Goal: Task Accomplishment & Management: Use online tool/utility

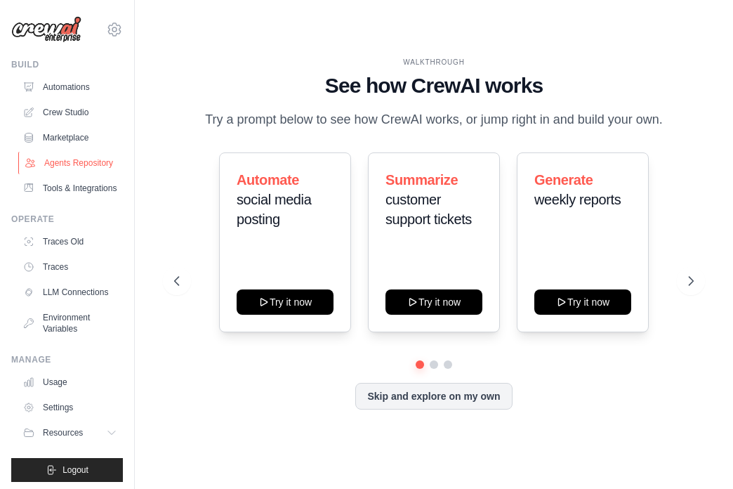
click at [77, 157] on link "Agents Repository" at bounding box center [71, 163] width 106 height 22
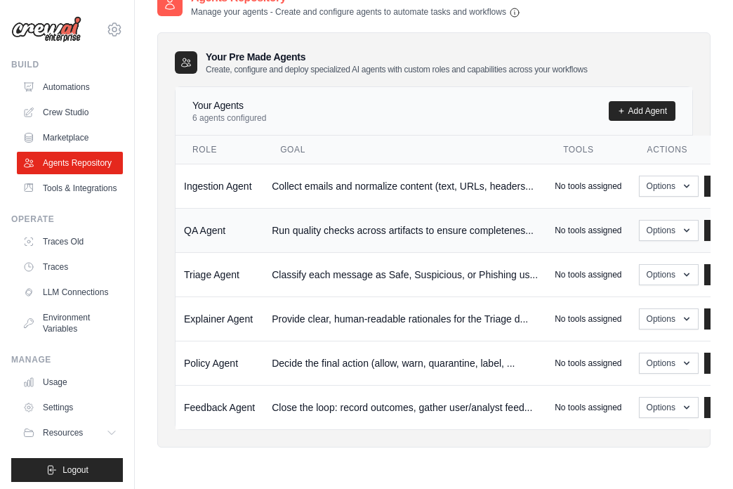
scroll to position [28, 0]
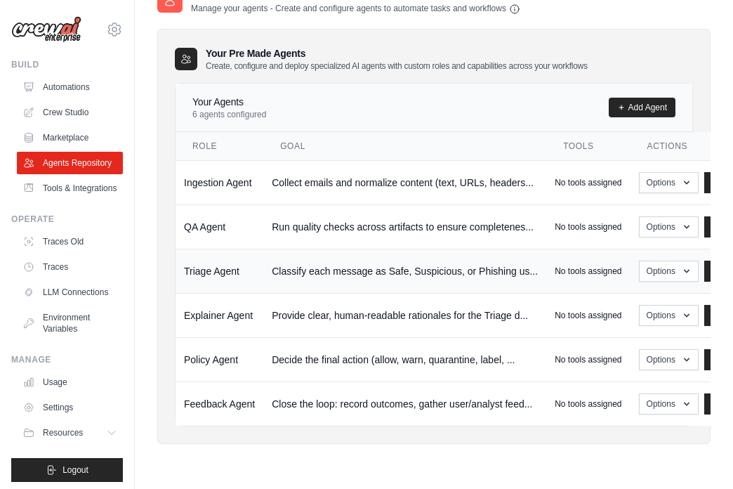
click at [568, 273] on p "No tools assigned" at bounding box center [588, 271] width 67 height 11
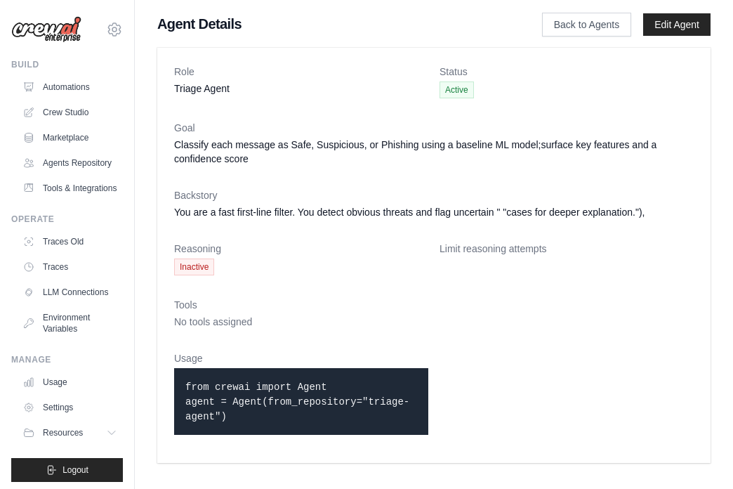
click at [197, 260] on span "Inactive" at bounding box center [194, 266] width 40 height 17
click at [246, 382] on code "from crewai import Agent agent = Agent(from_repository="triage-agent")" at bounding box center [297, 401] width 224 height 41
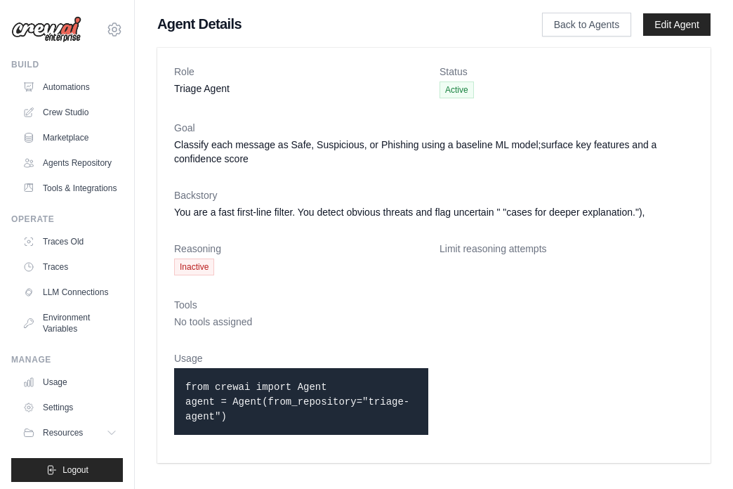
click at [246, 382] on code "from crewai import Agent agent = Agent(from_repository="triage-agent")" at bounding box center [297, 401] width 224 height 41
click at [231, 405] on code "from crewai import Agent agent = Agent(from_repository="triage-agent")" at bounding box center [297, 401] width 224 height 41
click at [85, 190] on link "Tools & Integrations" at bounding box center [71, 188] width 106 height 22
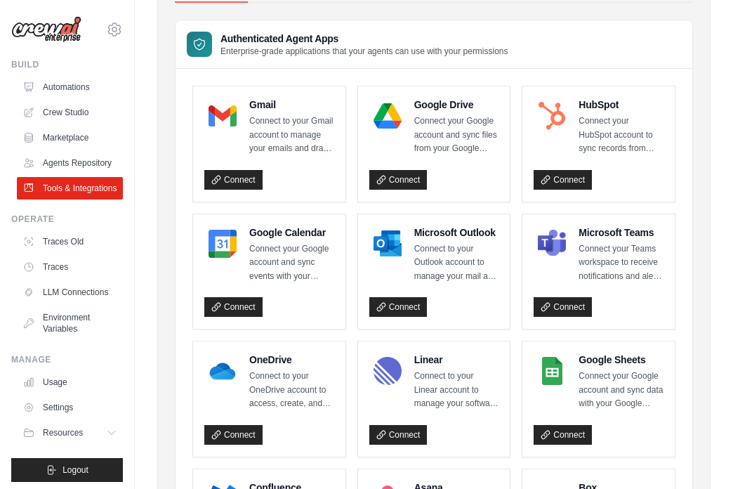
scroll to position [99, 0]
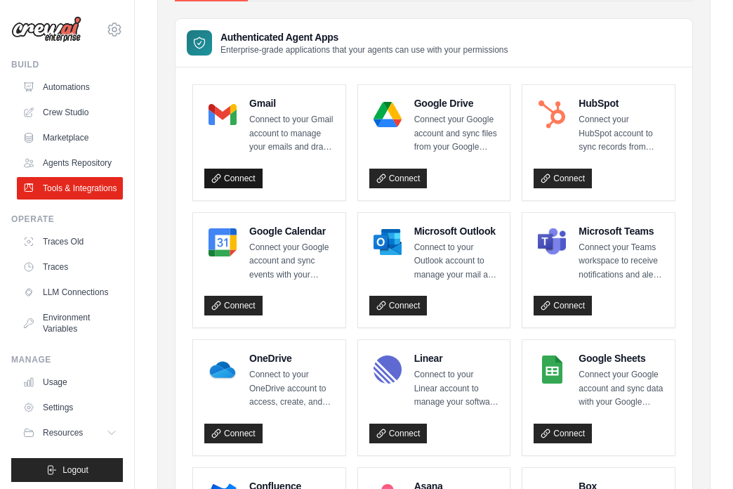
click at [235, 176] on link "Connect" at bounding box center [233, 179] width 58 height 20
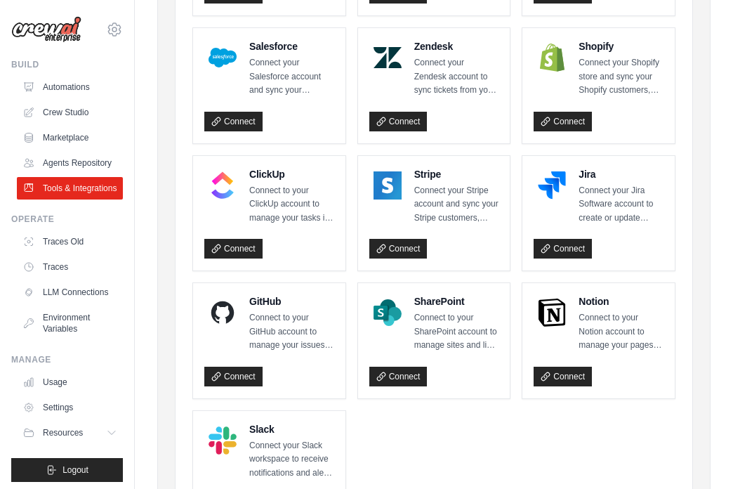
scroll to position [772, 0]
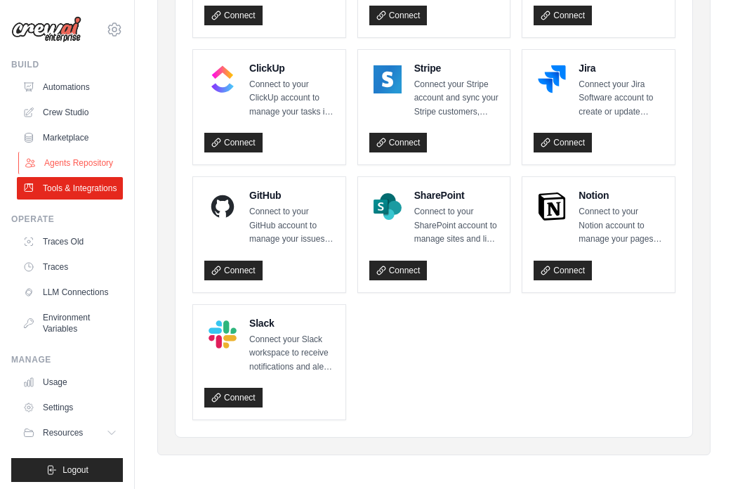
click at [91, 169] on link "Agents Repository" at bounding box center [71, 163] width 106 height 22
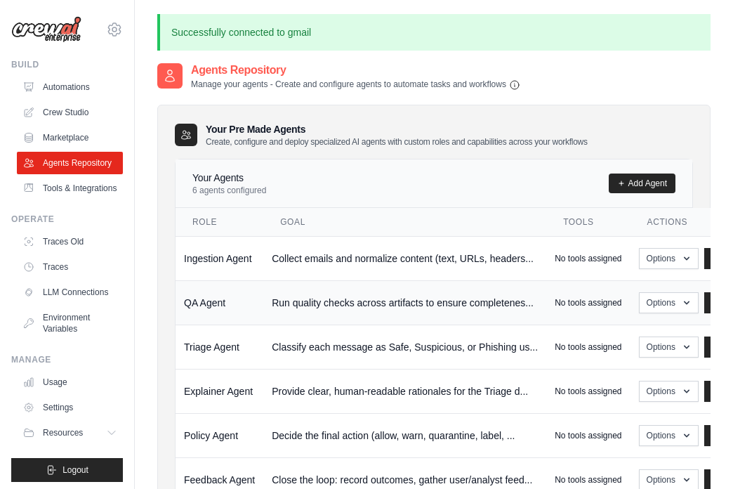
scroll to position [76, 0]
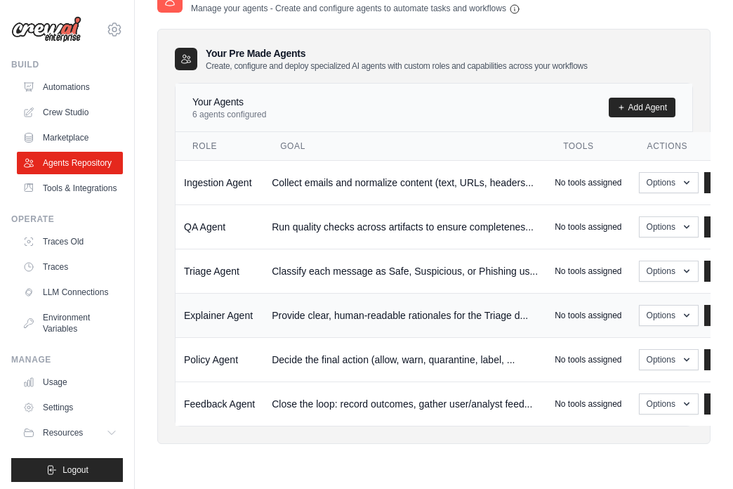
click at [224, 319] on td "Explainer Agent" at bounding box center [220, 315] width 88 height 44
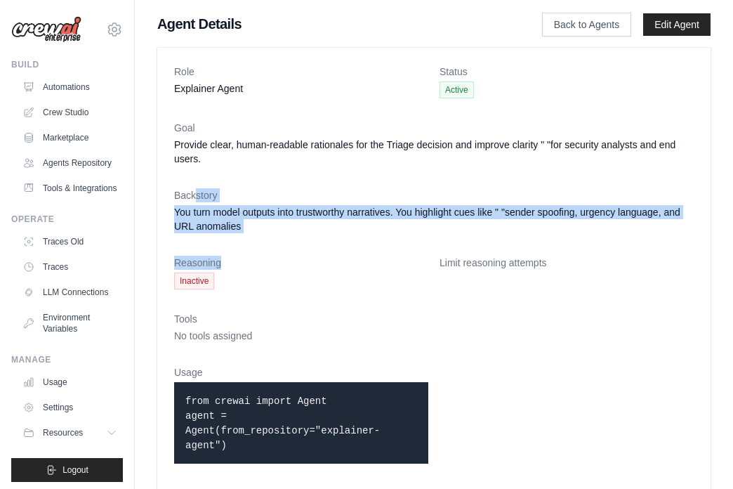
click at [228, 272] on dl "Role Explainer Agent Status Active Goal Provide clear, human-readable rationale…" at bounding box center [434, 270] width 520 height 410
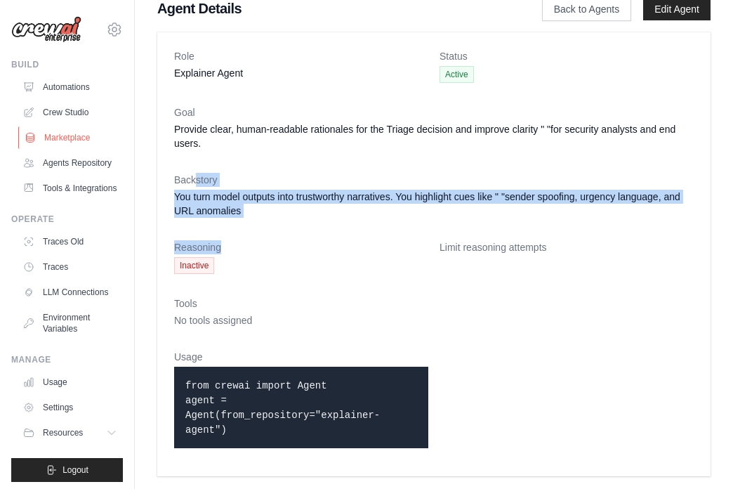
click at [67, 142] on link "Marketplace" at bounding box center [71, 137] width 106 height 22
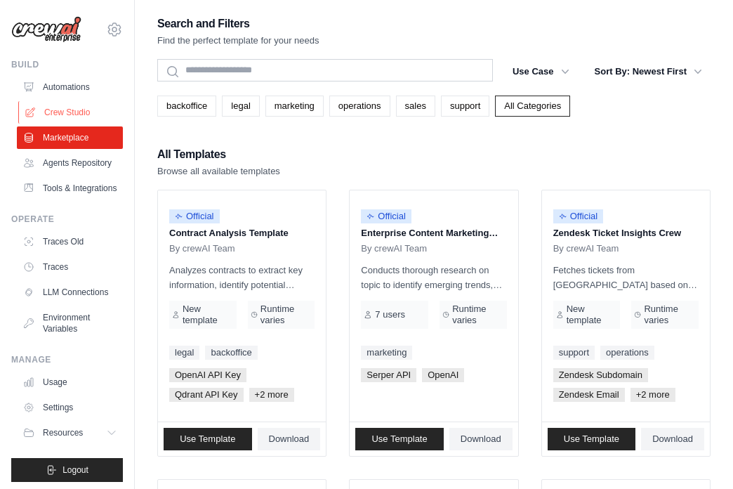
click at [71, 120] on link "Crew Studio" at bounding box center [71, 112] width 106 height 22
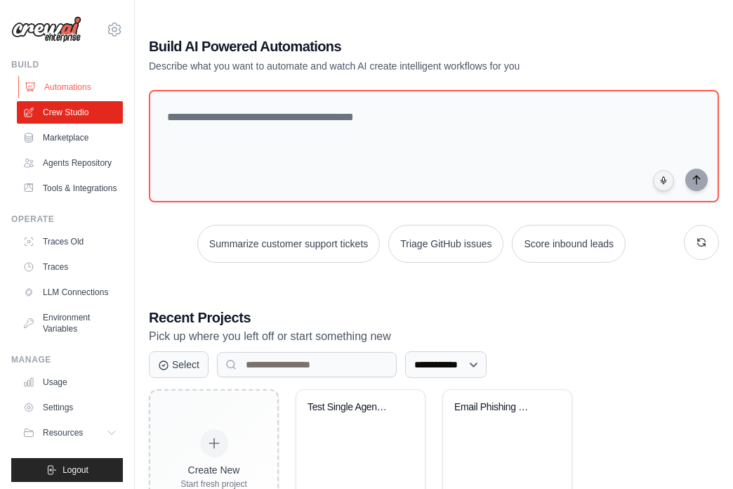
click at [79, 85] on link "Automations" at bounding box center [71, 87] width 106 height 22
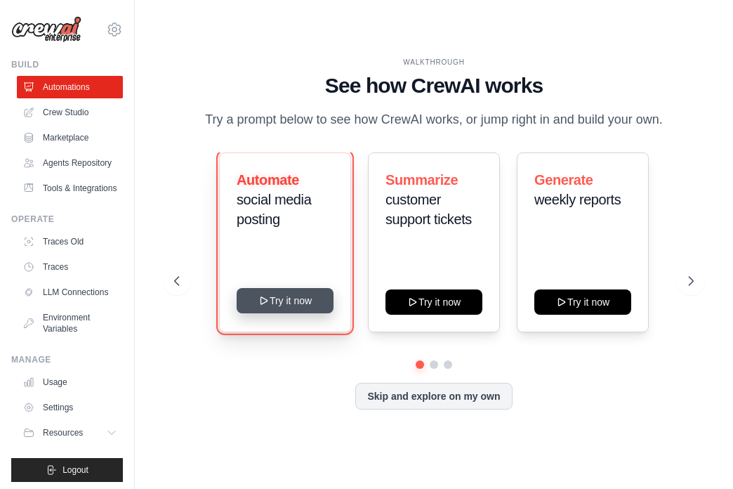
click at [286, 305] on button "Try it now" at bounding box center [285, 300] width 97 height 25
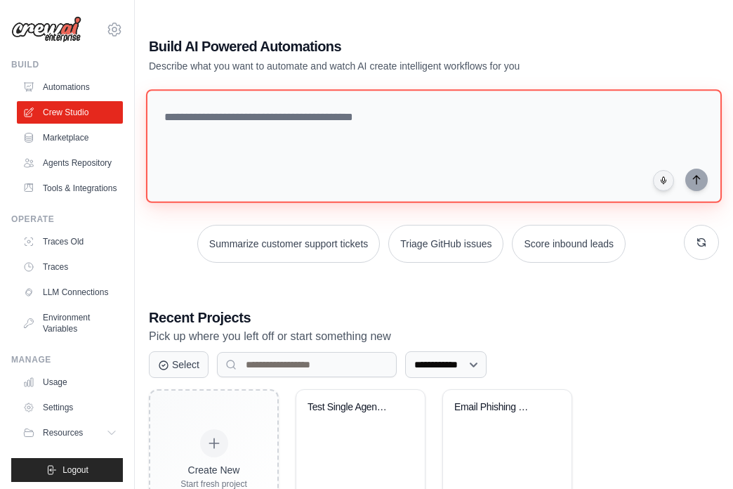
click at [204, 136] on textarea at bounding box center [434, 146] width 576 height 114
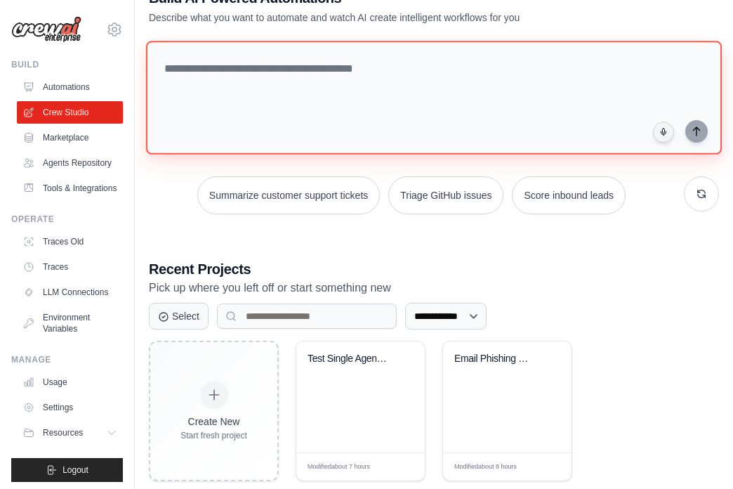
scroll to position [77, 0]
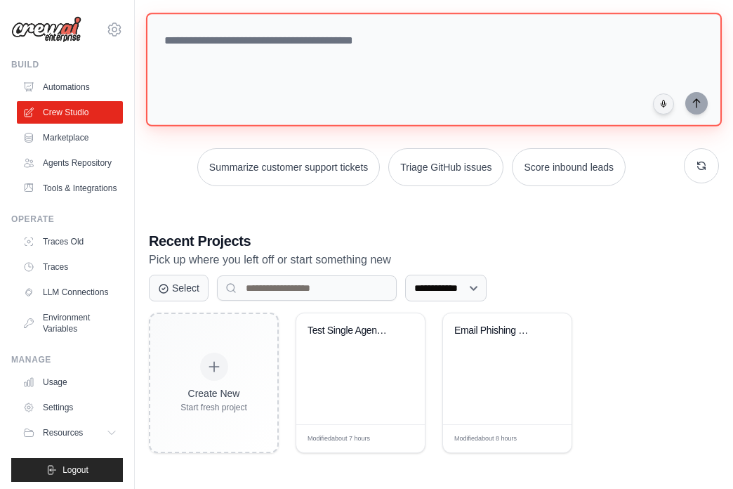
paste textarea "**********"
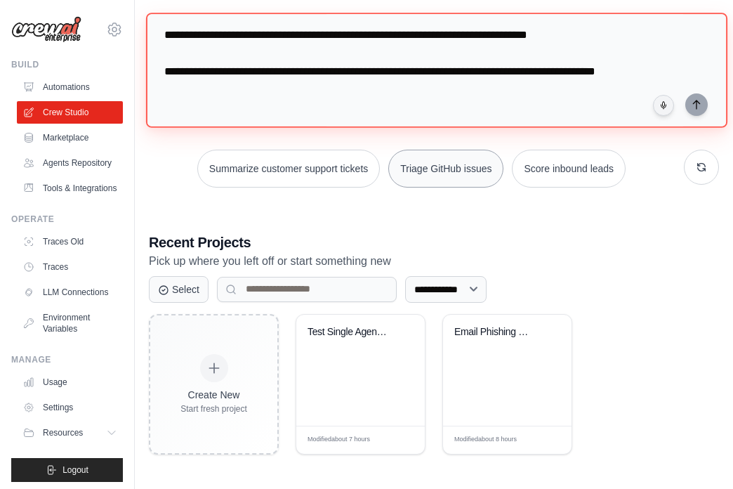
scroll to position [0, 0]
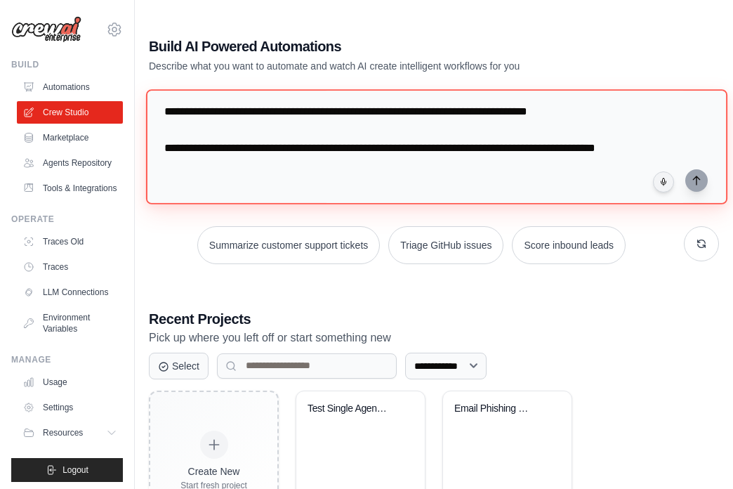
type textarea "**********"
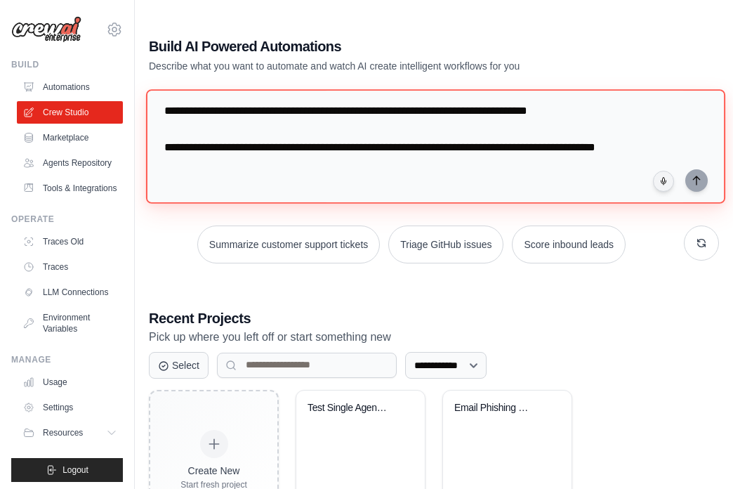
click at [551, 150] on textarea "**********" at bounding box center [435, 146] width 579 height 114
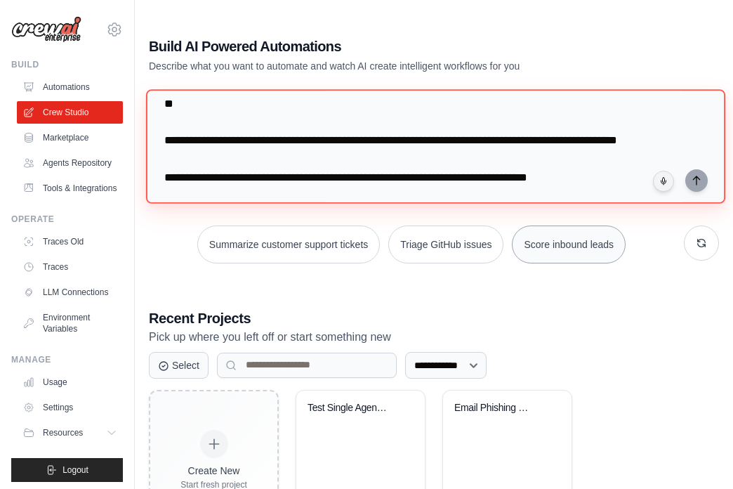
scroll to position [77, 0]
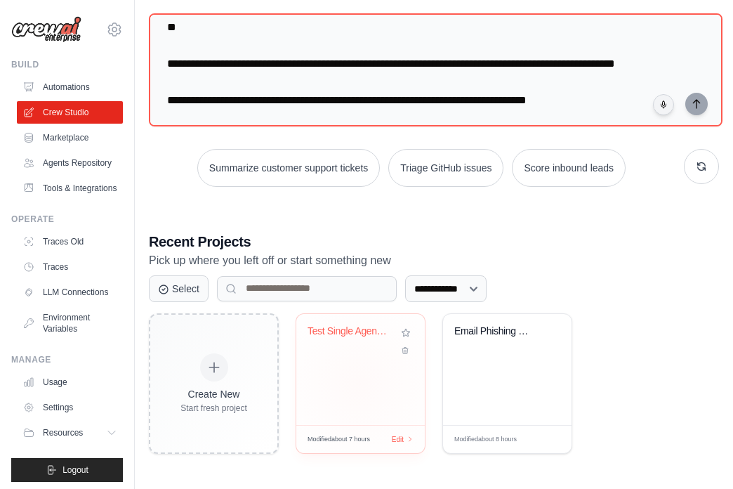
click at [353, 348] on div "Test Single Agent Phishing Detectio..." at bounding box center [361, 341] width 106 height 32
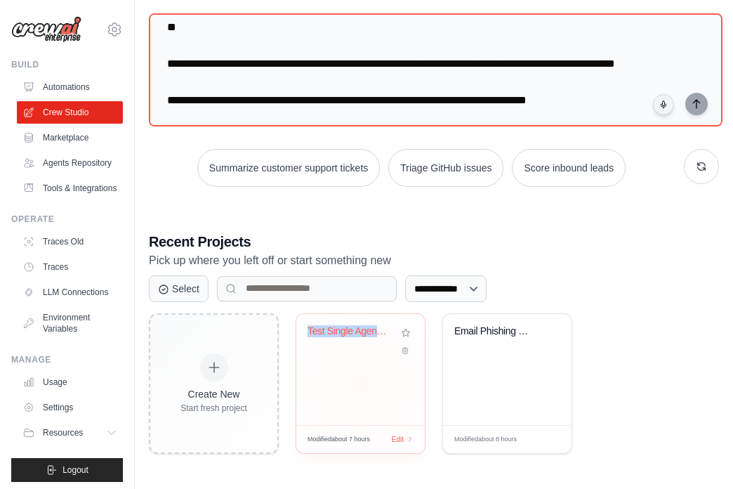
click at [360, 388] on div "Test Single Agent Phishing Detectio..." at bounding box center [360, 369] width 129 height 111
click at [350, 409] on div "Test Single Agent Phishing Detectio..." at bounding box center [360, 369] width 129 height 111
click at [592, 199] on div "**********" at bounding box center [434, 206] width 604 height 539
click at [340, 393] on div "Test Single Agent Phishing Detectio..." at bounding box center [360, 369] width 129 height 111
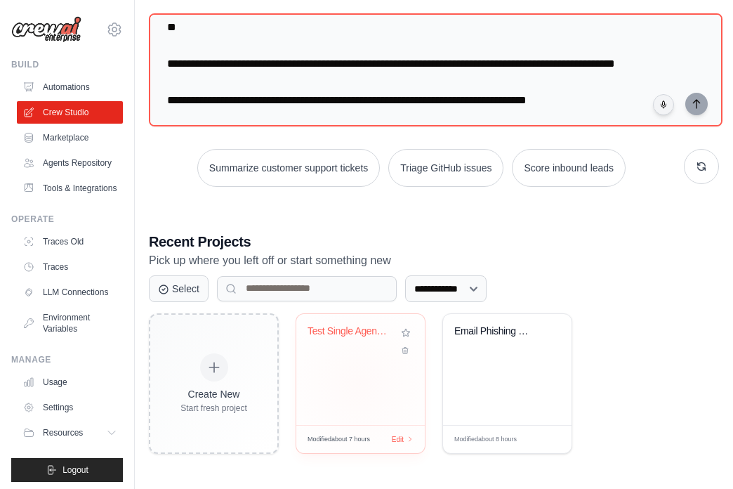
click at [340, 393] on div "Test Single Agent Phishing Detectio..." at bounding box center [360, 369] width 129 height 111
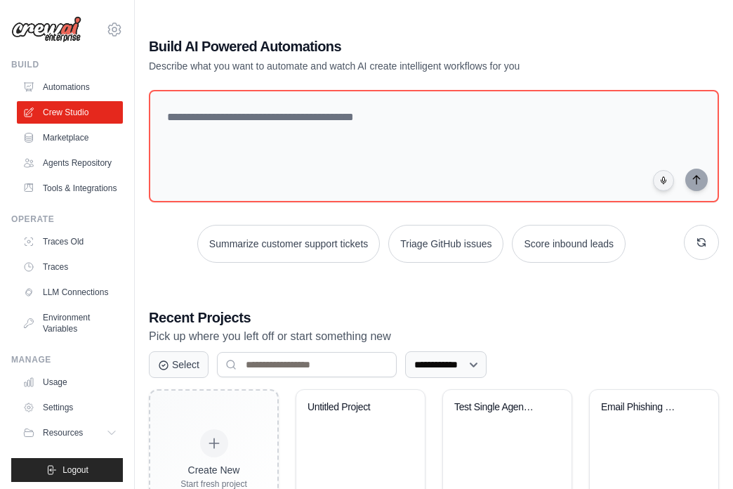
scroll to position [77, 0]
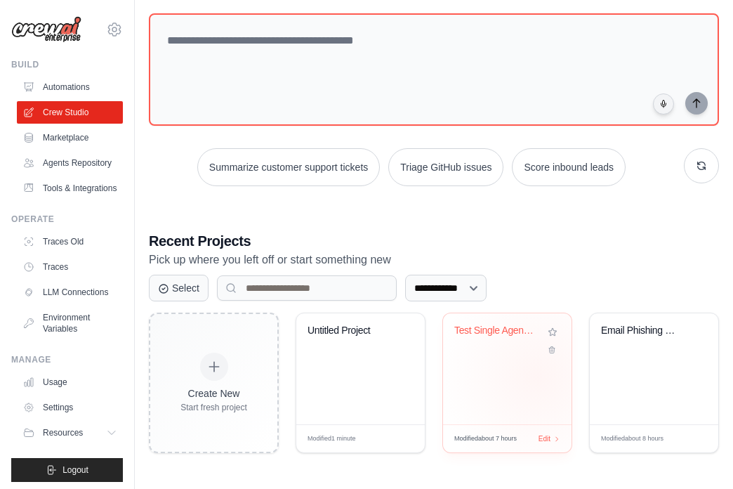
click at [538, 376] on div "Test Single Agent Phishing Detectio..." at bounding box center [507, 368] width 129 height 111
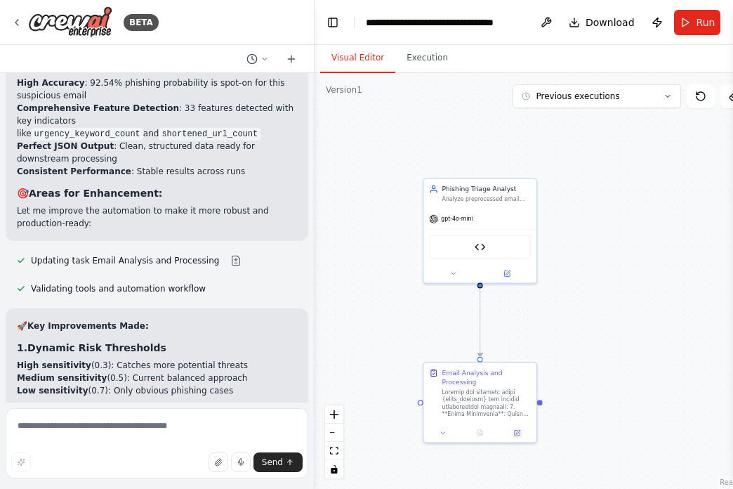
scroll to position [11628, 0]
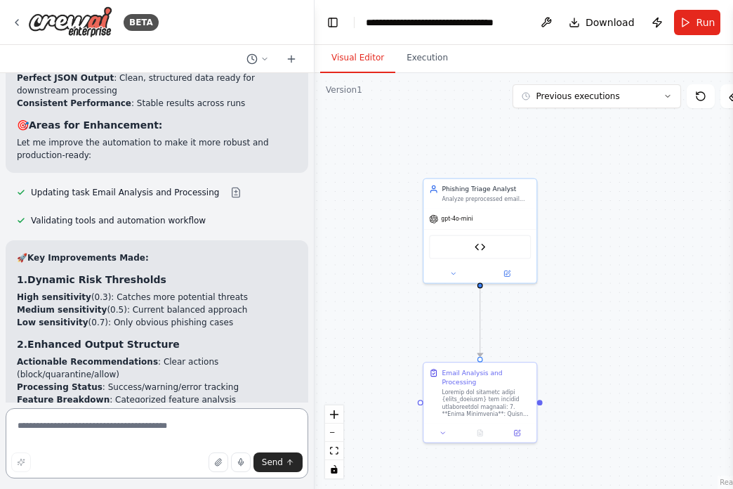
click at [162, 428] on textarea at bounding box center [157, 443] width 303 height 70
type textarea "**********"
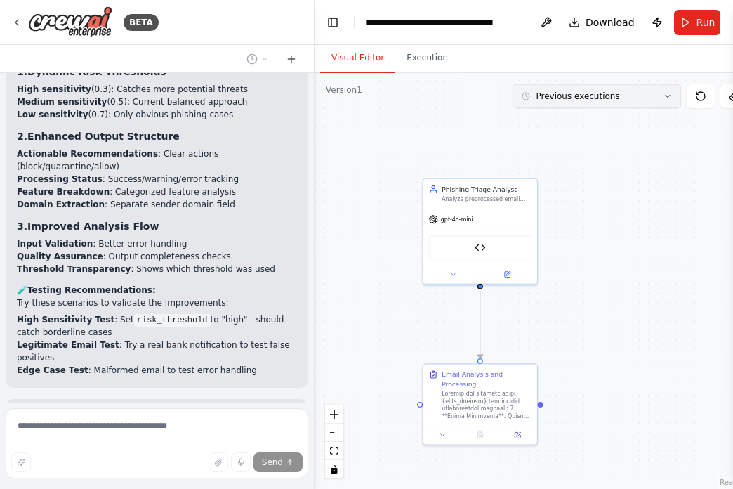
scroll to position [11848, 0]
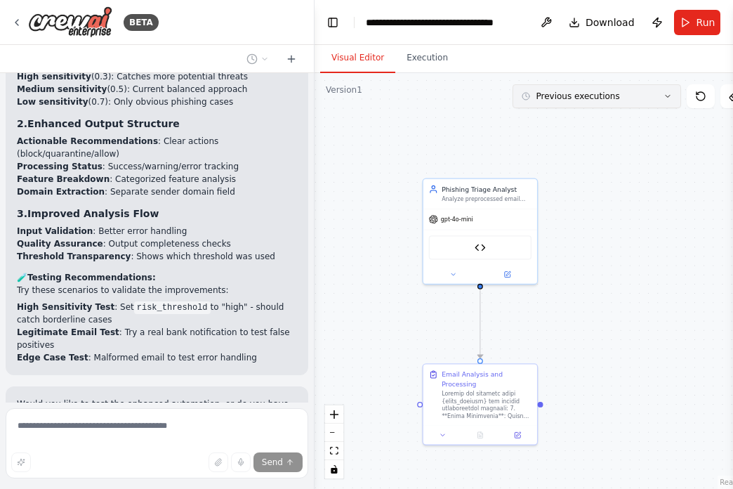
click at [598, 105] on button "Previous executions" at bounding box center [597, 96] width 169 height 24
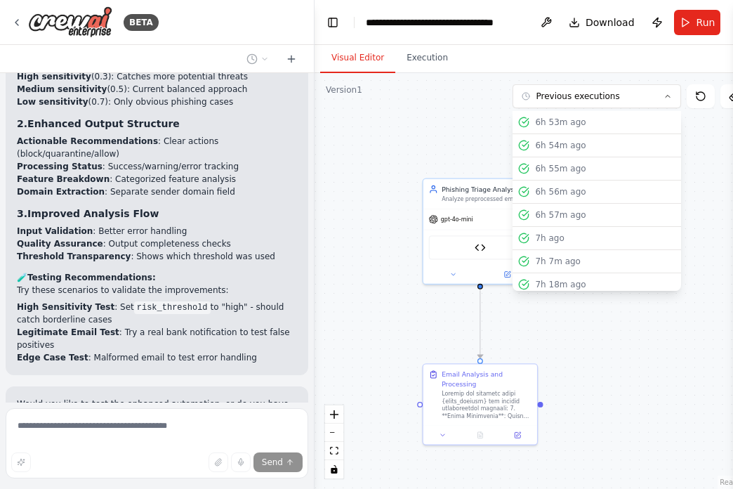
click at [465, 166] on div ".deletable-edge-delete-btn { width: 20px; height: 20px; border: 0px solid #ffff…" at bounding box center [537, 281] width 445 height 416
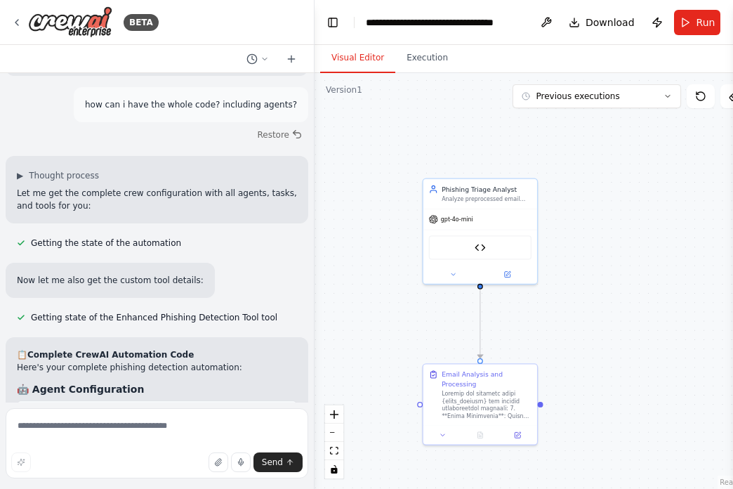
scroll to position [12205, 0]
drag, startPoint x: 25, startPoint y: 266, endPoint x: 109, endPoint y: 327, distance: 103.5
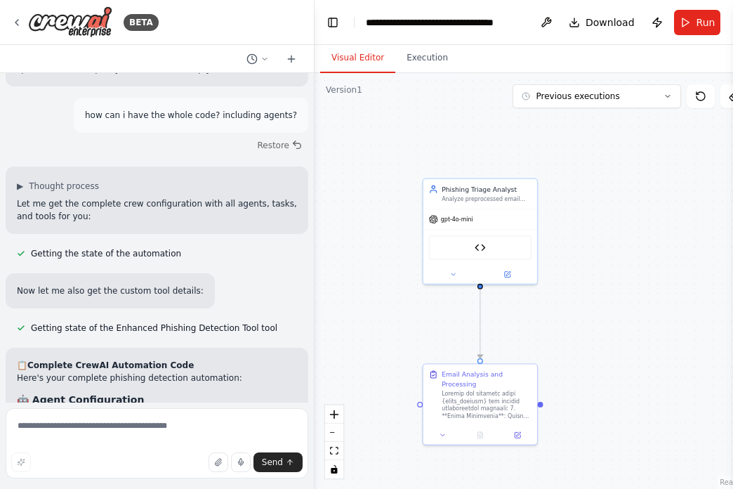
scroll to position [12197, 0]
drag, startPoint x: 112, startPoint y: 303, endPoint x: 23, endPoint y: 275, distance: 92.9
drag, startPoint x: 129, startPoint y: 311, endPoint x: 15, endPoint y: 159, distance: 189.2
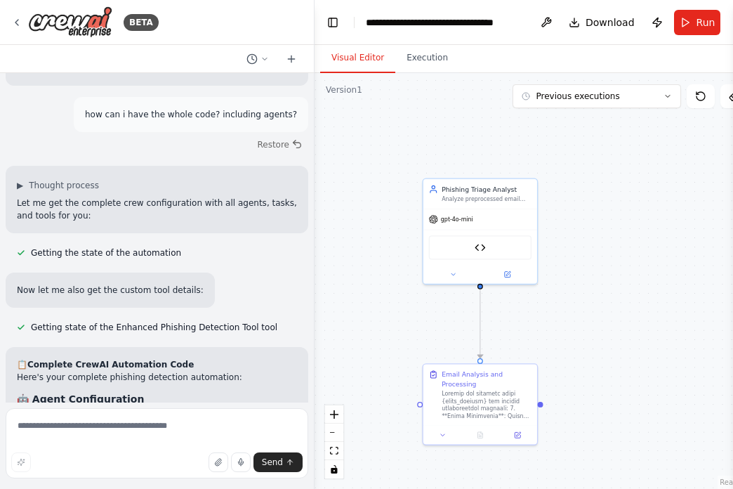
click at [89, 422] on textarea at bounding box center [157, 443] width 303 height 70
type textarea "**********"
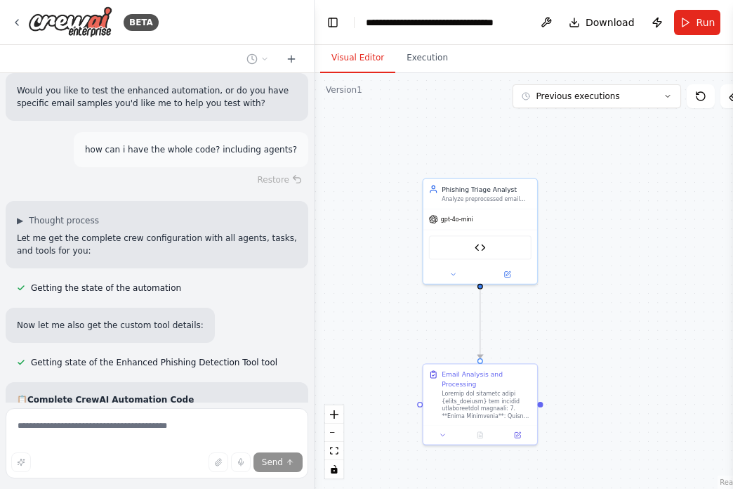
scroll to position [12183, 0]
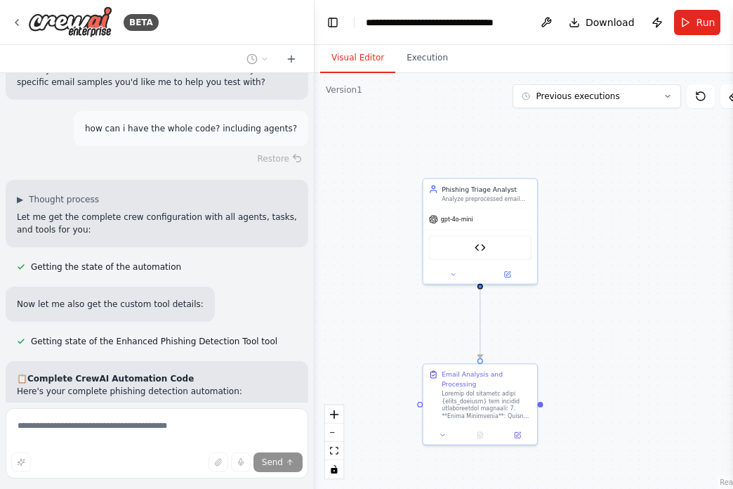
drag, startPoint x: 25, startPoint y: 187, endPoint x: 129, endPoint y: 327, distance: 174.6
copy code "agent_id = "4cf8390f-2790-47ae-ad8e-45d35bb895e2" role = "Phishing Triage Analy…"
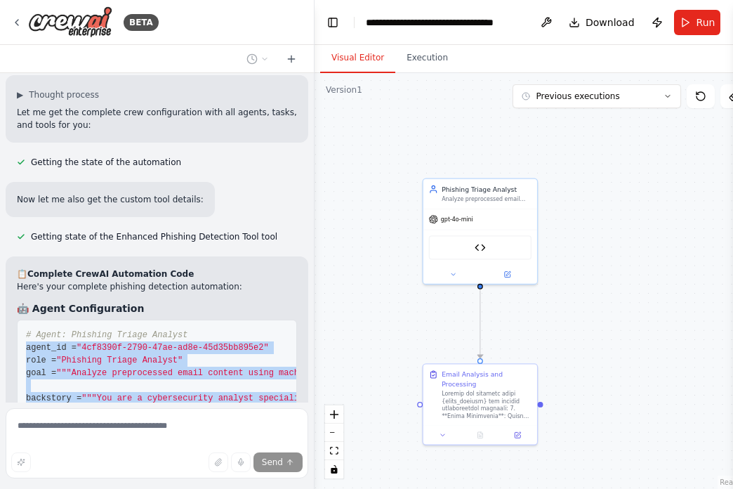
scroll to position [12349, 0]
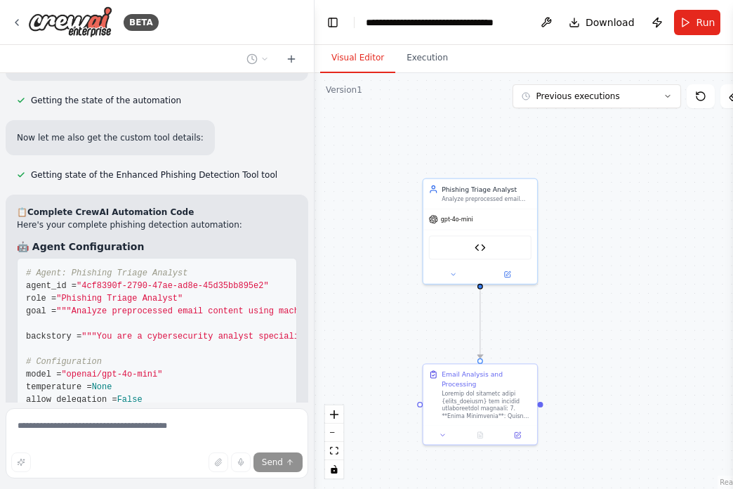
drag, startPoint x: 30, startPoint y: 235, endPoint x: 58, endPoint y: 291, distance: 62.8
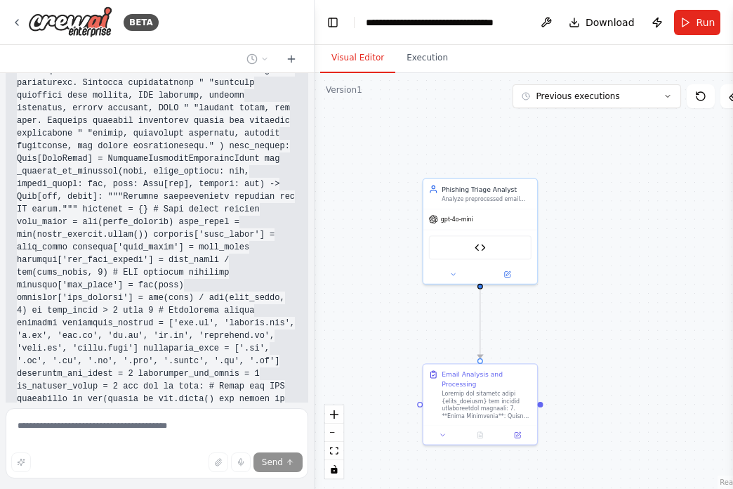
scroll to position [13210, 0]
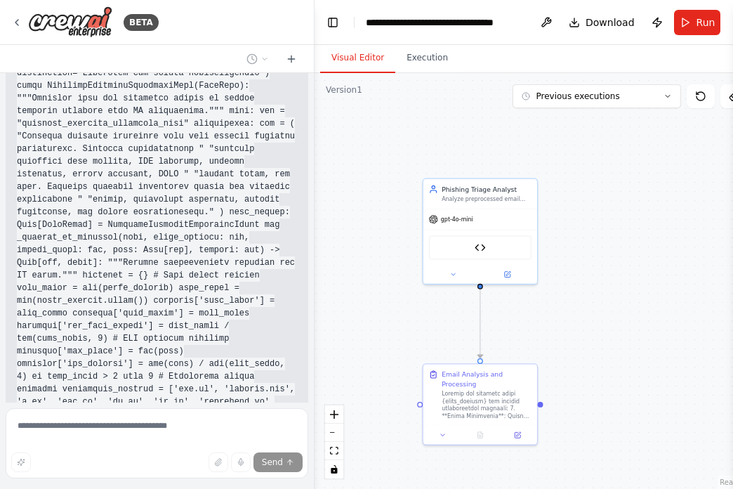
drag, startPoint x: 25, startPoint y: 229, endPoint x: 95, endPoint y: 121, distance: 128.6
copy code "task_id = "88c04665-d58d-4b36-bf92-735a44c7639f" name = "Email Analysis and Pro…"
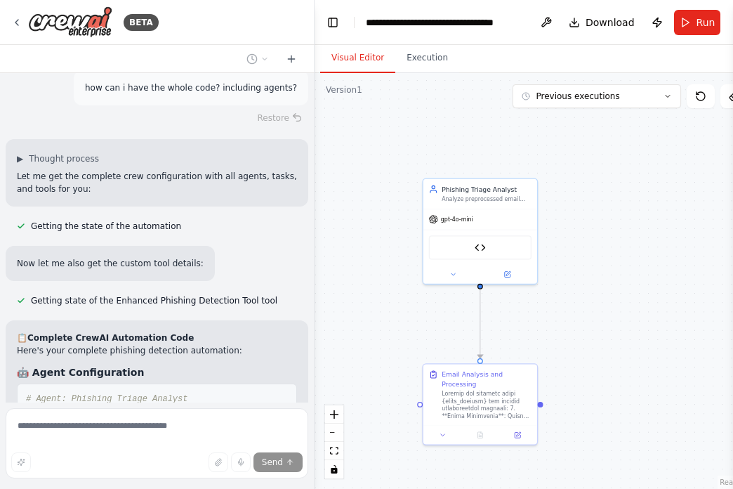
scroll to position [12229, 0]
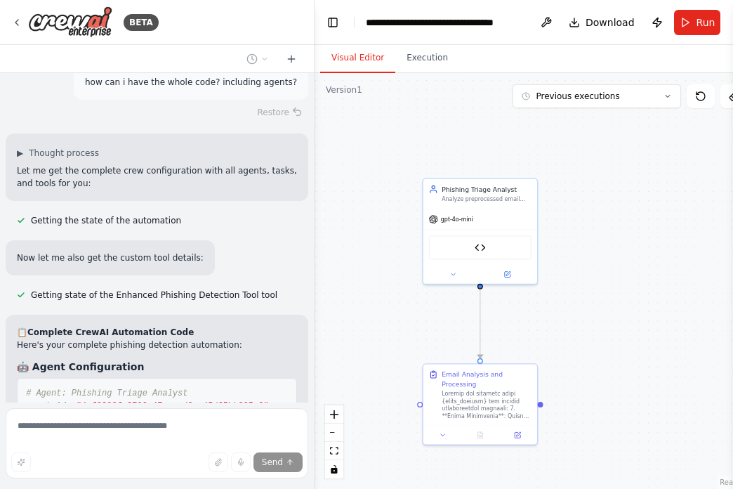
copy code "task_id = "88c04665-d58d-4b36-bf92-735a44c7639f" name = "Email Analysis and Pro…"
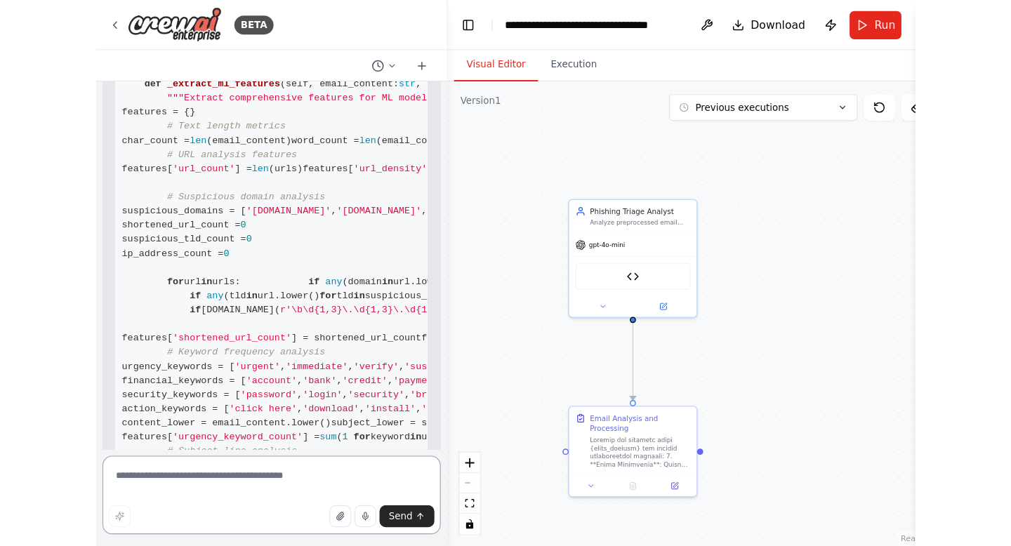
scroll to position [15110, 0]
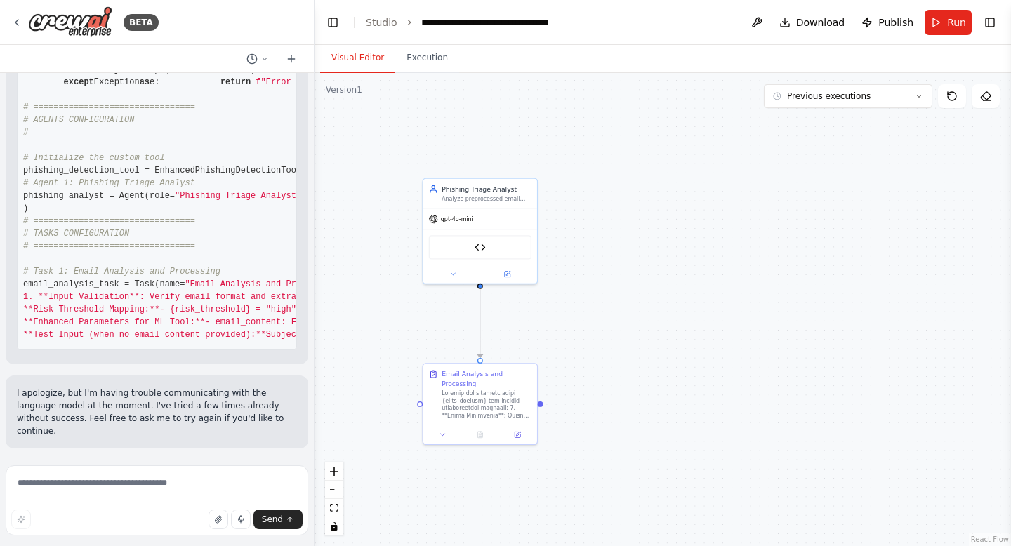
drag, startPoint x: 27, startPoint y: 325, endPoint x: 73, endPoint y: 313, distance: 47.0
drag, startPoint x: 74, startPoint y: 313, endPoint x: 116, endPoint y: 370, distance: 70.8
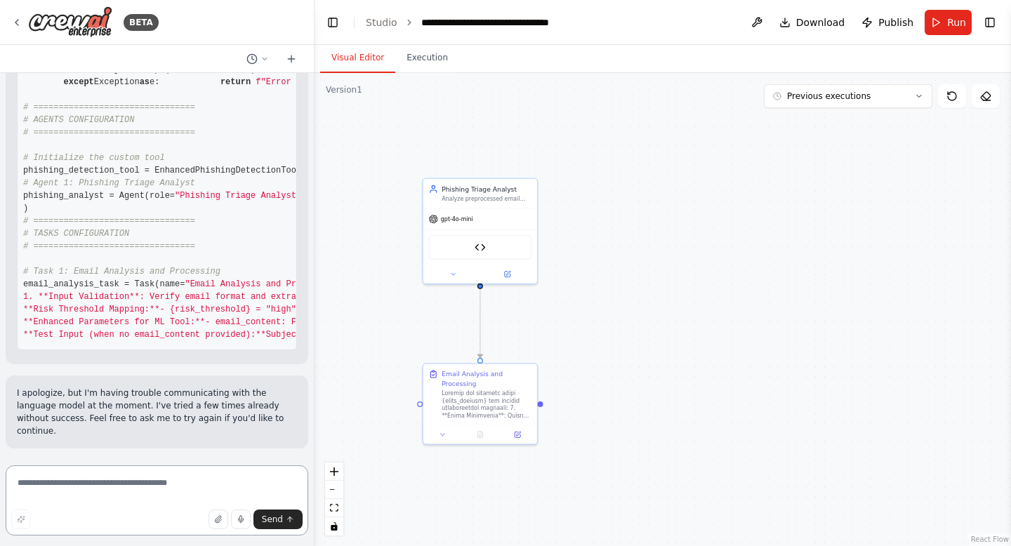
click at [105, 488] on textarea at bounding box center [157, 501] width 303 height 70
type textarea "***"
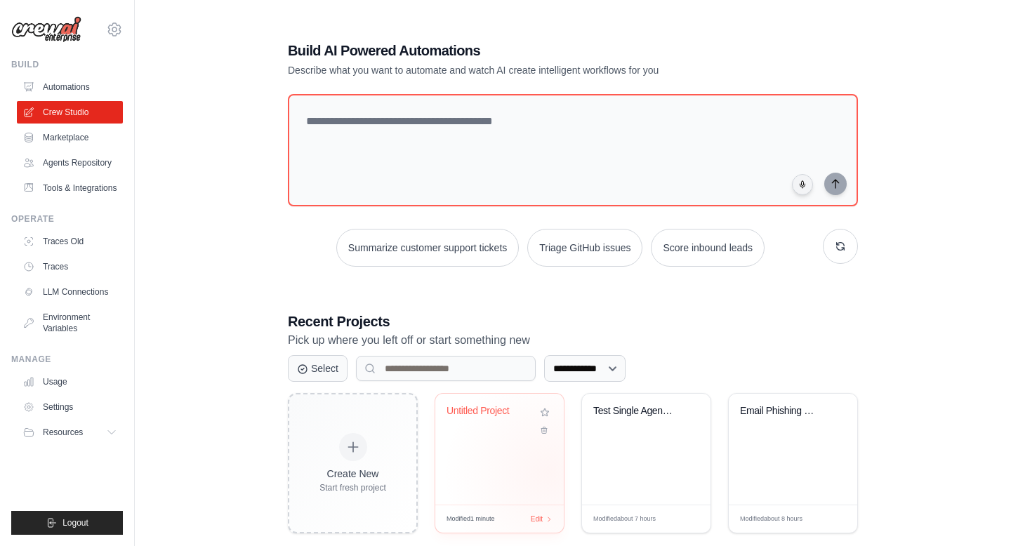
scroll to position [28, 0]
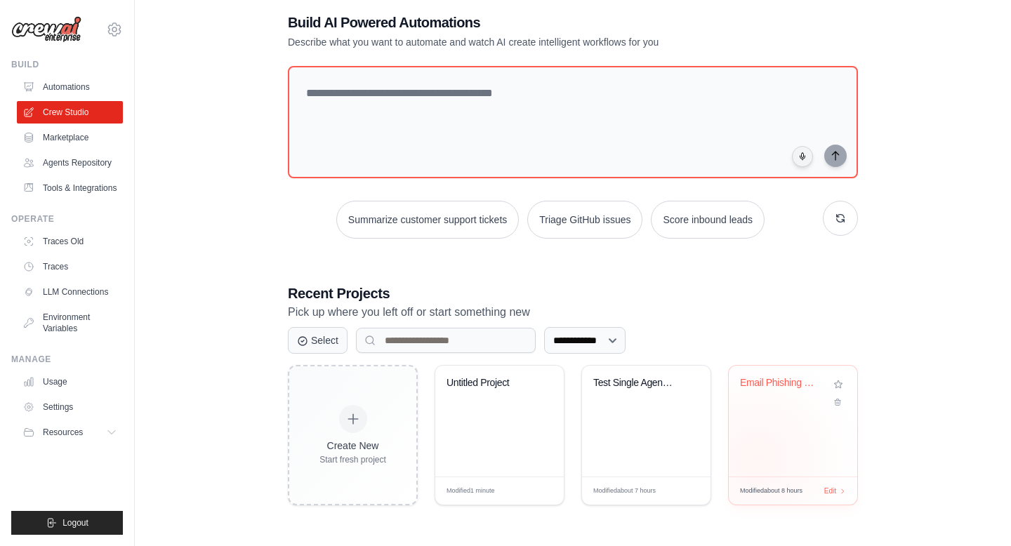
click at [757, 458] on div "Email Phishing Detection Pipeline" at bounding box center [793, 421] width 129 height 111
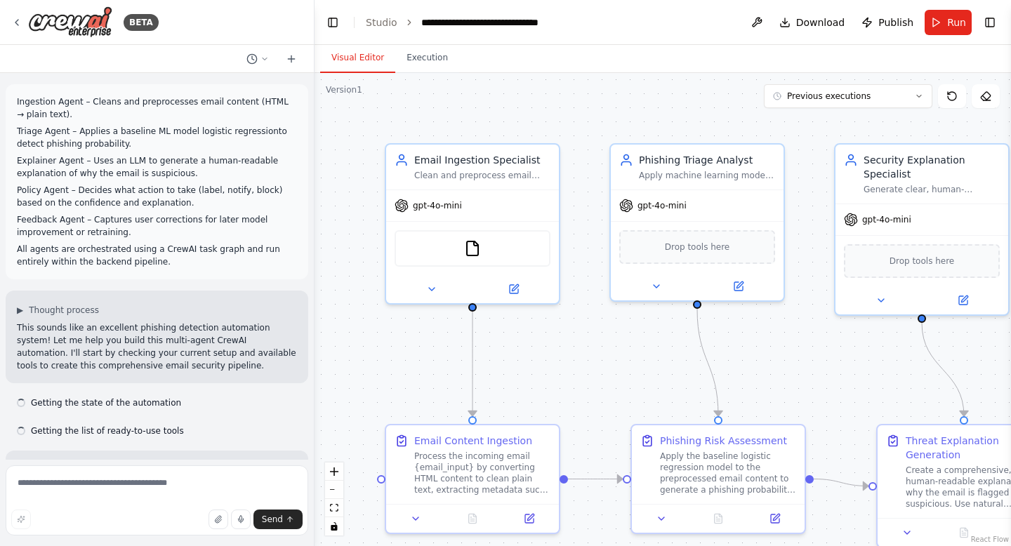
scroll to position [2749, 0]
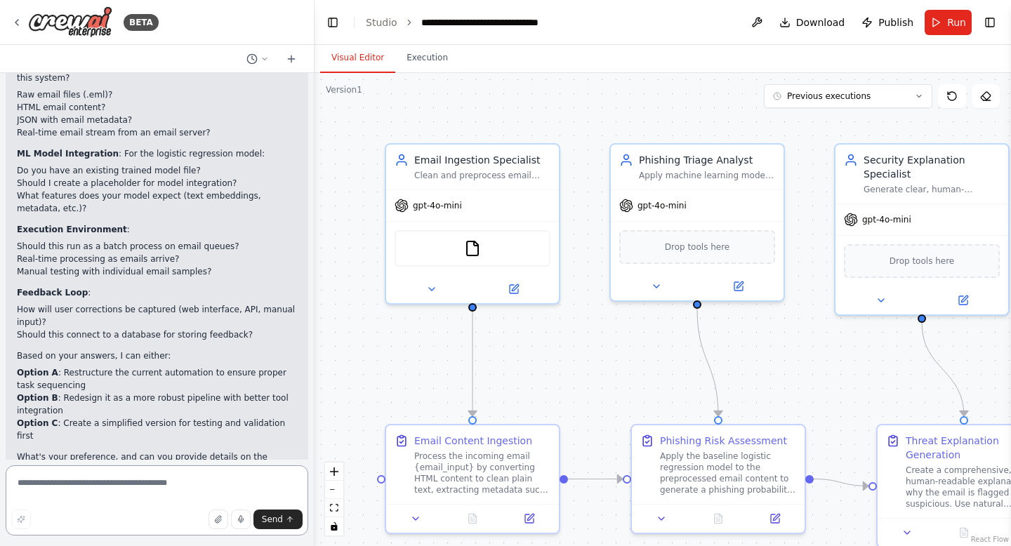
click at [129, 473] on textarea at bounding box center [157, 501] width 303 height 70
type textarea "**********"
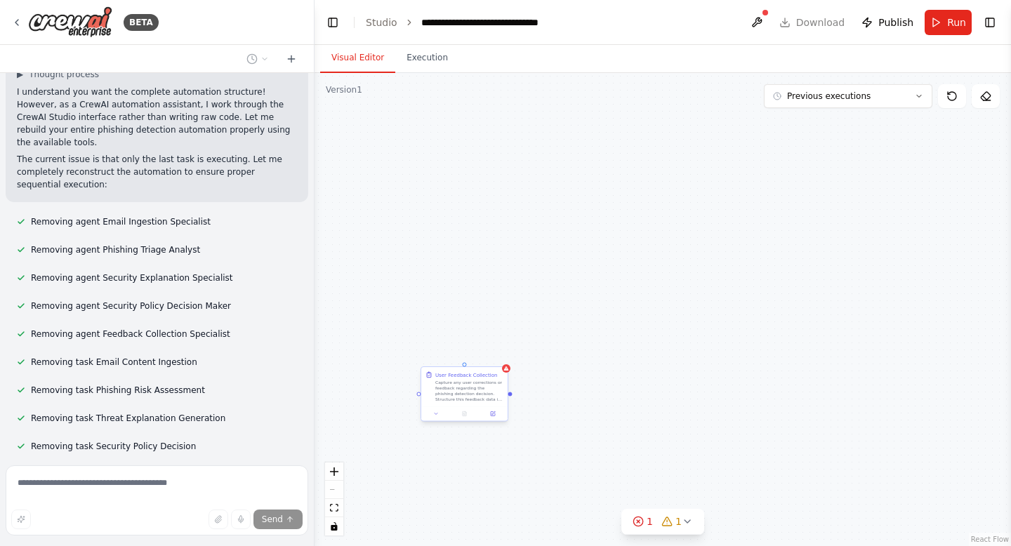
scroll to position [3290, 0]
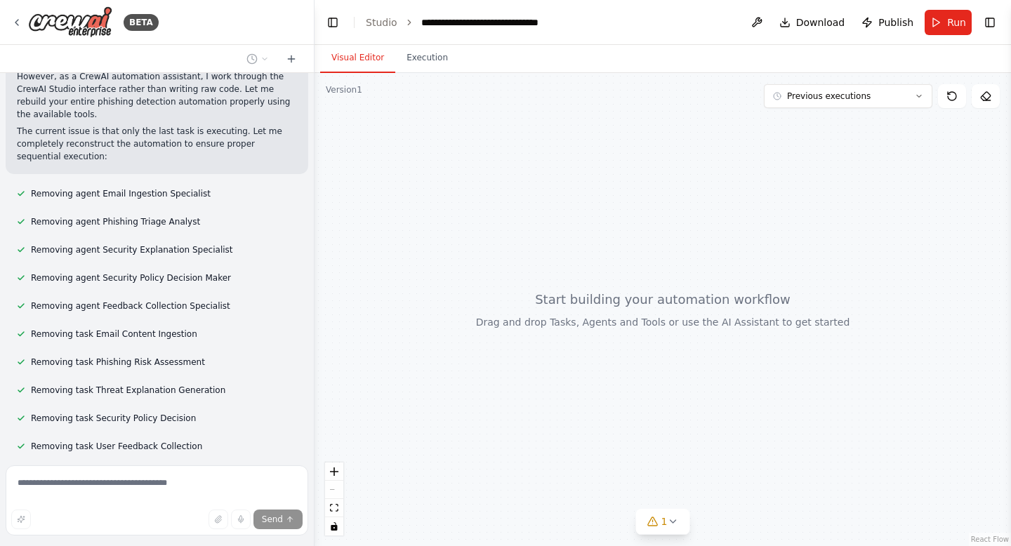
click at [461, 384] on div at bounding box center [663, 309] width 697 height 473
click at [226, 466] on div "Thinking..." at bounding box center [157, 483] width 303 height 34
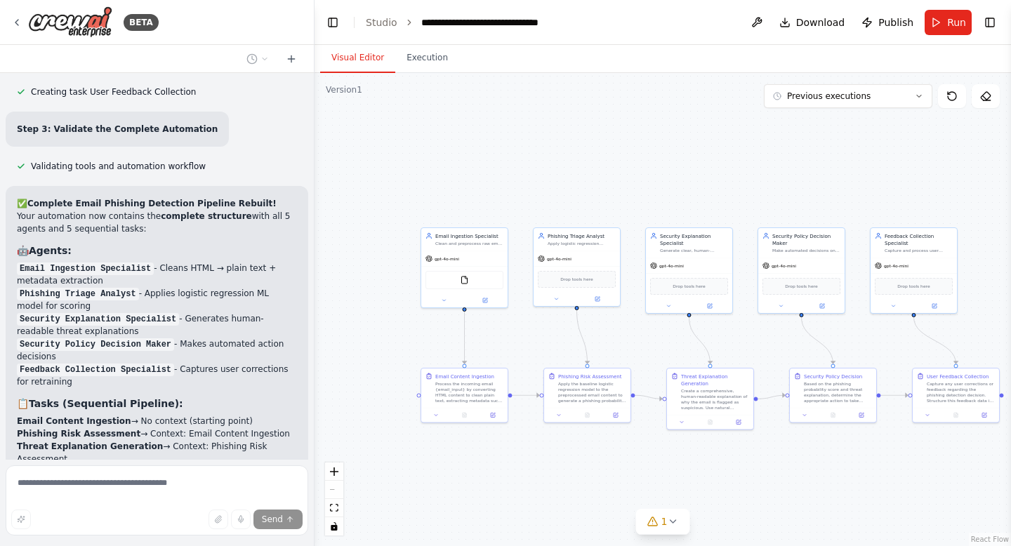
scroll to position [4306, 0]
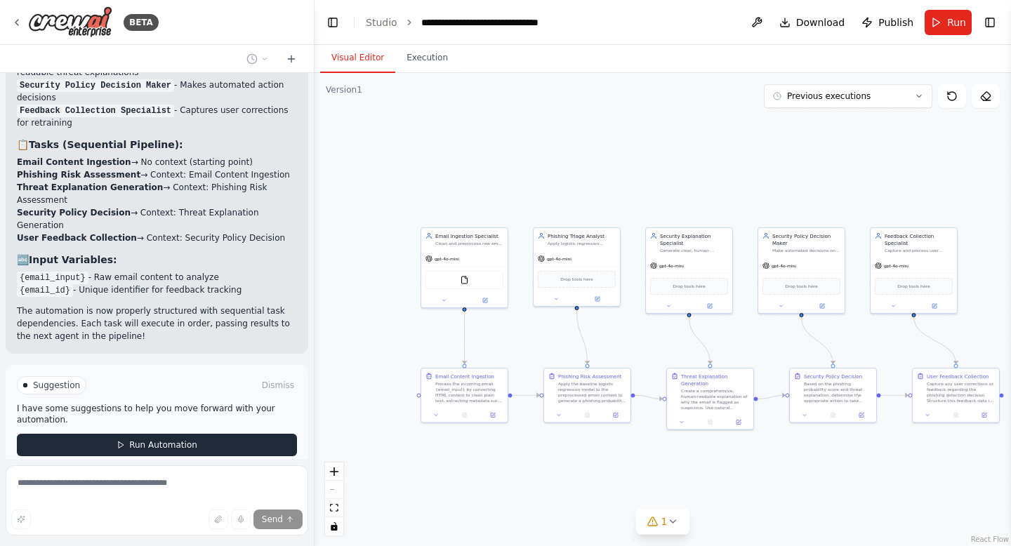
click at [150, 440] on span "Run Automation" at bounding box center [163, 445] width 68 height 11
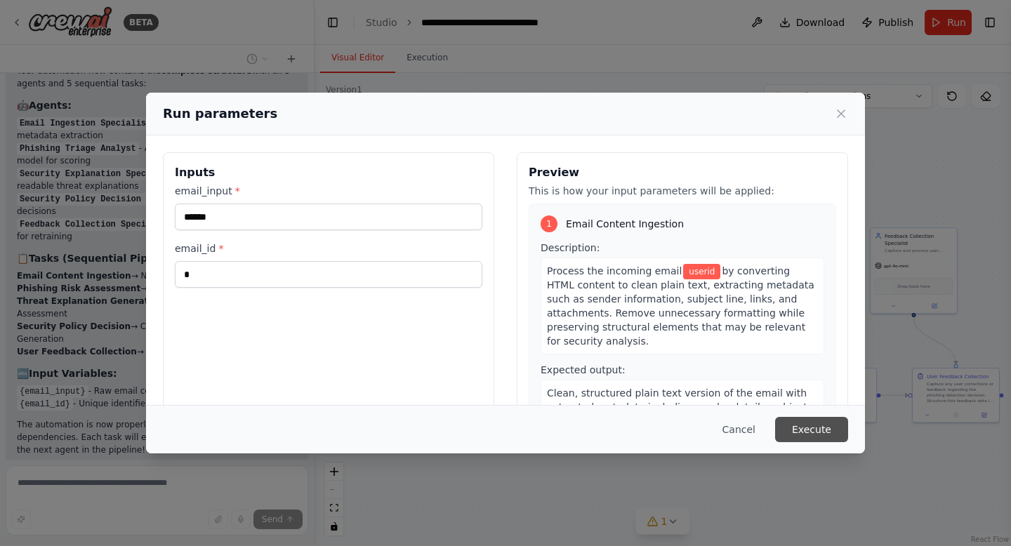
click at [800, 421] on button "Execute" at bounding box center [811, 429] width 73 height 25
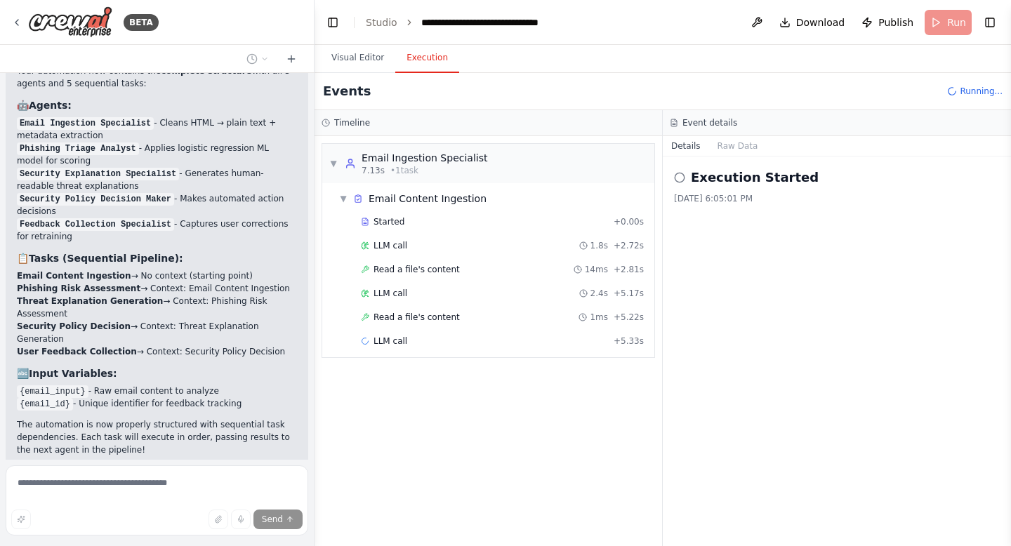
click at [214, 419] on p "The automation is now properly structured with sequential task dependencies. Ea…" at bounding box center [157, 438] width 280 height 38
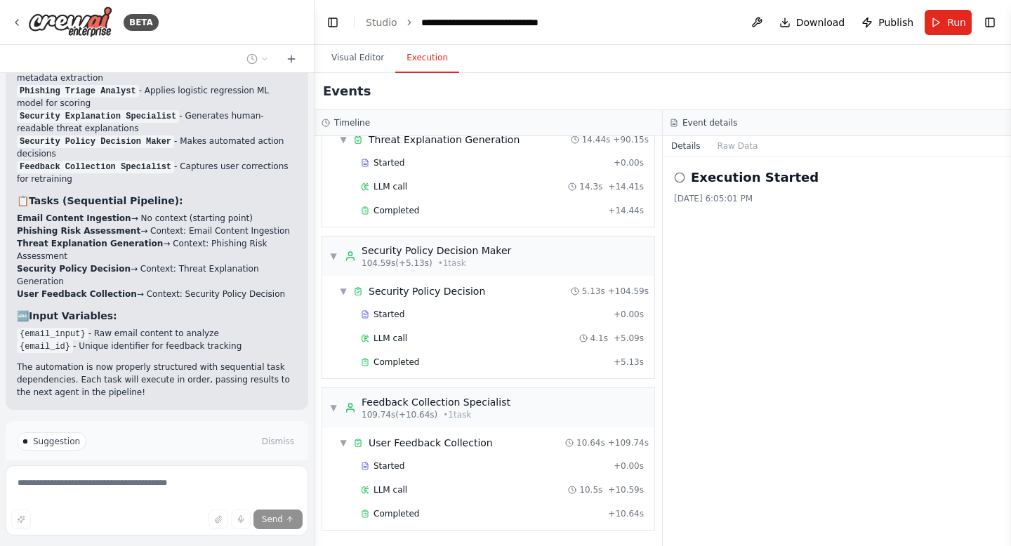
scroll to position [4306, 0]
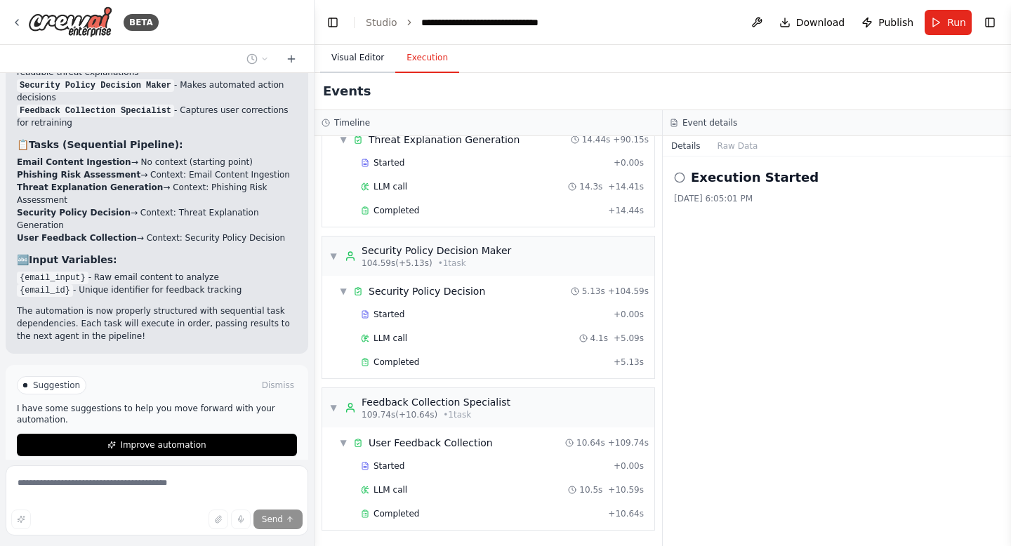
click at [362, 58] on button "Visual Editor" at bounding box center [357, 59] width 75 height 30
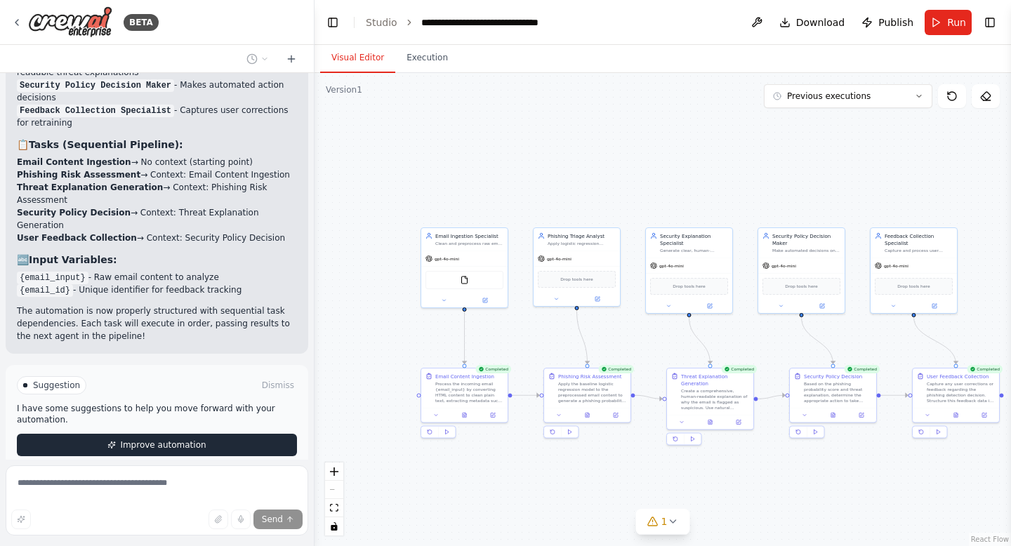
click at [194, 440] on span "Improve automation" at bounding box center [163, 445] width 86 height 11
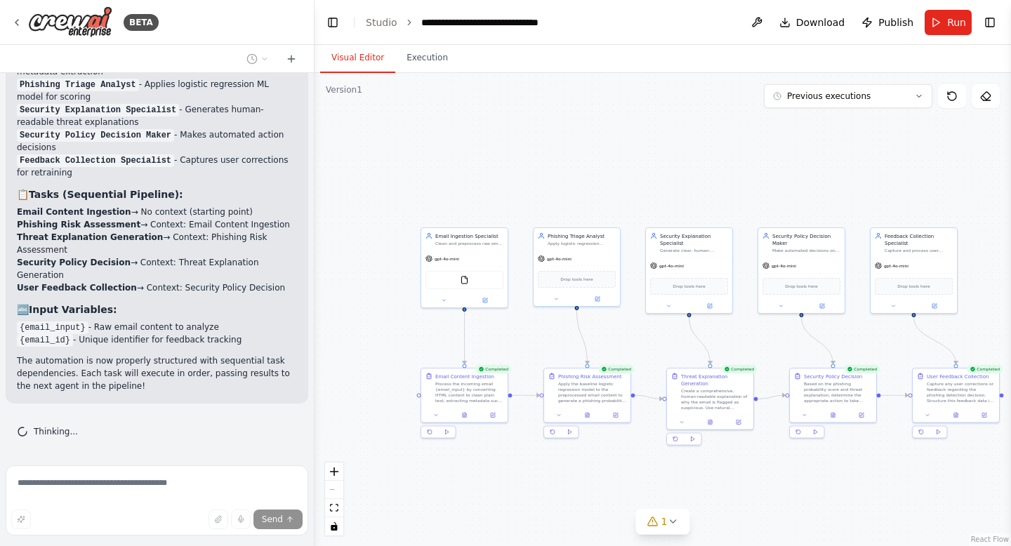
scroll to position [4192, 0]
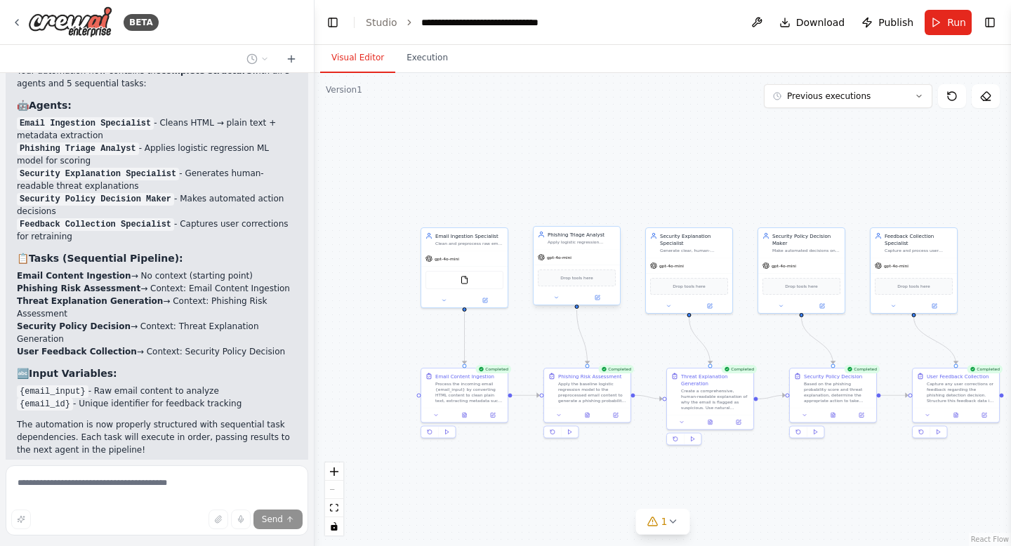
click at [555, 259] on span "gpt-4o-mini" at bounding box center [559, 258] width 25 height 6
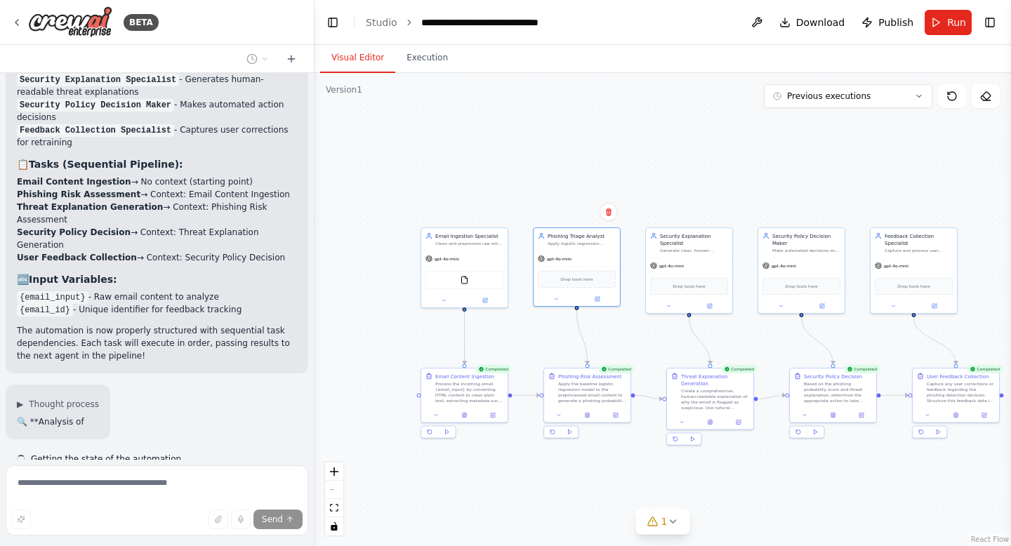
click at [39, 394] on div "Ingestion Agent – Cleans and preprocesses email content (HTML → plain text). Tr…" at bounding box center [157, 266] width 314 height 387
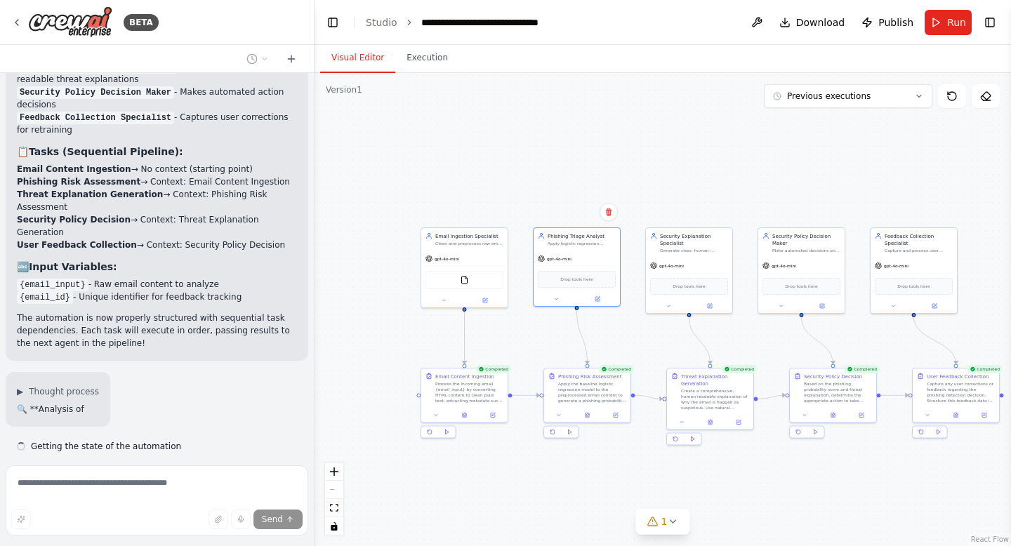
click at [39, 441] on span "Getting the state of the automation" at bounding box center [106, 446] width 150 height 11
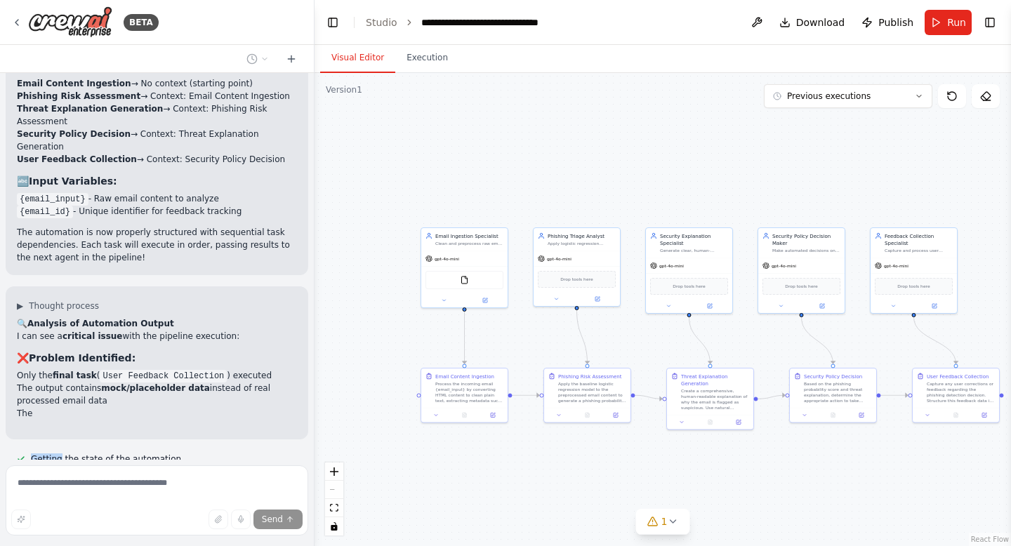
click at [67, 371] on strong "final task" at bounding box center [75, 376] width 44 height 10
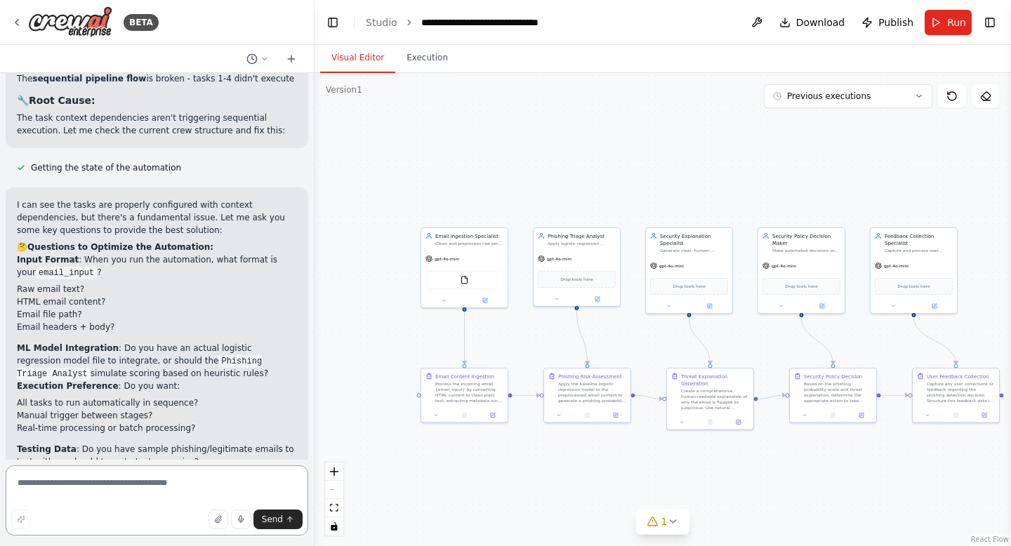
scroll to position [4715, 0]
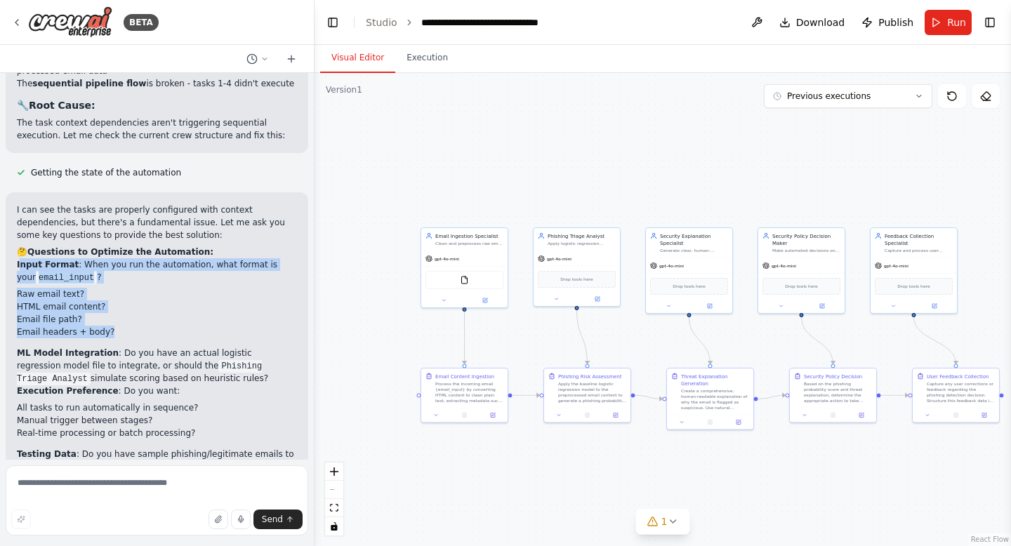
drag, startPoint x: 19, startPoint y: 197, endPoint x: 58, endPoint y: 280, distance: 91.7
click at [58, 280] on ol "Input Format : When you run the automation, what format is your email_input ? R…" at bounding box center [157, 365] width 280 height 215
click at [101, 347] on p "ML Model Integration : Do you have an actual logistic regression model file to …" at bounding box center [157, 366] width 280 height 38
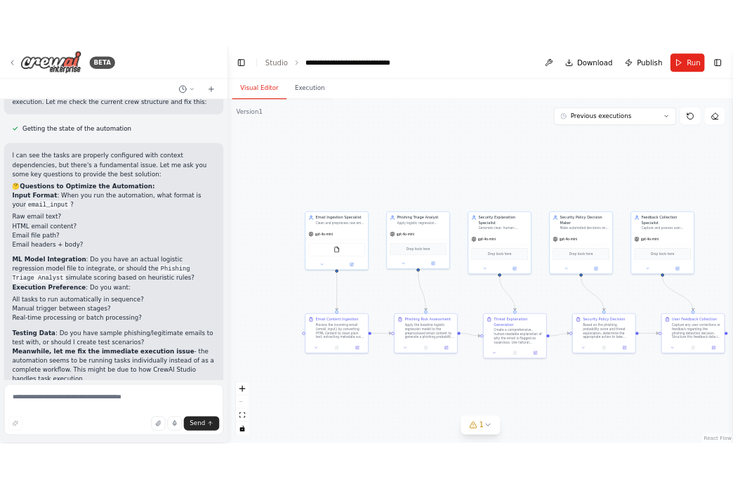
scroll to position [4779, 0]
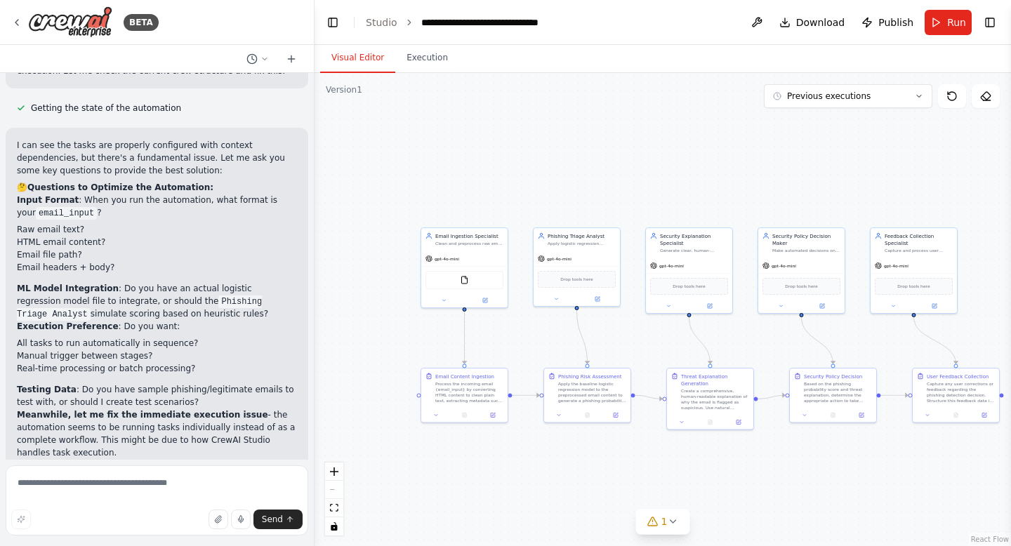
drag, startPoint x: 18, startPoint y: 132, endPoint x: 107, endPoint y: 457, distance: 336.6
click at [107, 457] on div "Ingestion Agent – Cleans and preprocesses email content (HTML → plain text). Tr…" at bounding box center [157, 266] width 314 height 387
copy div "Input Format : When you run the automation, what format is your email_input ? R…"
click at [151, 249] on li "Email file path?" at bounding box center [157, 255] width 280 height 13
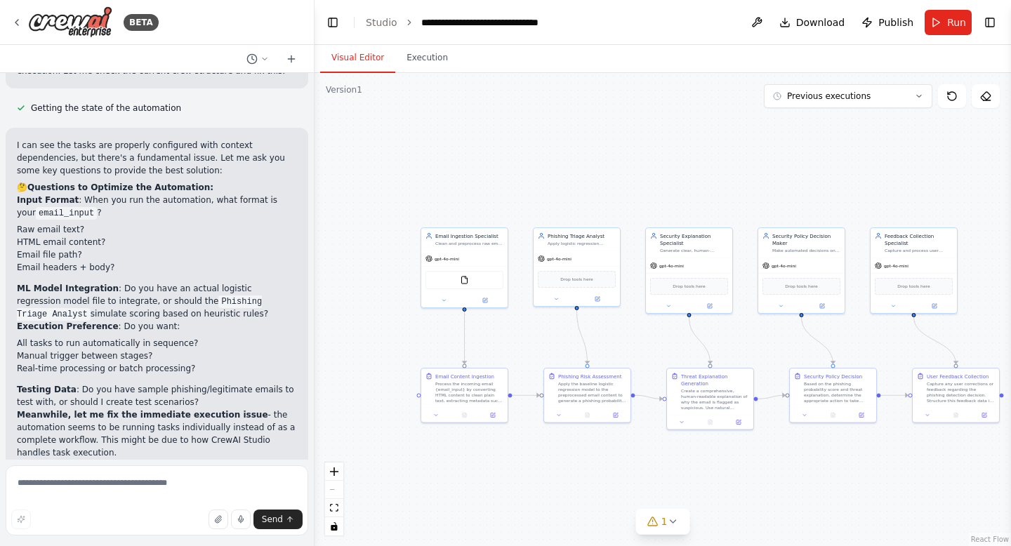
click at [79, 236] on li "HTML email content?" at bounding box center [157, 242] width 280 height 13
copy ul "HTML email content?"
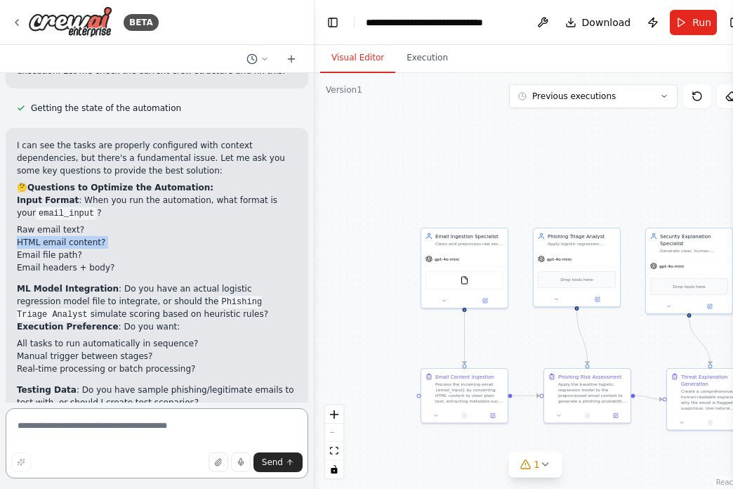
click at [112, 416] on textarea at bounding box center [157, 443] width 303 height 70
paste textarea "**********"
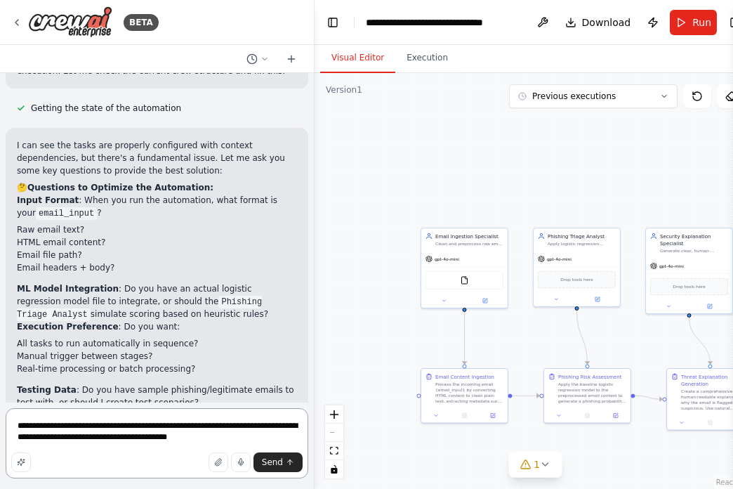
click at [138, 427] on textarea "**********" at bounding box center [157, 443] width 303 height 70
click at [164, 429] on textarea "**********" at bounding box center [157, 443] width 303 height 70
click at [166, 428] on textarea "**********" at bounding box center [157, 443] width 303 height 70
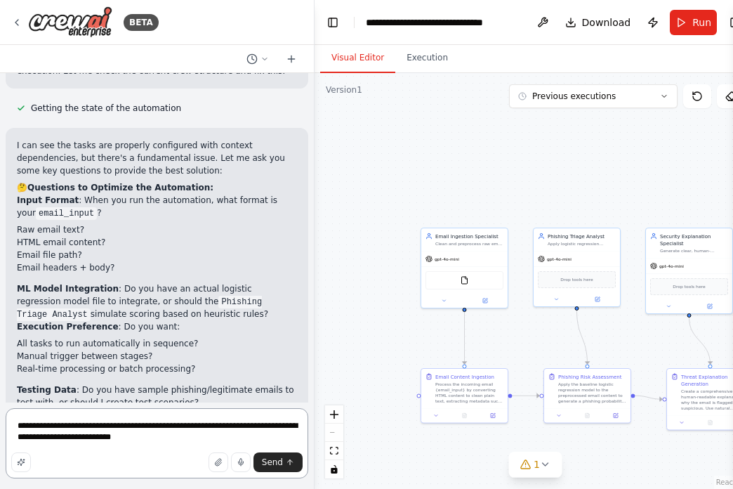
click at [174, 440] on textarea "**********" at bounding box center [157, 443] width 303 height 70
drag, startPoint x: 107, startPoint y: 225, endPoint x: 11, endPoint y: 225, distance: 95.5
click at [11, 225] on div "I can see the tasks are properly configured with context dependencies, but ther…" at bounding box center [157, 320] width 303 height 385
copy strong "ML Model Integration"
click at [210, 436] on textarea "**********" at bounding box center [157, 443] width 303 height 70
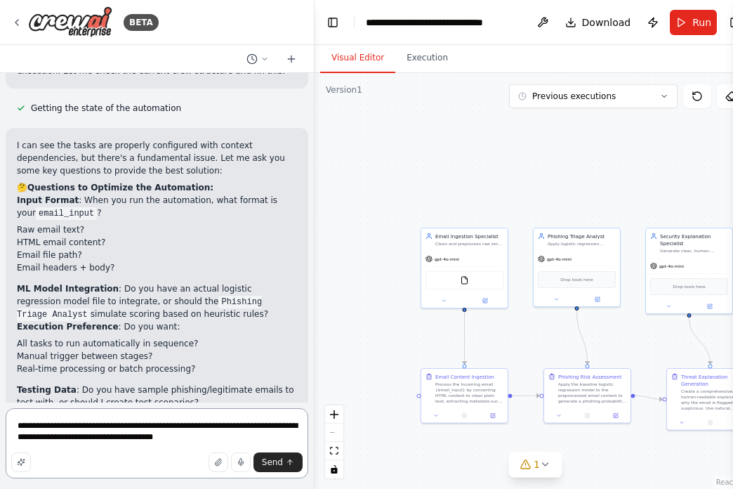
paste textarea "**********"
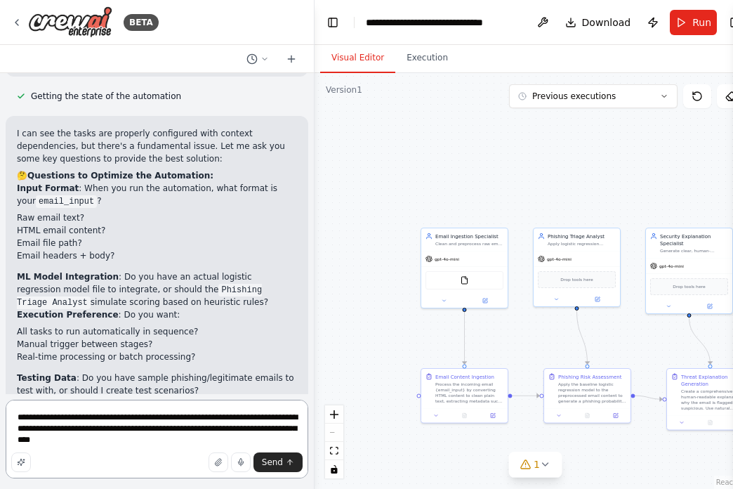
scroll to position [4795, 0]
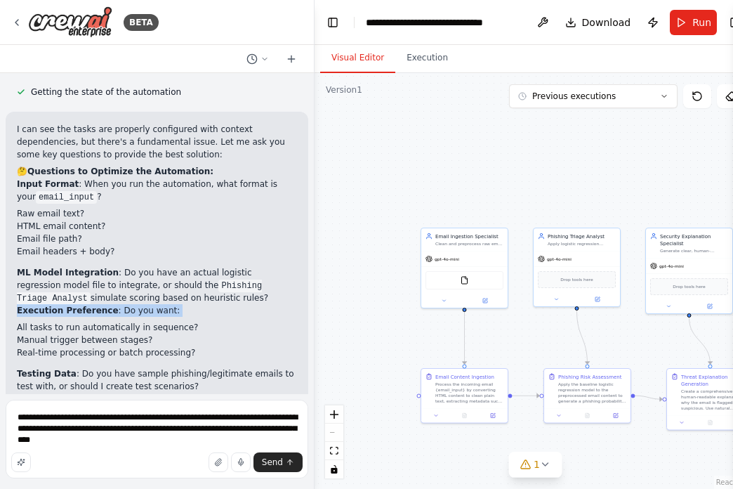
copy li "Execution Preference : Do you want:"
drag, startPoint x: 105, startPoint y: 254, endPoint x: 15, endPoint y: 249, distance: 90.1
click at [15, 249] on div "I can see the tasks are properly configured with context dependencies, but ther…" at bounding box center [157, 304] width 303 height 385
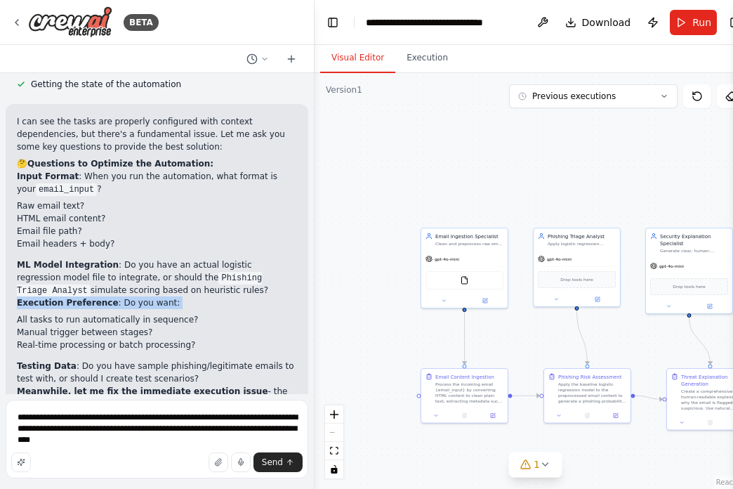
scroll to position [4807, 0]
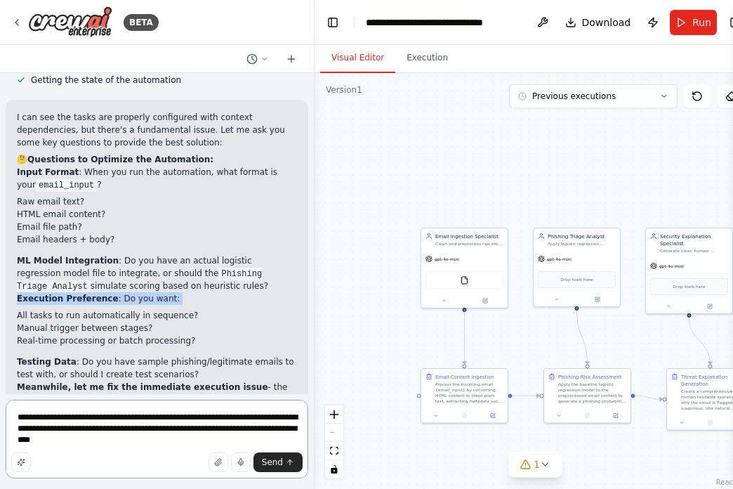
click at [145, 435] on textarea "**********" at bounding box center [157, 439] width 303 height 79
paste textarea "**********"
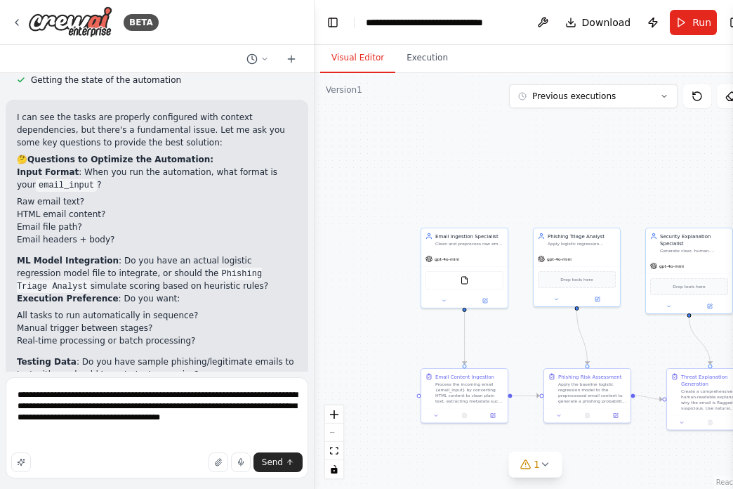
click at [58, 309] on li "All tasks to run automatically in sequence?" at bounding box center [157, 315] width 280 height 13
copy ul "All tasks to run automatically in sequence?"
click at [71, 438] on textarea "**********" at bounding box center [157, 427] width 303 height 101
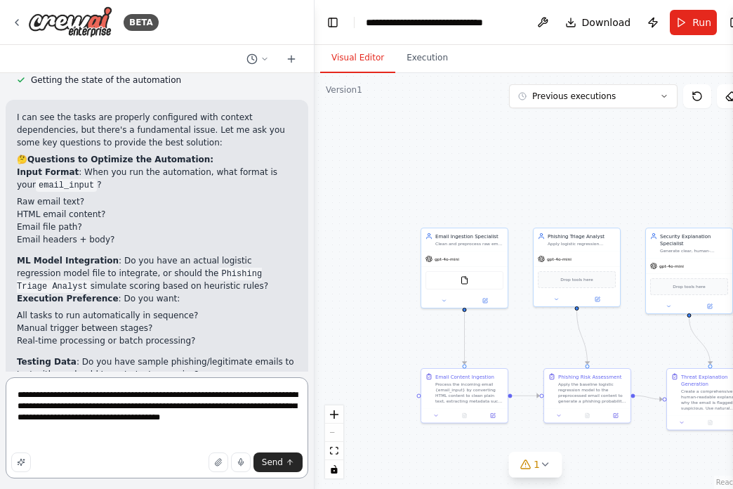
click at [70, 429] on textarea "**********" at bounding box center [157, 427] width 303 height 101
paste textarea "**********"
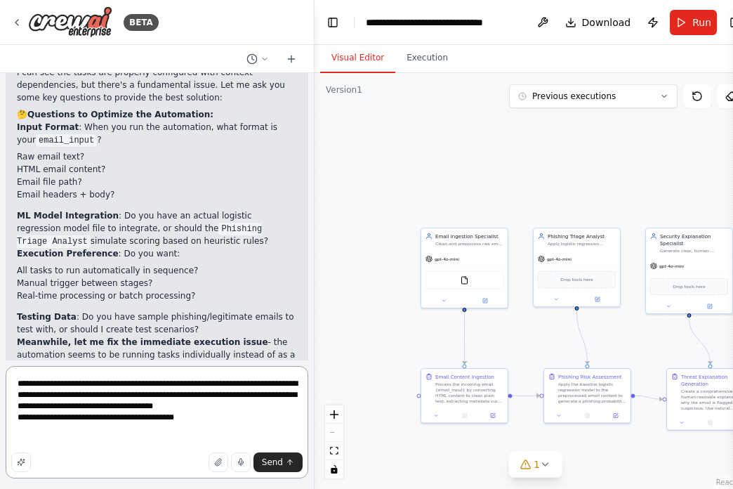
scroll to position [4854, 0]
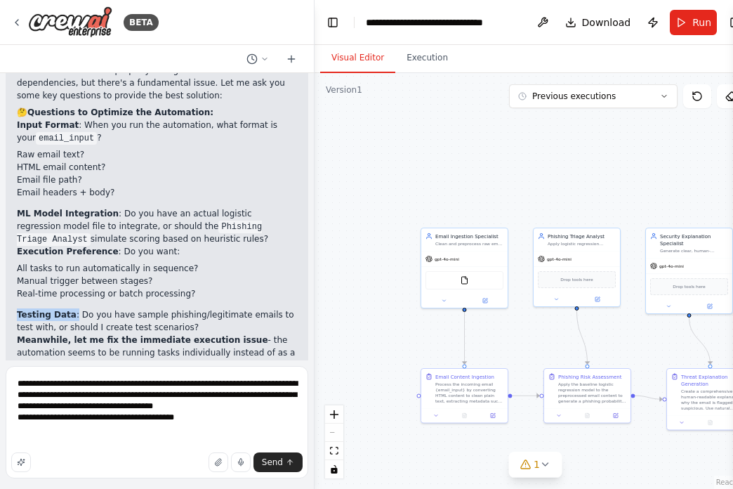
drag, startPoint x: 72, startPoint y: 251, endPoint x: 11, endPoint y: 250, distance: 61.1
click at [11, 250] on div "I can see the tasks are properly configured with context dependencies, but ther…" at bounding box center [157, 245] width 303 height 385
copy p "Testing Data :"
click at [190, 421] on textarea "**********" at bounding box center [157, 422] width 303 height 112
paste textarea "**********"
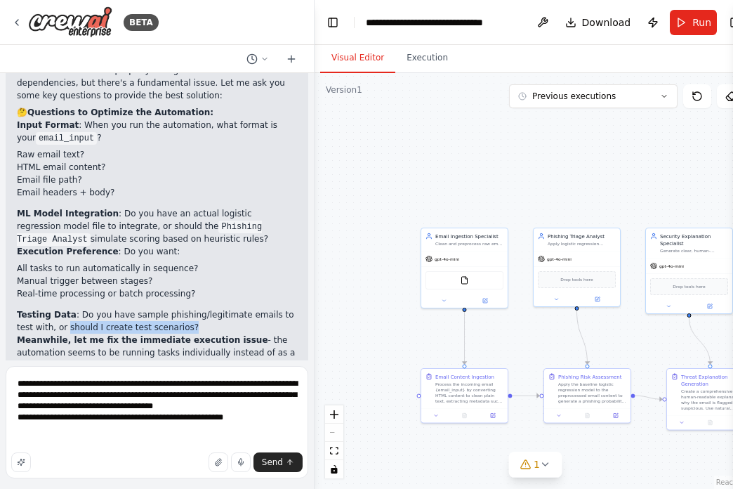
drag, startPoint x: 50, startPoint y: 263, endPoint x: 175, endPoint y: 263, distance: 125.0
click at [175, 308] on p "Testing Data : Do you have sample phishing/legitimate emails to test with, or s…" at bounding box center [157, 320] width 280 height 25
copy p "should I create test scenarios?"
click at [256, 421] on textarea "**********" at bounding box center [157, 422] width 303 height 112
paste textarea "**********"
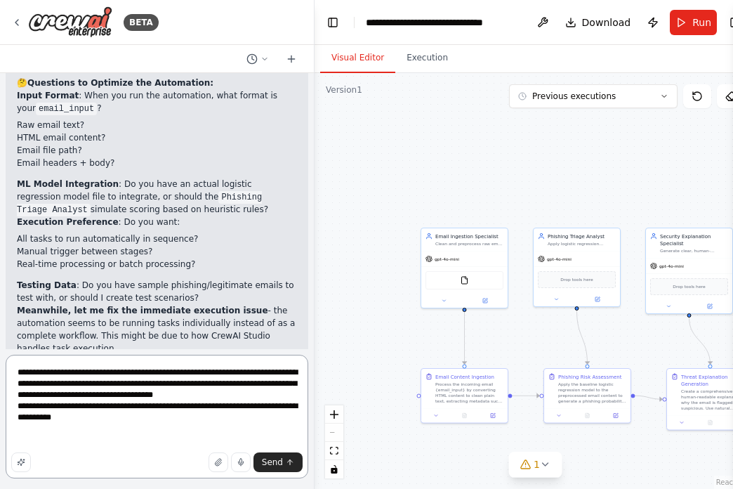
scroll to position [4890, 0]
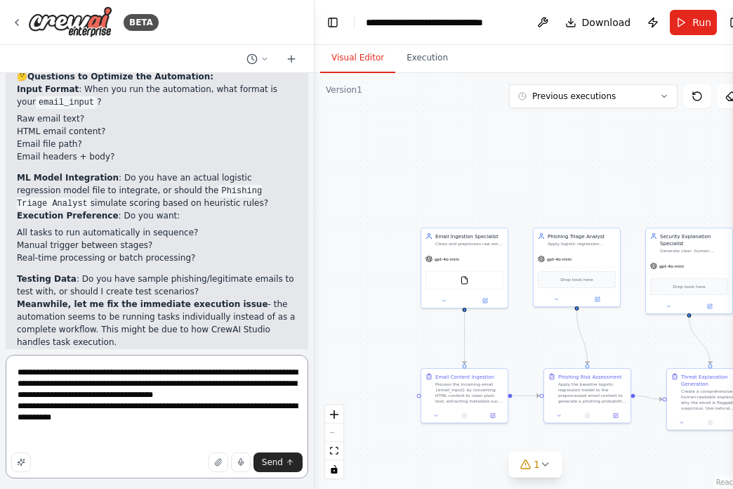
click at [257, 405] on textarea "**********" at bounding box center [157, 417] width 303 height 124
click at [292, 410] on textarea "**********" at bounding box center [157, 417] width 303 height 124
click at [293, 405] on textarea "**********" at bounding box center [157, 417] width 303 height 124
click at [168, 428] on textarea "**********" at bounding box center [157, 417] width 303 height 124
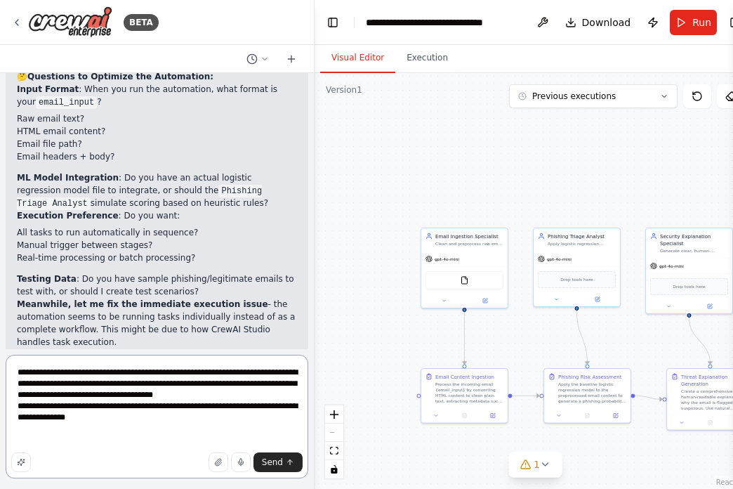
click at [143, 414] on textarea "**********" at bounding box center [157, 417] width 303 height 124
drag, startPoint x: 130, startPoint y: 319, endPoint x: 18, endPoint y: 298, distance: 113.7
click at [18, 353] on p "Would you like me to restructure this as a single comprehensive task that inter…" at bounding box center [157, 372] width 280 height 38
copy p "Would you like me to restructure this as a single comprehensive task that inter…"
click at [125, 426] on textarea "**********" at bounding box center [157, 417] width 303 height 124
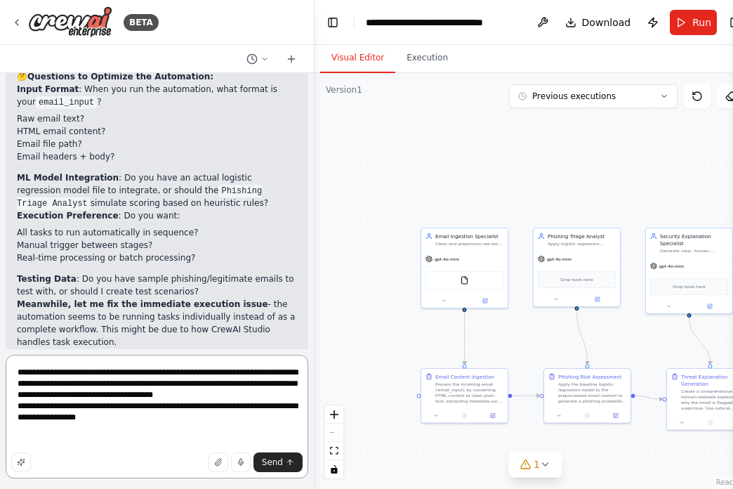
paste textarea "**********"
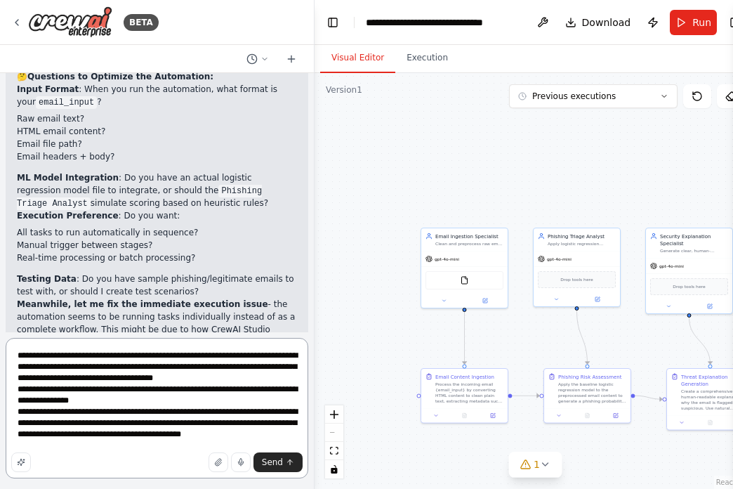
type textarea "**********"
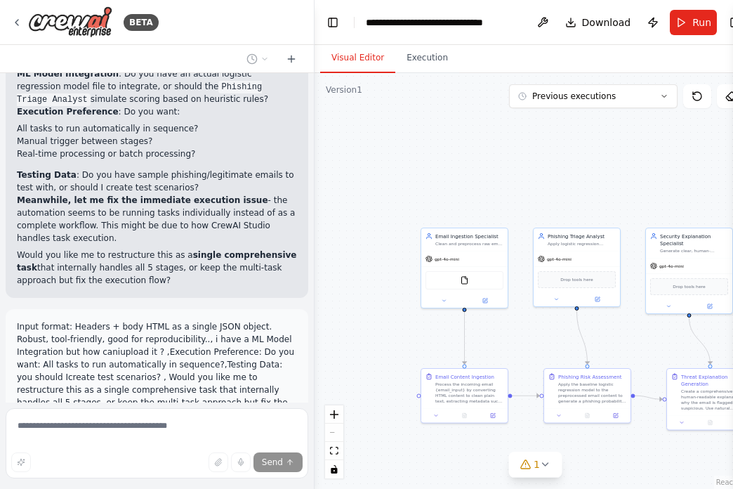
scroll to position [5039, 0]
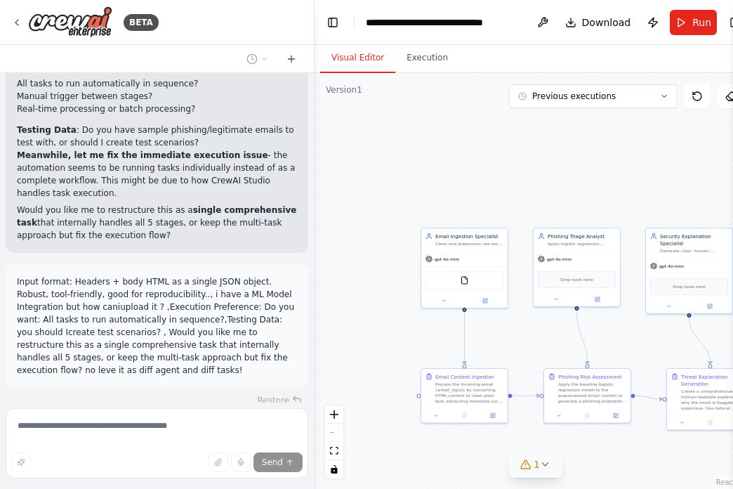
click at [520, 457] on div "1" at bounding box center [530, 464] width 20 height 14
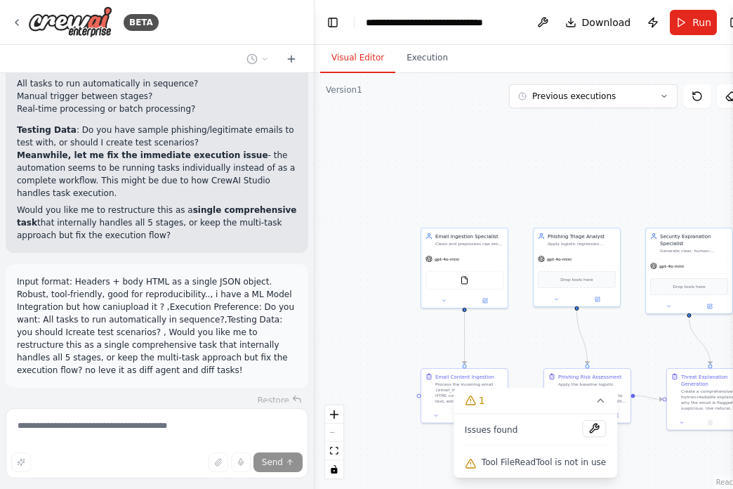
click at [499, 432] on span "Issues found" at bounding box center [491, 429] width 53 height 11
click at [582, 424] on button at bounding box center [594, 428] width 24 height 17
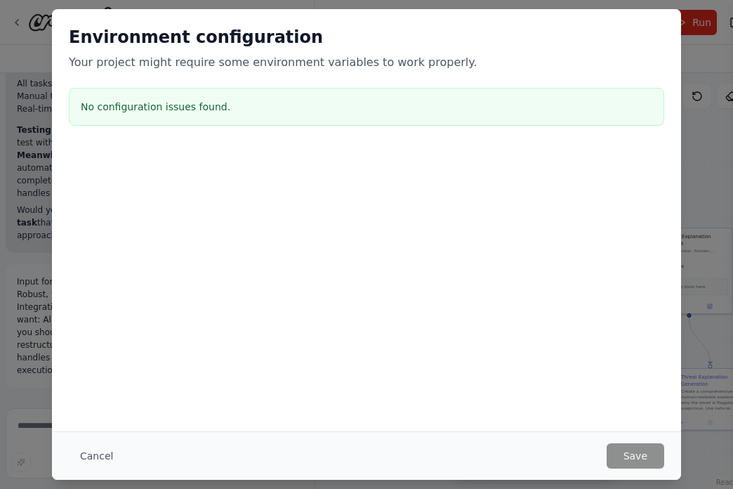
click at [695, 388] on div "Environment configuration Your project might require some environment variables…" at bounding box center [366, 244] width 733 height 489
click at [117, 448] on button "Cancel" at bounding box center [96, 455] width 55 height 25
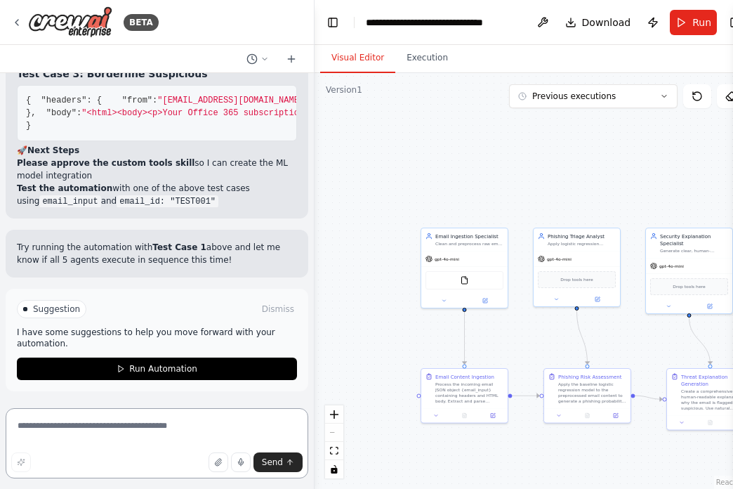
scroll to position [6215, 0]
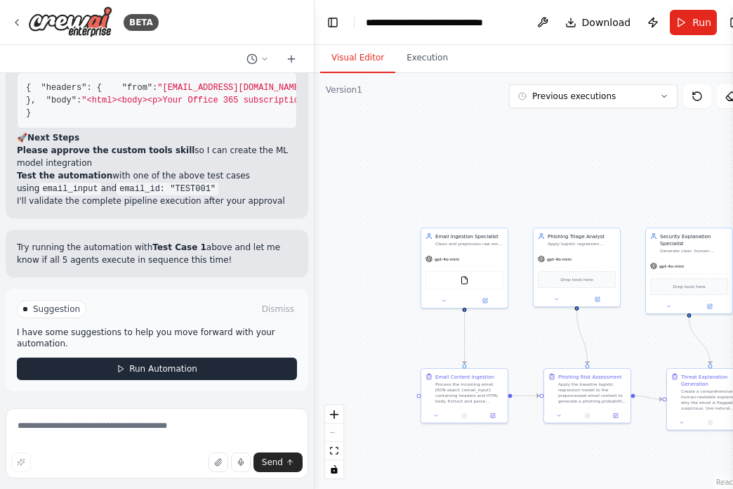
click at [142, 376] on button "Run Automation" at bounding box center [157, 369] width 280 height 22
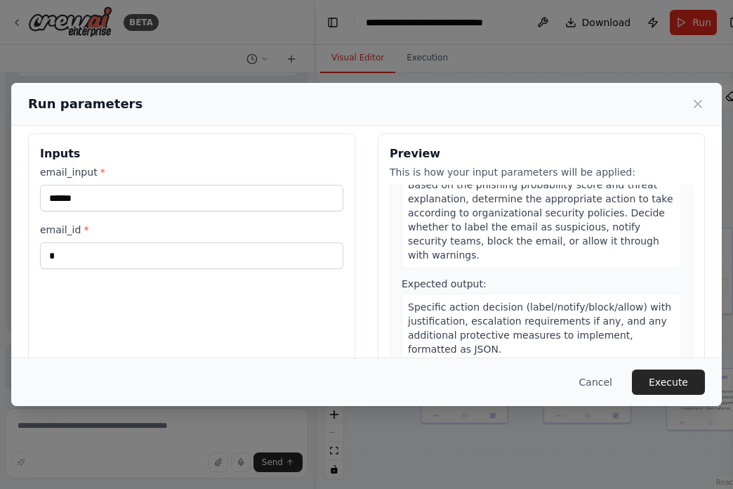
scroll to position [1019, 0]
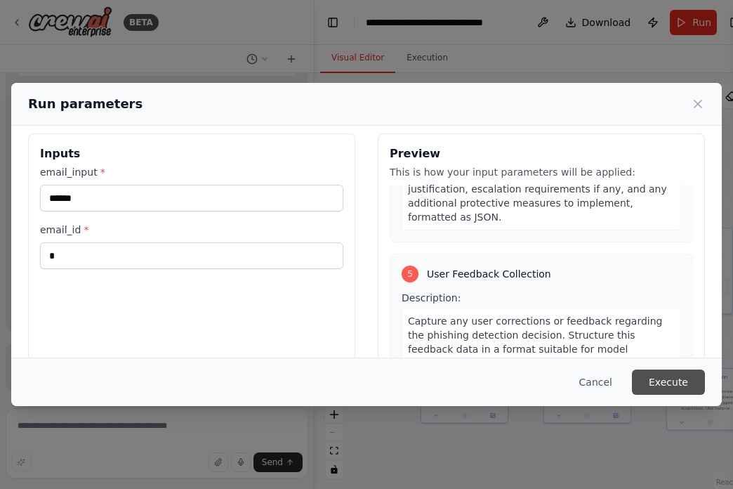
click at [655, 374] on button "Execute" at bounding box center [668, 381] width 73 height 25
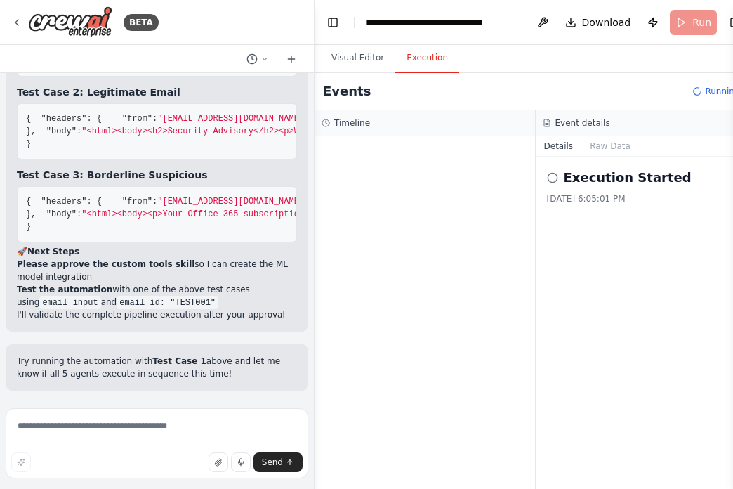
click at [178, 374] on p "Try running the automation with Test Case 1 above and let me know if all 5 agen…" at bounding box center [157, 367] width 280 height 25
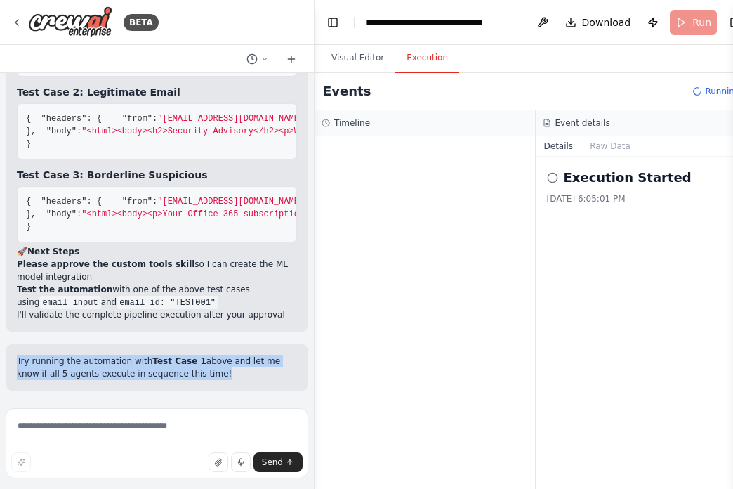
click at [178, 374] on p "Try running the automation with Test Case 1 above and let me know if all 5 agen…" at bounding box center [157, 367] width 280 height 25
copy p "Try running the automation with Test Case 1 above and let me know if all 5 agen…"
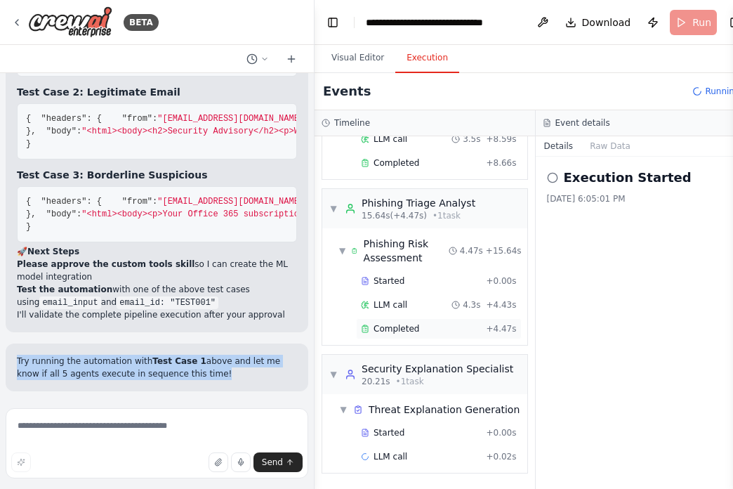
scroll to position [6101, 0]
click at [140, 411] on textarea at bounding box center [157, 443] width 303 height 70
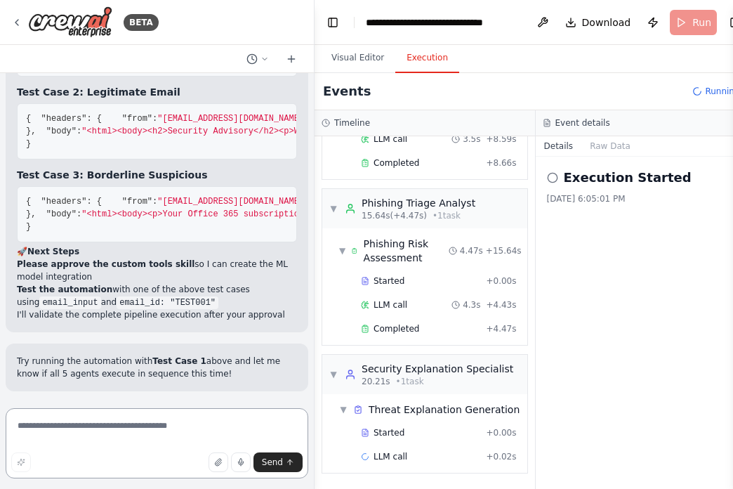
paste textarea "**********"
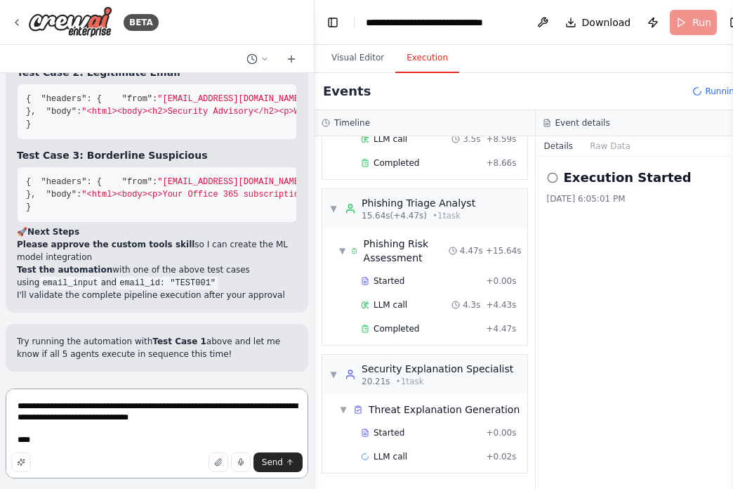
type textarea "**********"
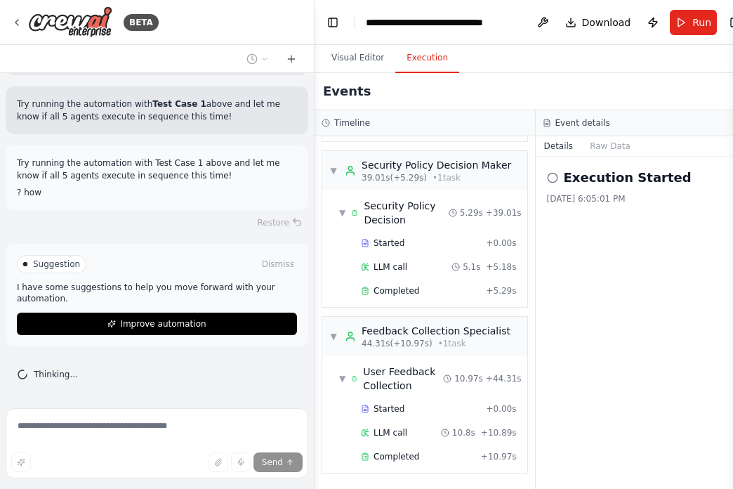
scroll to position [6358, 0]
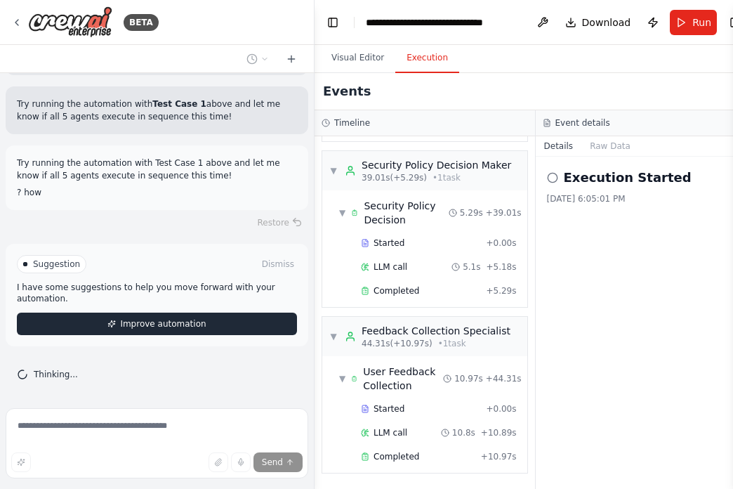
click at [124, 326] on span "Improve automation" at bounding box center [163, 323] width 86 height 11
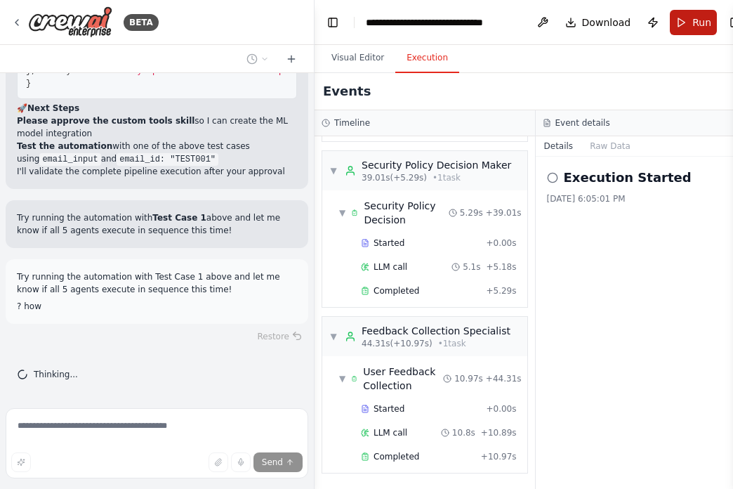
click at [683, 22] on button "Run" at bounding box center [693, 22] width 47 height 25
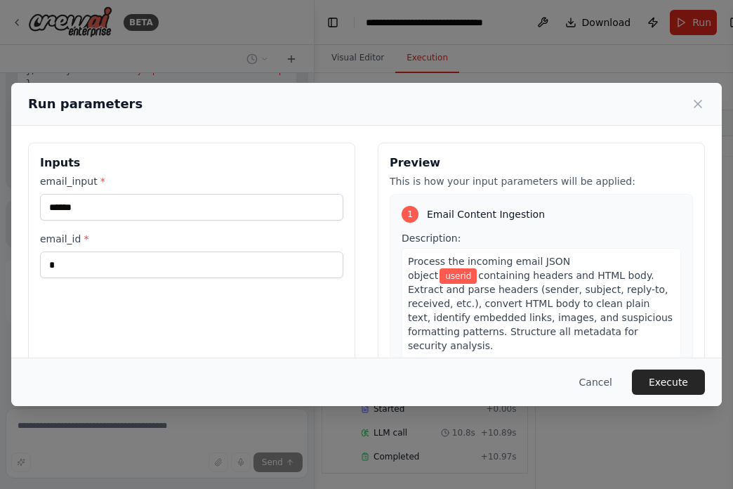
drag, startPoint x: 199, startPoint y: 110, endPoint x: 436, endPoint y: 98, distance: 237.0
click at [436, 98] on div "Run parameters" at bounding box center [366, 104] width 677 height 20
click at [582, 384] on button "Cancel" at bounding box center [595, 381] width 55 height 25
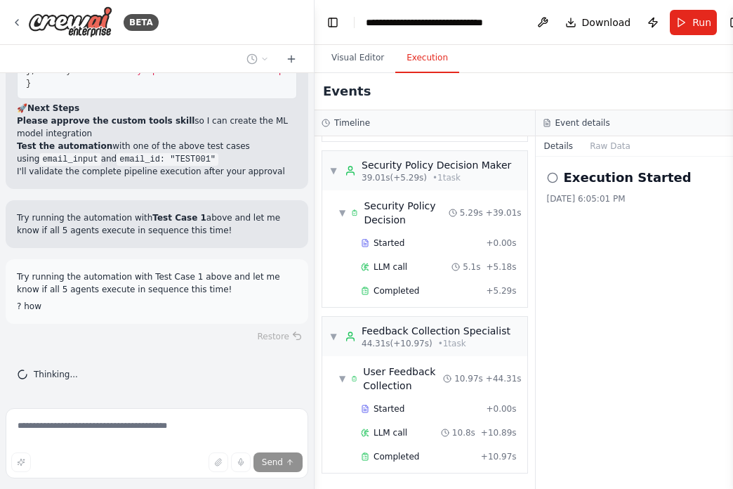
scroll to position [6175, 0]
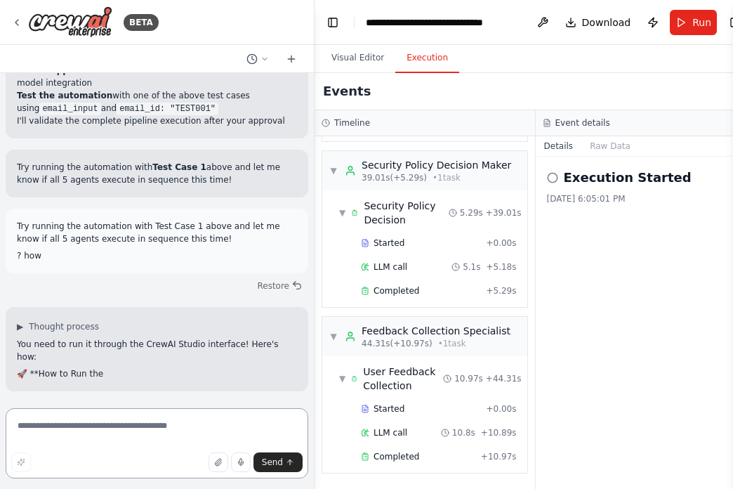
drag, startPoint x: 199, startPoint y: 229, endPoint x: 20, endPoint y: 216, distance: 180.3
click at [20, 216] on div "Ingestion Agent – Cleans and preprocesses email content (HTML → plain text). Tr…" at bounding box center [157, 237] width 314 height 329
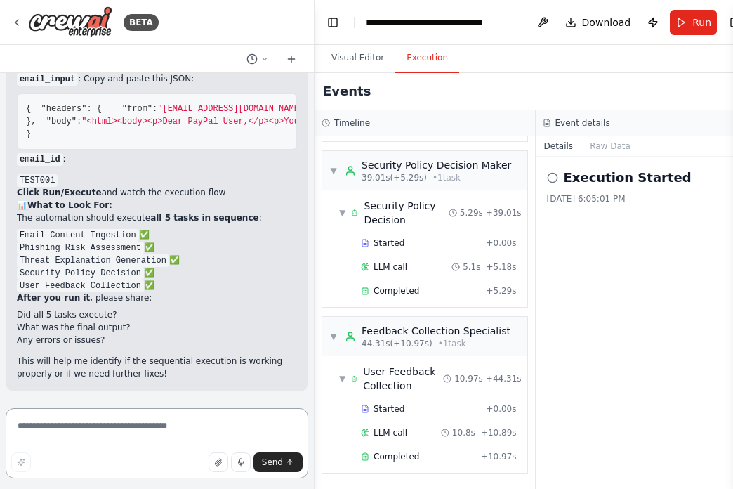
scroll to position [6591, 0]
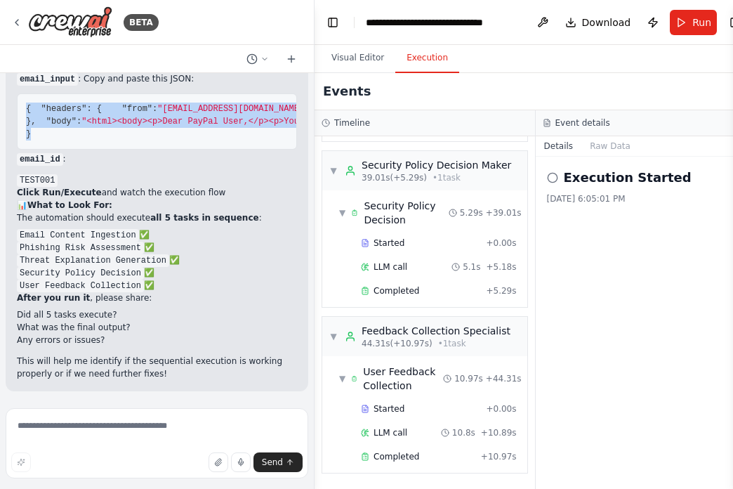
drag, startPoint x: 58, startPoint y: 289, endPoint x: 24, endPoint y: 177, distance: 117.3
click at [24, 150] on pre "{ "headers" : { "from" : "security@paypaI-verification.com" , "to" : "user@comp…" at bounding box center [157, 121] width 280 height 56
click at [697, 26] on span "Run" at bounding box center [702, 22] width 19 height 14
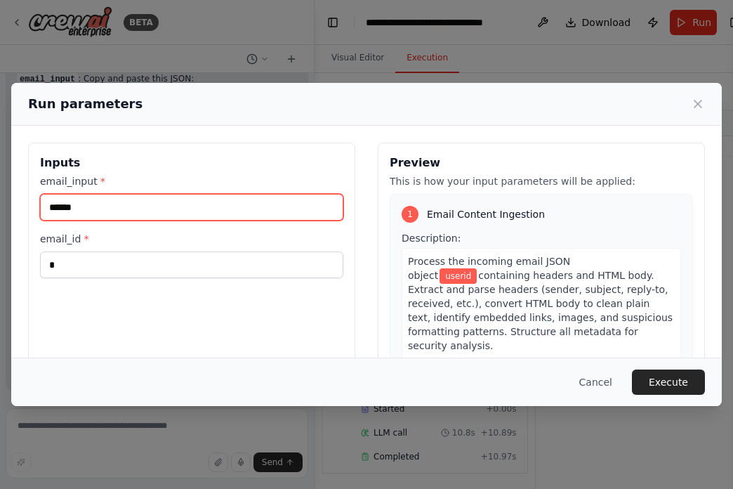
click at [235, 220] on input "******" at bounding box center [191, 207] width 303 height 27
paste input "**********"
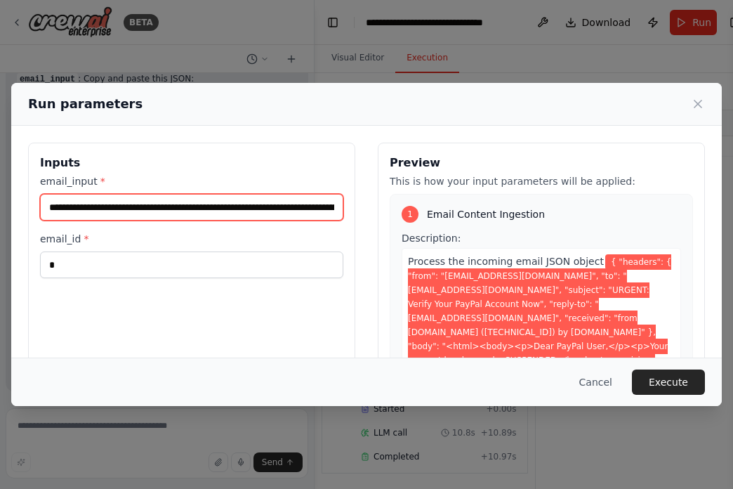
scroll to position [0, 2302]
type input "**********"
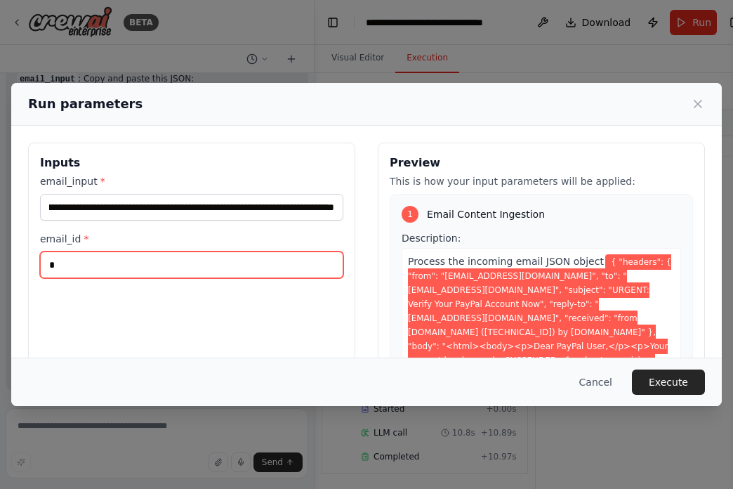
click at [201, 267] on input "*" at bounding box center [191, 264] width 303 height 27
type input "*******"
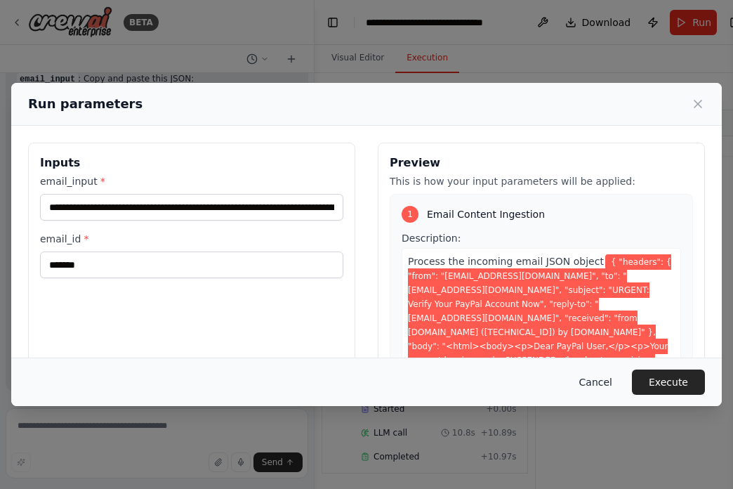
click at [596, 381] on button "Cancel" at bounding box center [595, 381] width 55 height 25
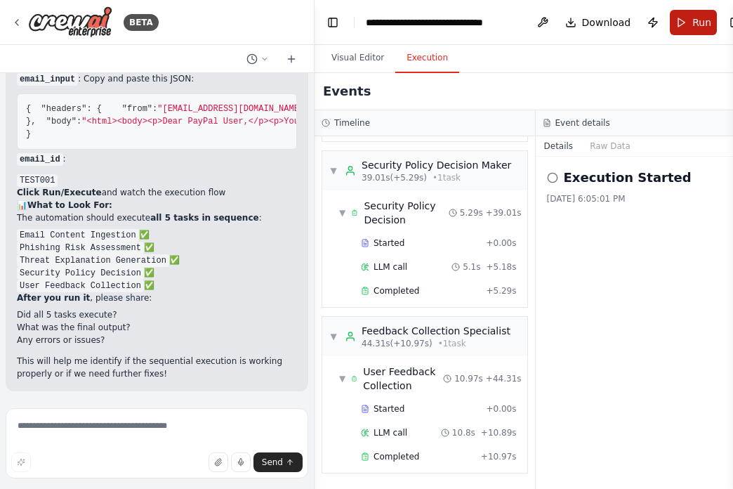
click at [693, 19] on span "Run" at bounding box center [702, 22] width 19 height 14
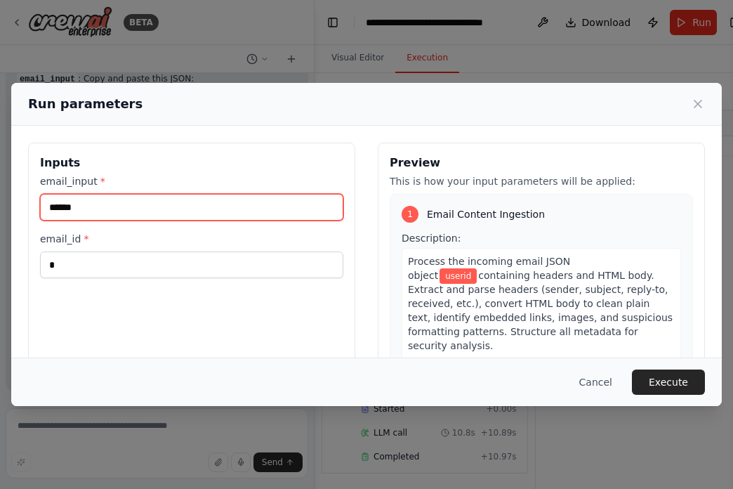
click at [188, 205] on input "******" at bounding box center [191, 207] width 303 height 27
paste input "**********"
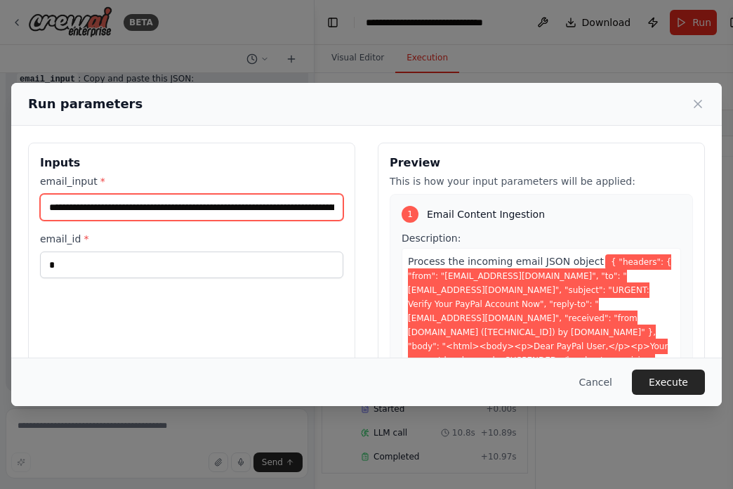
scroll to position [0, 2302]
type input "**********"
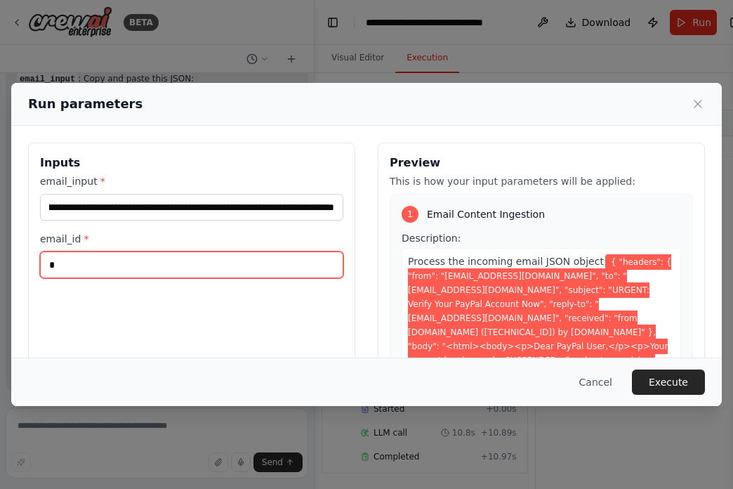
click at [164, 254] on input "*" at bounding box center [191, 264] width 303 height 27
type input "*******"
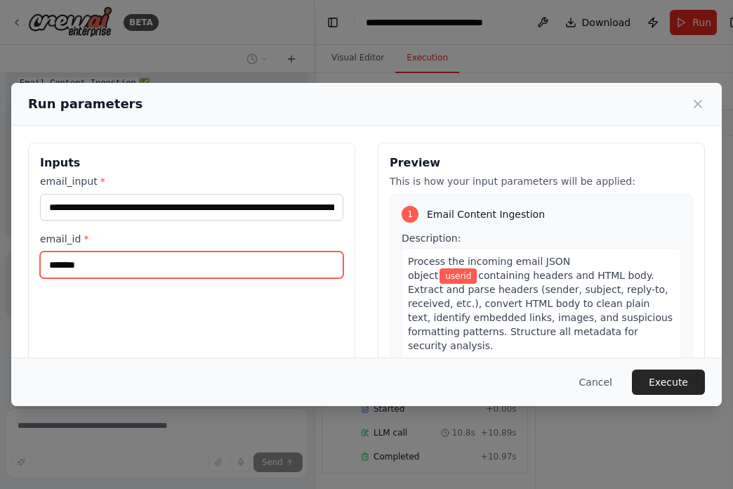
type input "******"
type input "*"
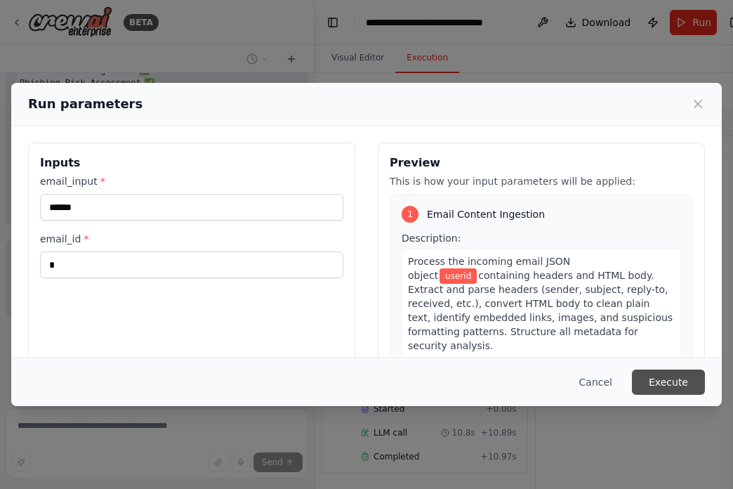
scroll to position [6908, 0]
click at [669, 384] on button "Execute" at bounding box center [668, 381] width 73 height 25
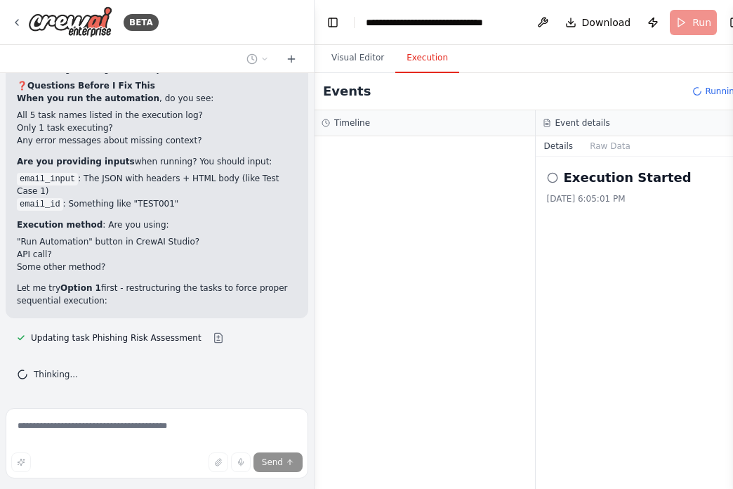
scroll to position [7368, 0]
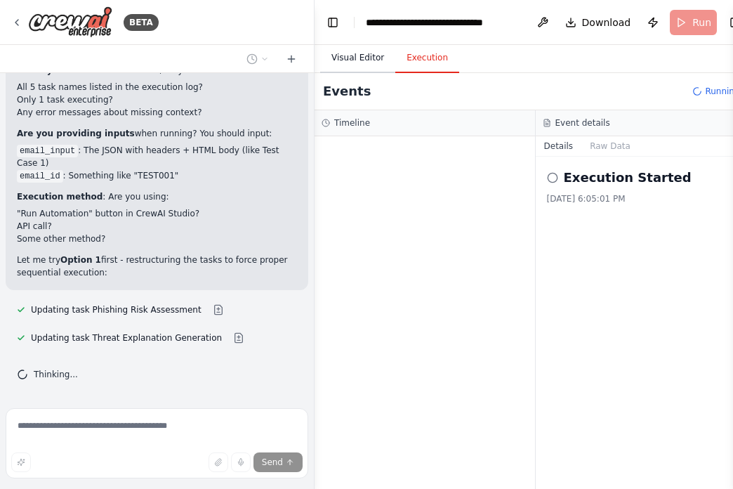
click at [355, 51] on button "Visual Editor" at bounding box center [357, 59] width 75 height 30
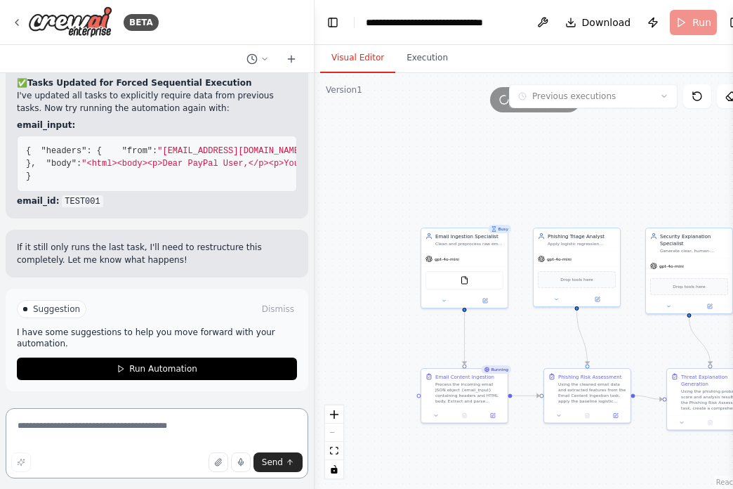
scroll to position [7741, 0]
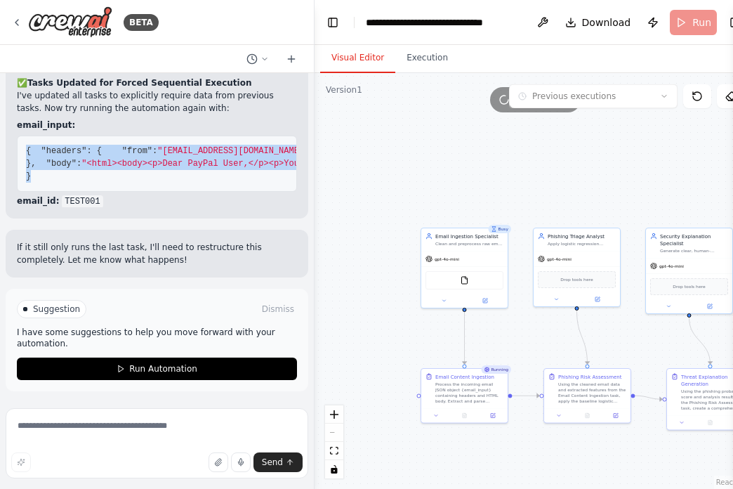
drag, startPoint x: 49, startPoint y: 244, endPoint x: 27, endPoint y: 120, distance: 126.3
click at [27, 136] on pre "{ "headers" : { "from" : "security@paypaI-verification.com" , "to" : "user@comp…" at bounding box center [157, 164] width 280 height 56
click at [579, 249] on div "Phishing Triage Analyst Apply logistic regression machine learning model to ana…" at bounding box center [577, 265] width 88 height 79
click at [202, 277] on div "If it still only runs the last task, I'll need to restructure this completely. …" at bounding box center [157, 254] width 303 height 48
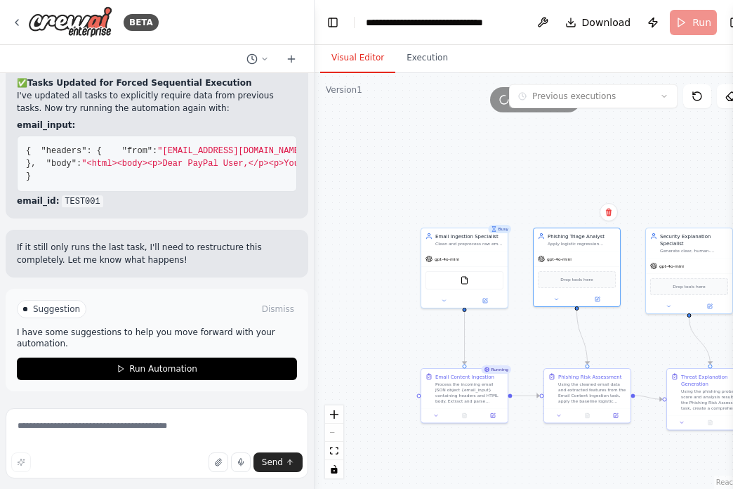
scroll to position [7805, 0]
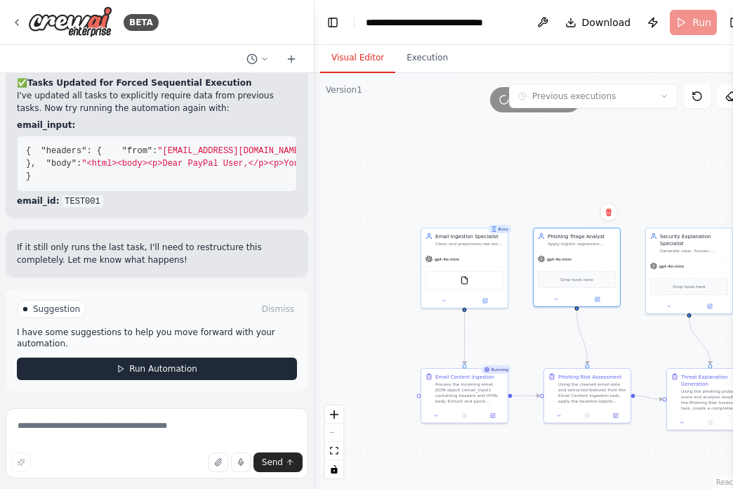
click at [182, 369] on span "Run Automation" at bounding box center [163, 368] width 68 height 11
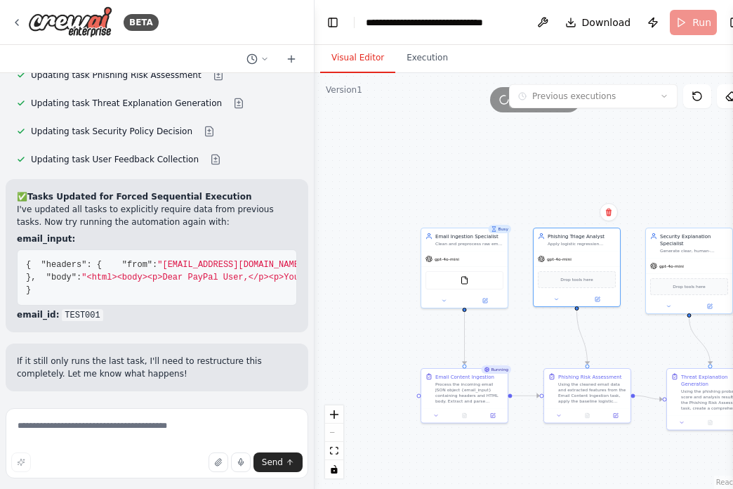
scroll to position [7691, 0]
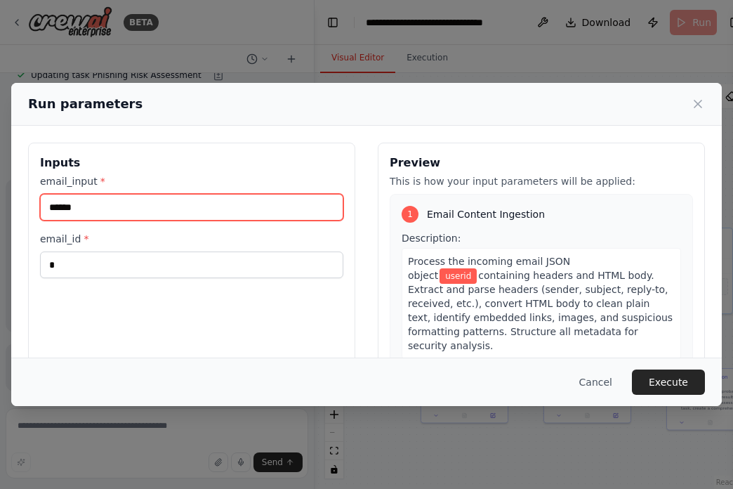
click at [179, 214] on input "******" at bounding box center [191, 207] width 303 height 27
paste input "**********"
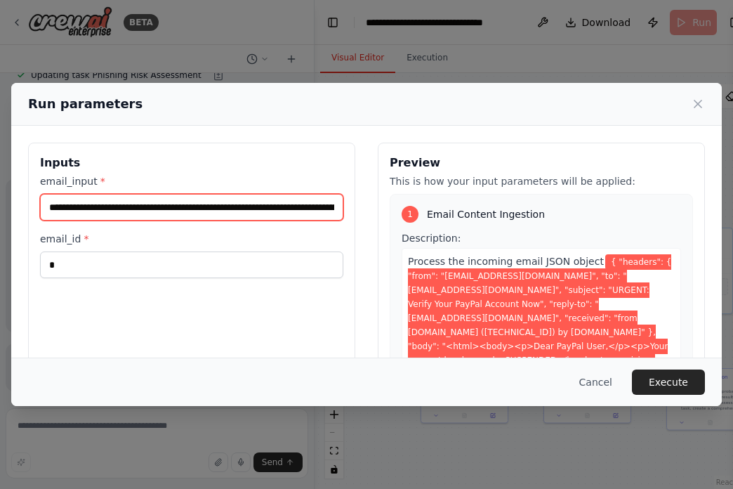
scroll to position [0, 2302]
type input "**********"
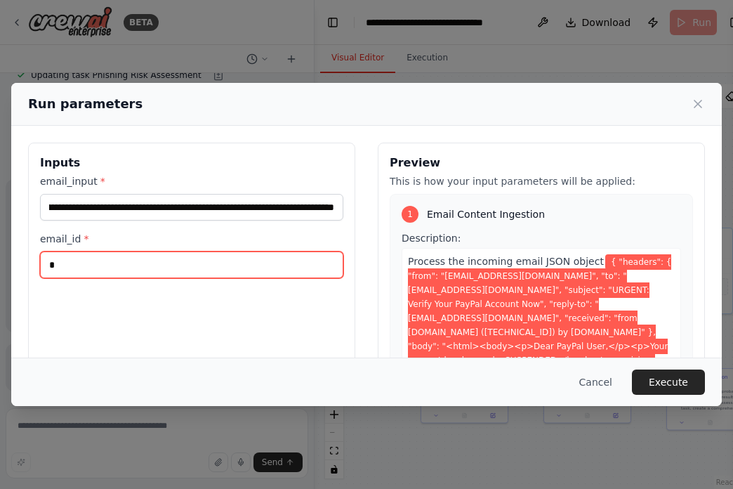
click at [152, 262] on input "*" at bounding box center [191, 264] width 303 height 27
type input "*******"
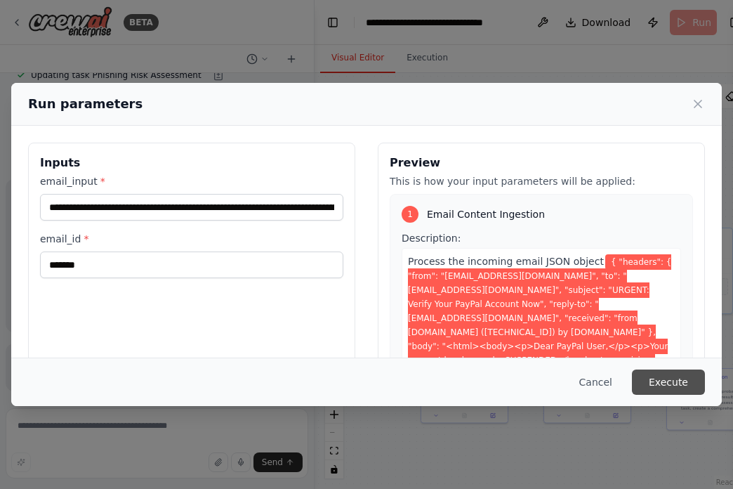
click at [675, 384] on button "Execute" at bounding box center [668, 381] width 73 height 25
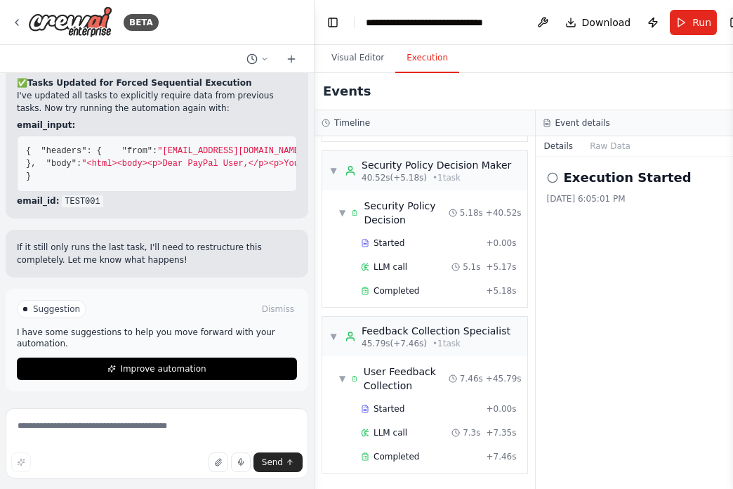
scroll to position [7805, 0]
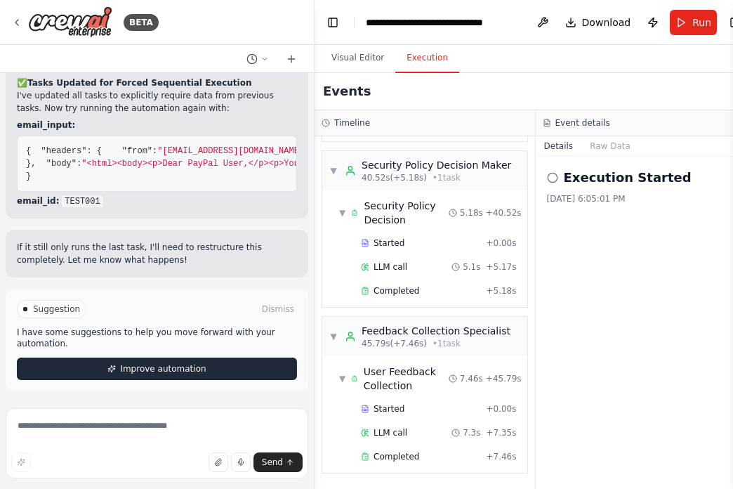
click at [173, 372] on span "Improve automation" at bounding box center [163, 368] width 86 height 11
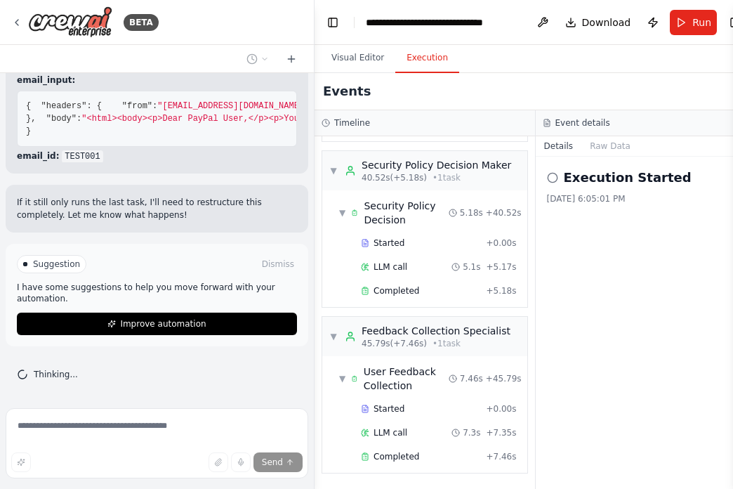
click at [131, 221] on p "If it still only runs the last task, I'll need to restructure this completely. …" at bounding box center [157, 208] width 280 height 25
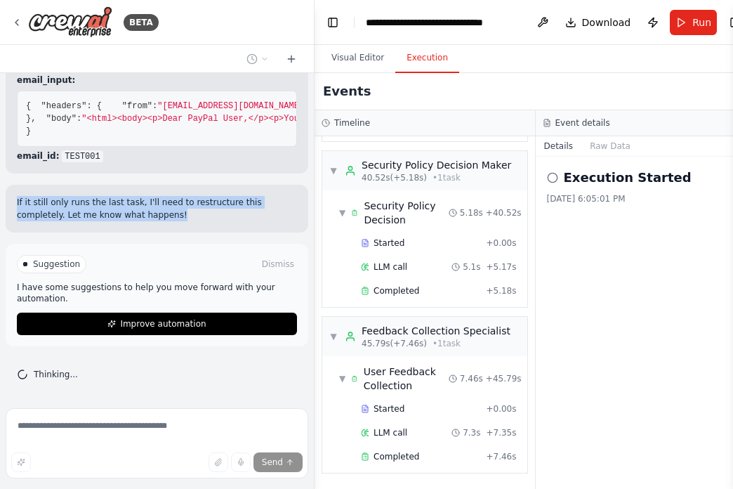
scroll to position [7550, 0]
click at [127, 43] on strong "Tasks Updated for Forced Sequential Execution" at bounding box center [139, 38] width 225 height 10
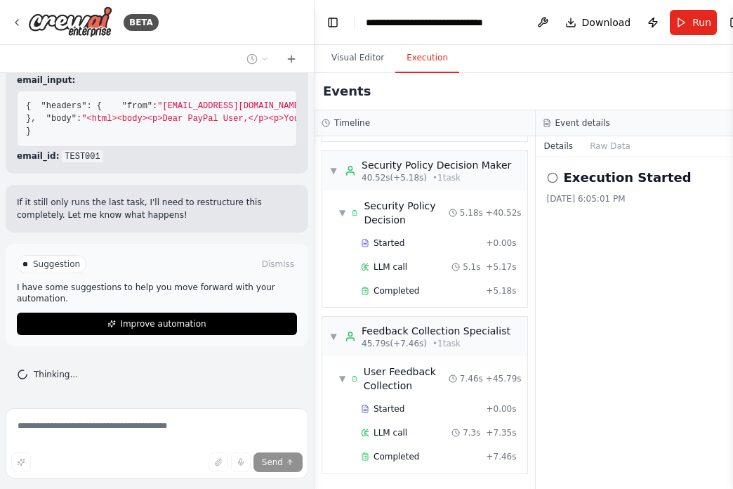
click at [127, 43] on strong "Tasks Updated for Forced Sequential Execution" at bounding box center [139, 38] width 225 height 10
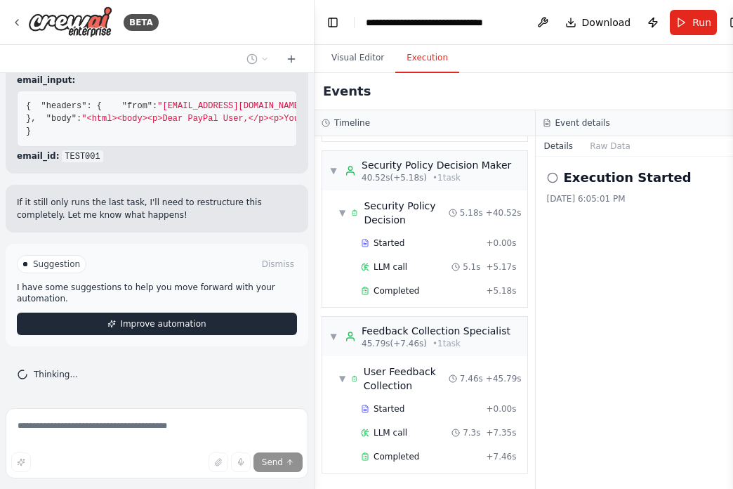
click at [190, 316] on button "Improve automation" at bounding box center [157, 324] width 280 height 22
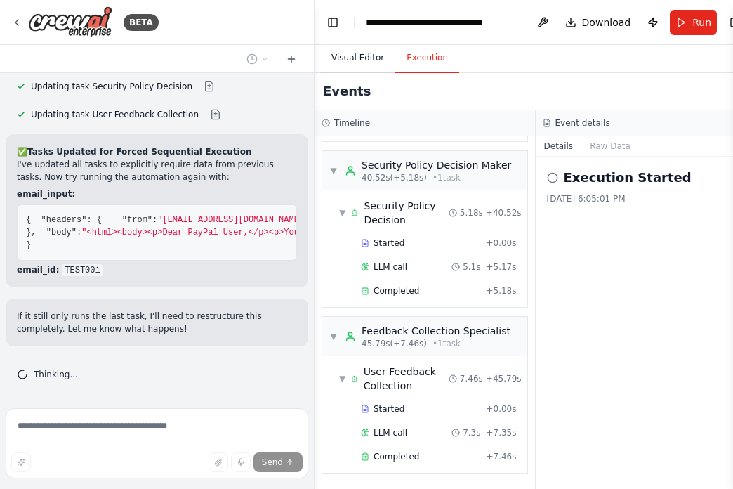
scroll to position [691, 0]
click at [357, 54] on button "Visual Editor" at bounding box center [357, 59] width 75 height 30
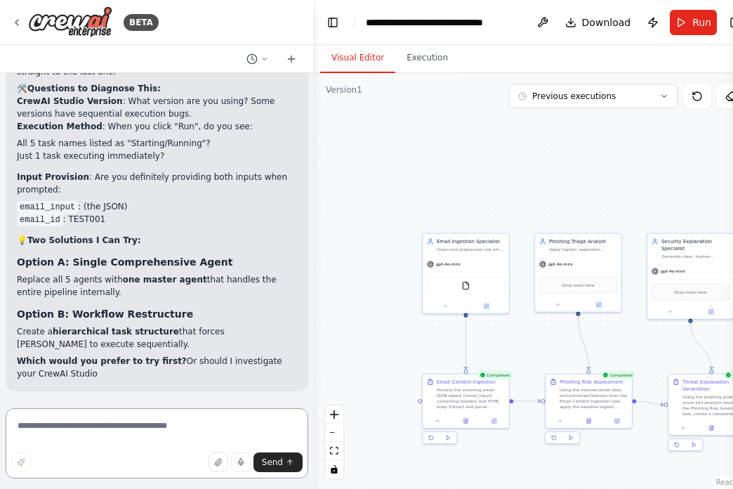
scroll to position [8970, 0]
click at [134, 313] on strong "Option B: Workflow Restructure" at bounding box center [105, 313] width 176 height 11
click at [146, 336] on strong "hierarchical task structure" at bounding box center [116, 332] width 126 height 10
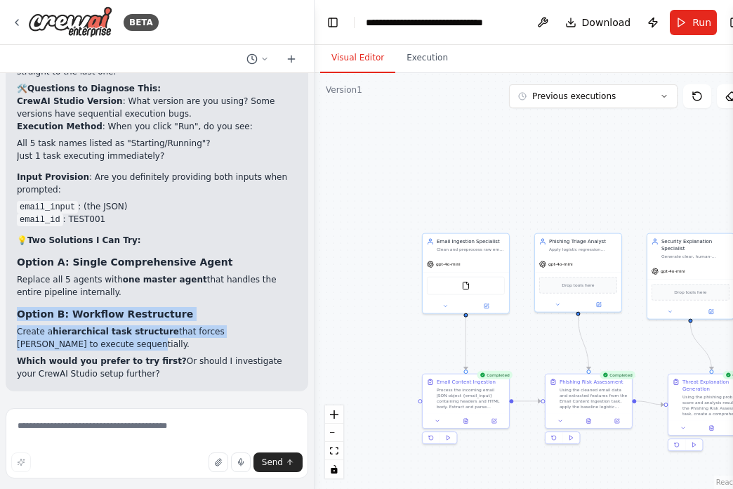
drag, startPoint x: 64, startPoint y: 346, endPoint x: 19, endPoint y: 316, distance: 54.2
click at [19, 316] on div "🎯 Analysis: Good Progress, But Still One Critical Issue ✅ What's Working Better…" at bounding box center [157, 97] width 280 height 566
drag, startPoint x: 152, startPoint y: 382, endPoint x: 60, endPoint y: 376, distance: 92.2
click at [58, 375] on div "▶ Thought process 🎯 Analysis: Good Progress, But Still One Critical Issue ✅ Wha…" at bounding box center [157, 87] width 303 height 608
click at [70, 426] on textarea at bounding box center [157, 443] width 303 height 70
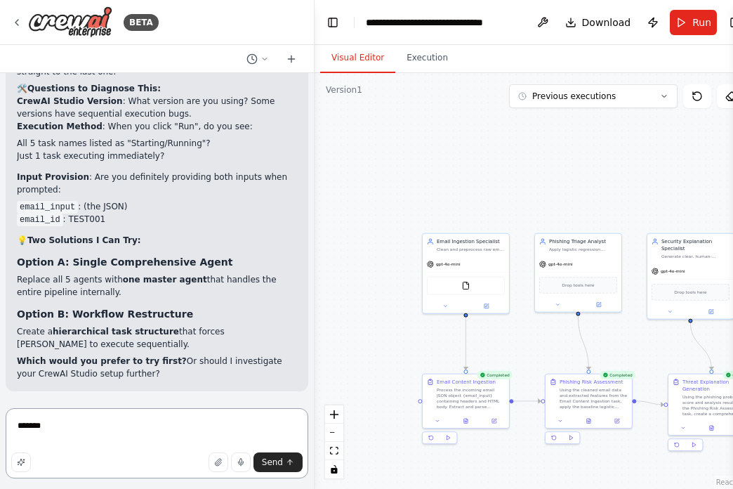
type textarea "********"
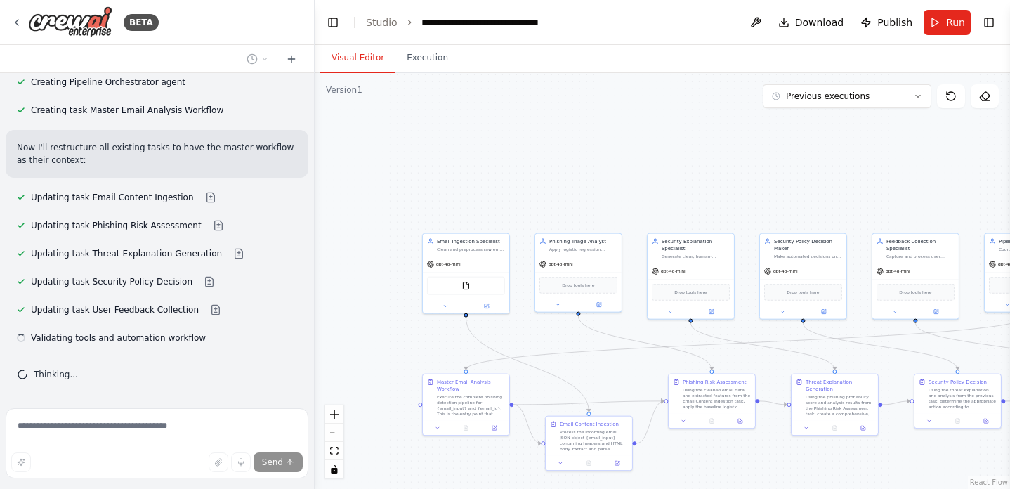
scroll to position [9559, 0]
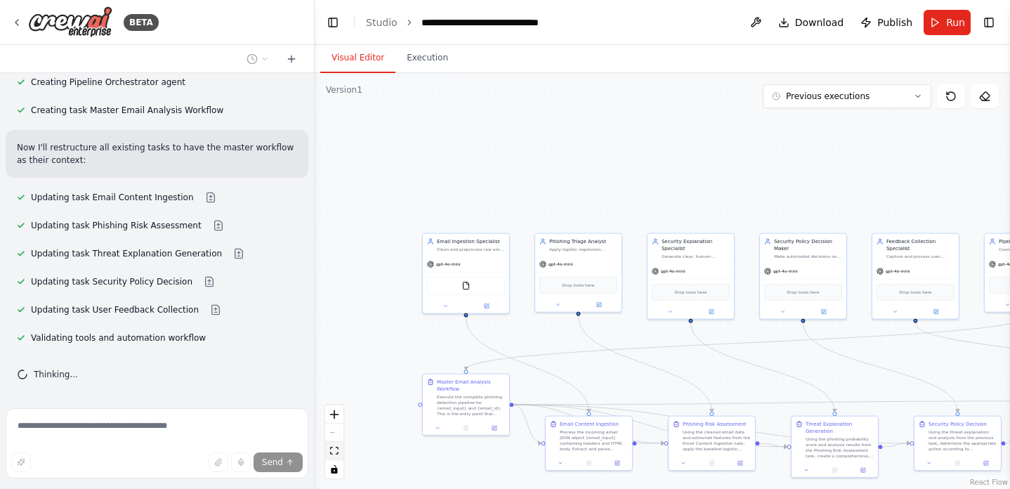
click at [336, 458] on button "fit view" at bounding box center [334, 451] width 18 height 18
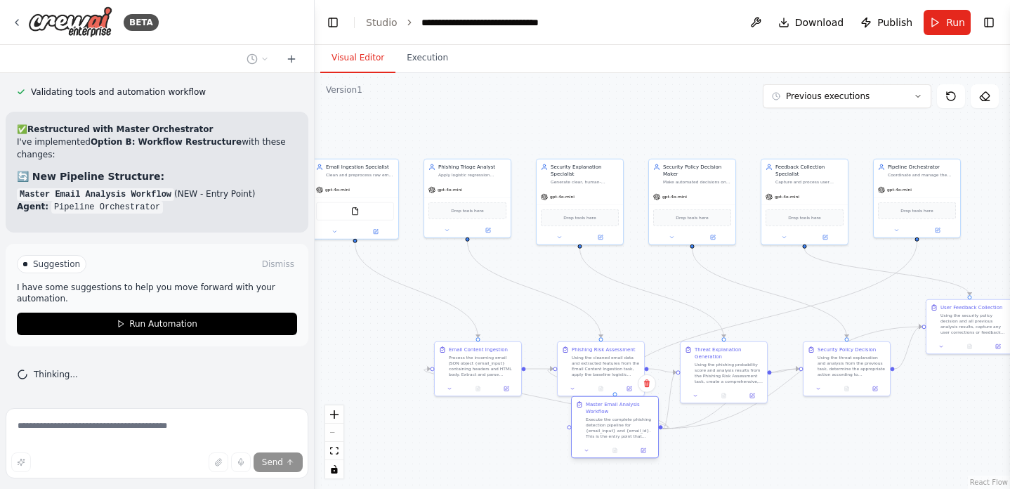
drag, startPoint x: 372, startPoint y: 335, endPoint x: 639, endPoint y: 430, distance: 283.9
click at [639, 430] on div "Execute the complete phishing detection pipeline for {email_input} and {email_i…" at bounding box center [620, 428] width 68 height 22
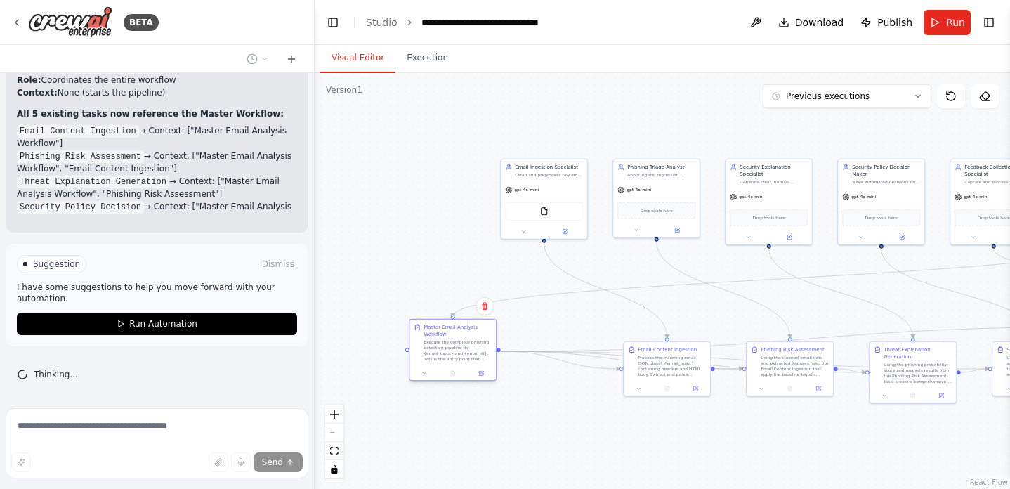
drag, startPoint x: 638, startPoint y: 428, endPoint x: 473, endPoint y: 348, distance: 183.5
click at [473, 348] on div "Execute the complete phishing detection pipeline for {email_input} and {email_i…" at bounding box center [458, 350] width 68 height 22
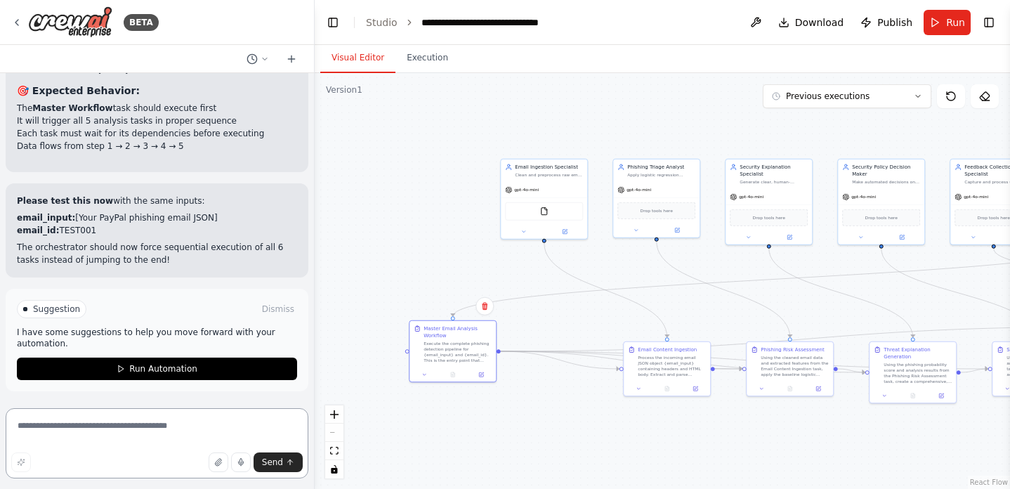
scroll to position [10123, 0]
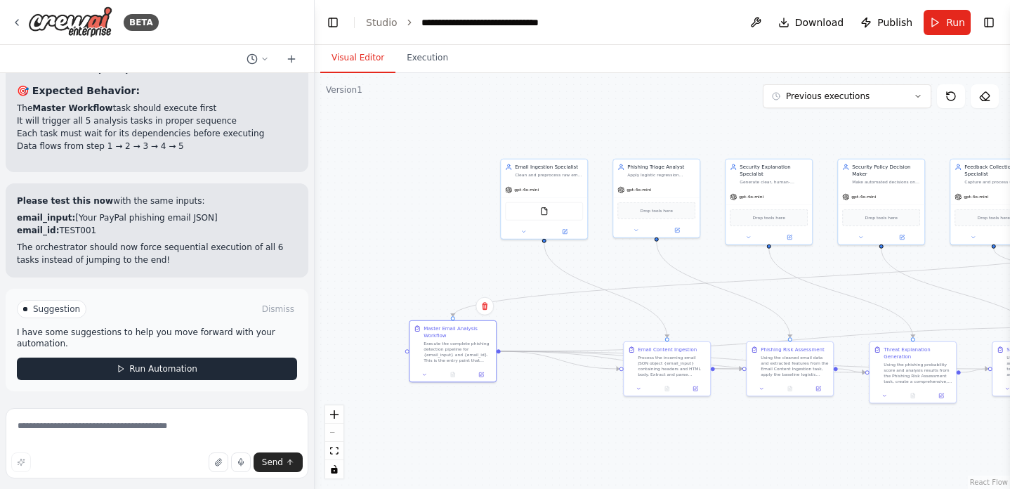
click at [153, 365] on span "Run Automation" at bounding box center [163, 368] width 68 height 11
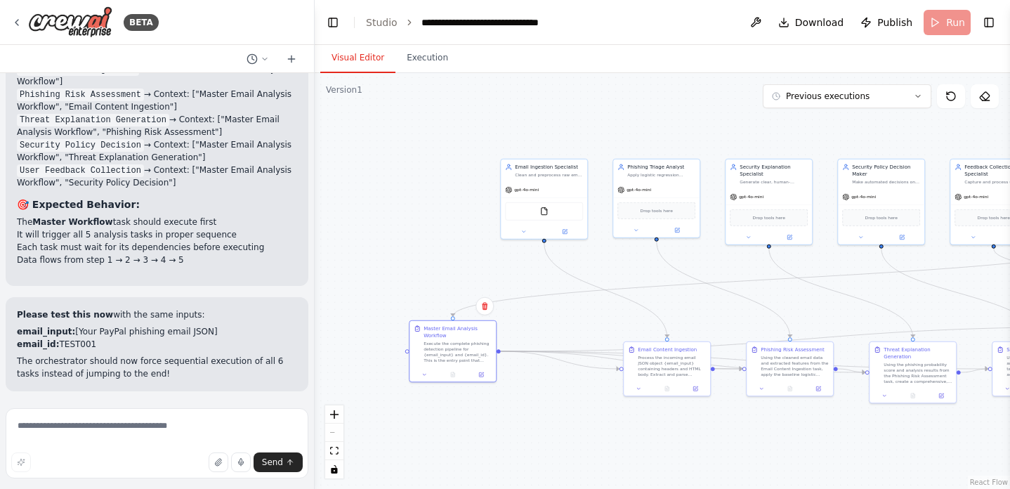
scroll to position [10009, 0]
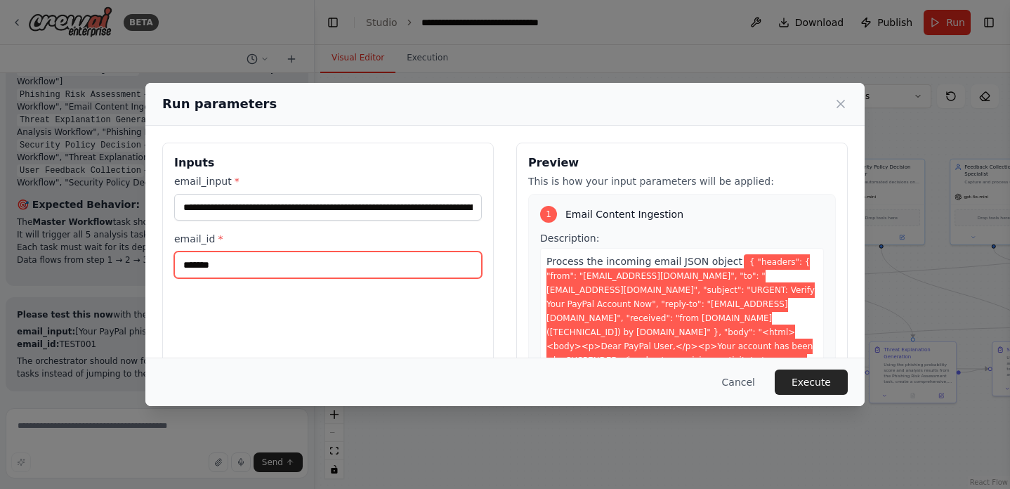
click at [253, 271] on input "*******" at bounding box center [328, 264] width 308 height 27
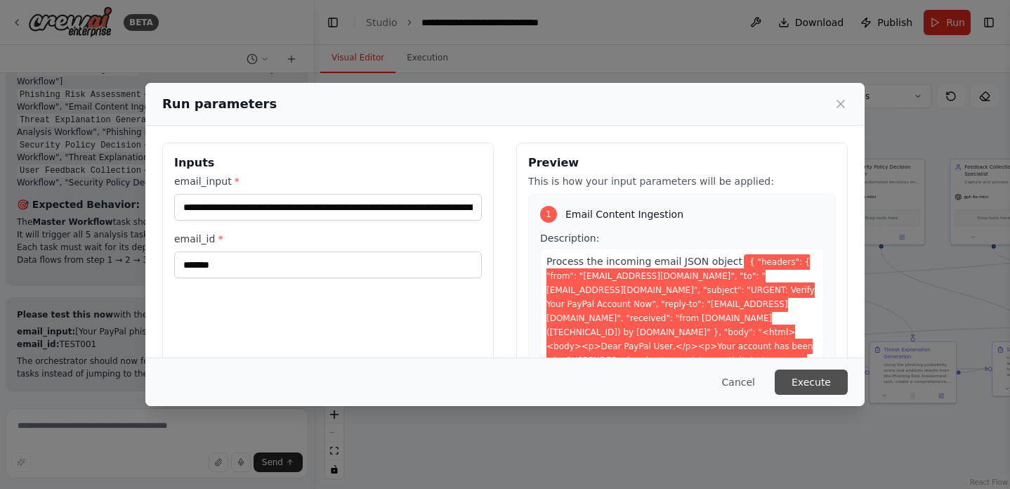
click at [821, 374] on button "Execute" at bounding box center [811, 381] width 73 height 25
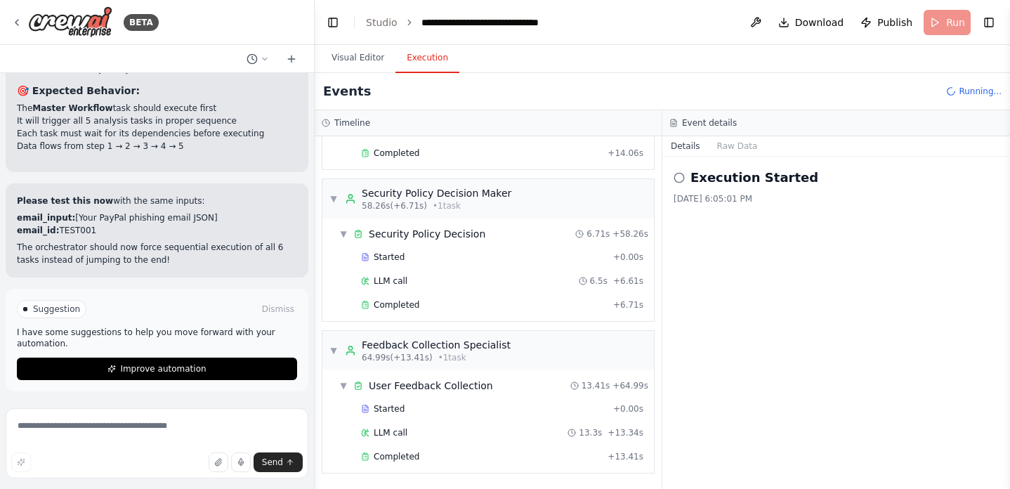
scroll to position [10123, 0]
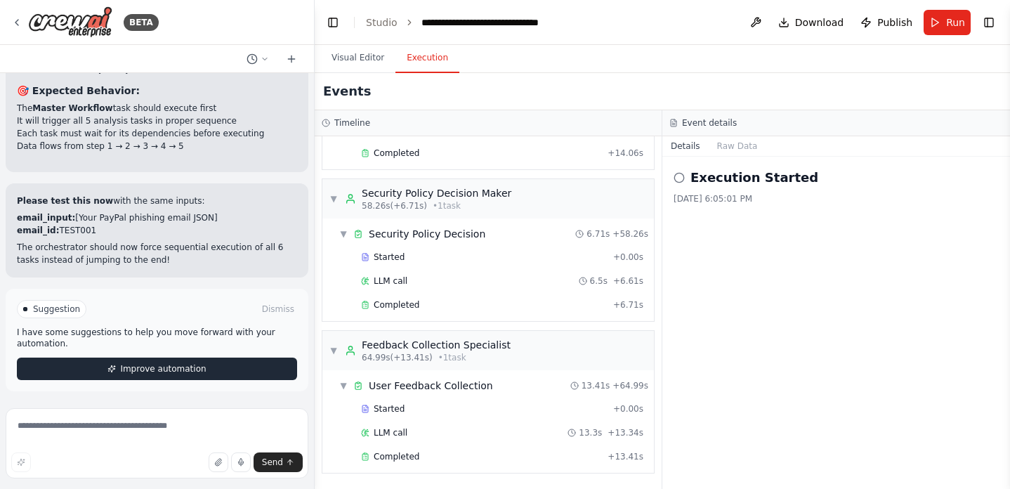
click at [190, 374] on span "Improve automation" at bounding box center [163, 368] width 86 height 11
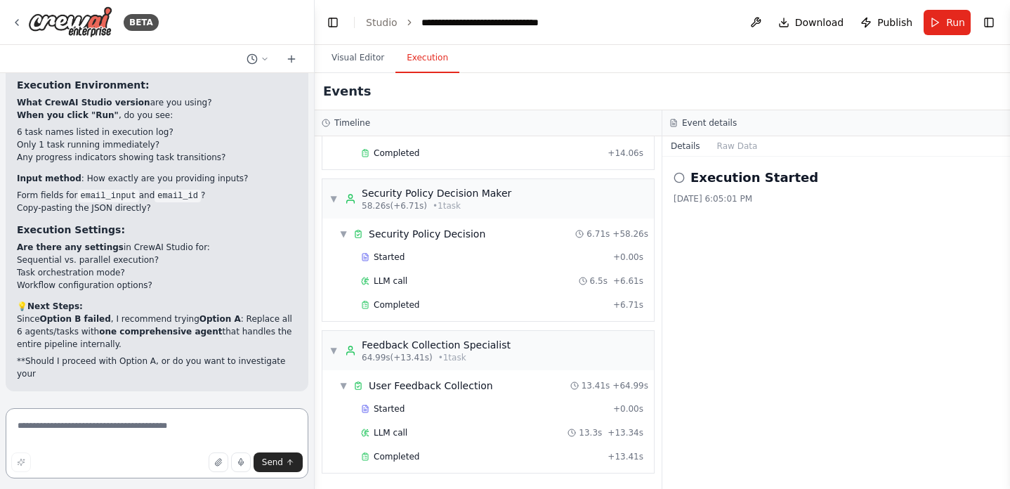
scroll to position [10649, 0]
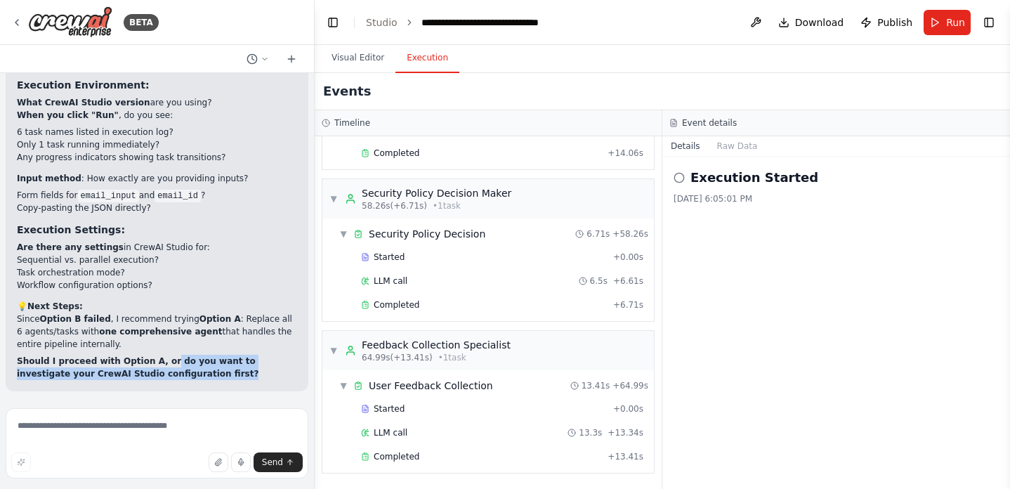
drag, startPoint x: 166, startPoint y: 375, endPoint x: 160, endPoint y: 361, distance: 15.1
click at [160, 361] on p "Should I proceed with Option A, or do you want to investigate your CrewAI Studi…" at bounding box center [157, 367] width 280 height 25
click at [162, 419] on textarea at bounding box center [157, 443] width 303 height 70
paste textarea "**********"
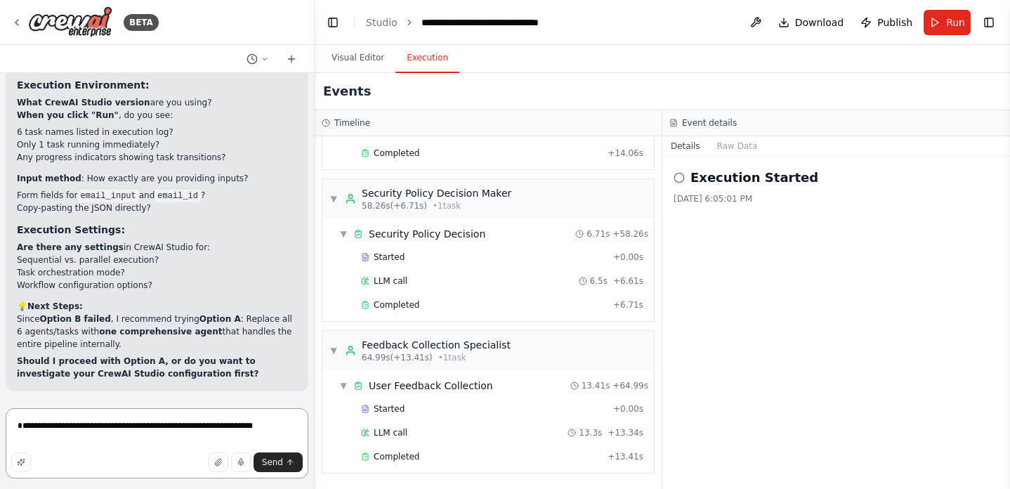
click at [42, 428] on textarea "**********" at bounding box center [157, 443] width 303 height 70
drag, startPoint x: 51, startPoint y: 428, endPoint x: 0, endPoint y: 428, distance: 50.6
click at [0, 428] on div "BETA Ingestion Agent – Cleans and preprocesses email content (HTML → plain text…" at bounding box center [157, 244] width 315 height 489
click at [260, 428] on textarea "**********" at bounding box center [157, 443] width 303 height 70
type textarea "**********"
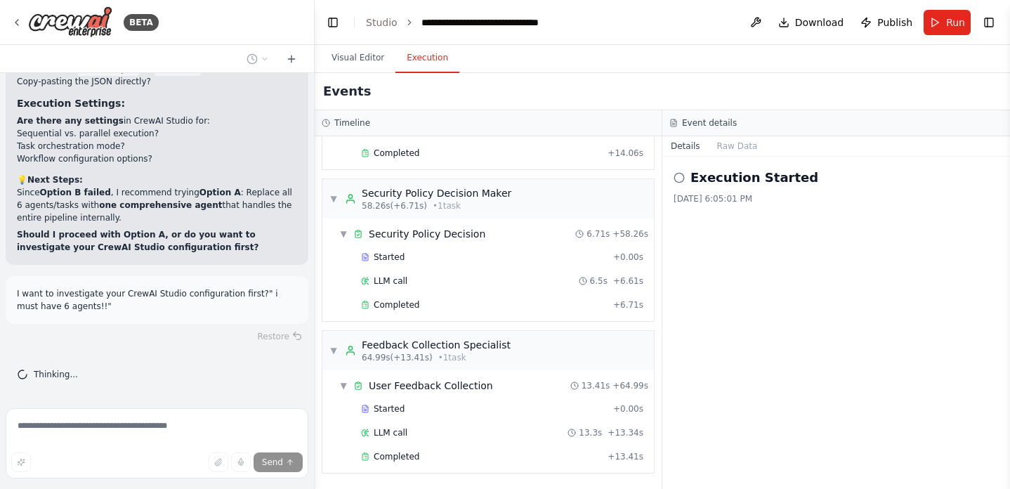
scroll to position [10776, 0]
click at [747, 152] on button "Raw Data" at bounding box center [738, 146] width 58 height 20
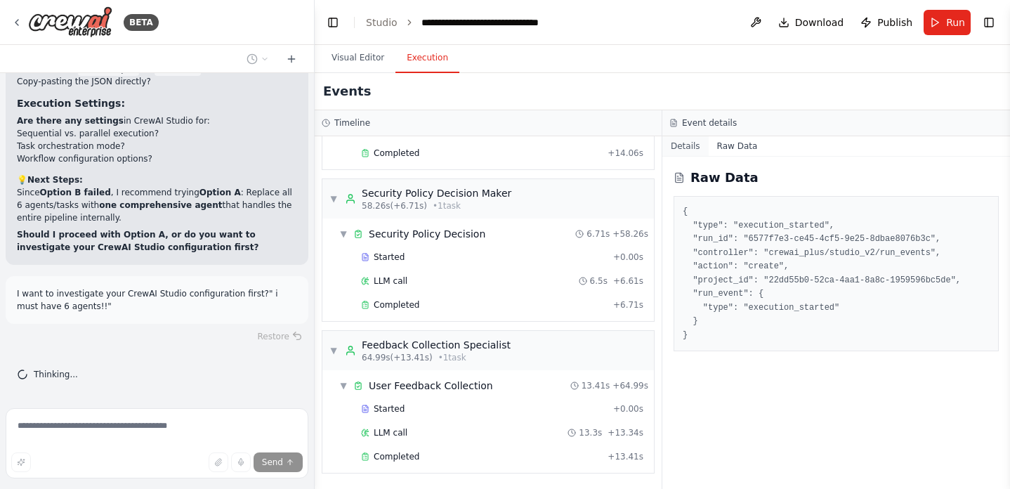
click at [669, 145] on button "Details" at bounding box center [685, 146] width 46 height 20
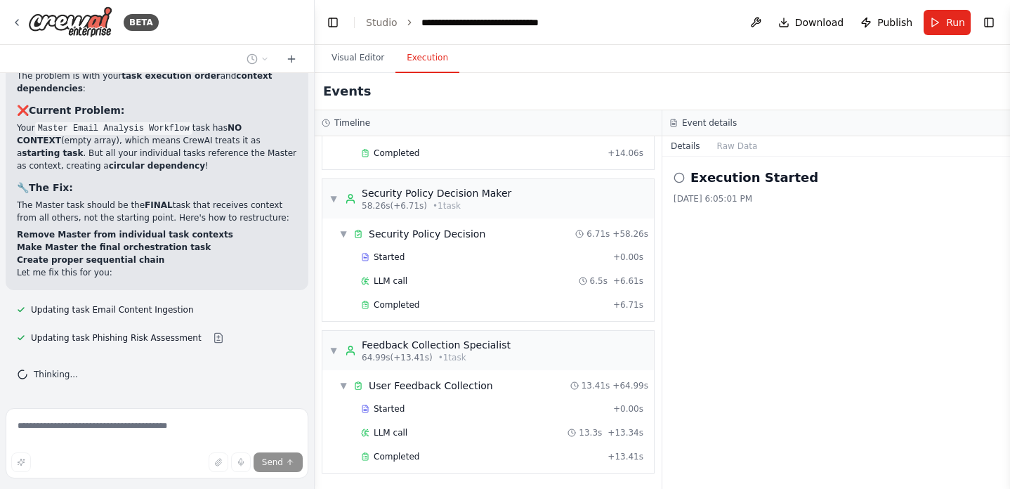
scroll to position [11324, 0]
click at [351, 46] on button "Visual Editor" at bounding box center [357, 59] width 75 height 30
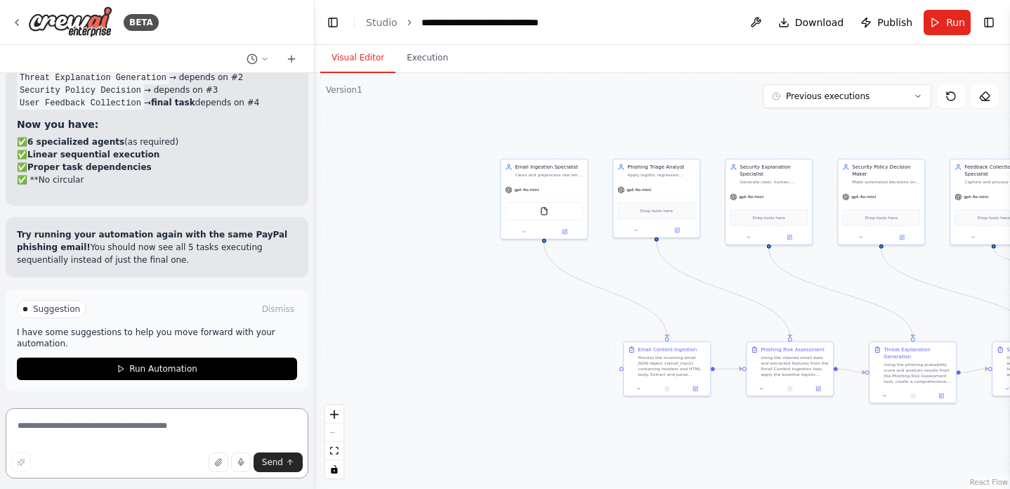
scroll to position [12091, 0]
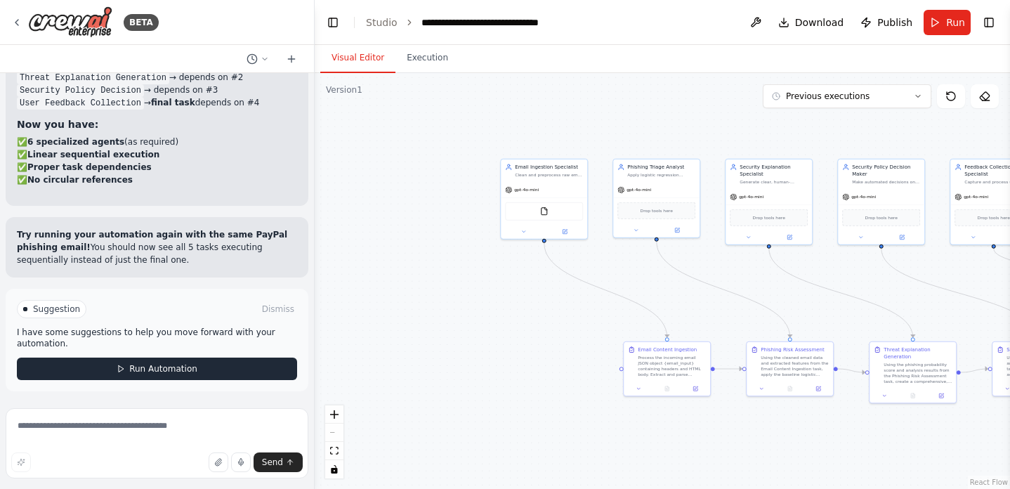
click at [162, 362] on button "Run Automation" at bounding box center [157, 369] width 280 height 22
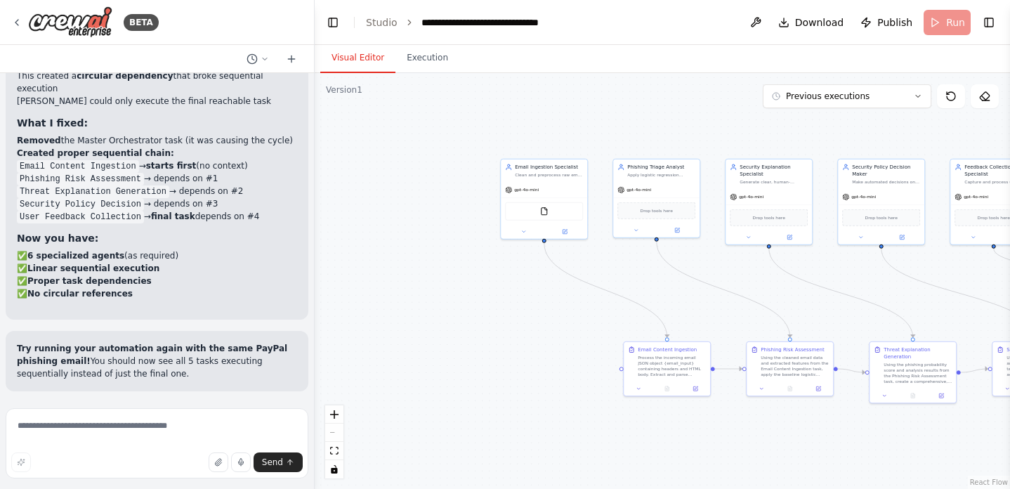
scroll to position [11978, 0]
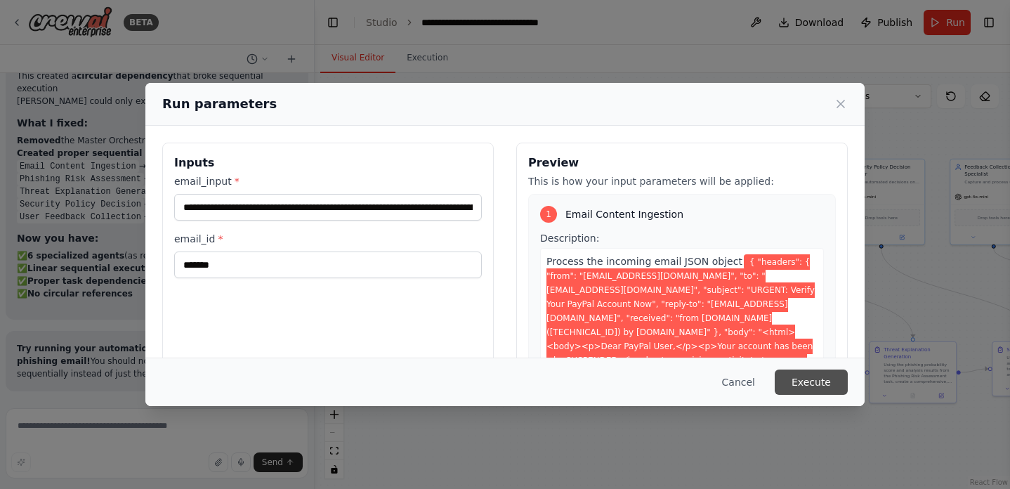
click at [792, 378] on button "Execute" at bounding box center [811, 381] width 73 height 25
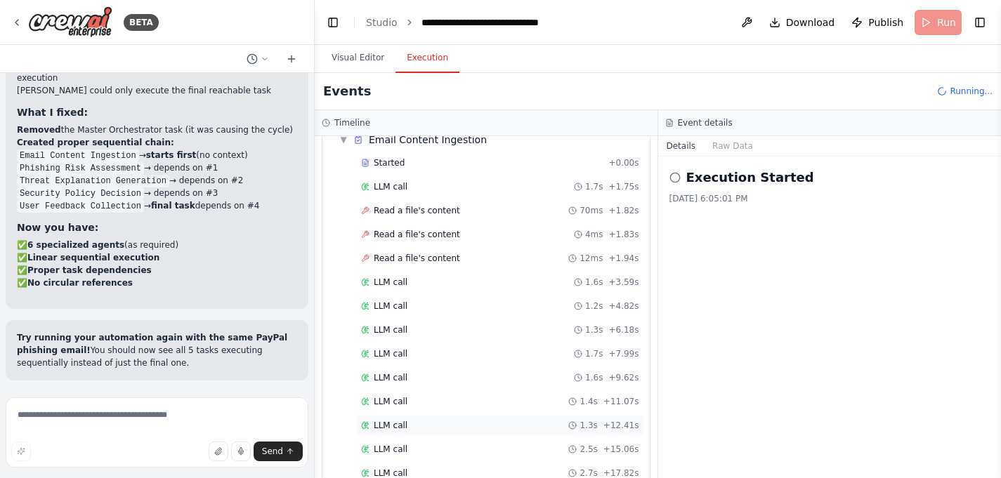
scroll to position [0, 0]
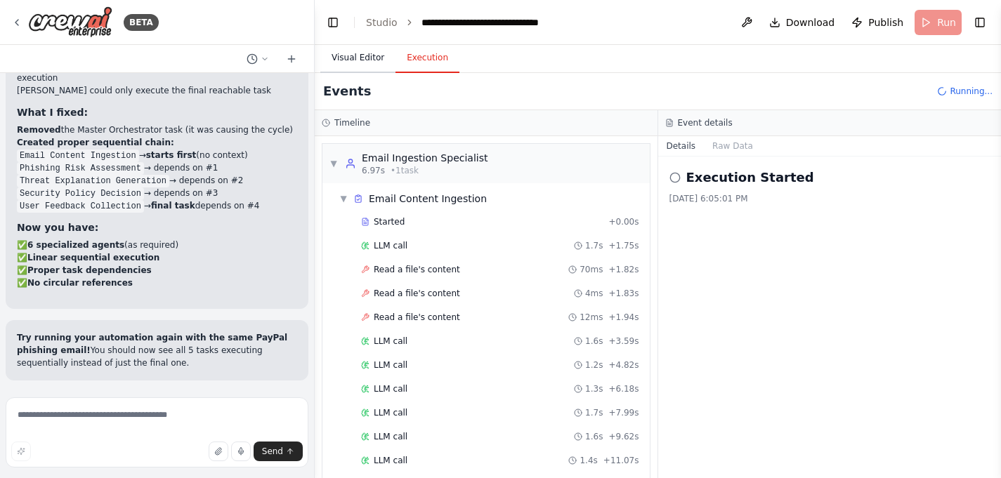
click at [367, 54] on button "Visual Editor" at bounding box center [357, 59] width 75 height 30
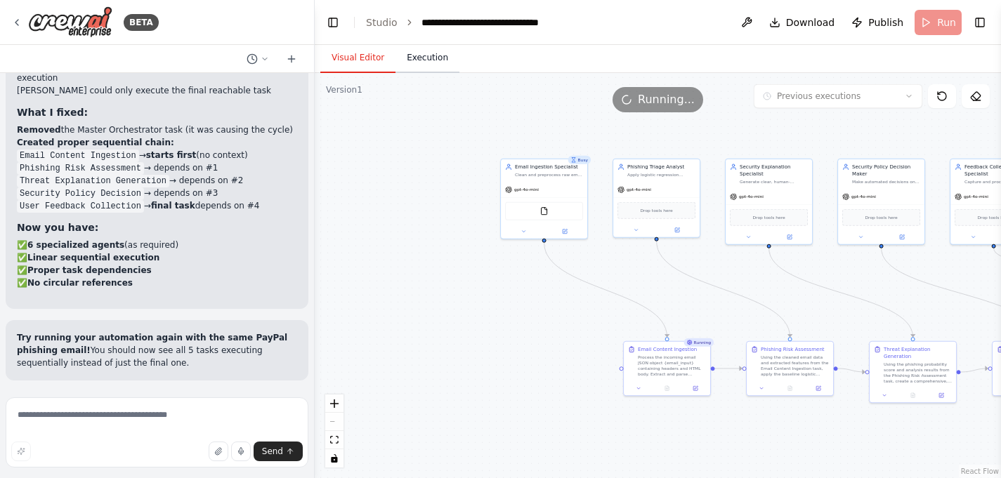
click at [414, 52] on button "Execution" at bounding box center [427, 59] width 64 height 30
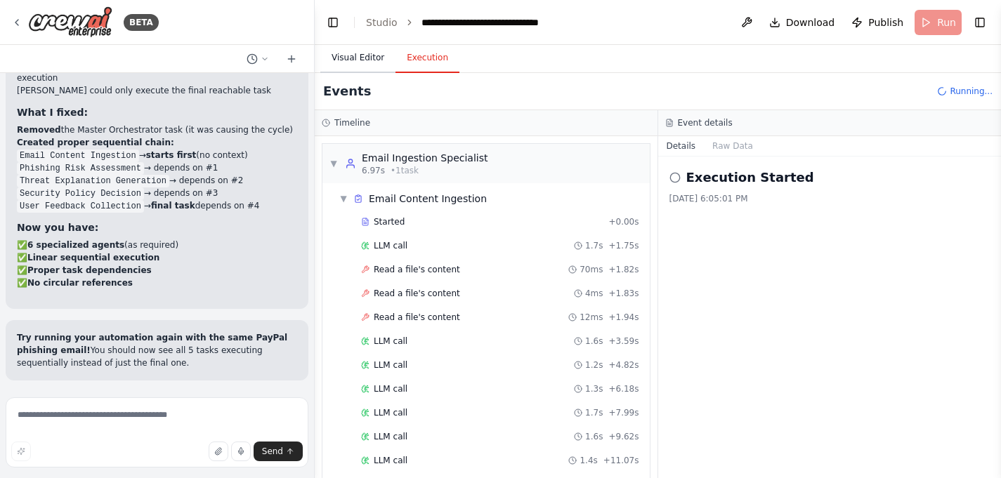
click at [350, 61] on button "Visual Editor" at bounding box center [357, 59] width 75 height 30
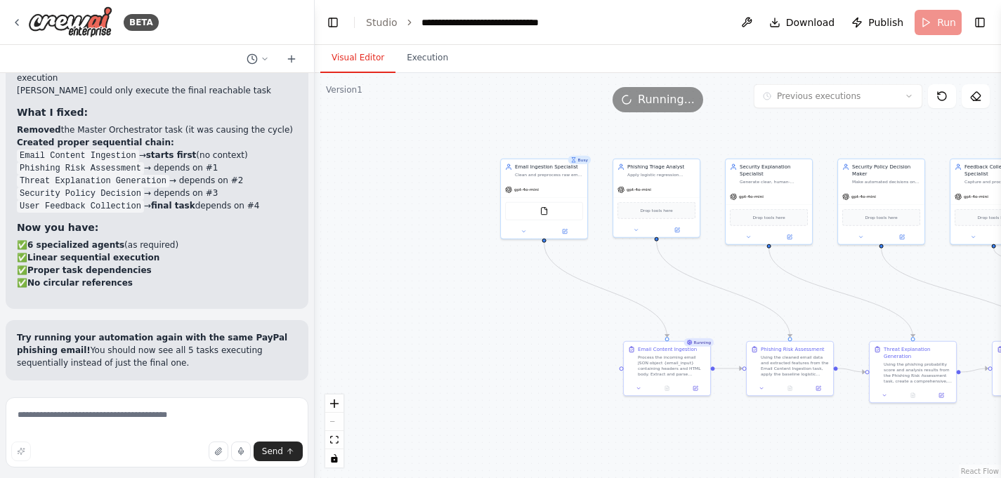
scroll to position [11988, 0]
click at [417, 63] on button "Execution" at bounding box center [427, 59] width 64 height 30
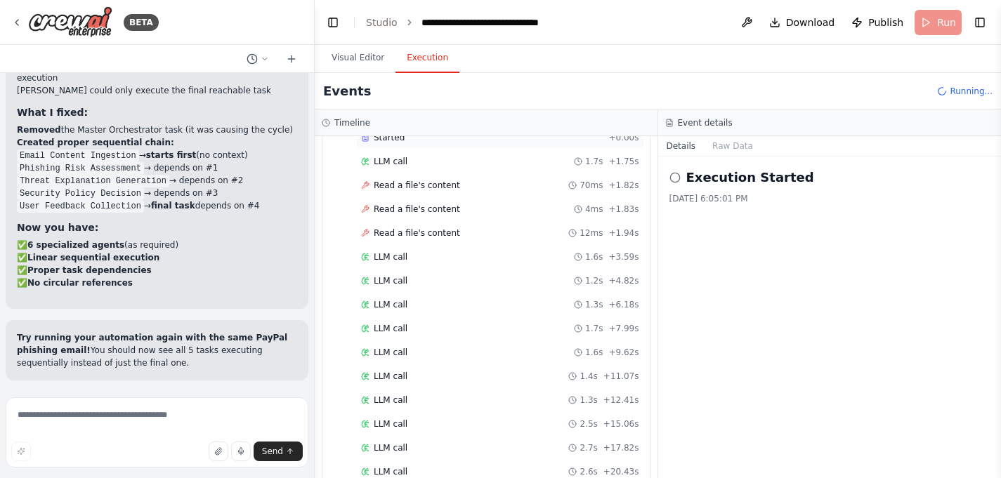
scroll to position [0, 0]
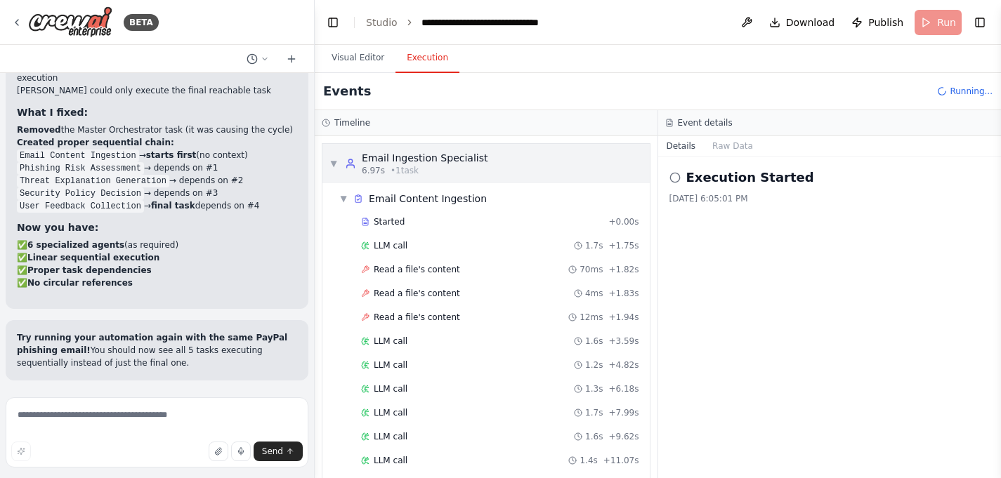
click at [327, 162] on div "▼ Email Ingestion Specialist 6.97s • 1 task" at bounding box center [485, 163] width 327 height 39
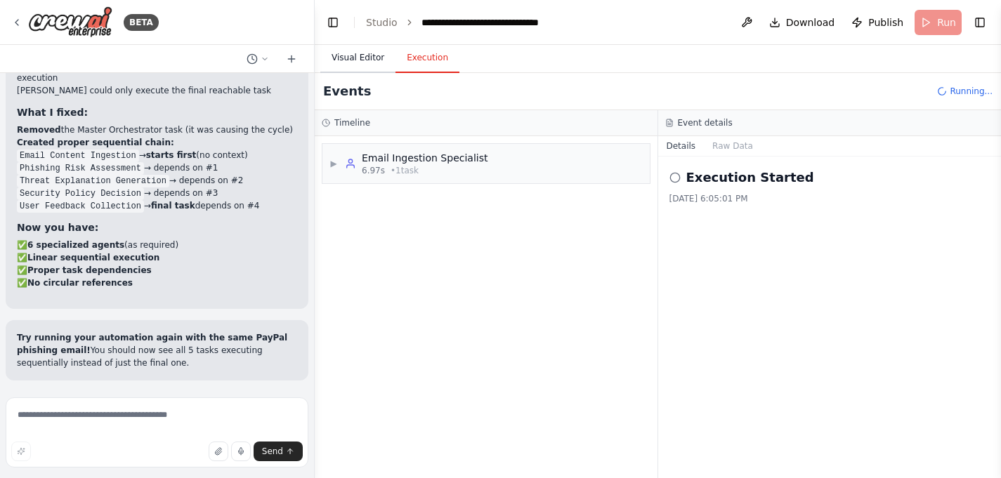
click at [359, 70] on button "Visual Editor" at bounding box center [357, 59] width 75 height 30
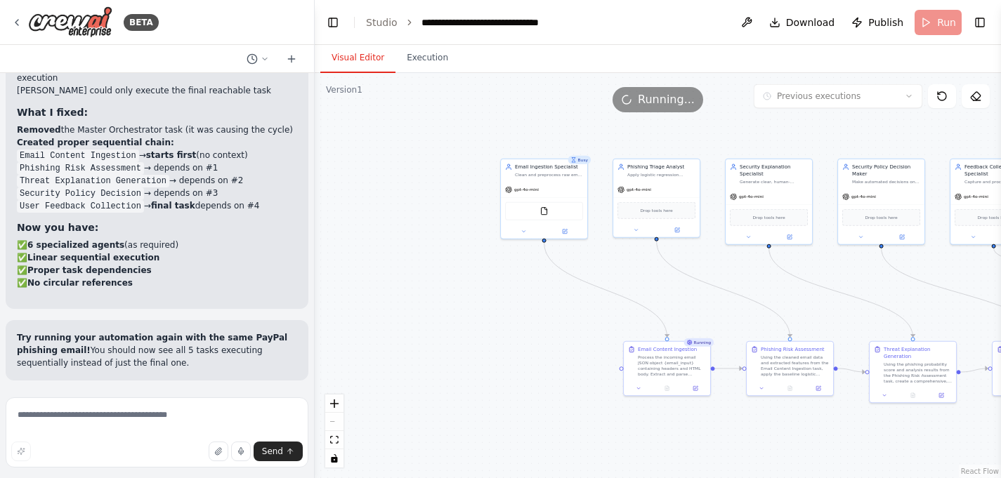
click at [583, 313] on div ".deletable-edge-delete-btn { width: 20px; height: 20px; border: 0px solid #ffff…" at bounding box center [658, 275] width 686 height 405
click at [421, 60] on button "Execution" at bounding box center [427, 59] width 64 height 30
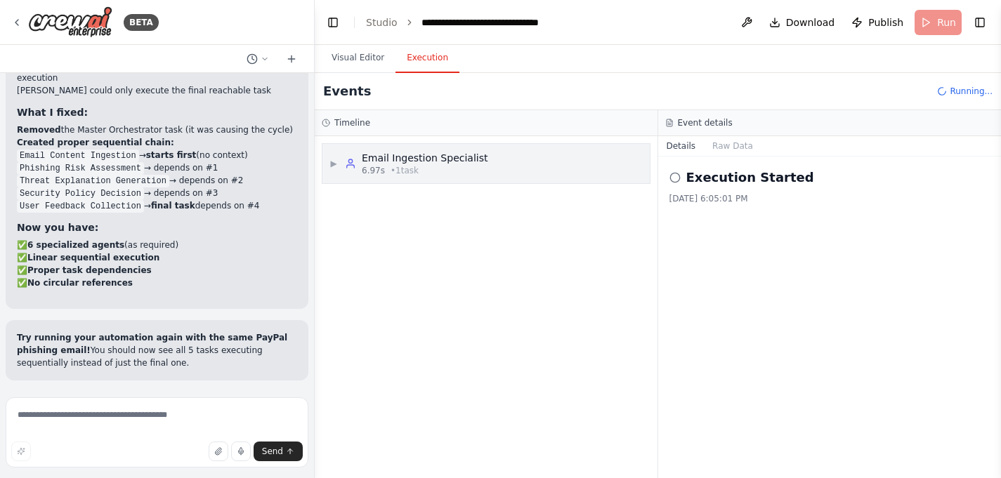
click at [362, 151] on div "Email Ingestion Specialist" at bounding box center [425, 158] width 126 height 14
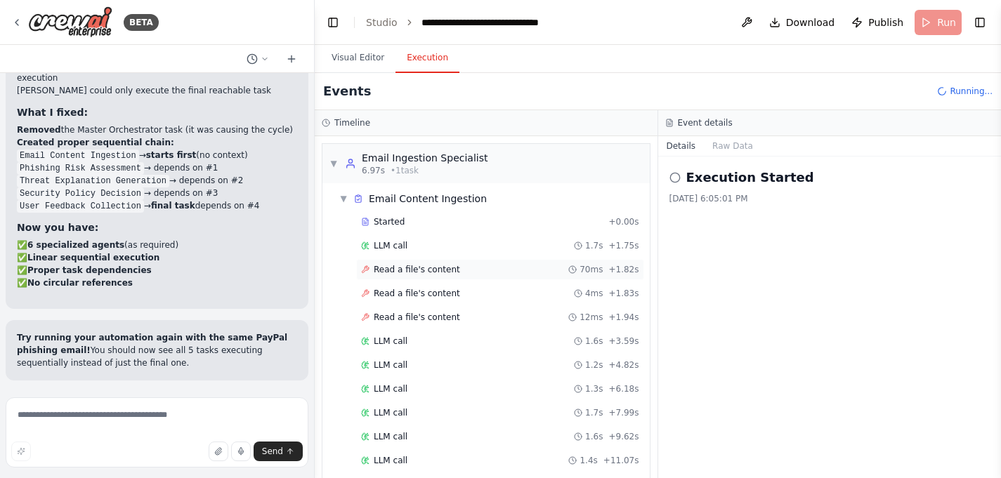
scroll to position [134, 0]
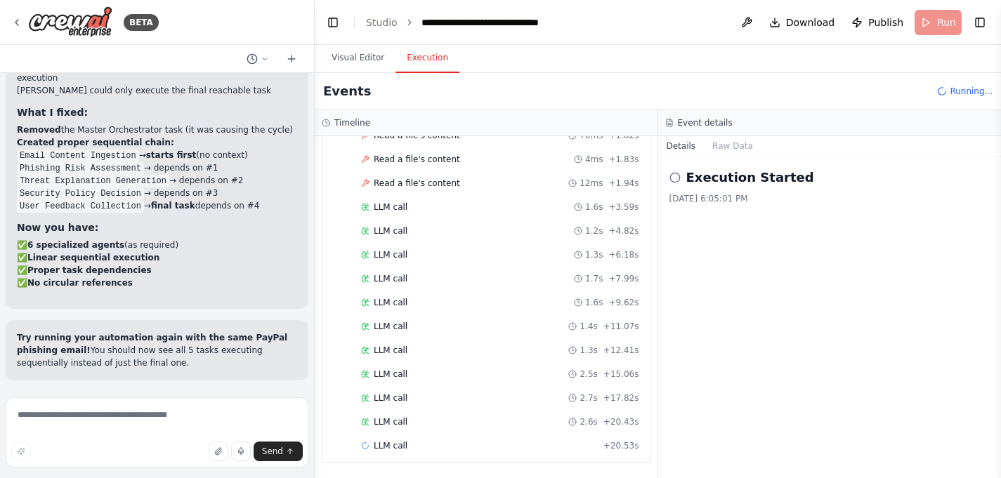
click at [151, 347] on p "Try running your automation again with the same PayPal phishing email! You shou…" at bounding box center [157, 351] width 280 height 38
click at [339, 55] on button "Visual Editor" at bounding box center [357, 59] width 75 height 30
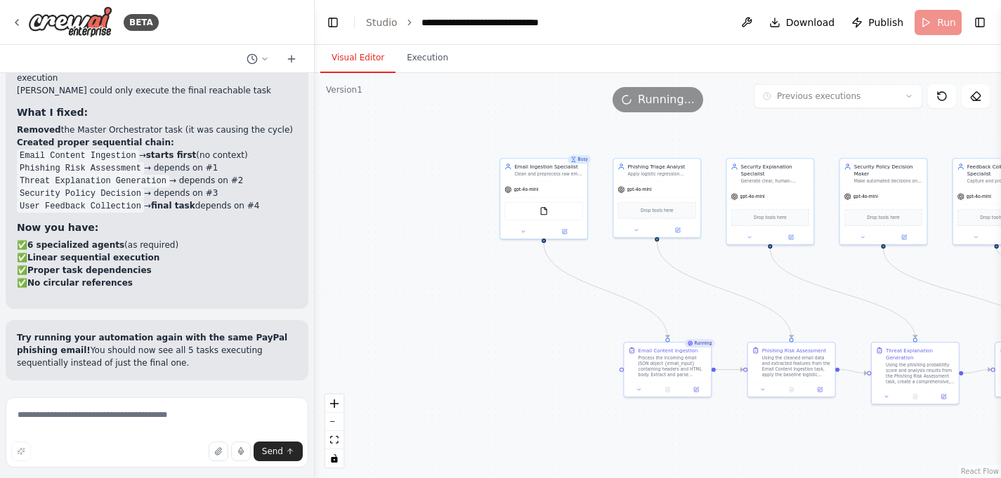
click at [444, 274] on div ".deletable-edge-delete-btn { width: 20px; height: 20px; border: 0px solid #ffff…" at bounding box center [658, 275] width 686 height 405
click at [332, 440] on icon "fit view" at bounding box center [334, 440] width 8 height 8
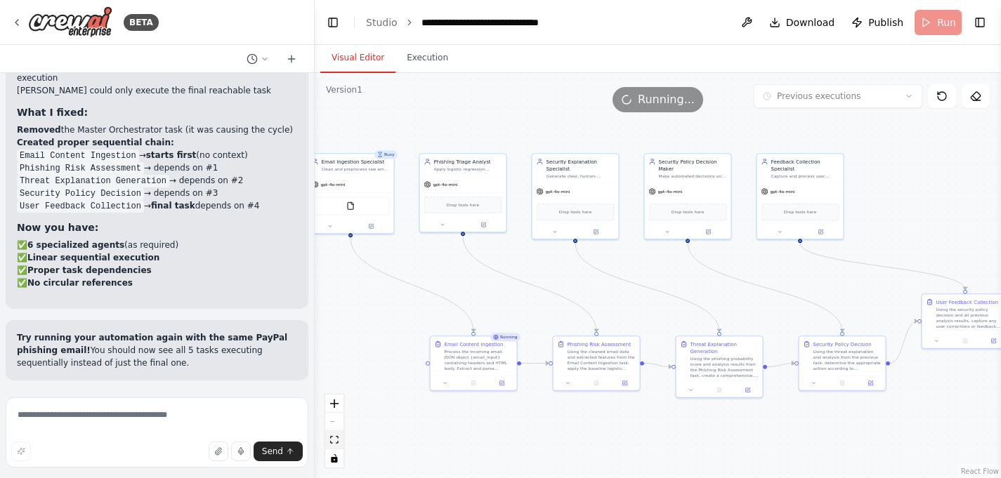
click at [332, 440] on icon "fit view" at bounding box center [334, 440] width 8 height 8
click at [641, 100] on span "Running..." at bounding box center [666, 99] width 57 height 17
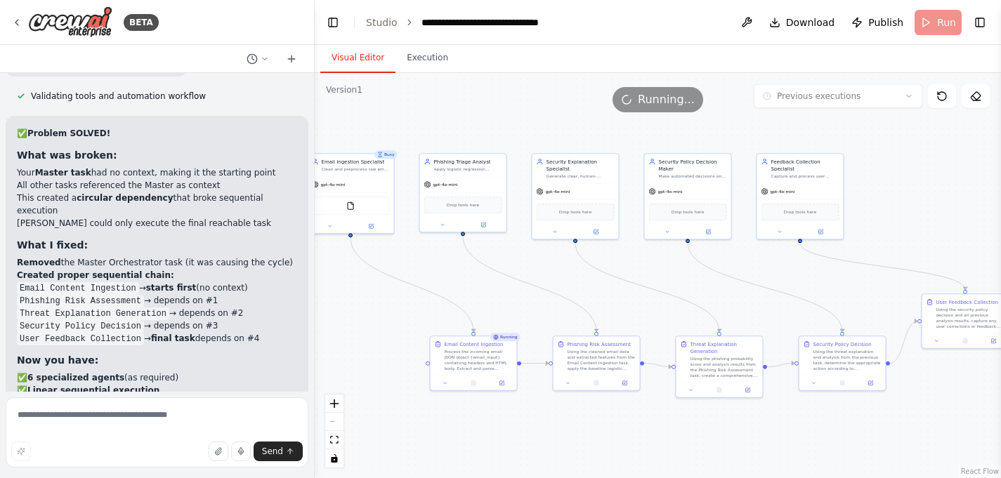
scroll to position [11373, 0]
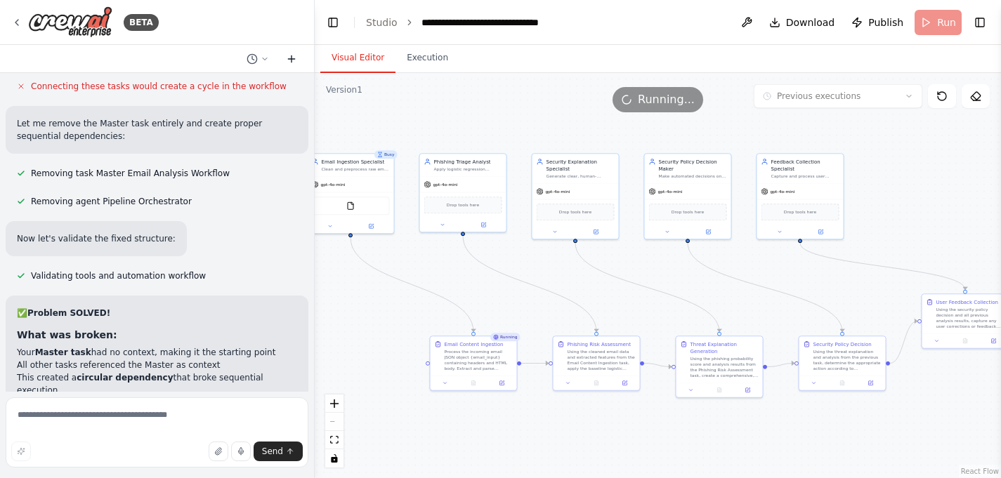
click at [296, 59] on icon at bounding box center [291, 58] width 11 height 11
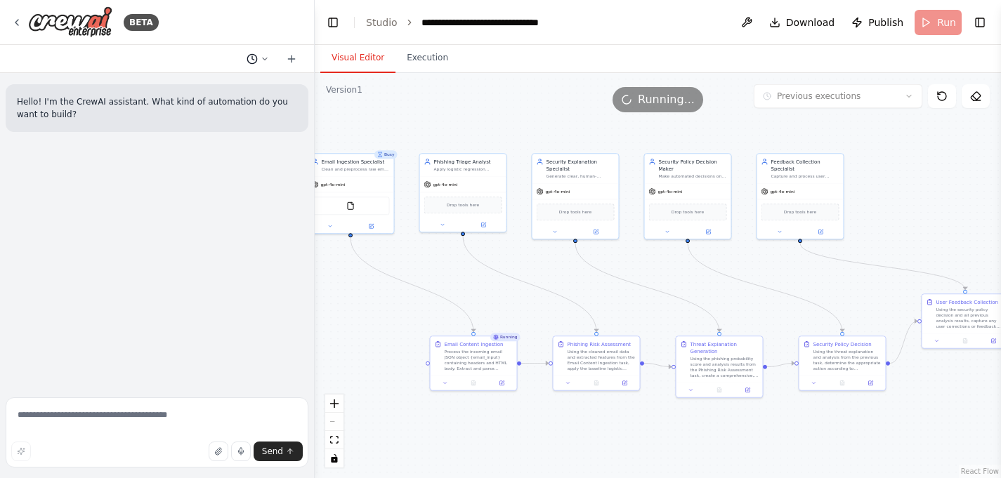
click at [263, 60] on icon at bounding box center [265, 59] width 8 height 8
click at [229, 114] on span "I want to investigate your CrewAI Studio configuration first?" i must have 6 ag…" at bounding box center [197, 110] width 91 height 11
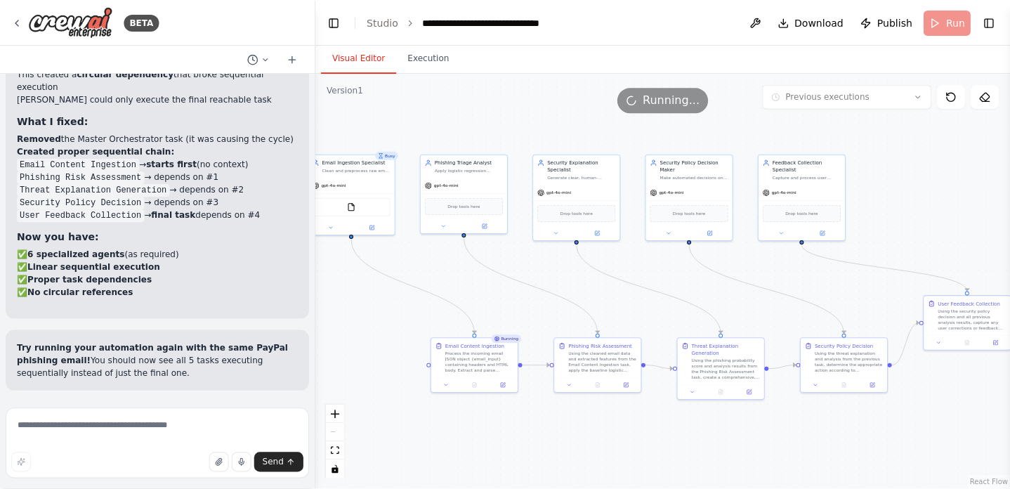
scroll to position [11978, 0]
click at [430, 60] on button "Execution" at bounding box center [427, 59] width 64 height 30
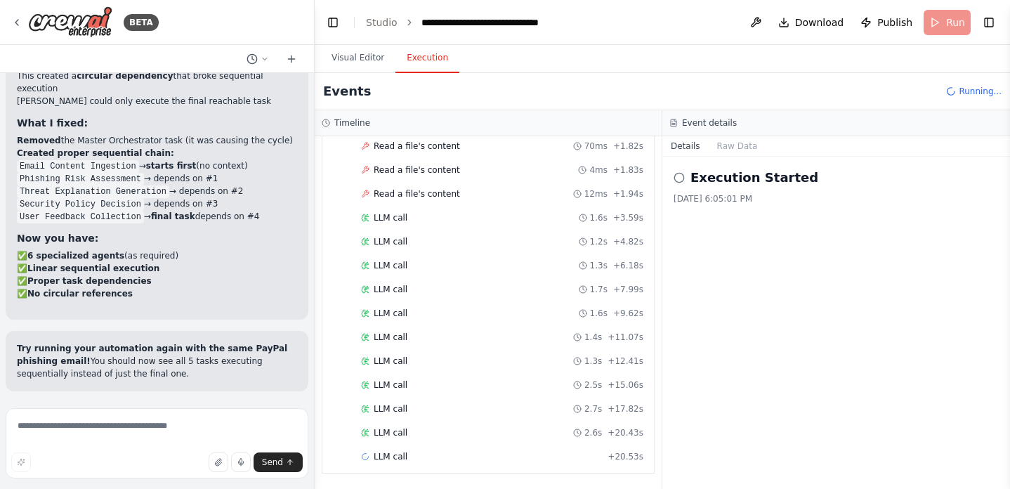
scroll to position [124, 0]
click at [624, 459] on span "+ 20.53s" at bounding box center [626, 456] width 36 height 11
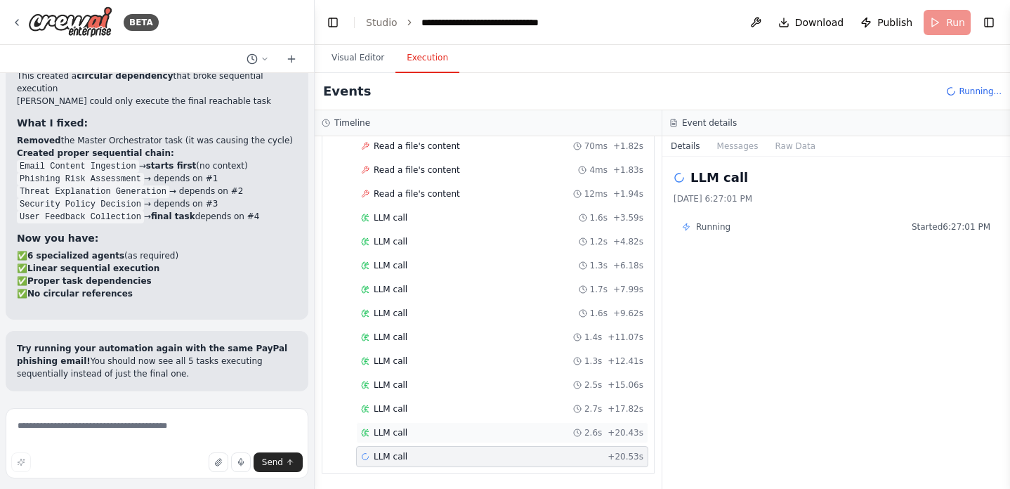
click at [609, 435] on div "2.6s + 20.43s" at bounding box center [608, 432] width 70 height 11
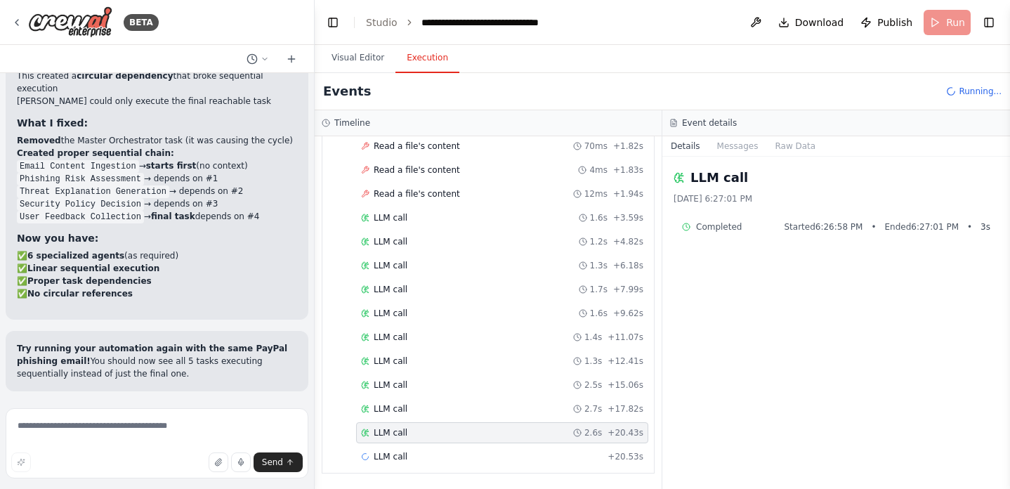
click at [603, 424] on div "LLM call 2.6s + 20.43s" at bounding box center [502, 432] width 292 height 21
click at [599, 450] on div "LLM call + 20.53s" at bounding box center [502, 456] width 292 height 21
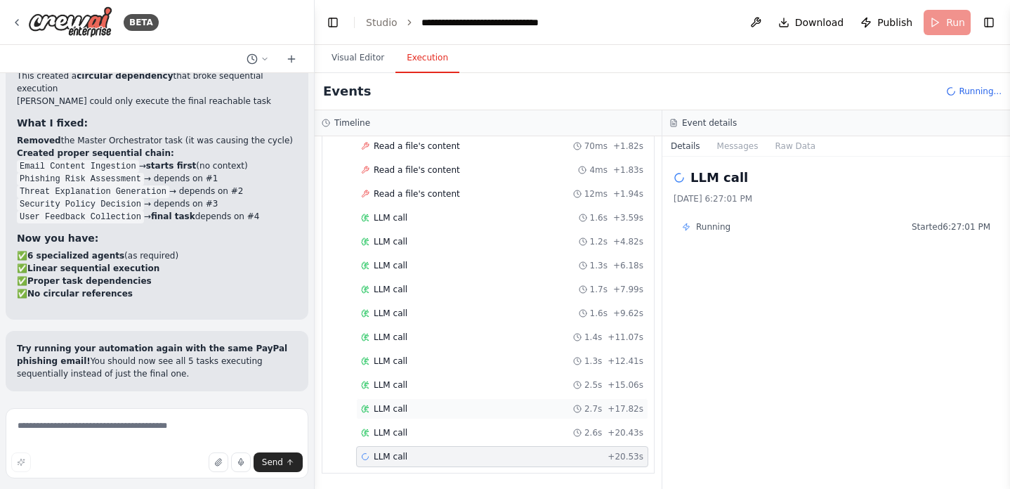
click at [596, 412] on span "2.7s" at bounding box center [593, 408] width 18 height 11
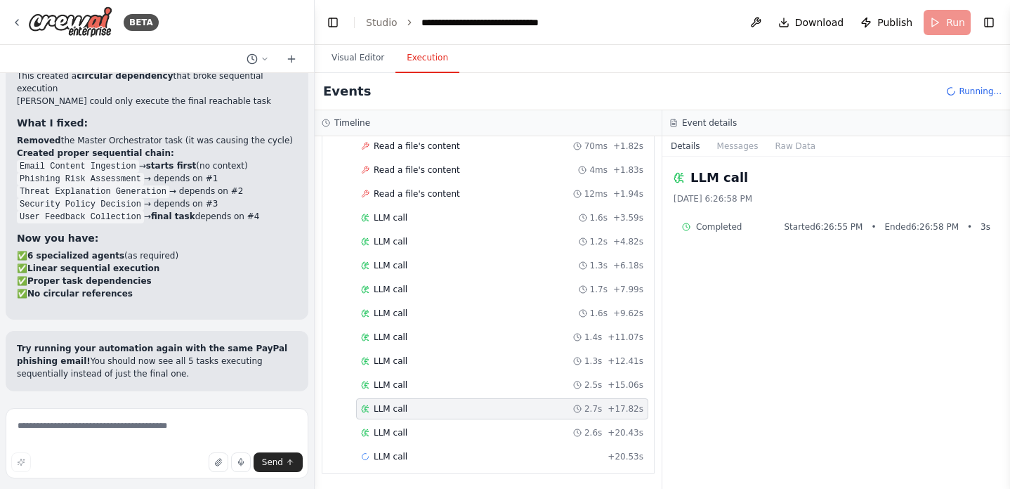
click at [594, 395] on div "Started + 0.00s LLM call 1.7s + 1.75s Read a file's content 70ms + 1.82s Read a…" at bounding box center [494, 279] width 320 height 382
click at [590, 377] on div "LLM call 2.5s + 15.06s" at bounding box center [502, 384] width 292 height 21
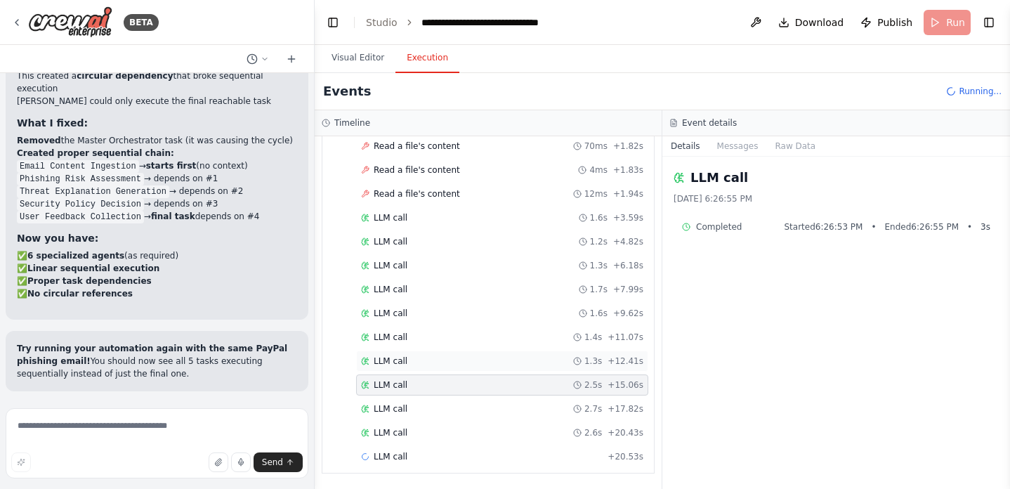
click at [589, 359] on div "1.3s" at bounding box center [587, 360] width 29 height 11
click at [582, 340] on icon at bounding box center [577, 337] width 8 height 8
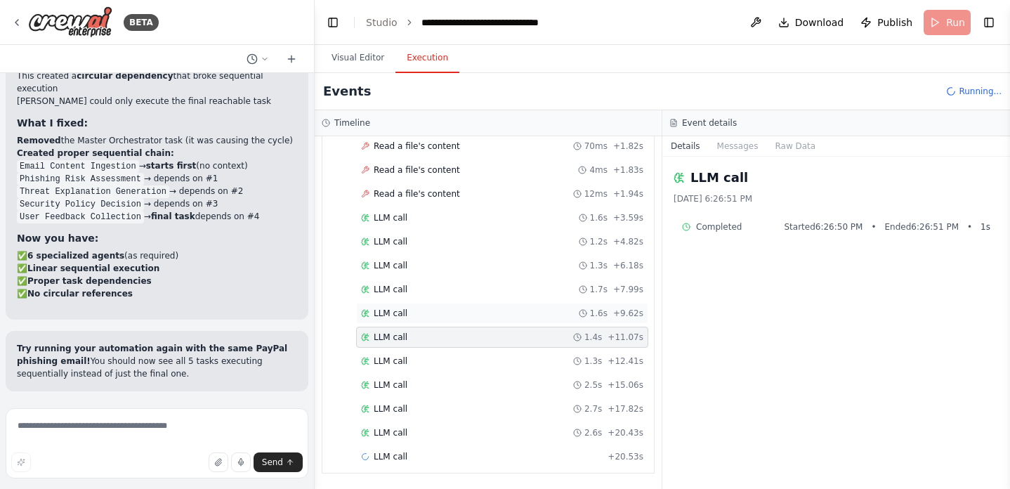
click at [587, 310] on icon at bounding box center [583, 313] width 8 height 8
click at [588, 284] on div "1.7s" at bounding box center [593, 289] width 29 height 11
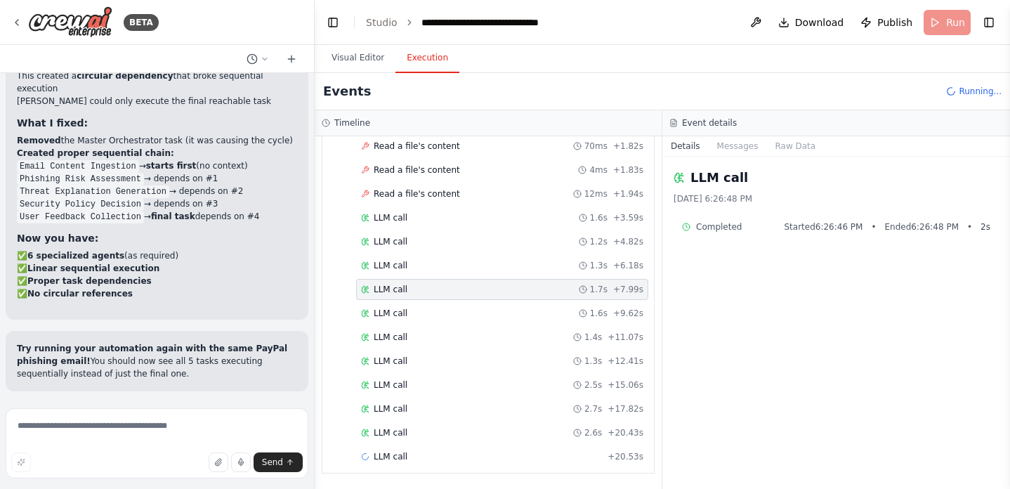
click at [588, 284] on div "1.7s" at bounding box center [593, 289] width 29 height 11
click at [584, 255] on div "LLM call 1.3s + 6.18s" at bounding box center [502, 265] width 292 height 21
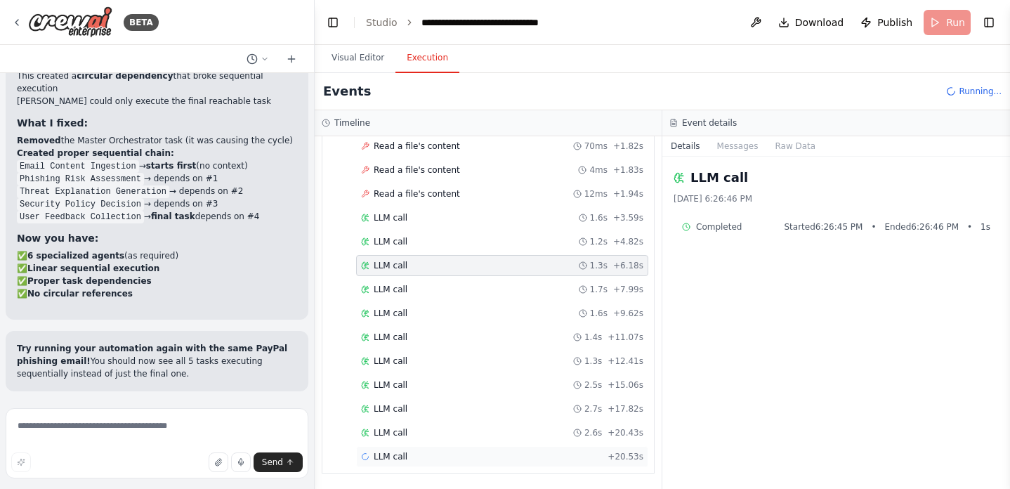
click at [369, 466] on div "LLM call + 20.53s" at bounding box center [502, 456] width 292 height 21
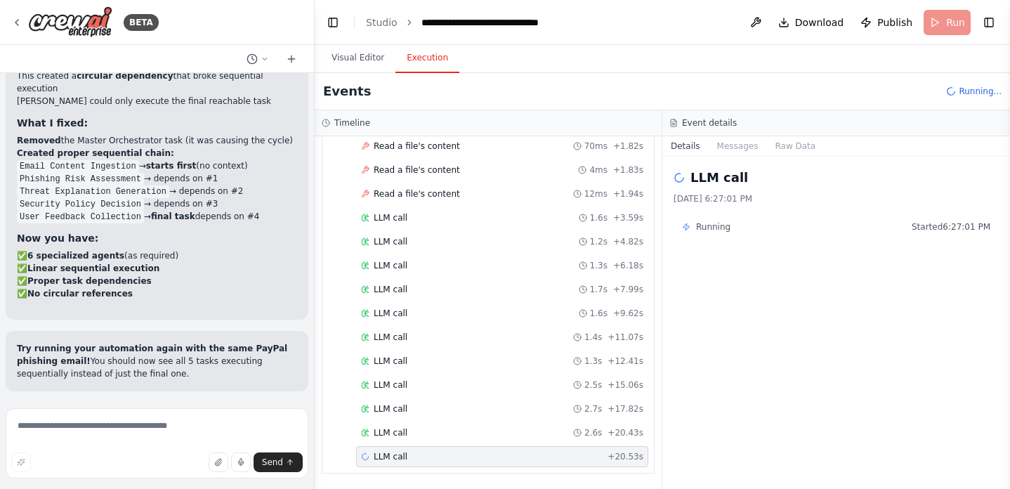
click at [370, 454] on div "LLM call" at bounding box center [384, 456] width 46 height 11
click at [742, 145] on button "Messages" at bounding box center [738, 146] width 58 height 20
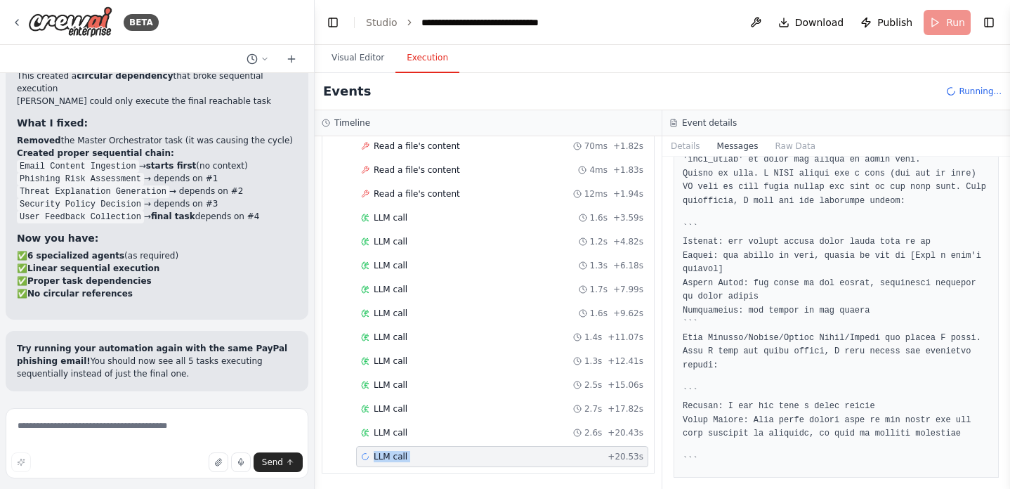
scroll to position [8266, 0]
click at [174, 430] on textarea at bounding box center [157, 443] width 303 height 70
type textarea "**********"
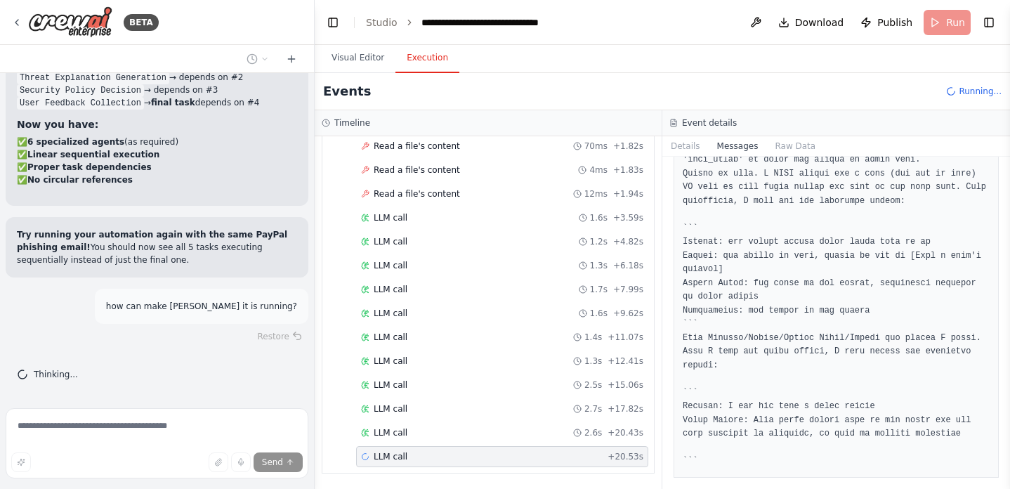
scroll to position [12091, 0]
click at [353, 53] on button "Visual Editor" at bounding box center [357, 59] width 75 height 30
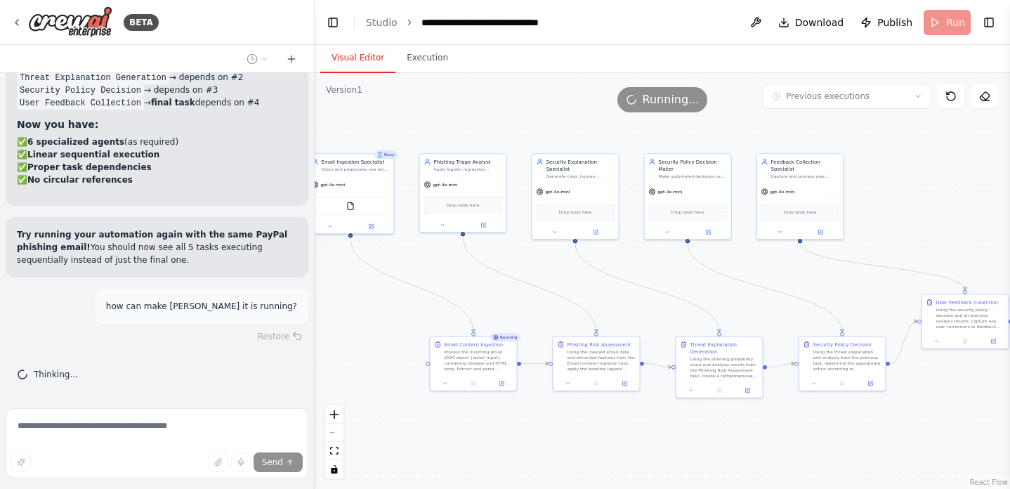
click at [354, 89] on div "Version 1" at bounding box center [344, 89] width 37 height 11
click at [412, 60] on button "Execution" at bounding box center [427, 59] width 64 height 30
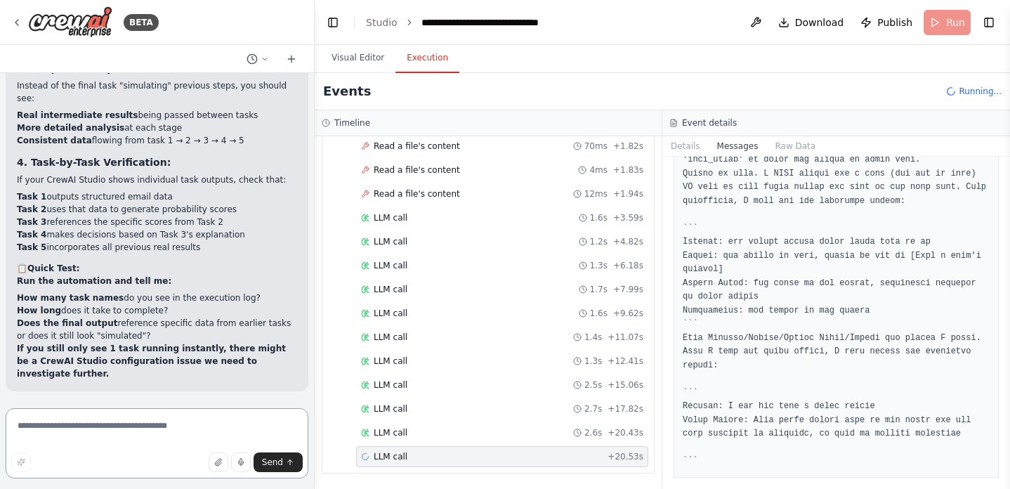
scroll to position [12603, 0]
click at [163, 362] on strong "If you still only see 1 task running instantly, there might be a CrewAI Studio …" at bounding box center [151, 360] width 269 height 35
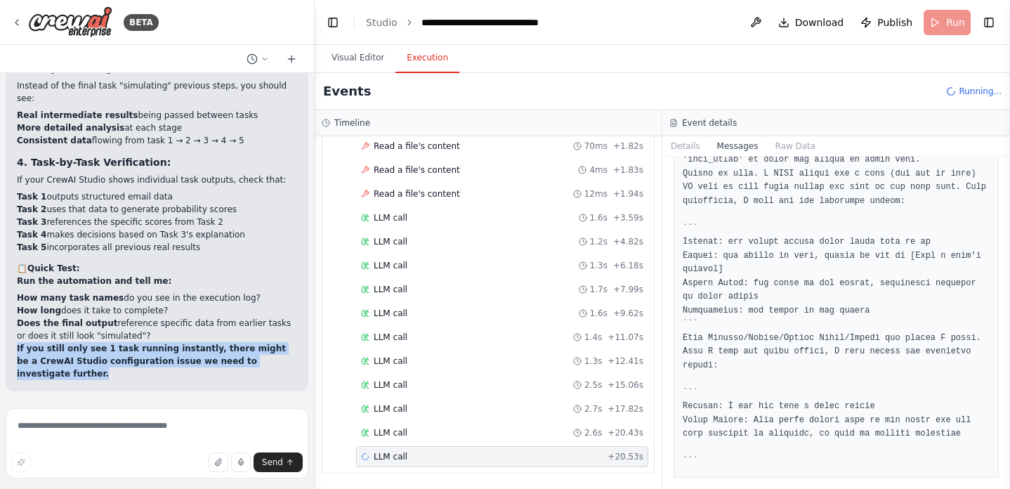
scroll to position [12585, 0]
click at [179, 438] on textarea at bounding box center [157, 443] width 303 height 70
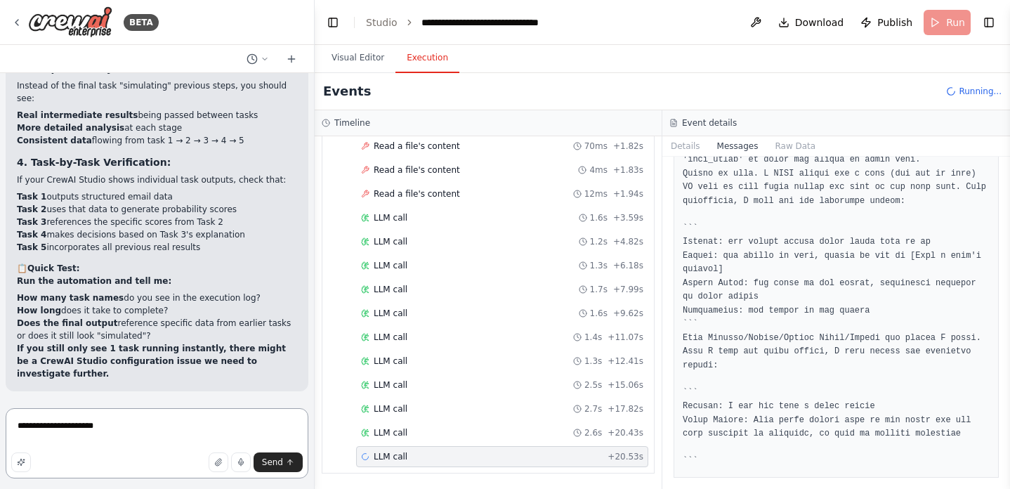
type textarea "**********"
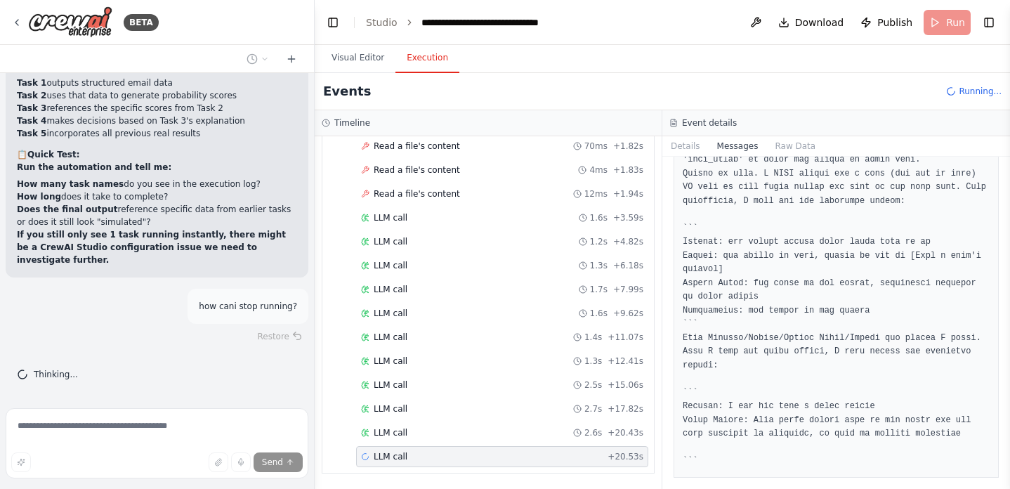
scroll to position [12717, 0]
click at [379, 65] on button "Visual Editor" at bounding box center [357, 59] width 75 height 30
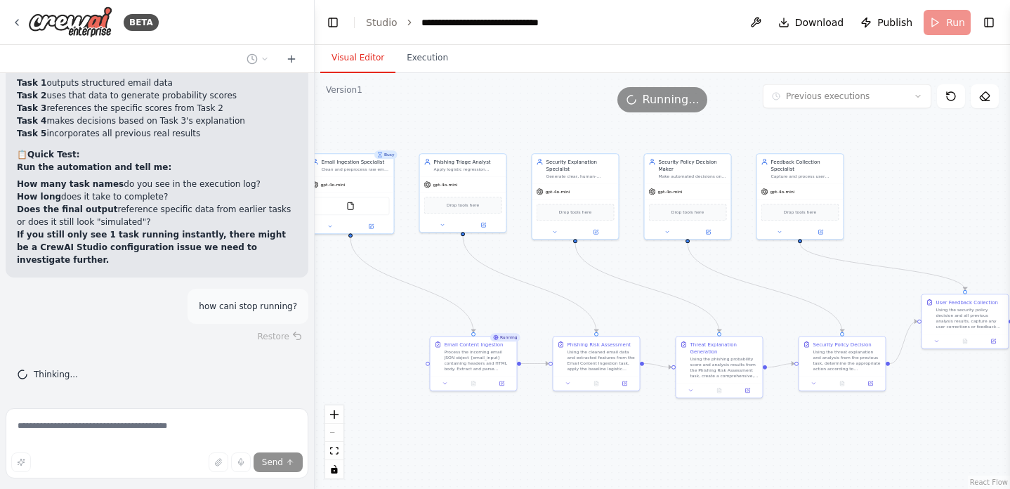
click at [382, 156] on icon at bounding box center [380, 155] width 6 height 6
click at [422, 60] on button "Execution" at bounding box center [427, 59] width 64 height 30
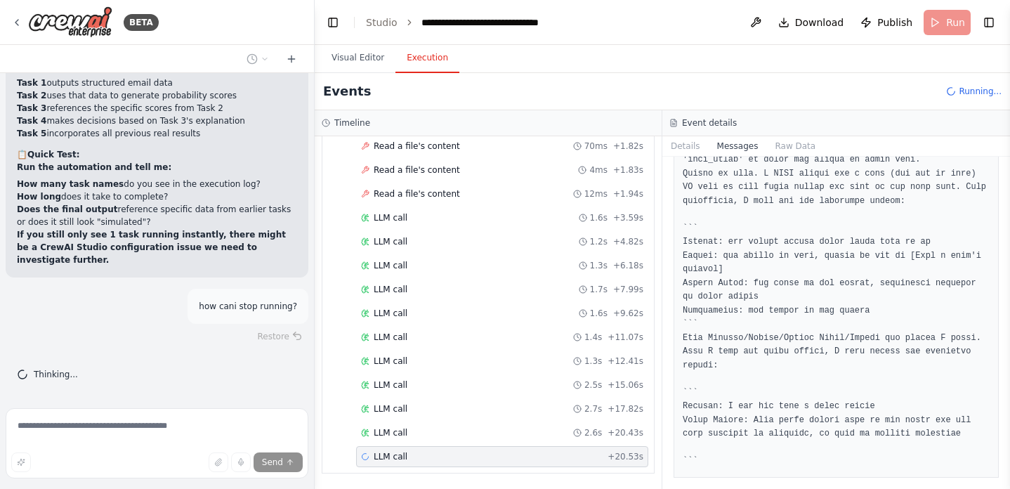
click at [378, 452] on span "LLM call" at bounding box center [391, 456] width 34 height 11
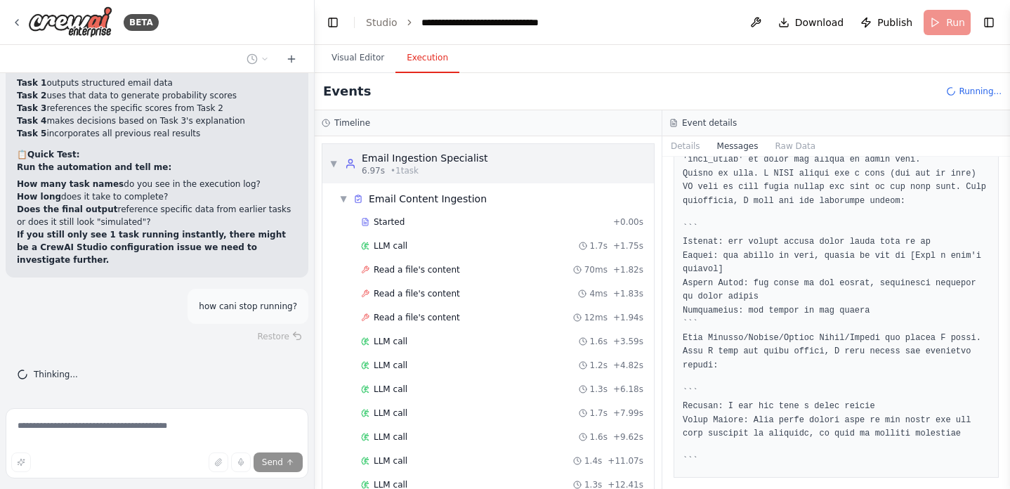
click at [374, 159] on div "Email Ingestion Specialist" at bounding box center [425, 158] width 126 height 14
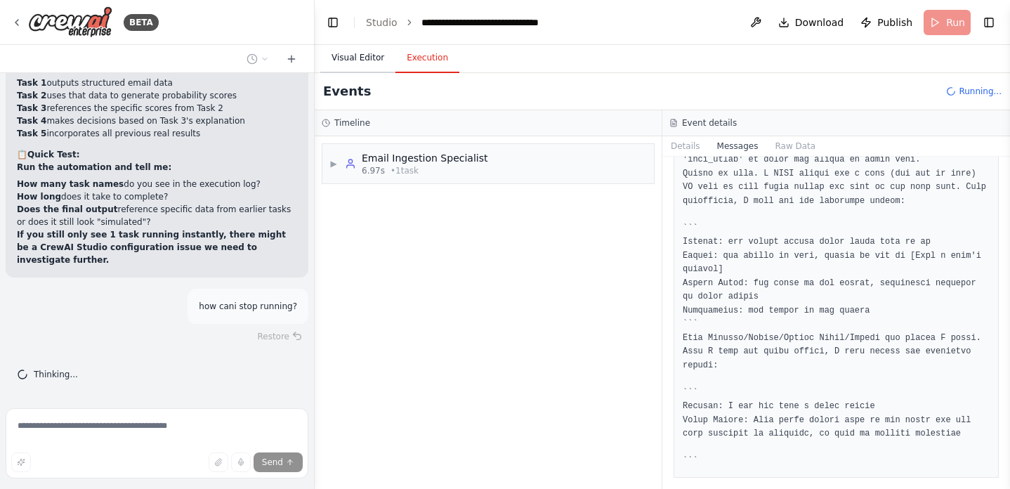
click at [382, 51] on button "Visual Editor" at bounding box center [357, 59] width 75 height 30
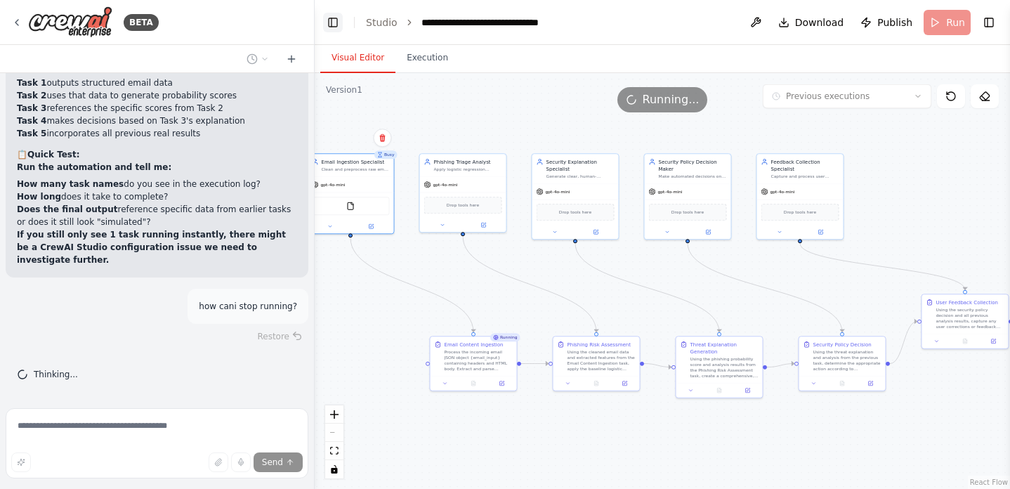
click at [334, 27] on button "Toggle Left Sidebar" at bounding box center [333, 23] width 20 height 20
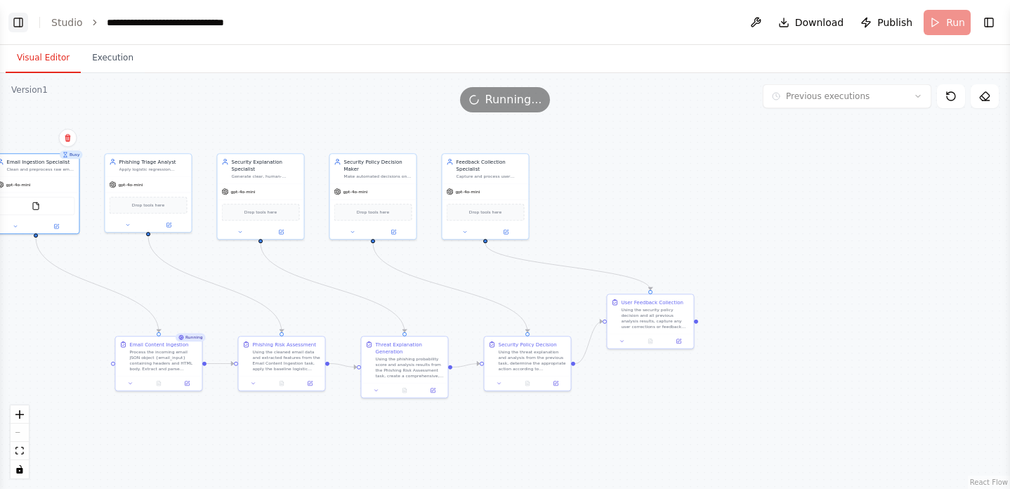
click at [18, 25] on button "Toggle Left Sidebar" at bounding box center [18, 23] width 20 height 20
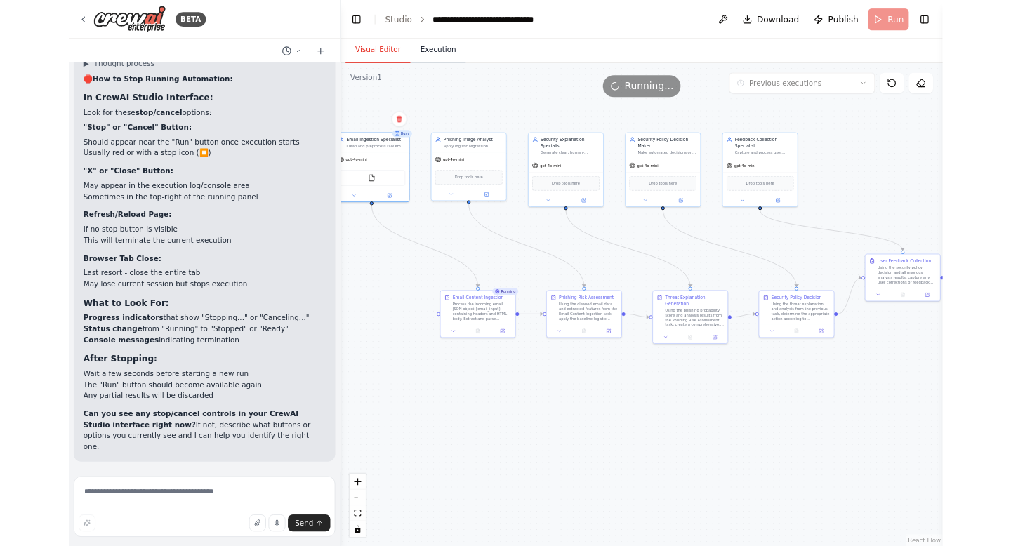
scroll to position [13014, 0]
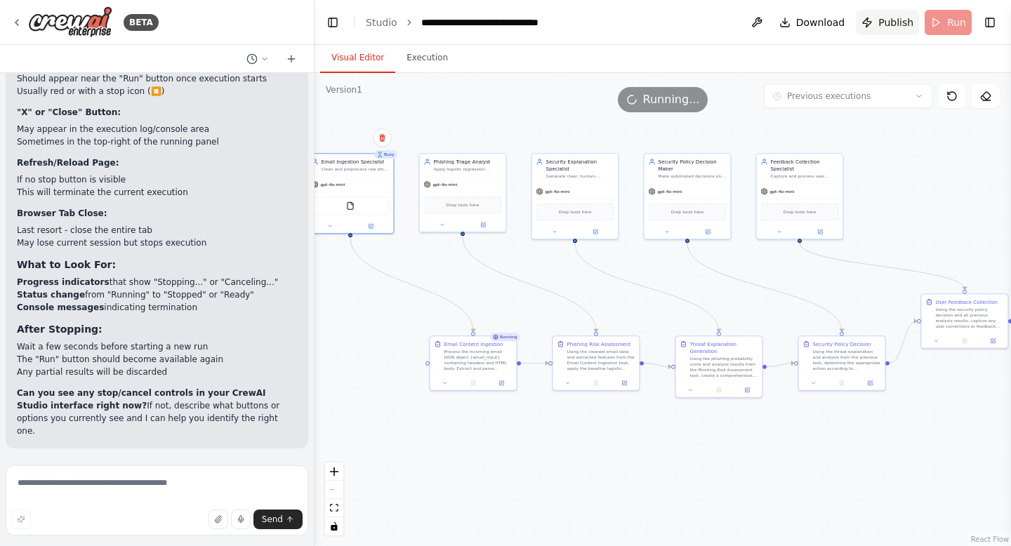
click at [899, 27] on span "Publish" at bounding box center [896, 22] width 35 height 14
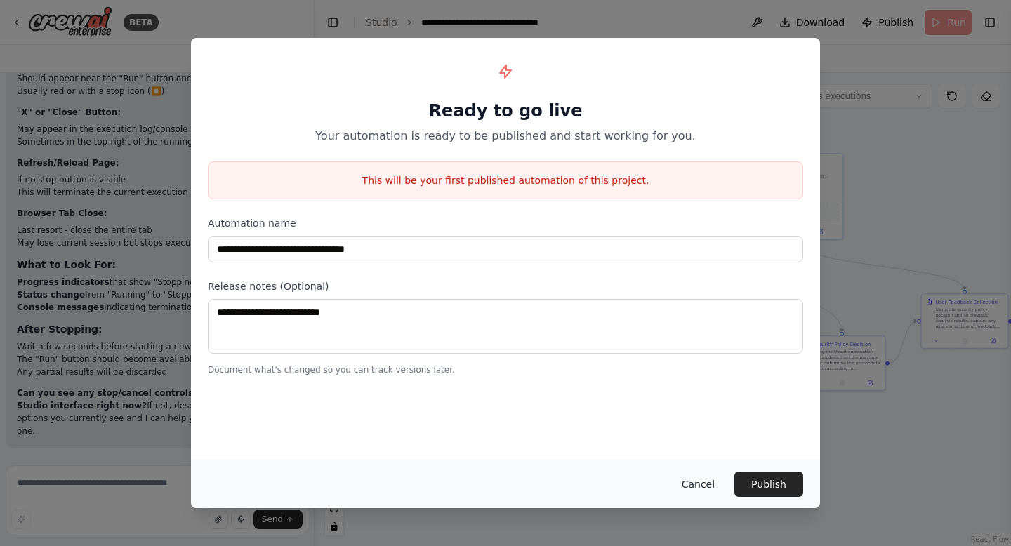
click at [714, 480] on button "Cancel" at bounding box center [698, 484] width 55 height 25
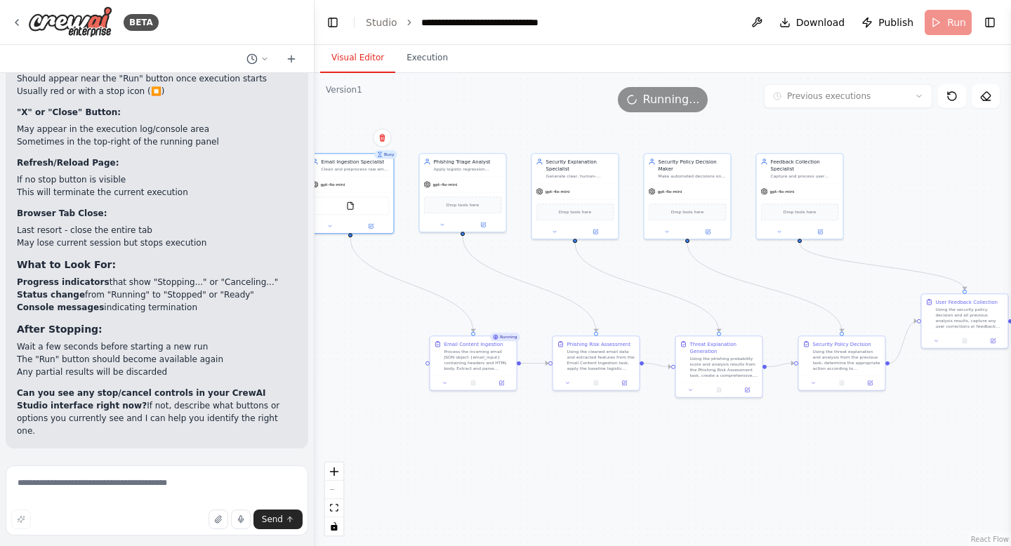
click at [946, 25] on header "**********" at bounding box center [663, 22] width 697 height 45
click at [985, 29] on button "Toggle Right Sidebar" at bounding box center [991, 23] width 20 height 20
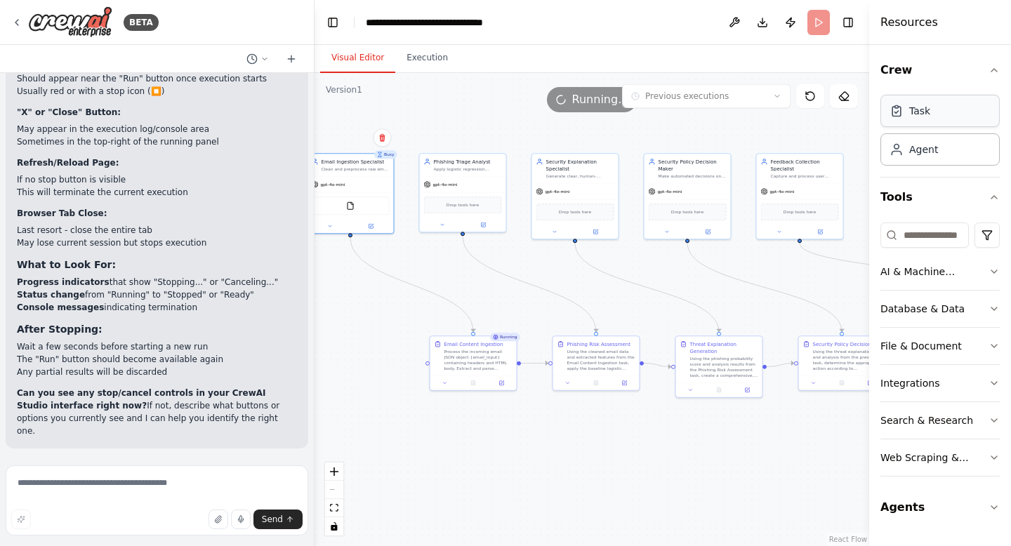
click at [929, 122] on div "Task" at bounding box center [940, 111] width 119 height 32
click at [924, 159] on div "Agent" at bounding box center [940, 149] width 119 height 32
click at [929, 240] on input at bounding box center [925, 235] width 89 height 25
click at [926, 267] on div "AI & Machine Learning" at bounding box center [935, 272] width 108 height 14
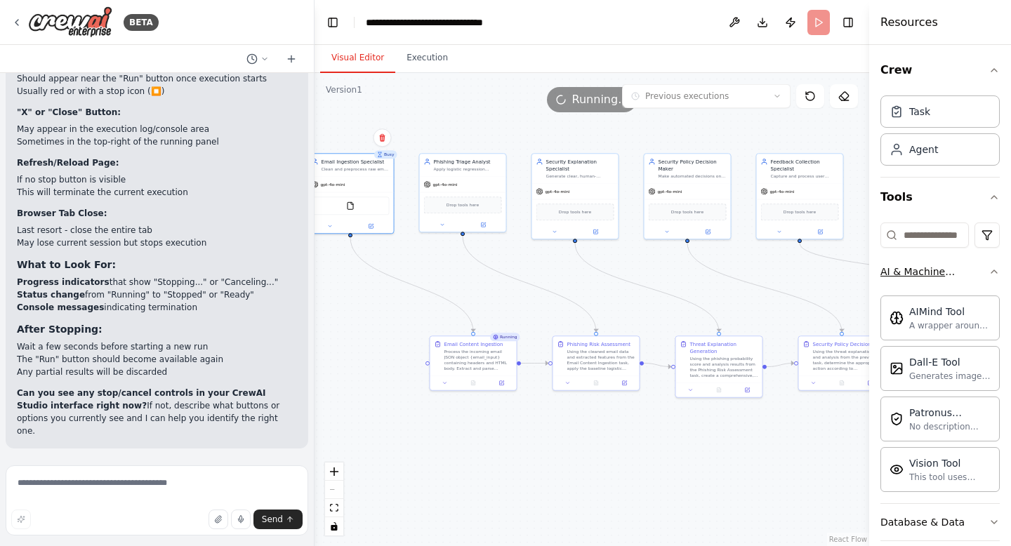
scroll to position [39, 0]
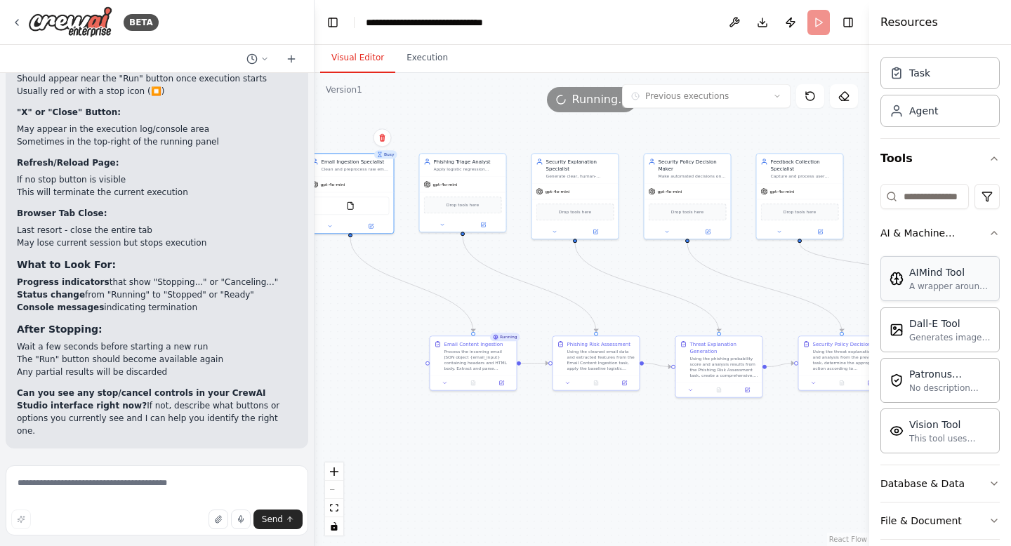
click at [931, 276] on div "AIMind Tool" at bounding box center [950, 273] width 81 height 14
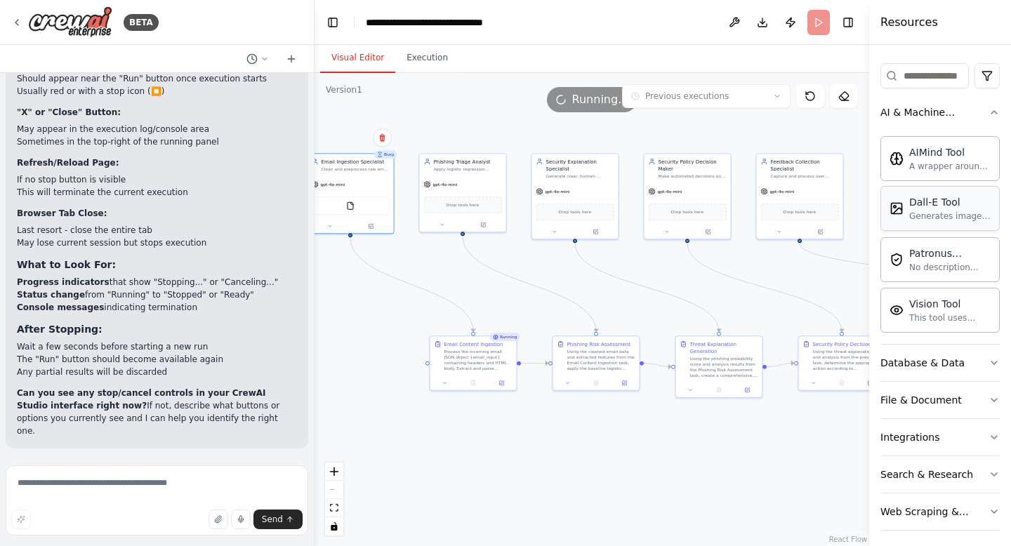
scroll to position [148, 0]
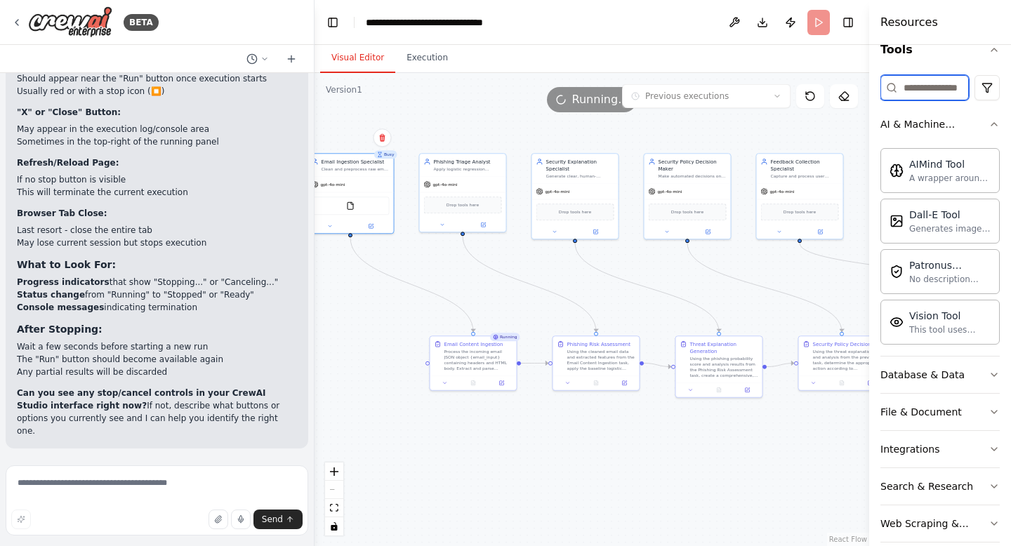
click at [931, 91] on input at bounding box center [925, 87] width 89 height 25
click at [831, 16] on header "**********" at bounding box center [592, 22] width 555 height 45
click at [816, 17] on header "**********" at bounding box center [592, 22] width 555 height 45
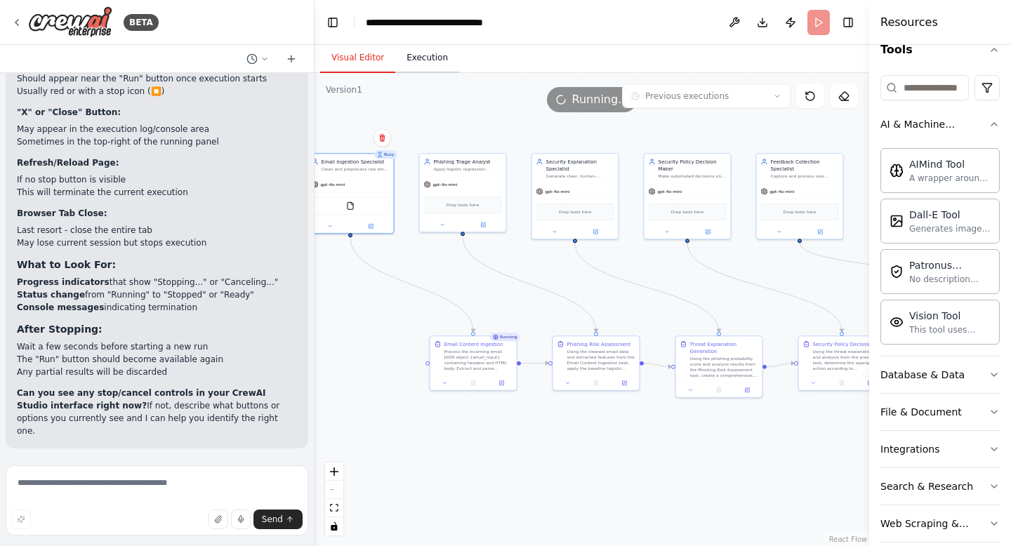
click at [417, 68] on button "Execution" at bounding box center [427, 59] width 64 height 30
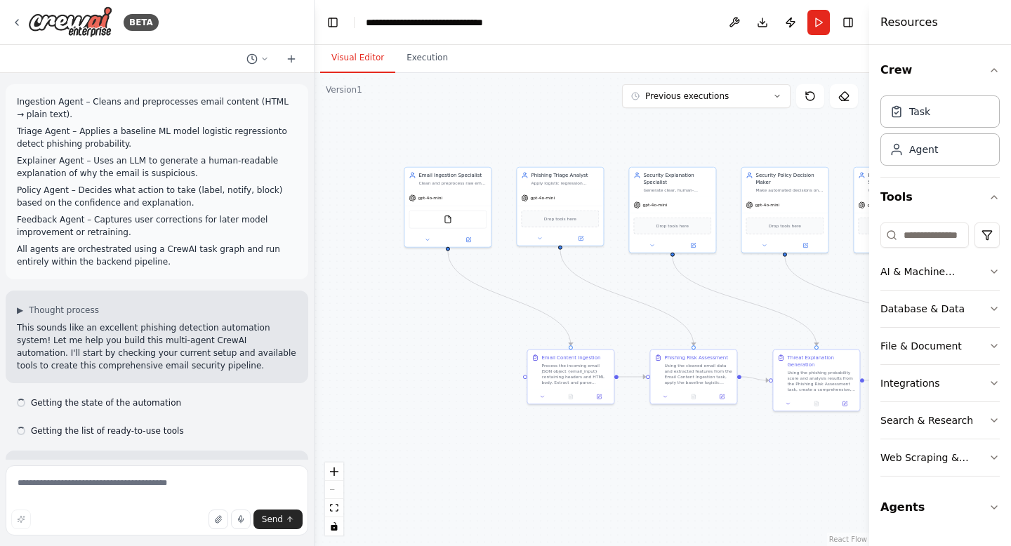
scroll to position [13093, 0]
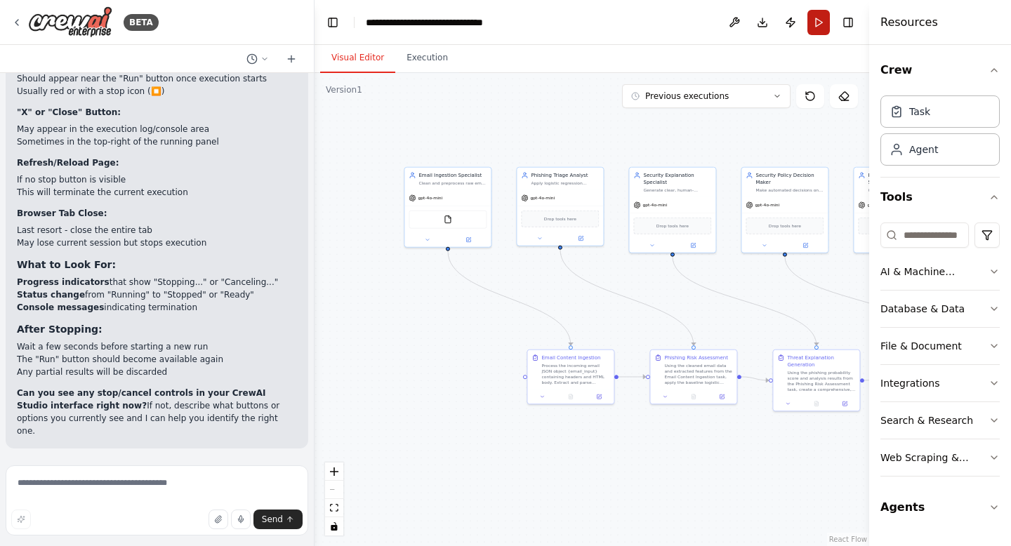
click at [808, 16] on button "Run" at bounding box center [819, 22] width 22 height 25
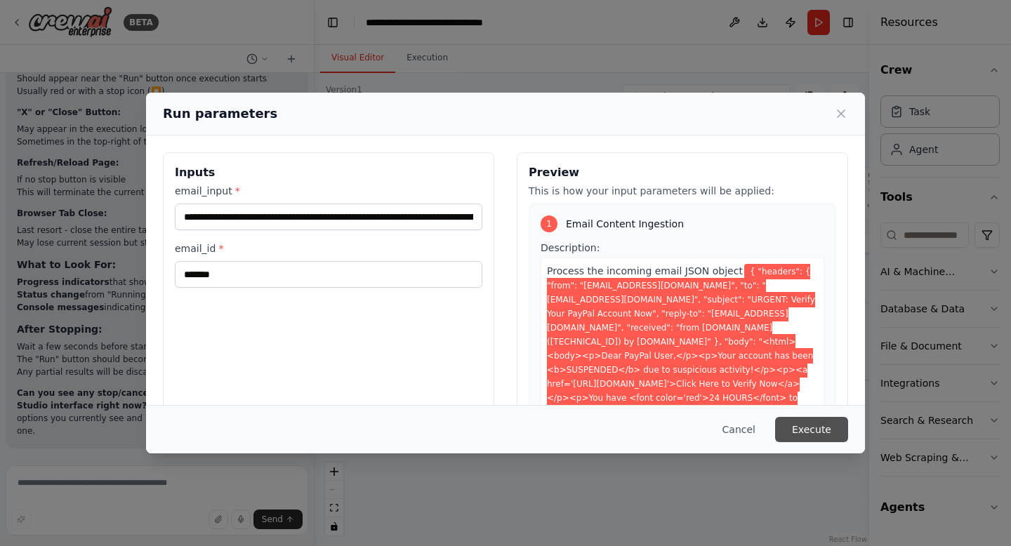
click at [828, 426] on button "Execute" at bounding box center [811, 429] width 73 height 25
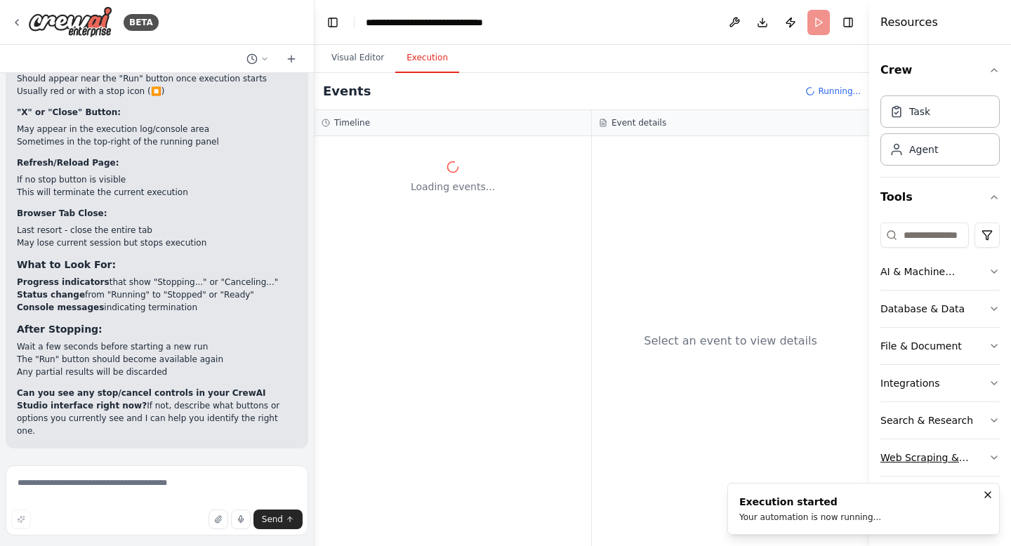
click at [917, 456] on div "Web Scraping & Browsing" at bounding box center [935, 458] width 108 height 14
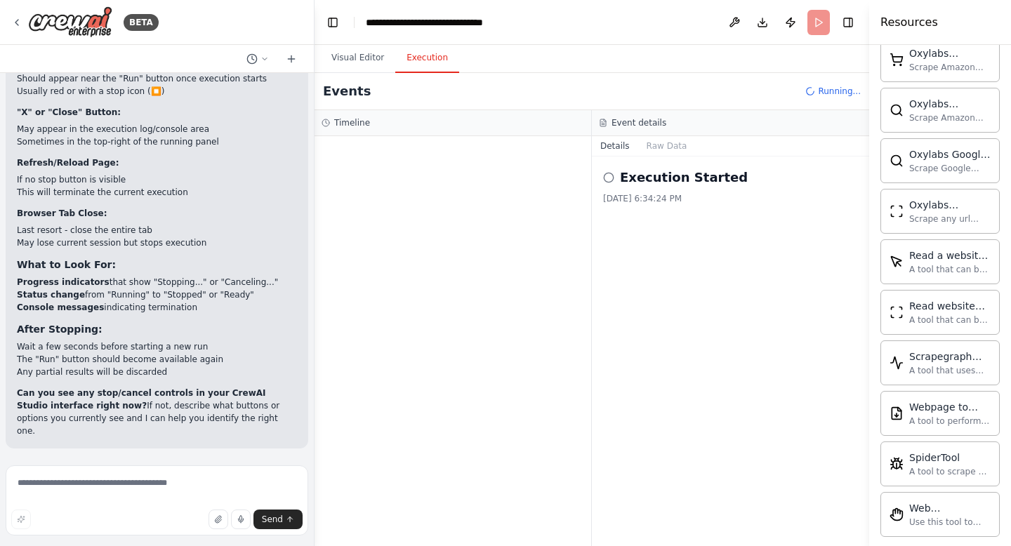
scroll to position [762, 0]
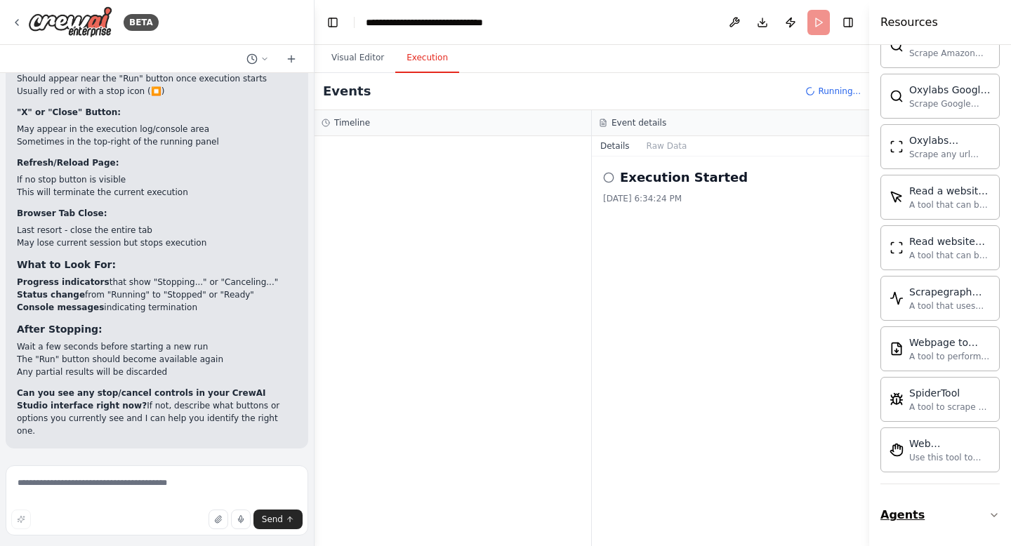
click at [920, 516] on button "Agents" at bounding box center [940, 515] width 119 height 39
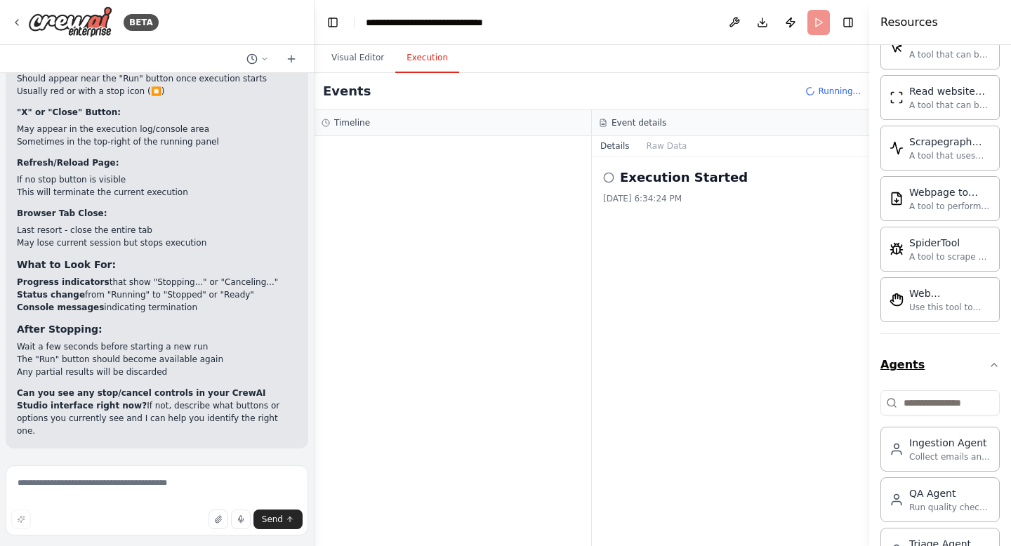
scroll to position [1113, 0]
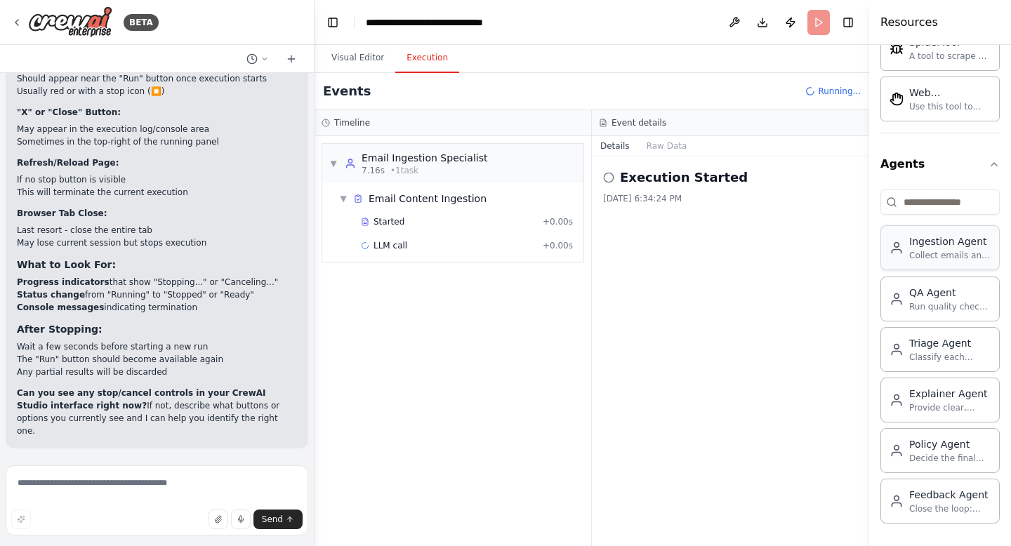
click at [934, 270] on div "Ingestion Agent Collect emails and normalize content (text, URLs, headers, atta…" at bounding box center [940, 372] width 119 height 303
click at [929, 245] on div "Ingestion Agent" at bounding box center [950, 242] width 81 height 14
click at [651, 143] on button "Raw Data" at bounding box center [667, 146] width 58 height 20
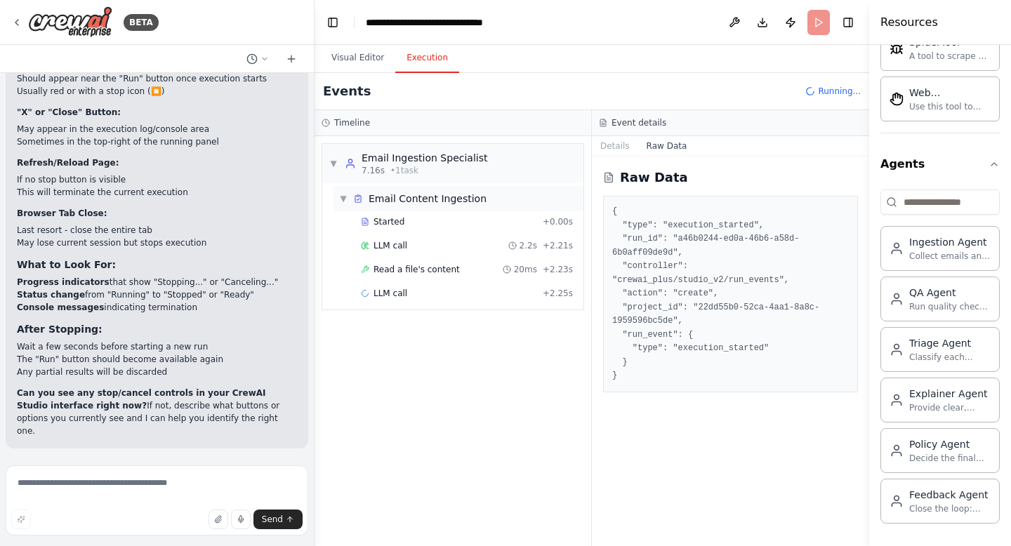
click at [468, 192] on span "Email Content Ingestion" at bounding box center [428, 199] width 118 height 14
click at [464, 219] on div "Started" at bounding box center [449, 221] width 176 height 11
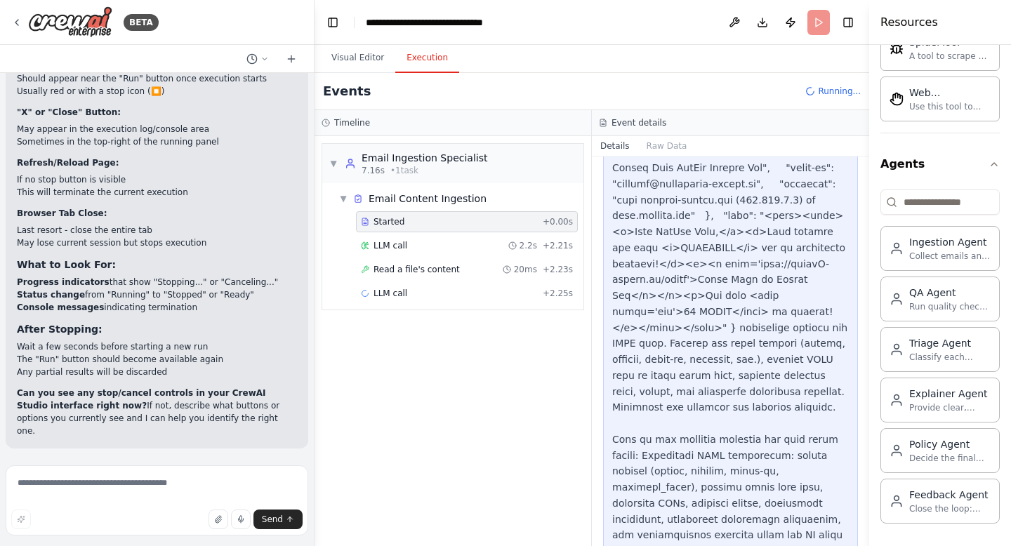
scroll to position [355, 0]
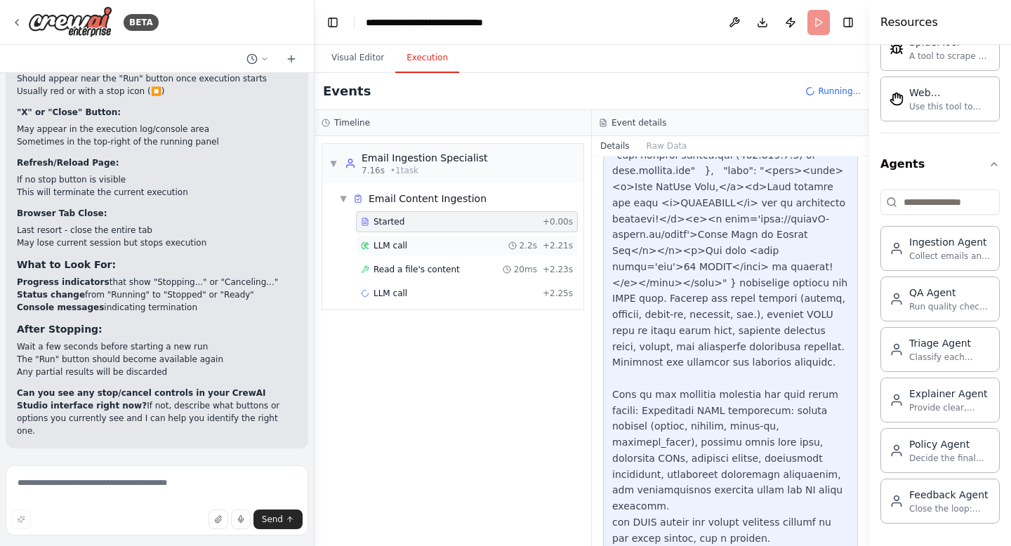
click at [502, 248] on div "LLM call 2.2s + 2.21s" at bounding box center [467, 245] width 212 height 11
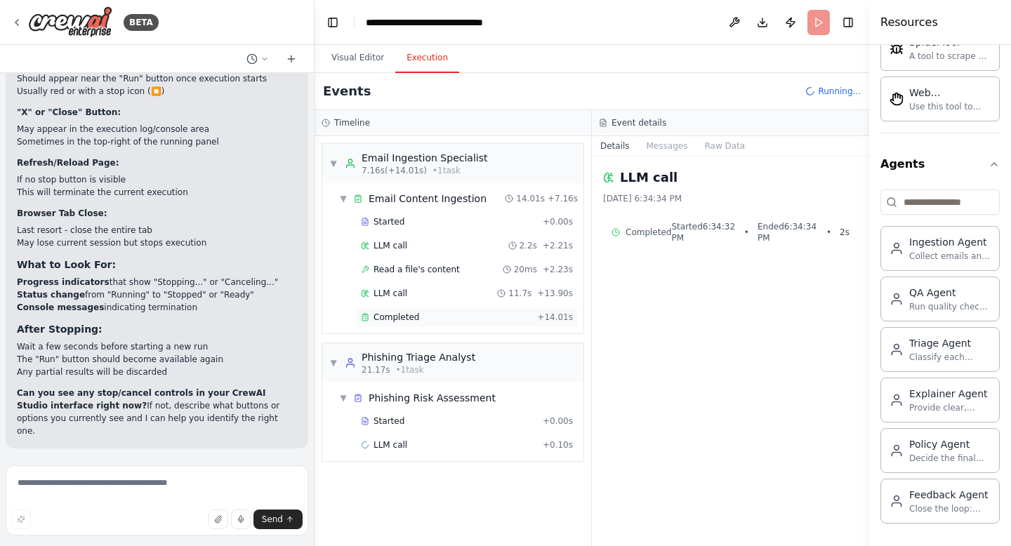
click at [453, 319] on div "Completed" at bounding box center [446, 317] width 171 height 11
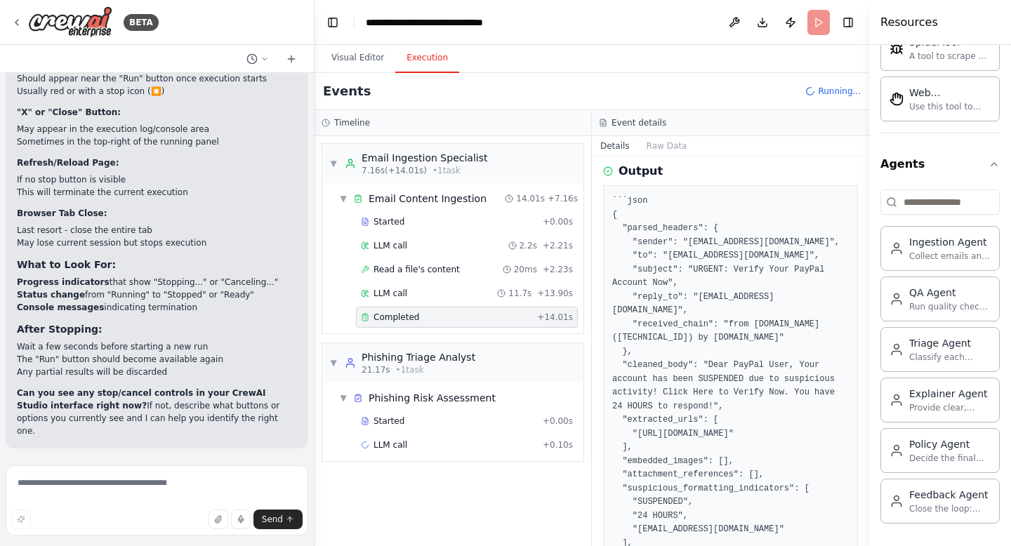
scroll to position [357, 0]
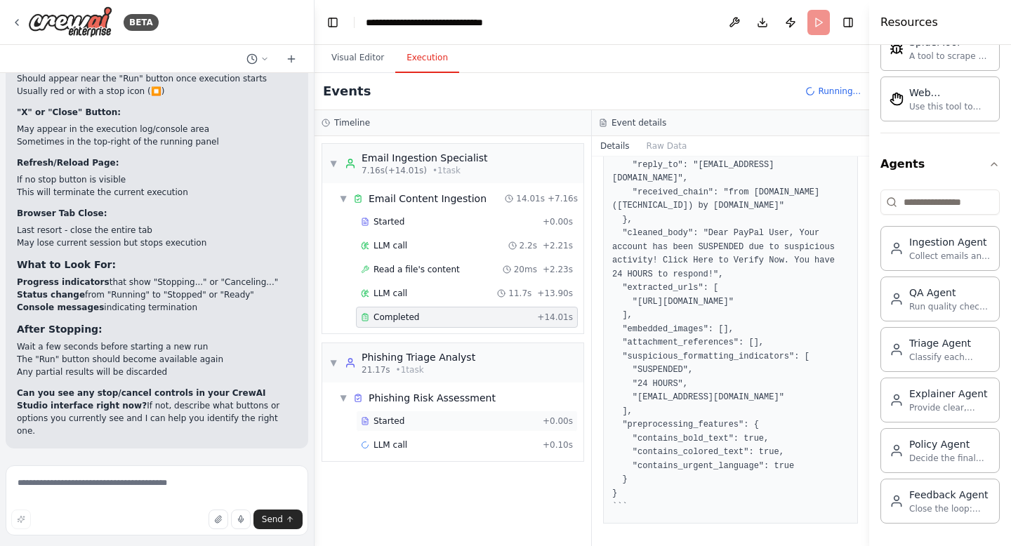
click at [480, 413] on div "Started + 0.00s" at bounding box center [467, 421] width 222 height 21
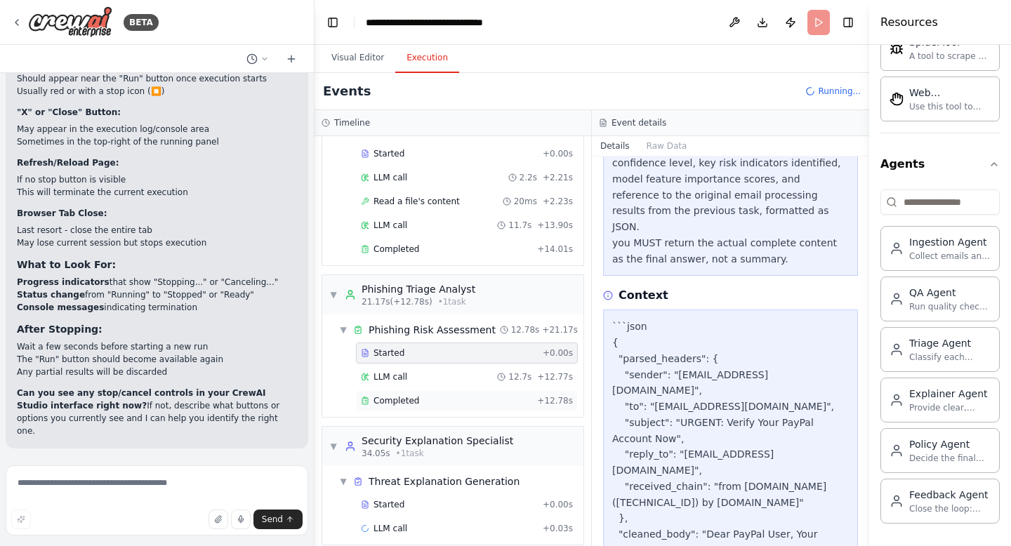
scroll to position [74, 0]
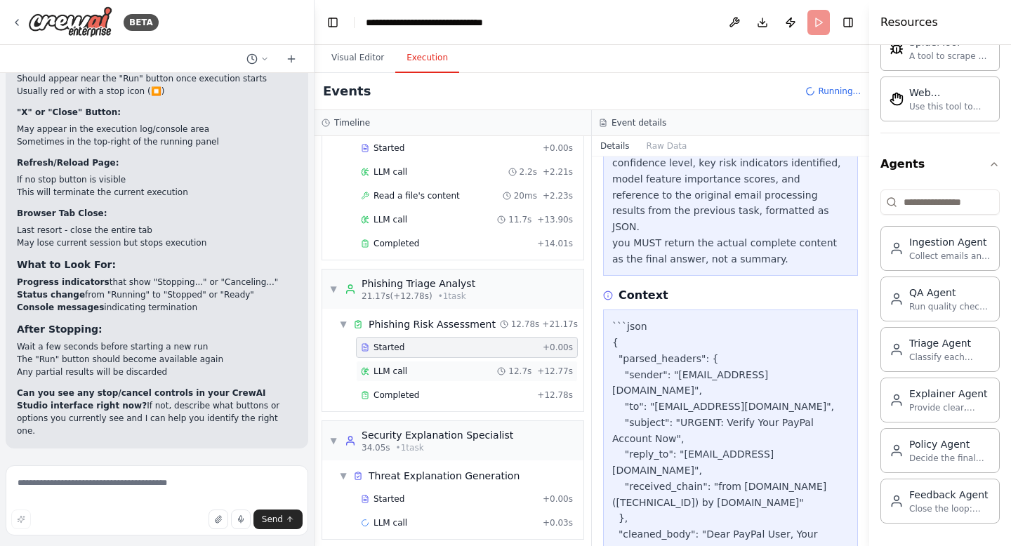
click at [438, 376] on div "LLM call 12.7s + 12.77s" at bounding box center [467, 371] width 212 height 11
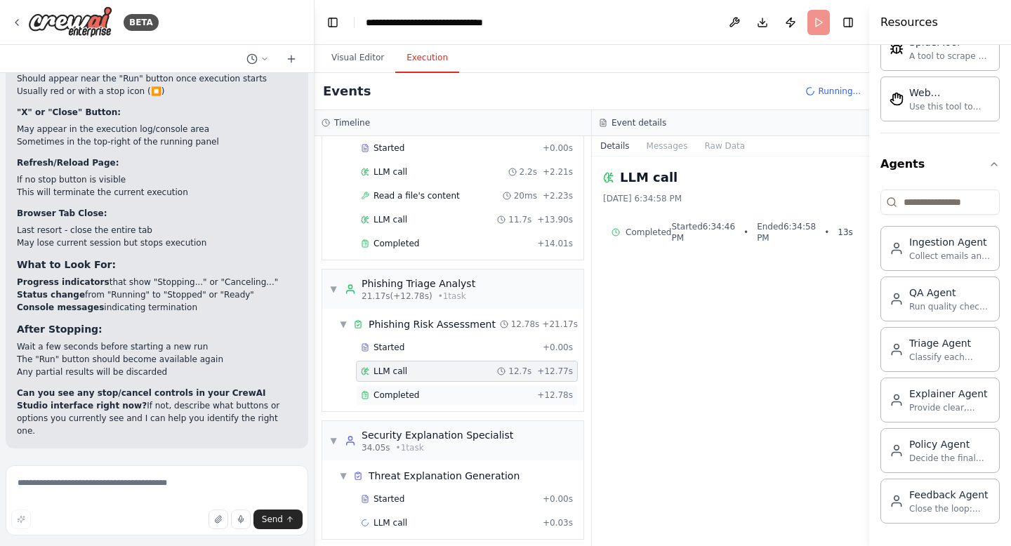
click at [435, 388] on div "Completed + 12.78s" at bounding box center [467, 395] width 222 height 21
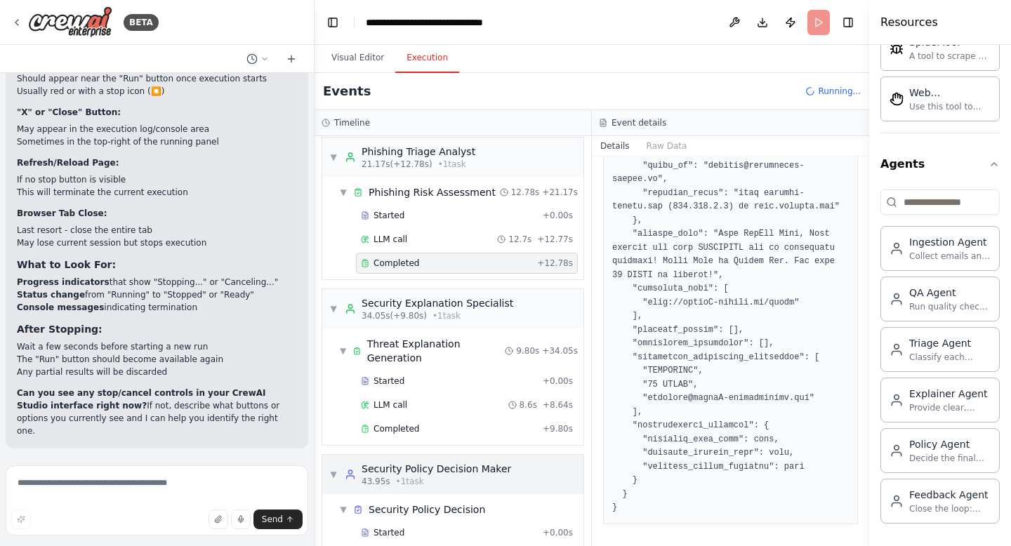
scroll to position [249, 0]
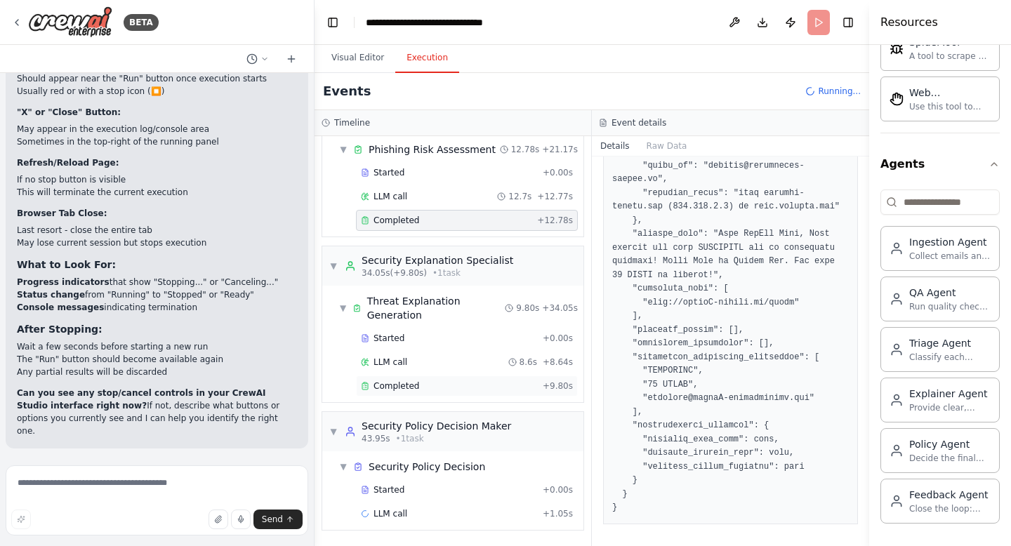
click at [426, 381] on div "Completed" at bounding box center [449, 386] width 176 height 11
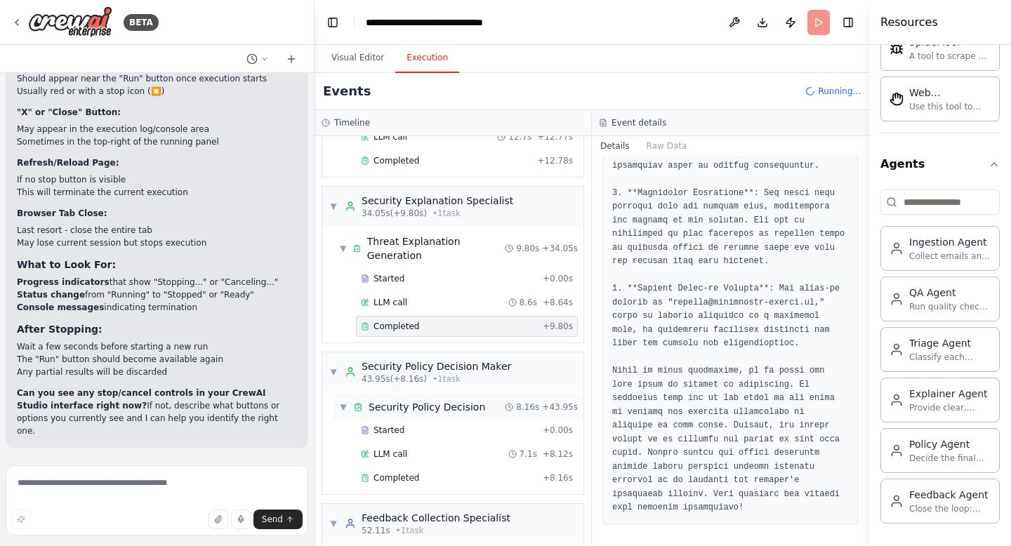
scroll to position [313, 0]
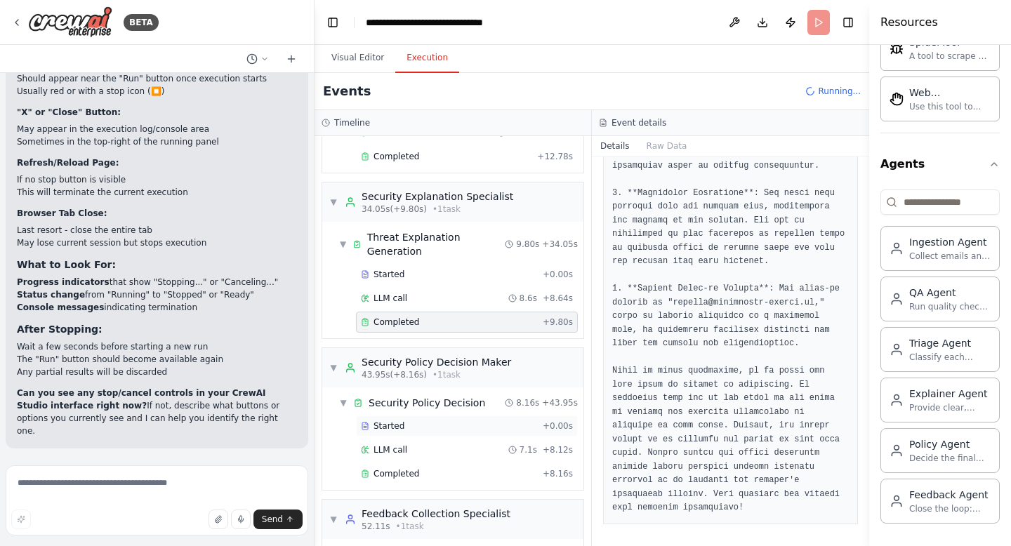
click at [454, 425] on div "Started" at bounding box center [449, 426] width 176 height 11
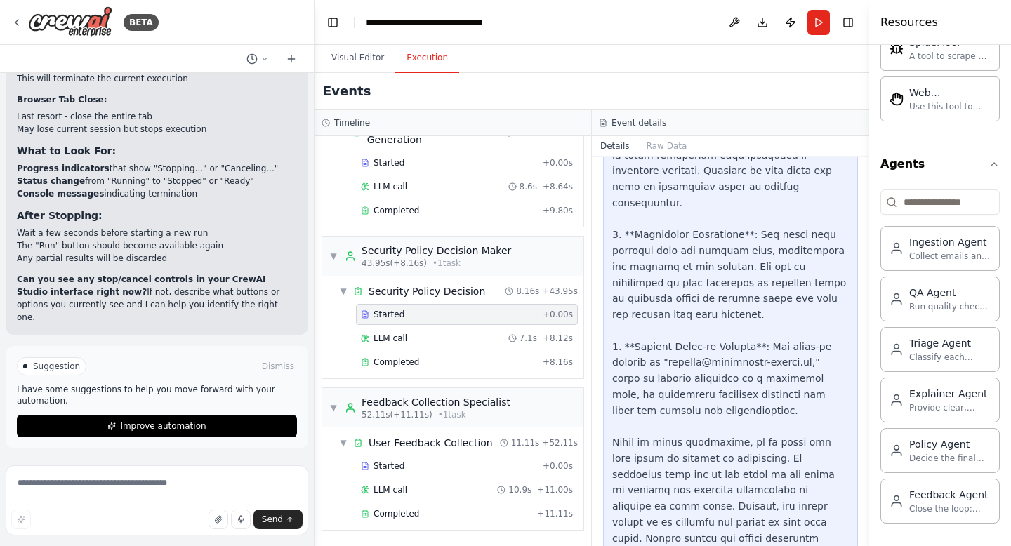
scroll to position [13207, 0]
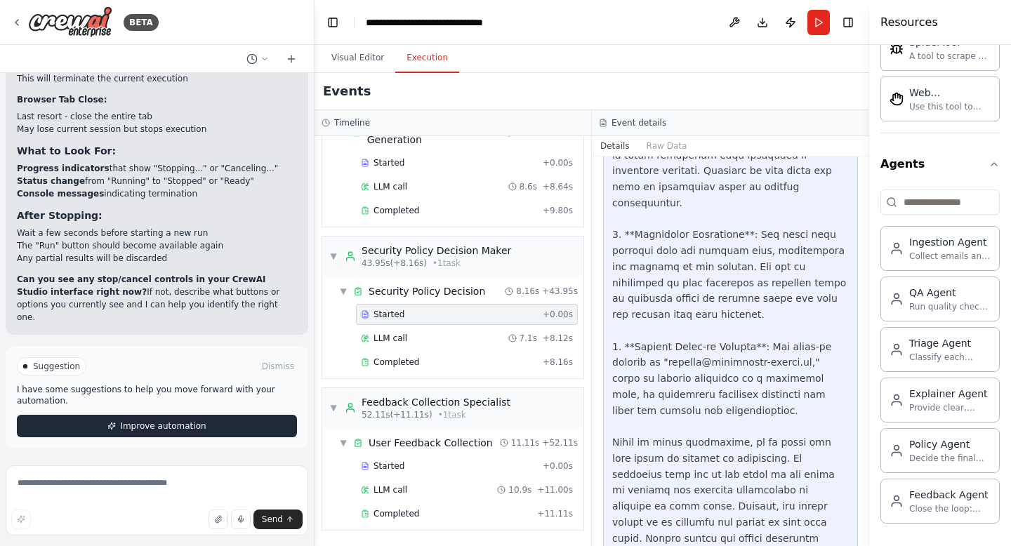
click at [206, 426] on button "Improve automation" at bounding box center [157, 426] width 280 height 22
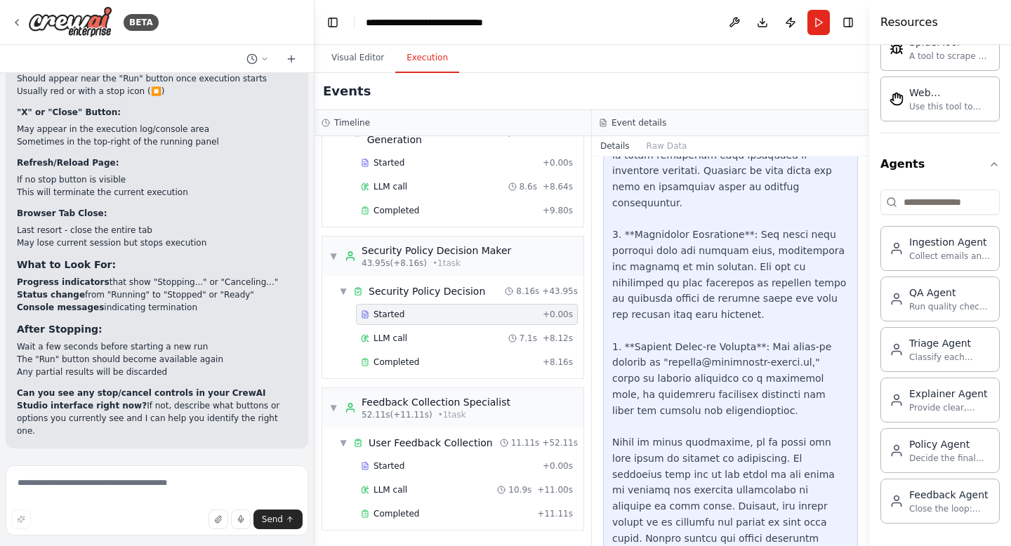
scroll to position [13138, 0]
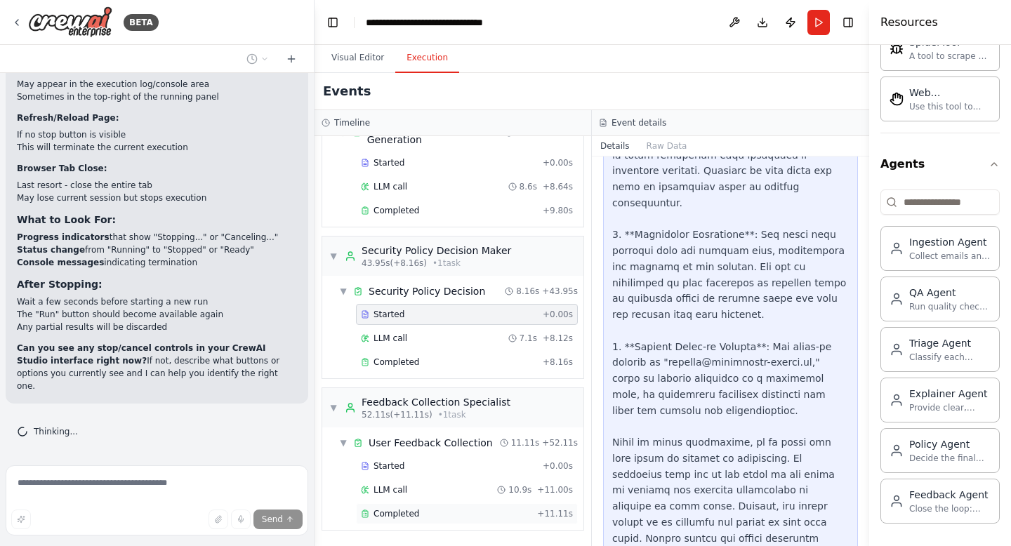
click at [407, 508] on div "Completed + 11.11s" at bounding box center [467, 514] width 222 height 21
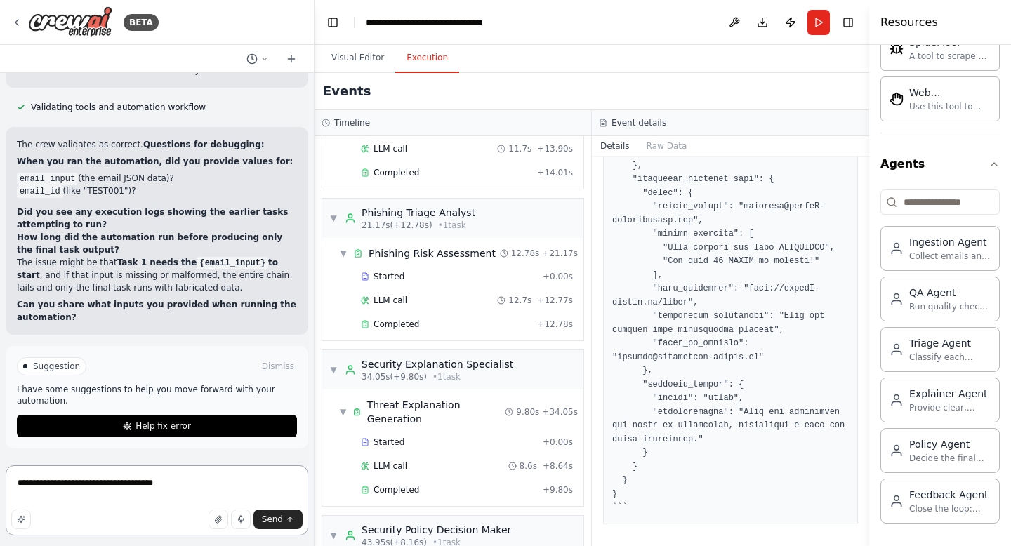
scroll to position [0, 0]
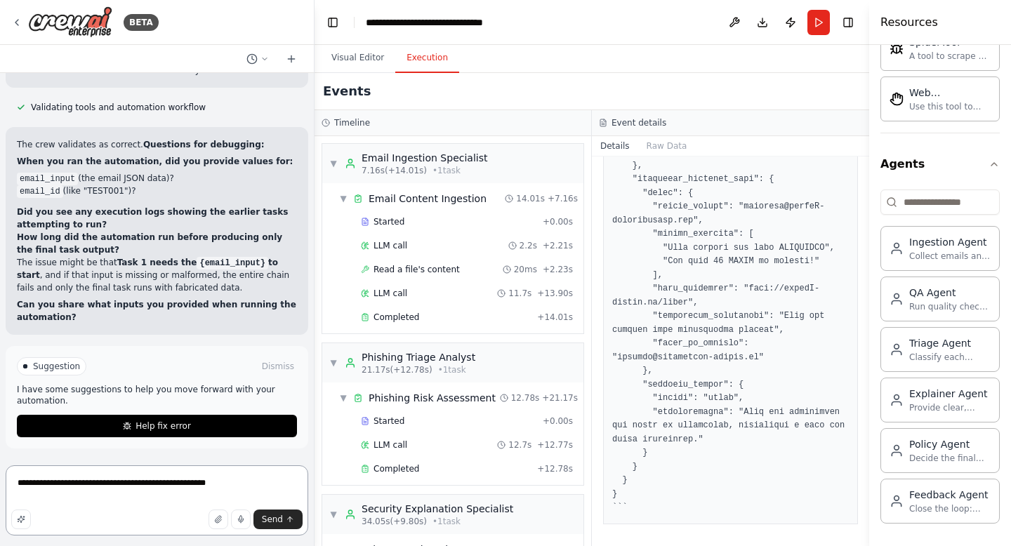
type textarea "**********"
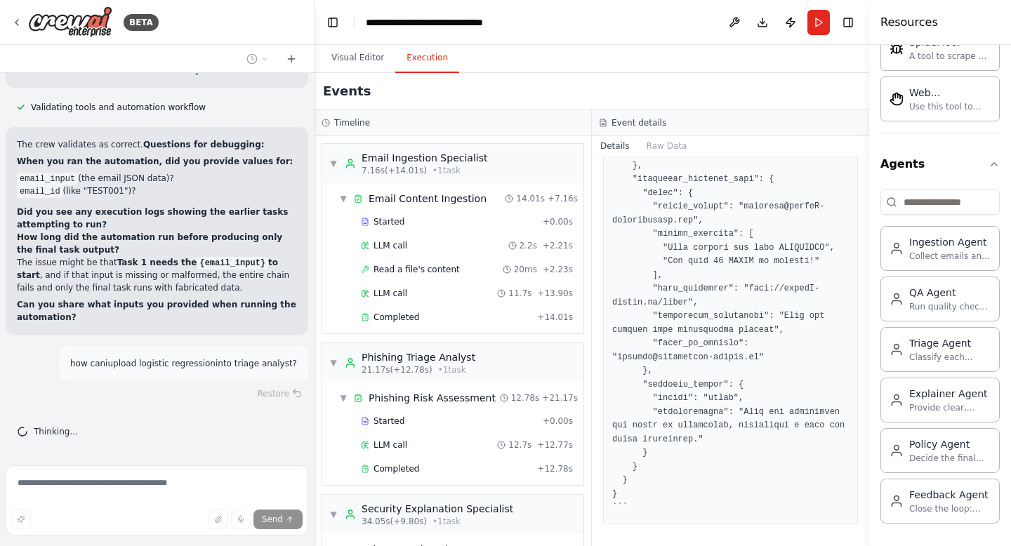
scroll to position [13922, 0]
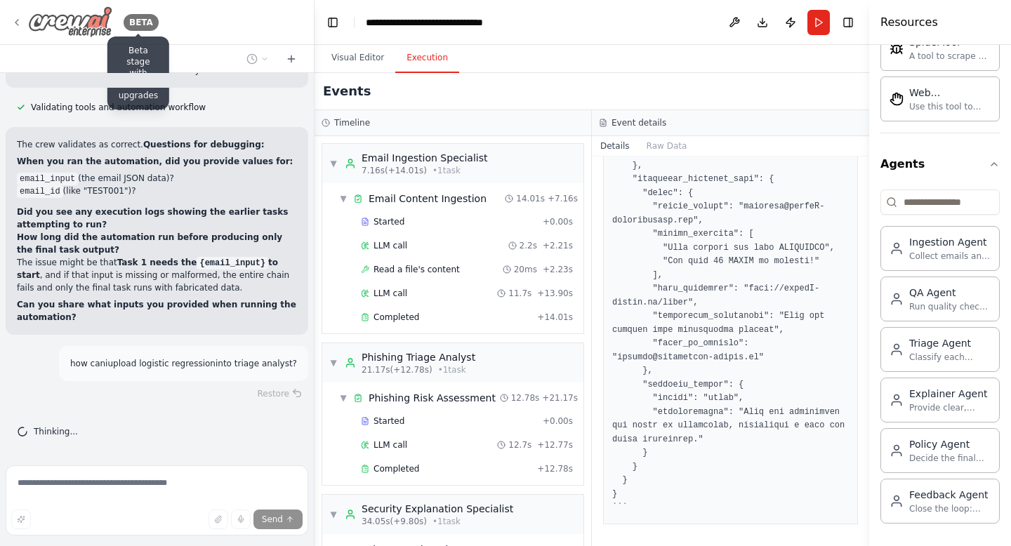
click at [137, 24] on div "BETA" at bounding box center [141, 22] width 35 height 17
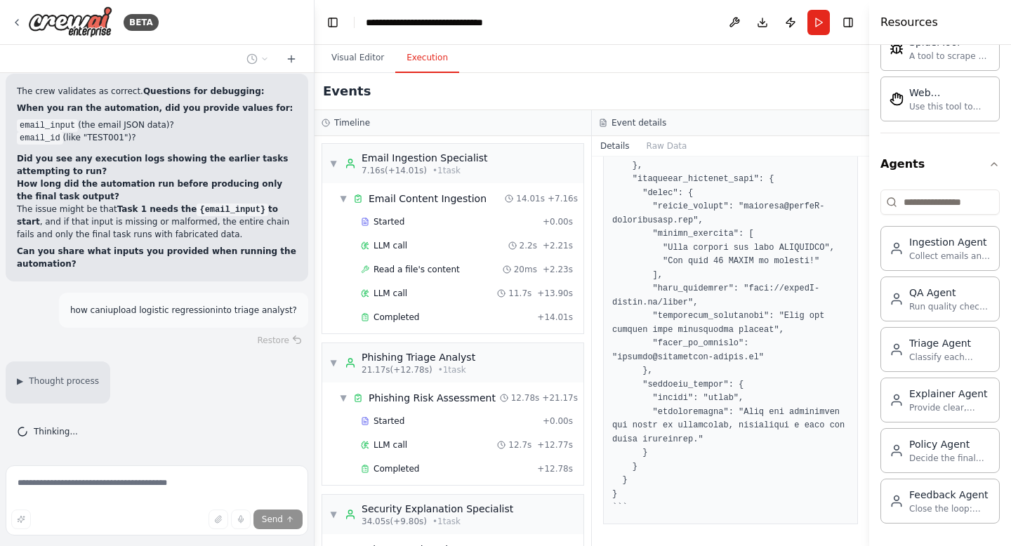
scroll to position [13988, 0]
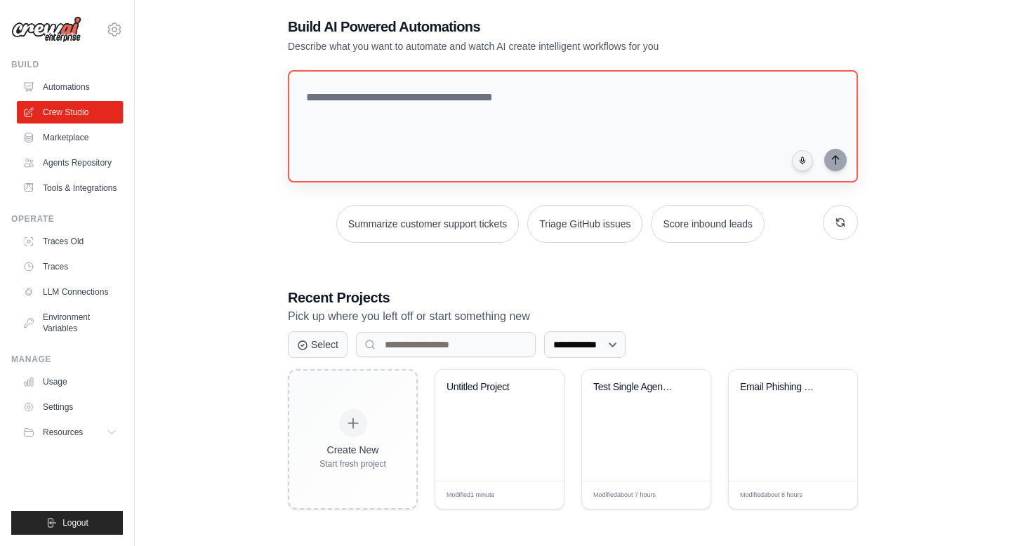
scroll to position [28, 0]
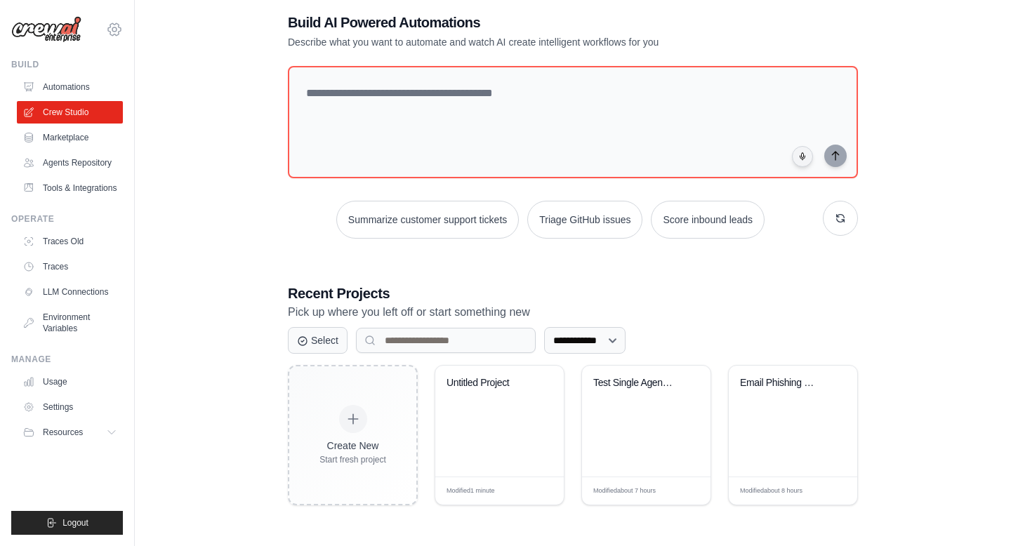
click at [109, 30] on icon at bounding box center [114, 29] width 17 height 17
click at [229, 260] on div "**********" at bounding box center [573, 259] width 832 height 546
click at [745, 438] on div "Email Phishing Detection Pipeline" at bounding box center [793, 421] width 129 height 111
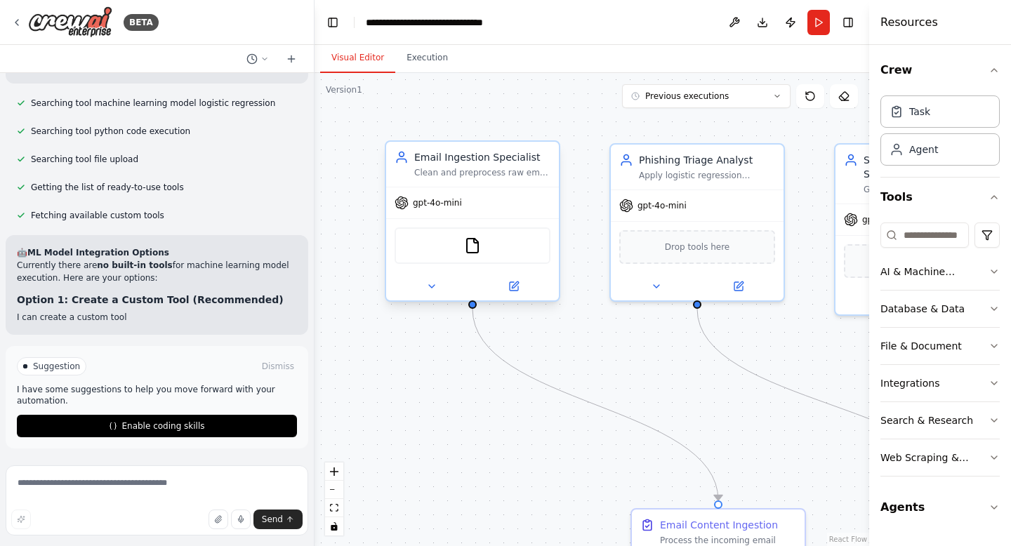
click at [463, 253] on div "FileReadTool" at bounding box center [473, 246] width 156 height 37
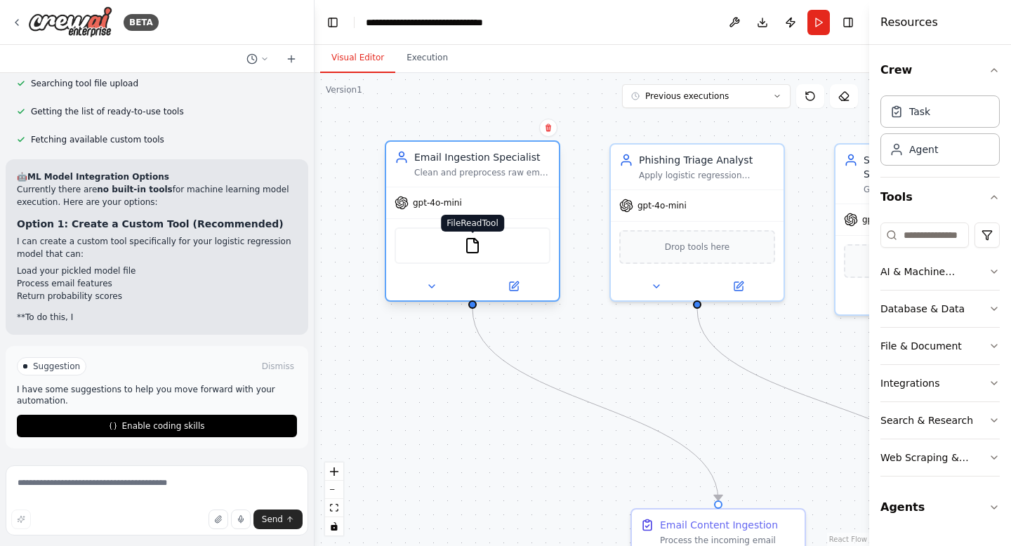
scroll to position [14409, 0]
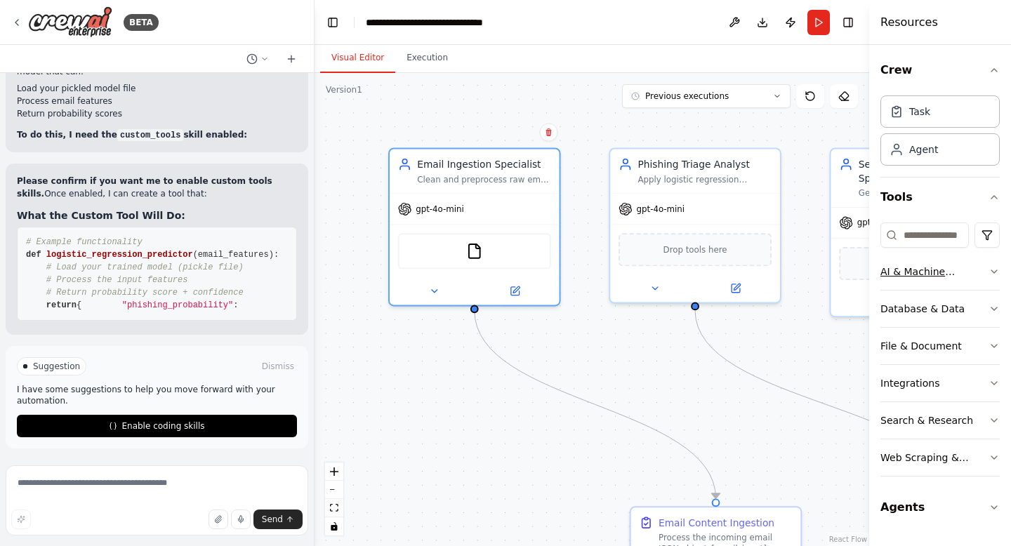
click at [955, 268] on div "AI & Machine Learning" at bounding box center [935, 272] width 108 height 14
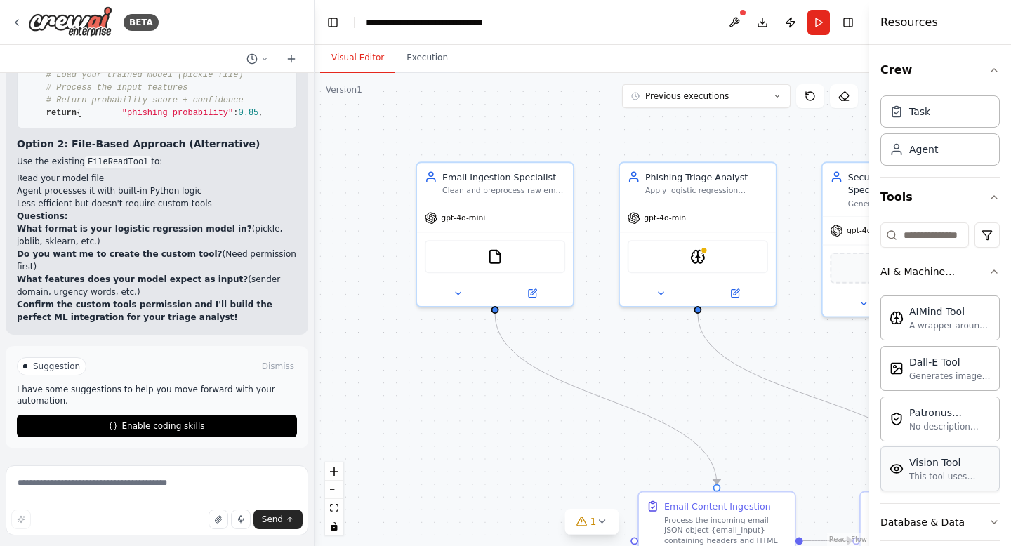
scroll to position [206, 0]
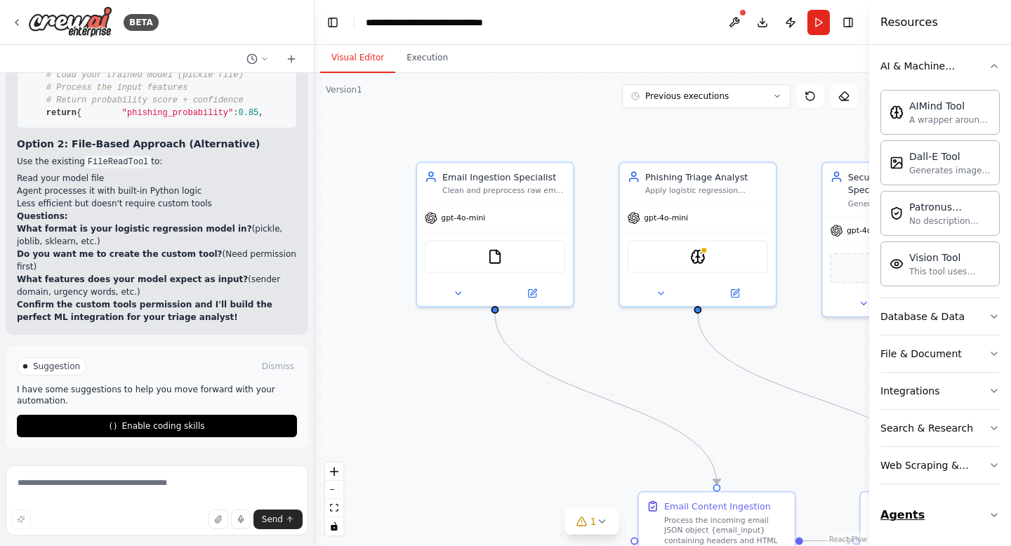
click at [930, 516] on button "Agents" at bounding box center [940, 515] width 119 height 39
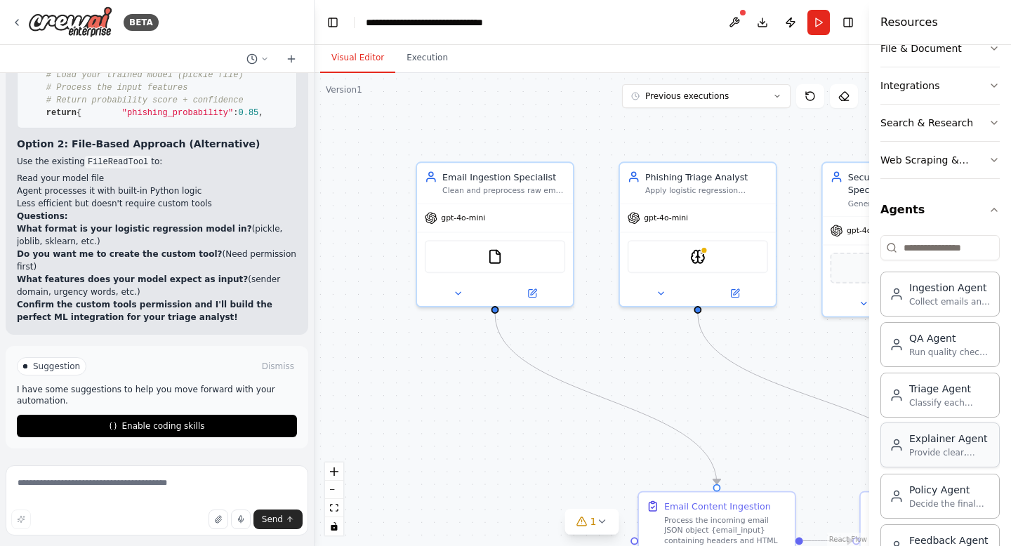
scroll to position [515, 0]
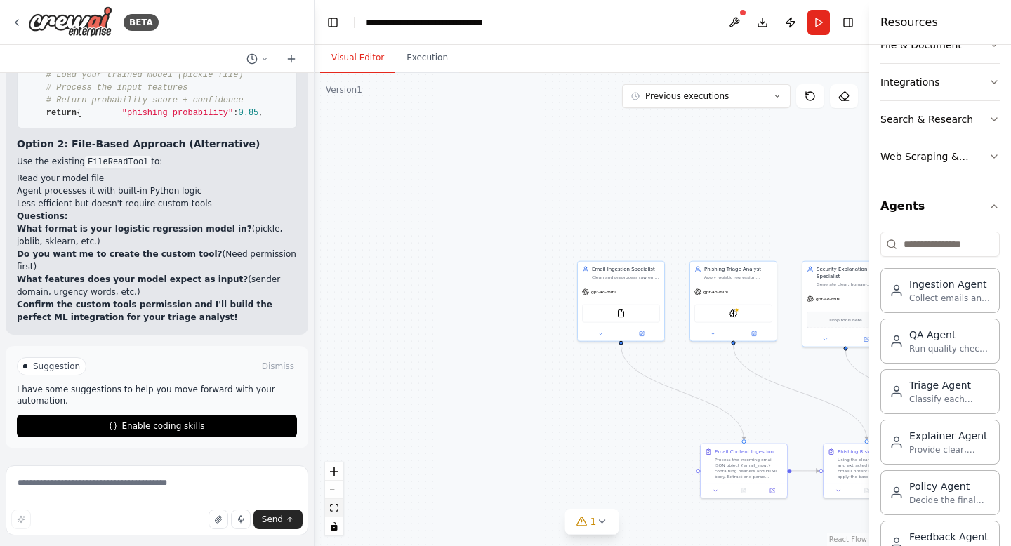
click at [338, 504] on icon "fit view" at bounding box center [334, 508] width 8 height 8
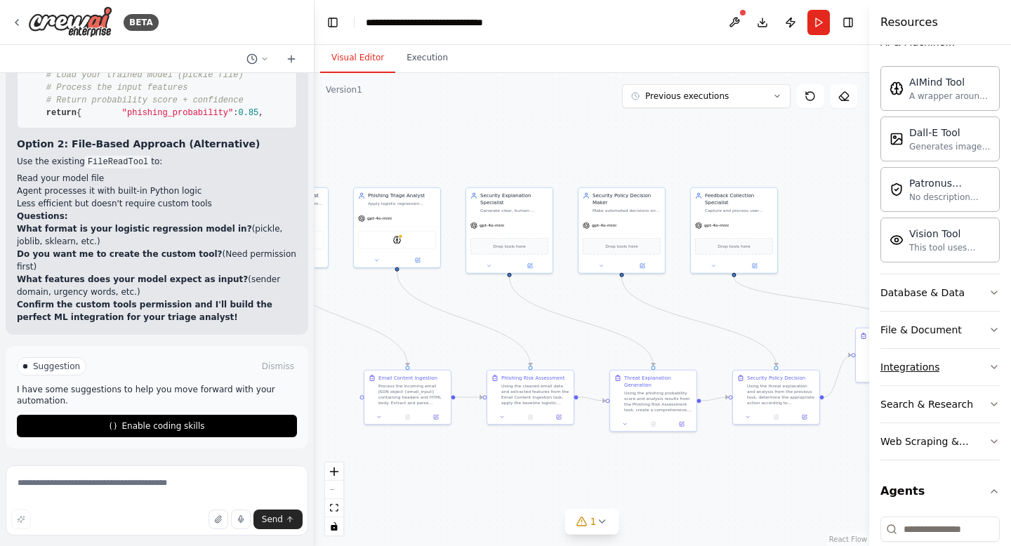
scroll to position [208, 0]
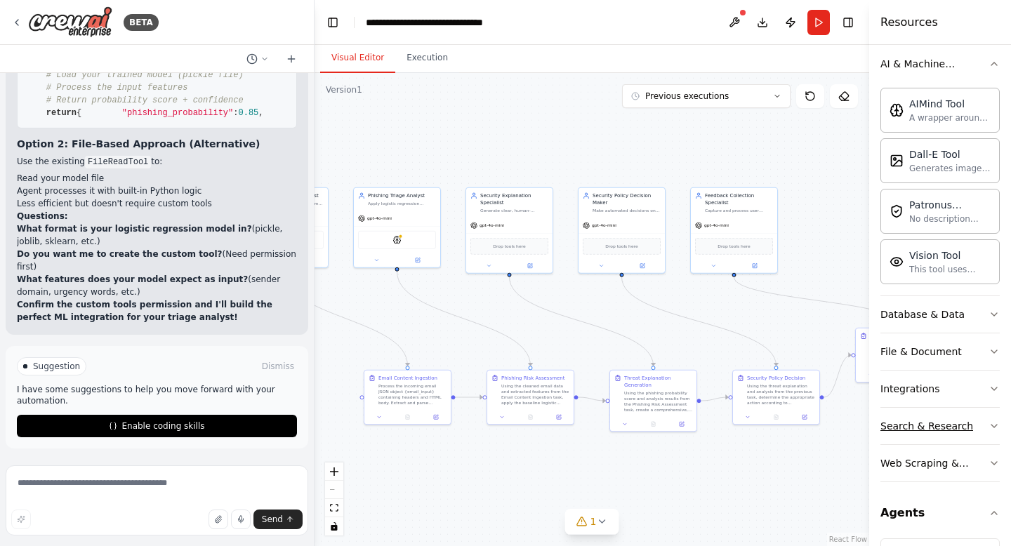
click at [938, 426] on div "Search & Research" at bounding box center [927, 426] width 93 height 14
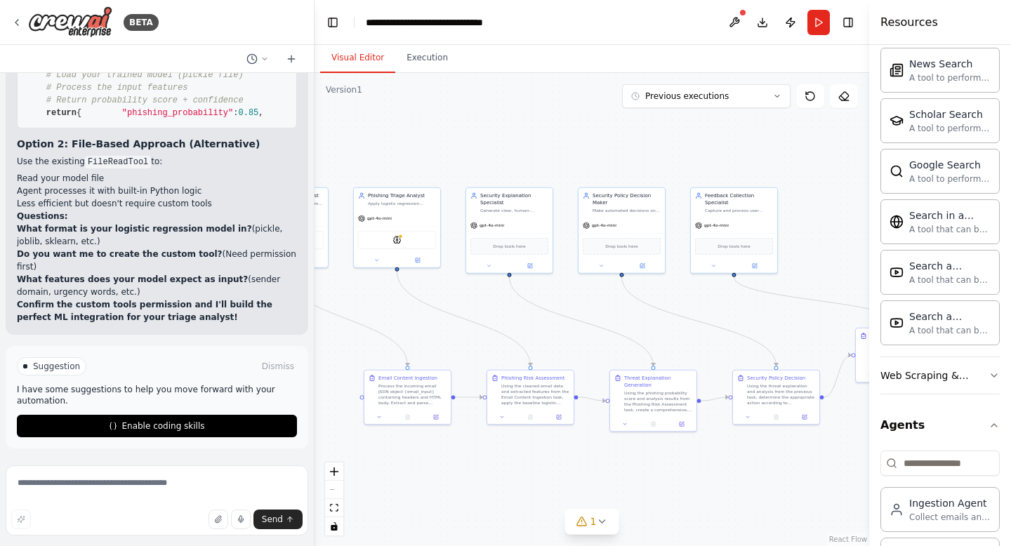
scroll to position [1018, 0]
click at [933, 386] on button "Web Scraping & Browsing" at bounding box center [940, 373] width 119 height 37
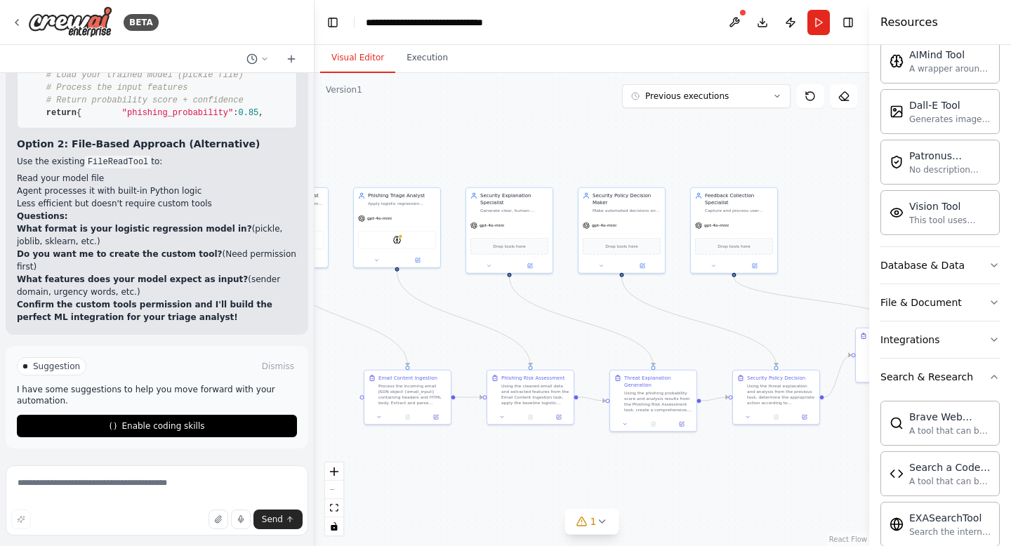
scroll to position [0, 0]
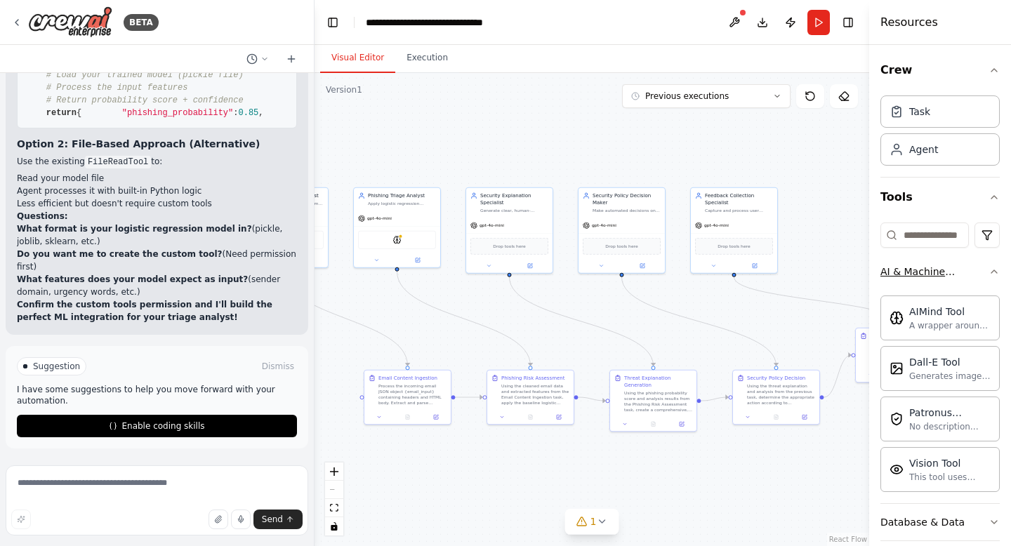
click at [992, 276] on icon "button" at bounding box center [994, 271] width 11 height 11
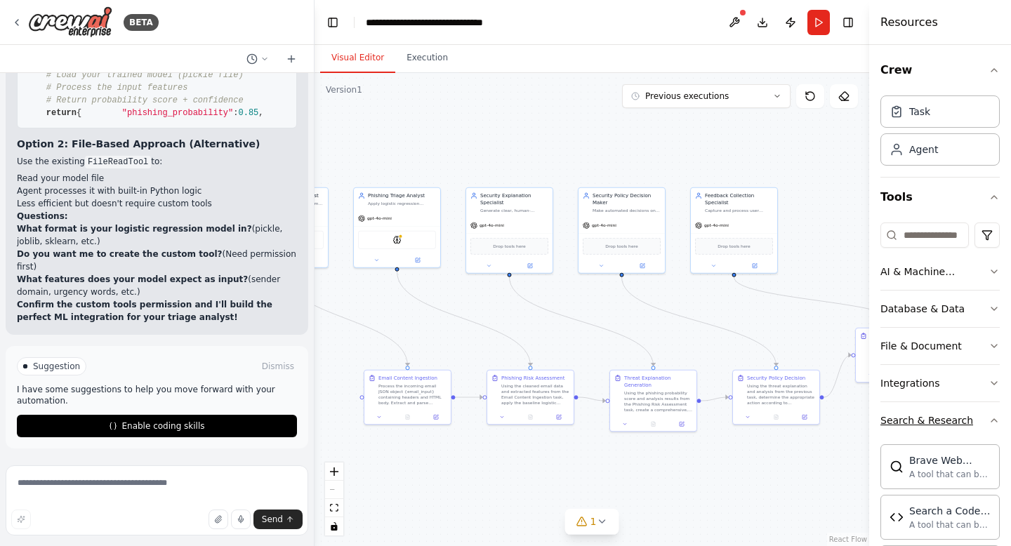
click at [989, 423] on icon "button" at bounding box center [994, 420] width 11 height 11
click at [995, 452] on icon "button" at bounding box center [994, 457] width 11 height 11
click at [987, 376] on button "Integrations" at bounding box center [940, 383] width 119 height 37
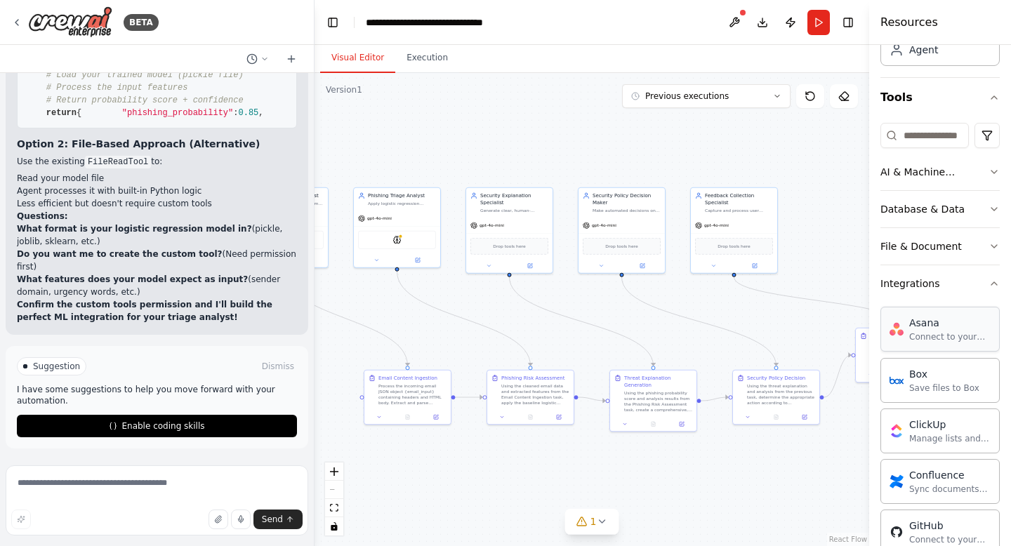
scroll to position [53, 0]
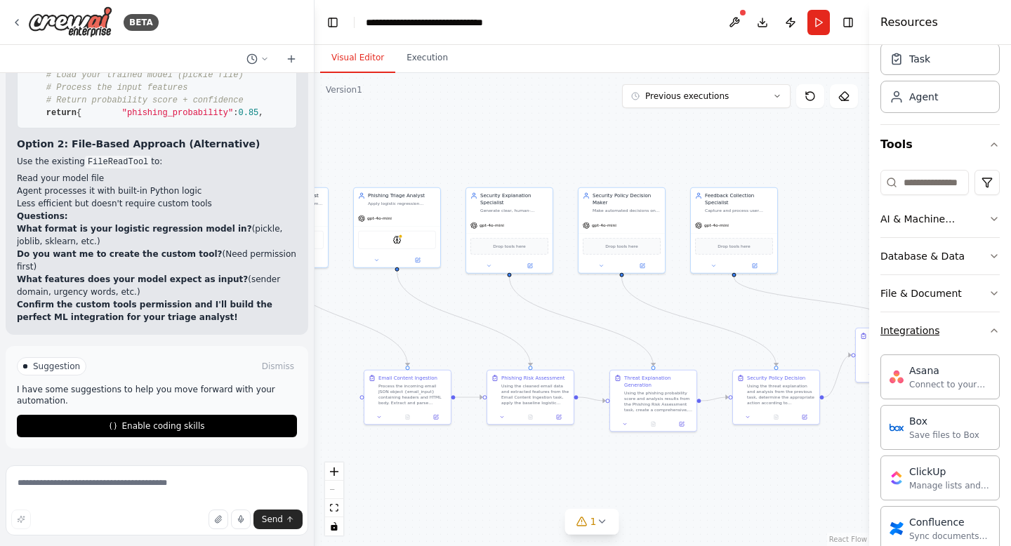
click at [989, 332] on icon "button" at bounding box center [994, 330] width 11 height 11
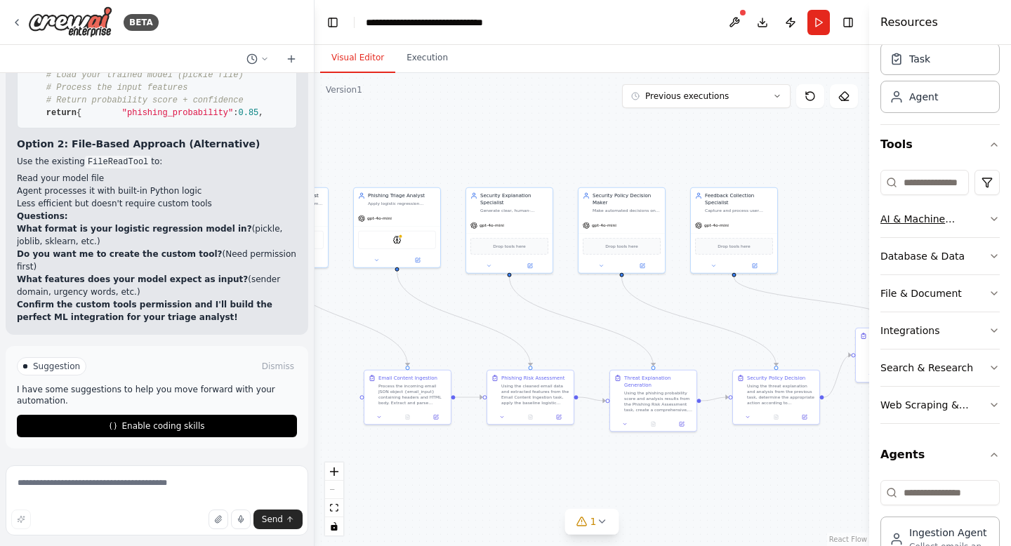
click at [967, 233] on button "AI & Machine Learning" at bounding box center [940, 219] width 119 height 37
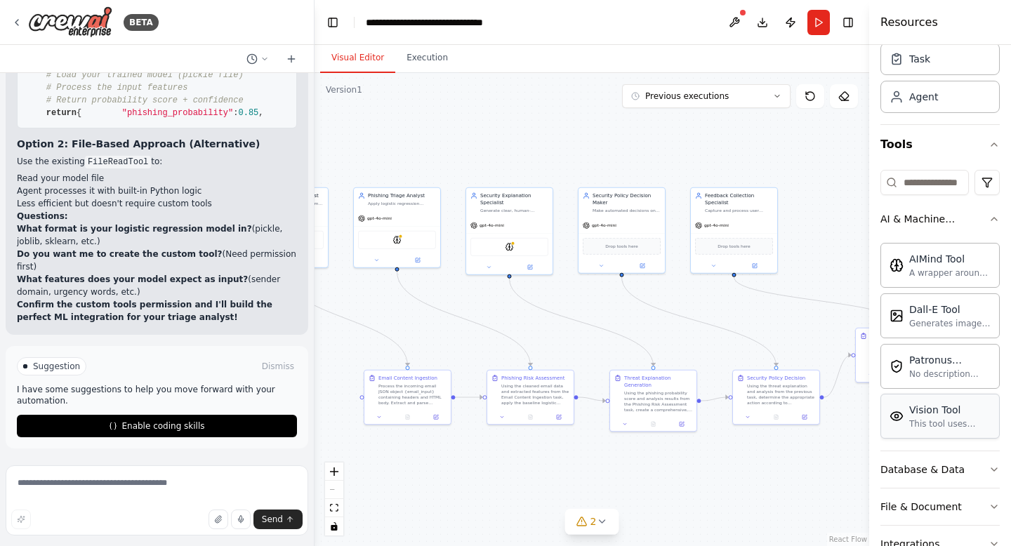
click at [910, 405] on div "Vision Tool" at bounding box center [950, 410] width 81 height 14
click at [958, 226] on button "AI & Machine Learning" at bounding box center [940, 219] width 119 height 37
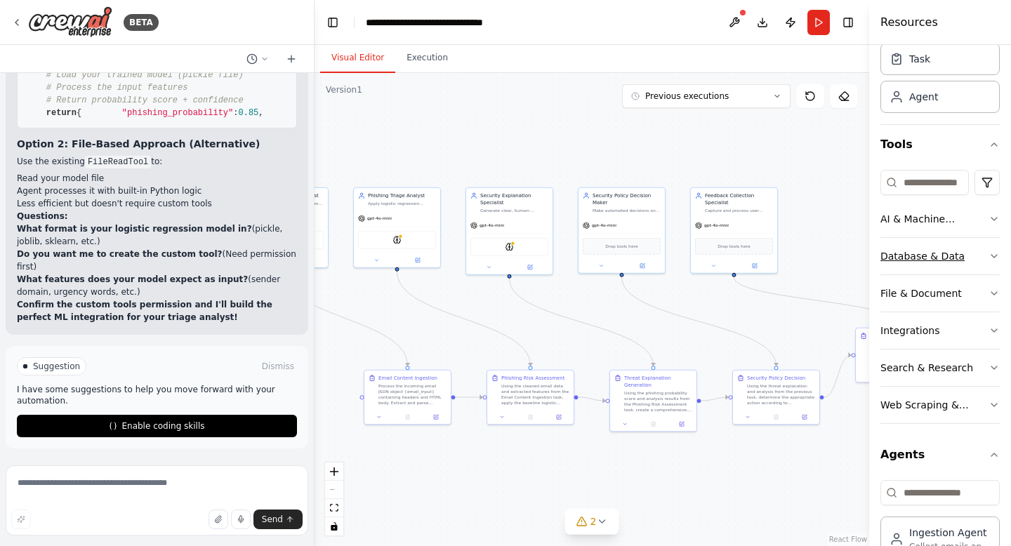
click at [952, 255] on div "Database & Data" at bounding box center [923, 256] width 84 height 14
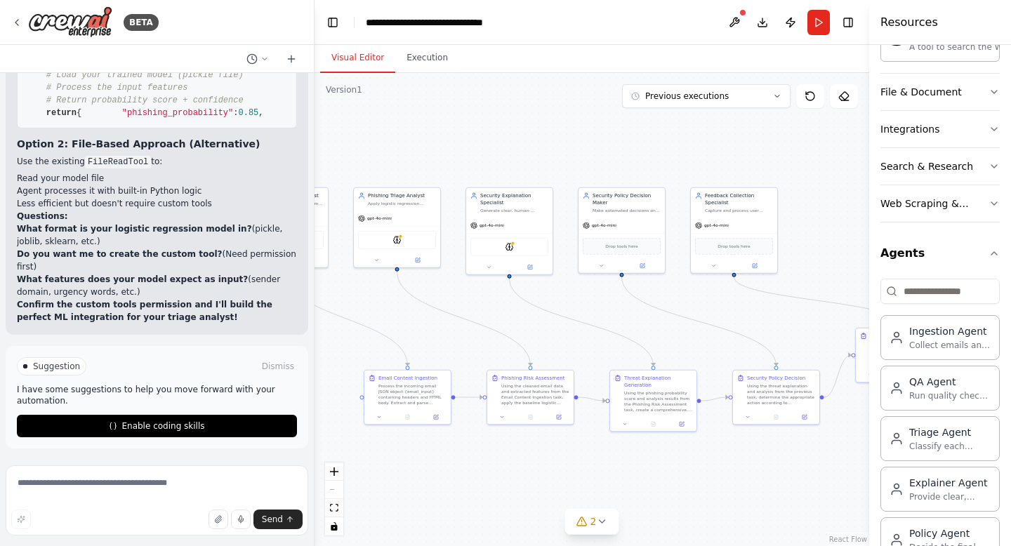
scroll to position [418, 0]
click at [221, 485] on textarea at bounding box center [157, 501] width 303 height 70
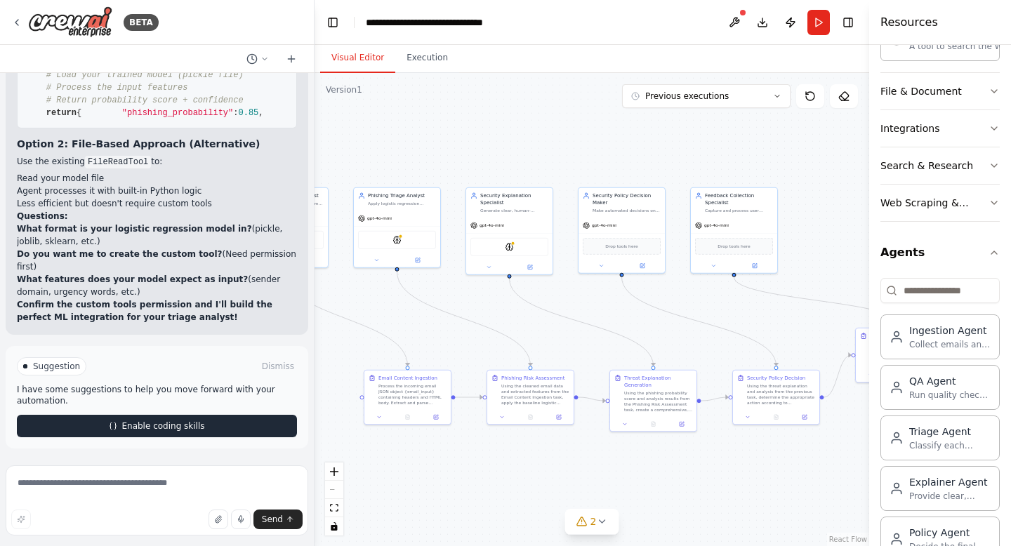
click at [226, 433] on button "Enable coding skills" at bounding box center [157, 426] width 280 height 22
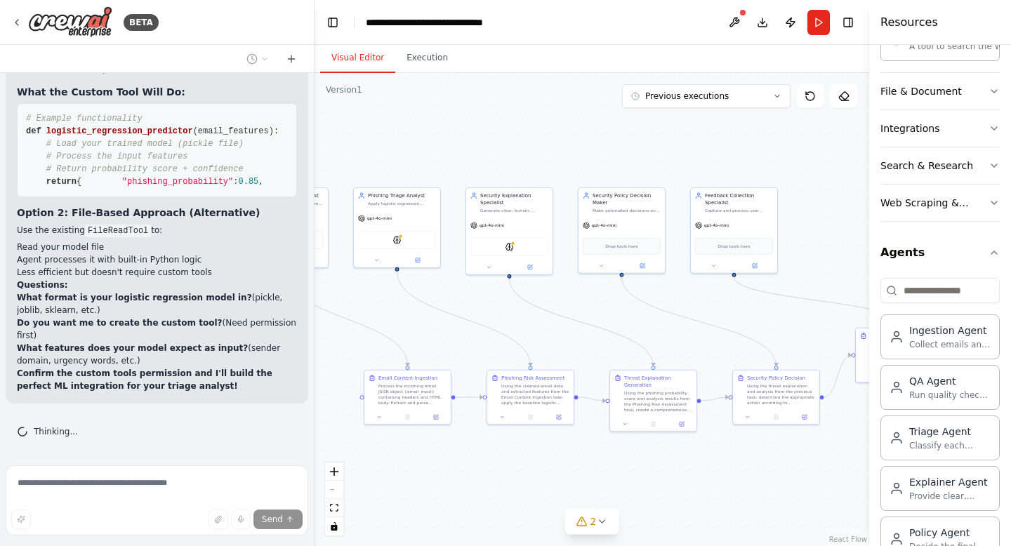
scroll to position [14754, 0]
click at [822, 25] on button "Run" at bounding box center [819, 22] width 22 height 25
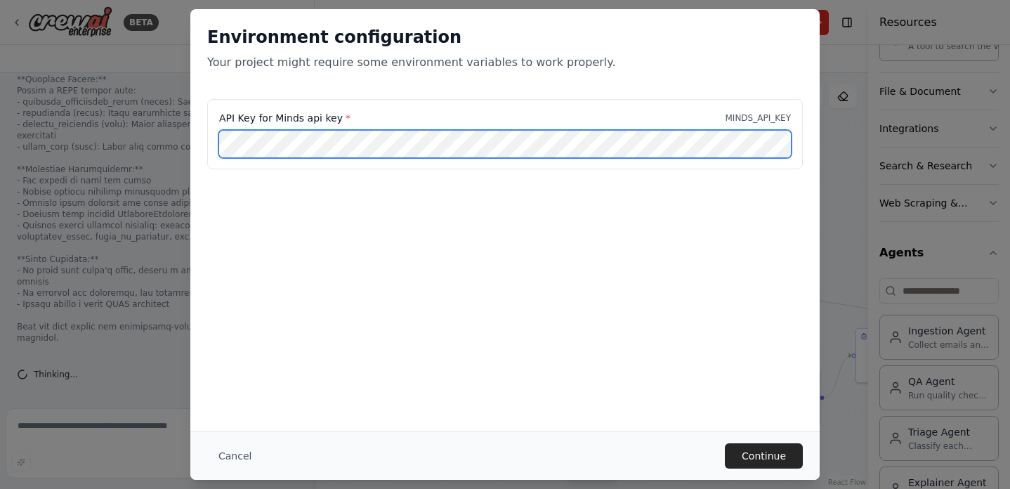
scroll to position [0, 203]
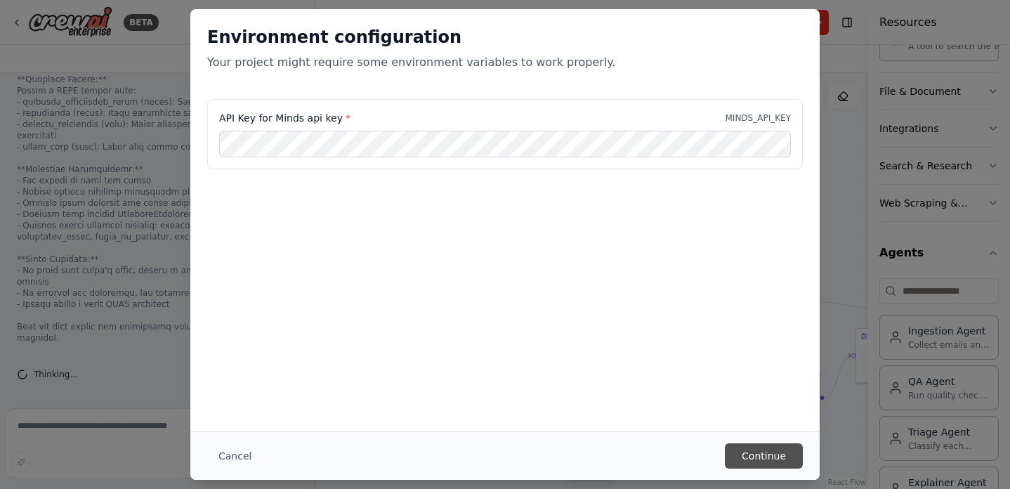
click at [758, 458] on button "Continue" at bounding box center [764, 455] width 78 height 25
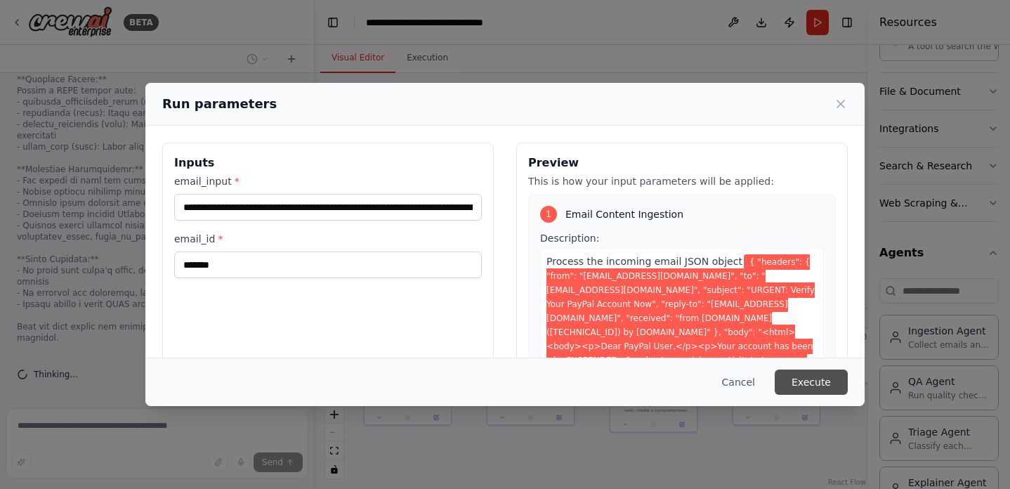
click at [810, 381] on button "Execute" at bounding box center [811, 381] width 73 height 25
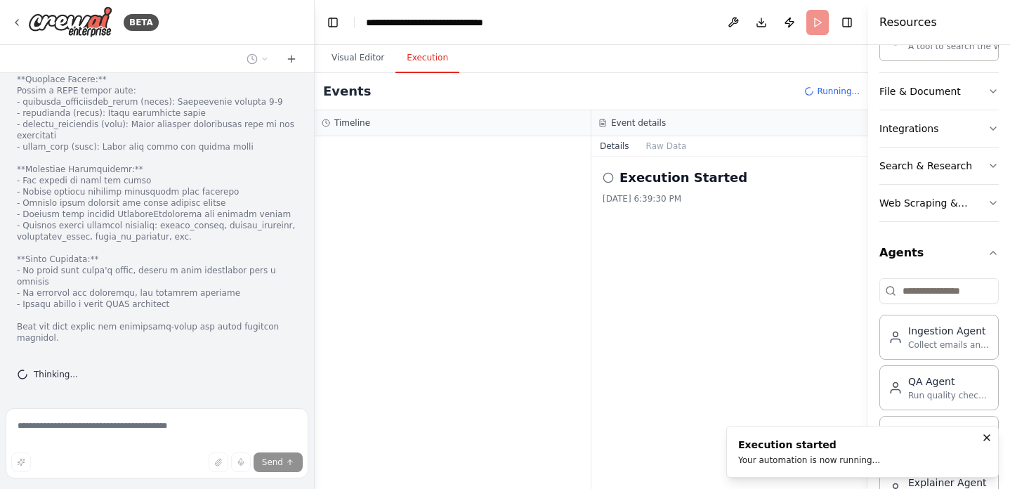
scroll to position [15362, 0]
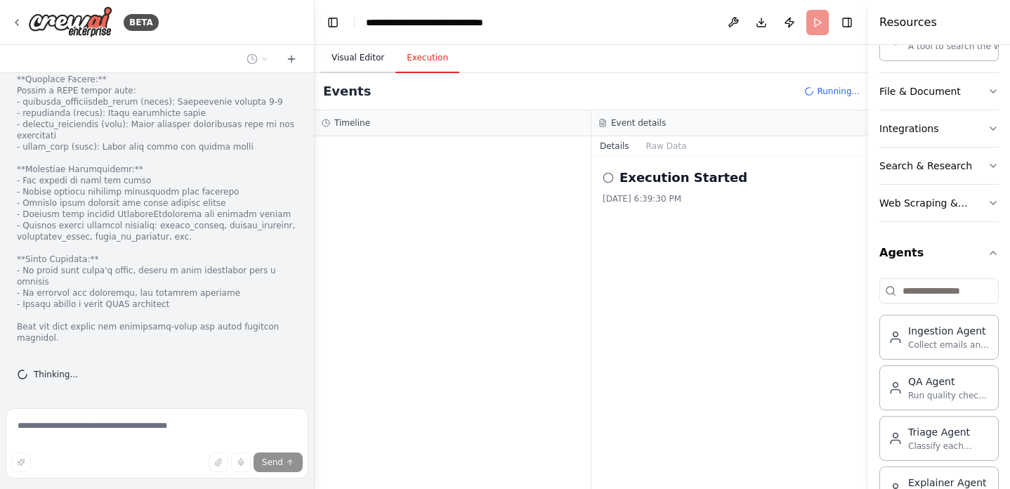
click at [371, 57] on button "Visual Editor" at bounding box center [357, 59] width 75 height 30
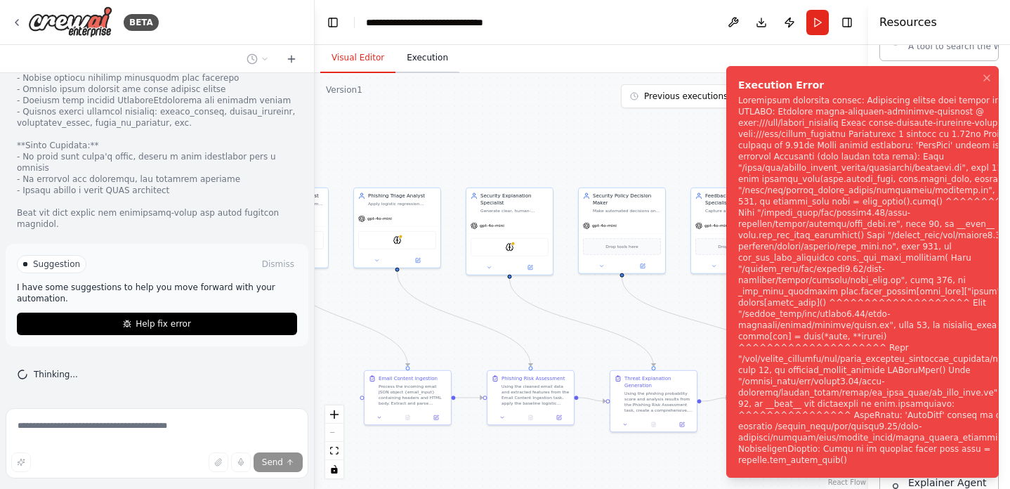
click at [420, 64] on button "Execution" at bounding box center [427, 59] width 64 height 30
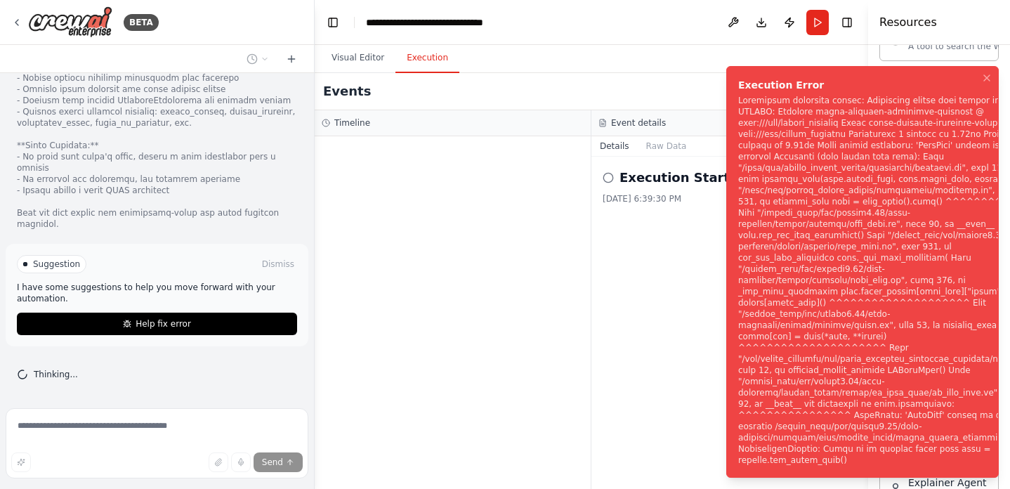
click at [823, 147] on div "Notifications (F8)" at bounding box center [885, 280] width 295 height 371
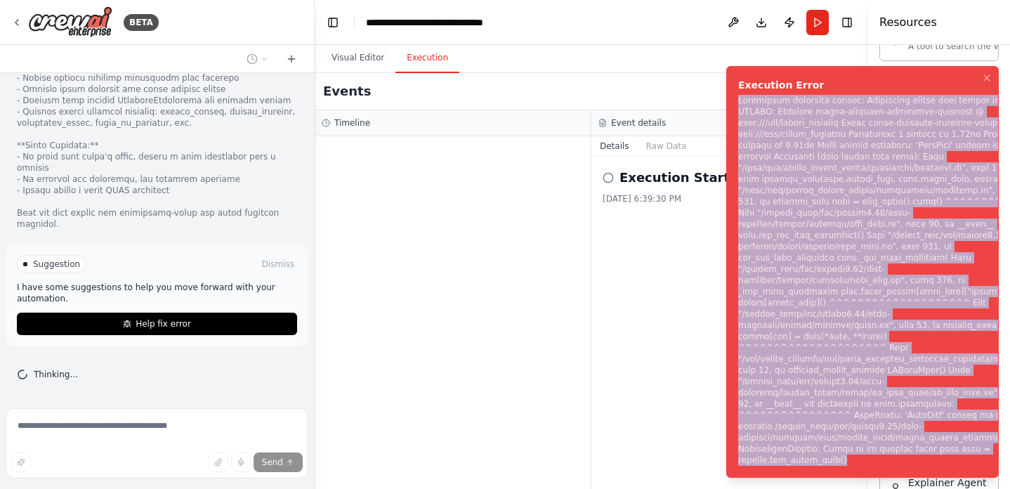
copy div "Subprocess execution failed: Subprocess failed with return code 1. STDERR: Buil…"
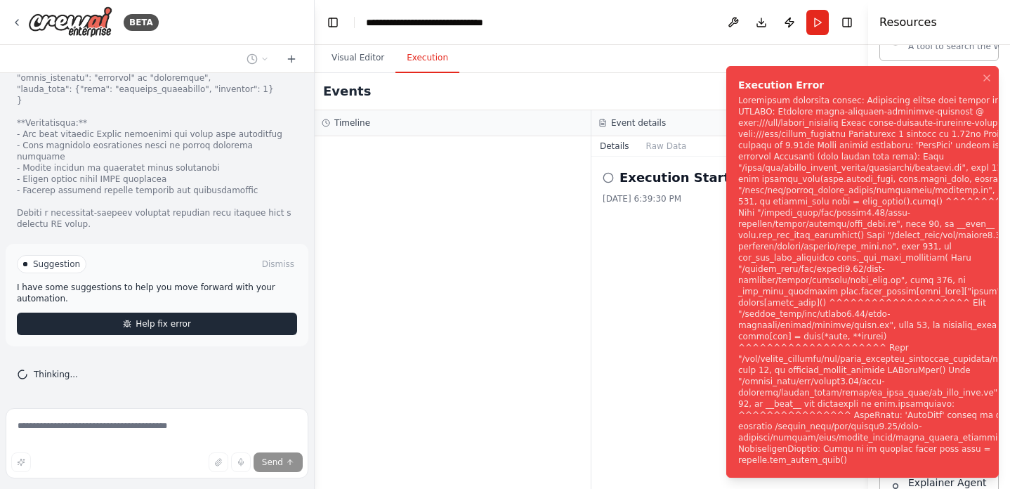
click at [183, 329] on span "Help fix error" at bounding box center [163, 323] width 55 height 11
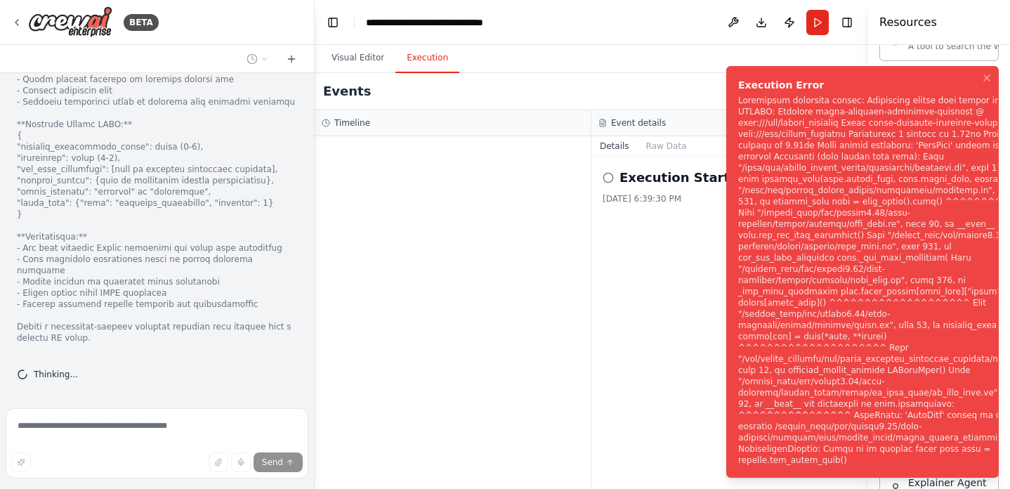
scroll to position [16171, 0]
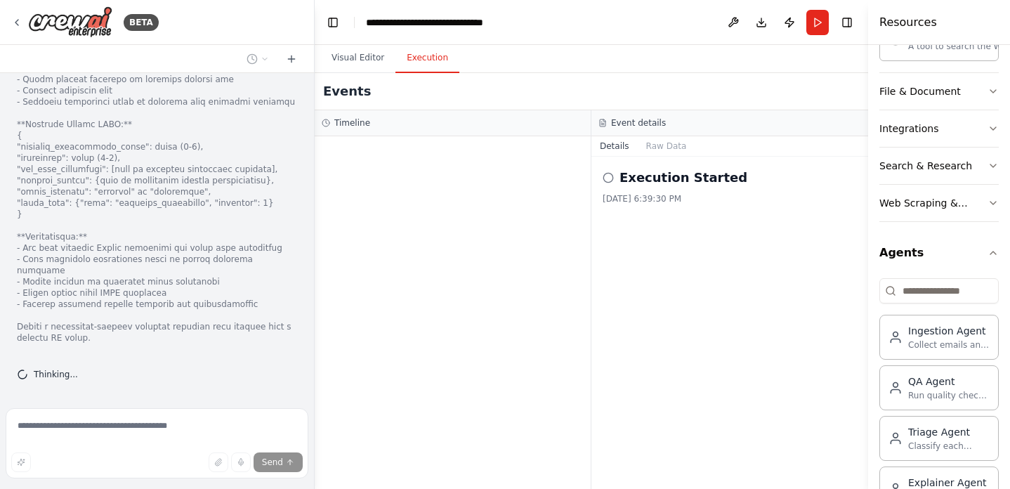
click at [362, 77] on div "Events" at bounding box center [592, 91] width 554 height 37
click at [361, 70] on button "Visual Editor" at bounding box center [357, 59] width 75 height 30
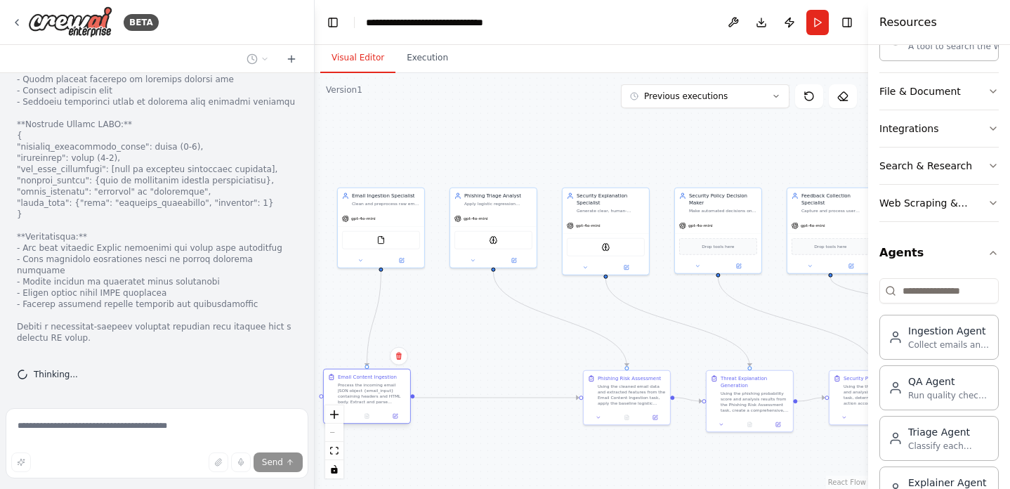
drag, startPoint x: 425, startPoint y: 388, endPoint x: 381, endPoint y: 391, distance: 44.3
click at [381, 391] on div "Process the incoming email JSON object {email_input} containing headers and HTM…" at bounding box center [372, 393] width 68 height 22
drag, startPoint x: 626, startPoint y: 395, endPoint x: 506, endPoint y: 394, distance: 119.4
click at [506, 394] on div "Using the cleaned email data and extracted features from the Email Content Inge…" at bounding box center [505, 393] width 68 height 22
drag, startPoint x: 722, startPoint y: 395, endPoint x: 664, endPoint y: 395, distance: 57.6
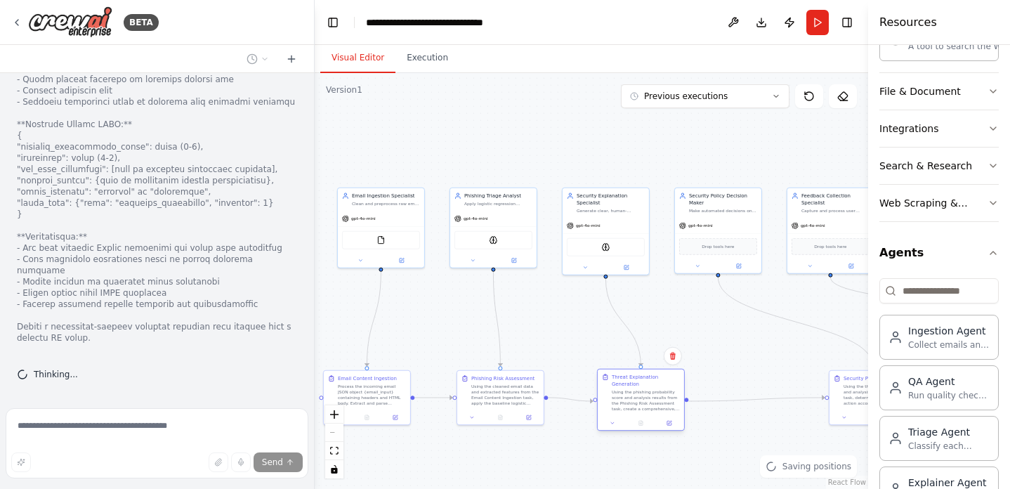
click at [612, 395] on div "Using the phishing probability score and analysis results from the Phishing Ris…" at bounding box center [646, 400] width 68 height 22
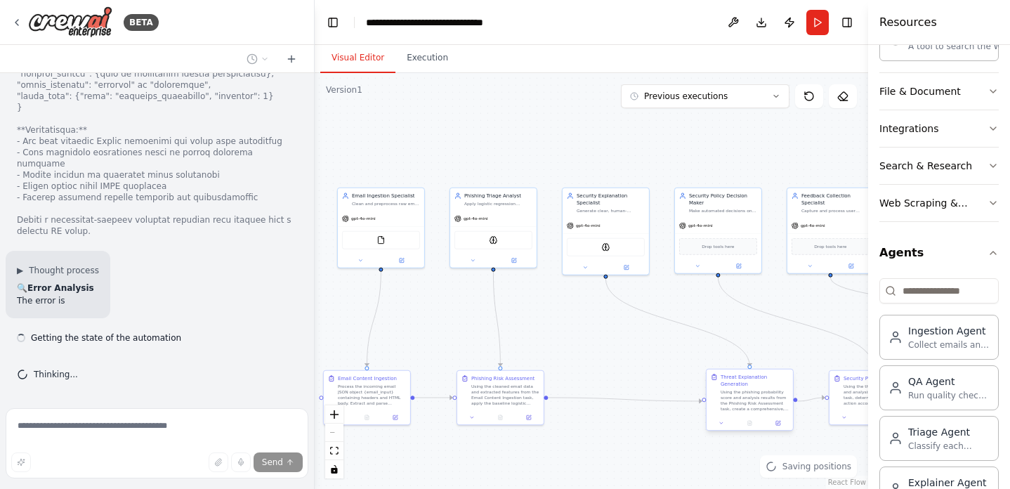
drag, startPoint x: 764, startPoint y: 396, endPoint x: 739, endPoint y: 394, distance: 25.4
click at [579, 360] on div "Email Ingestion Specialist Clean and preprocess raw email content from {email_i…" at bounding box center [440, 256] width 277 height 208
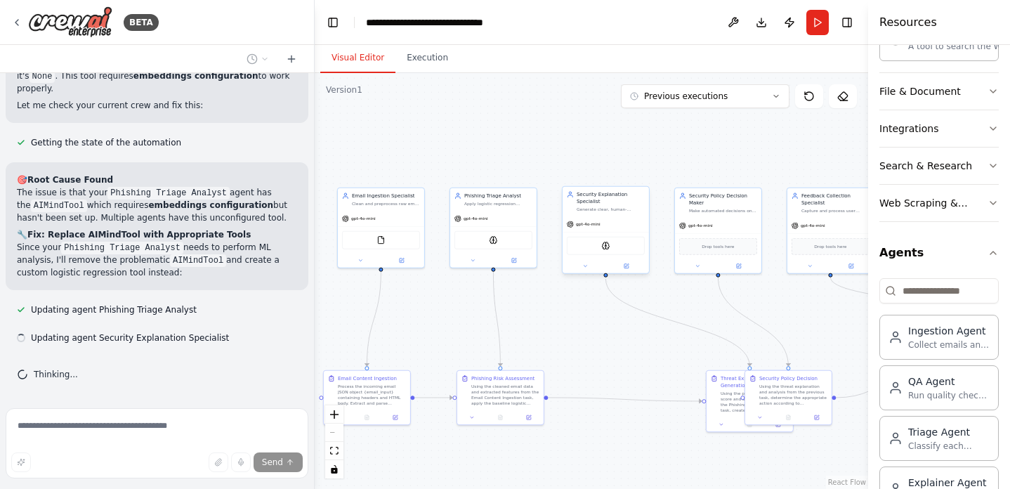
scroll to position [16583, 0]
drag, startPoint x: 498, startPoint y: 242, endPoint x: 509, endPoint y: 242, distance: 10.5
click at [509, 242] on div "AIMindTool" at bounding box center [500, 239] width 78 height 18
click at [502, 238] on img at bounding box center [500, 239] width 8 height 8
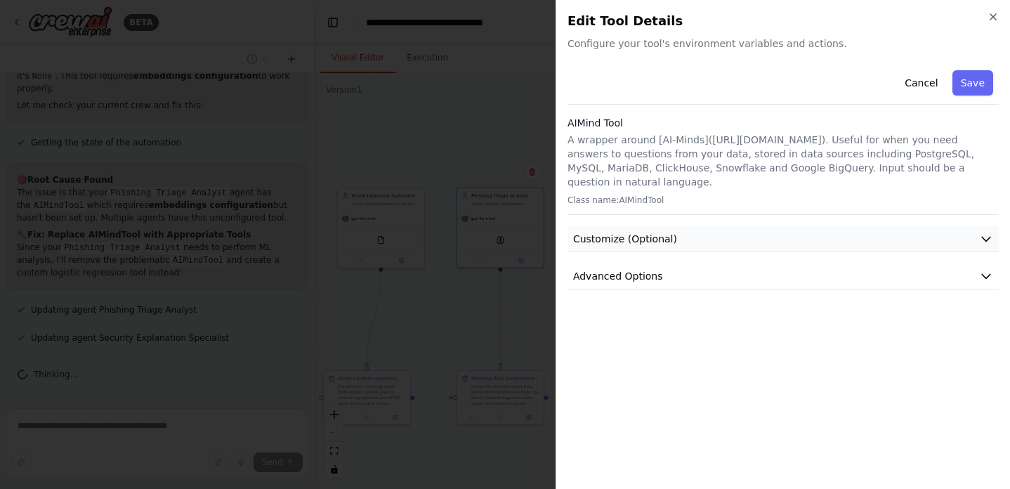
click at [702, 230] on button "Customize (Optional)" at bounding box center [783, 239] width 431 height 26
click at [657, 367] on span "Advanced Options" at bounding box center [618, 374] width 90 height 14
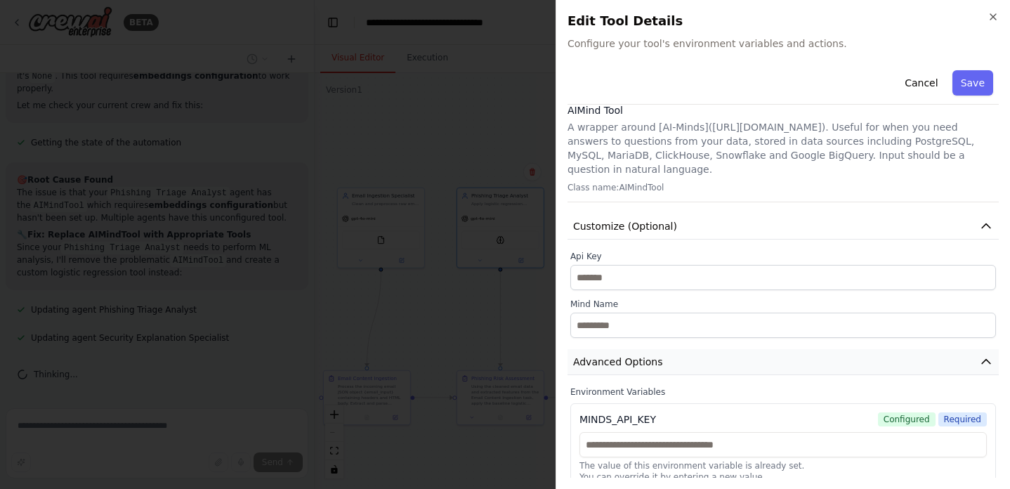
scroll to position [0, 0]
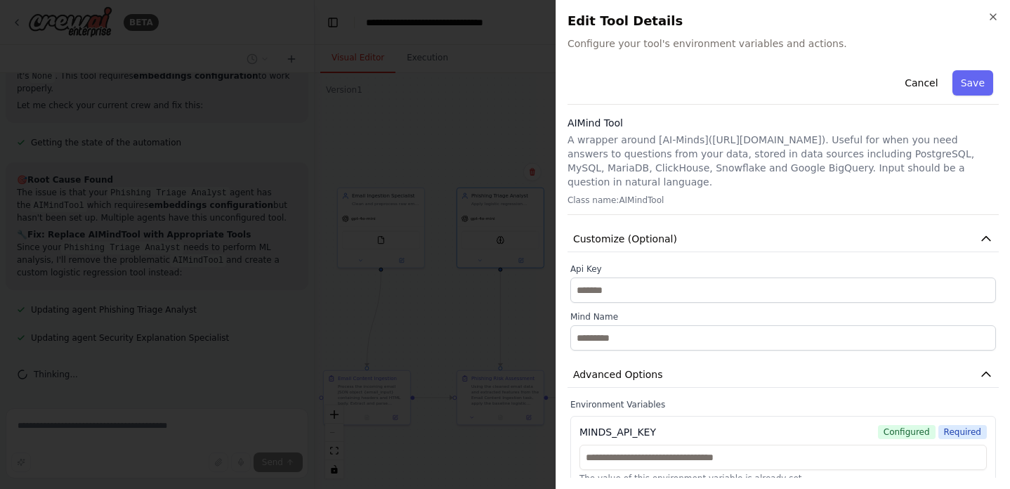
click at [687, 163] on p "A wrapper around [AI-Minds](https://mindsdb.com/minds). Useful for when you nee…" at bounding box center [783, 161] width 431 height 56
click at [606, 140] on p "A wrapper around [AI-Minds](https://mindsdb.com/minds). Useful for when you nee…" at bounding box center [783, 161] width 431 height 56
click at [940, 90] on button "Cancel" at bounding box center [921, 82] width 50 height 25
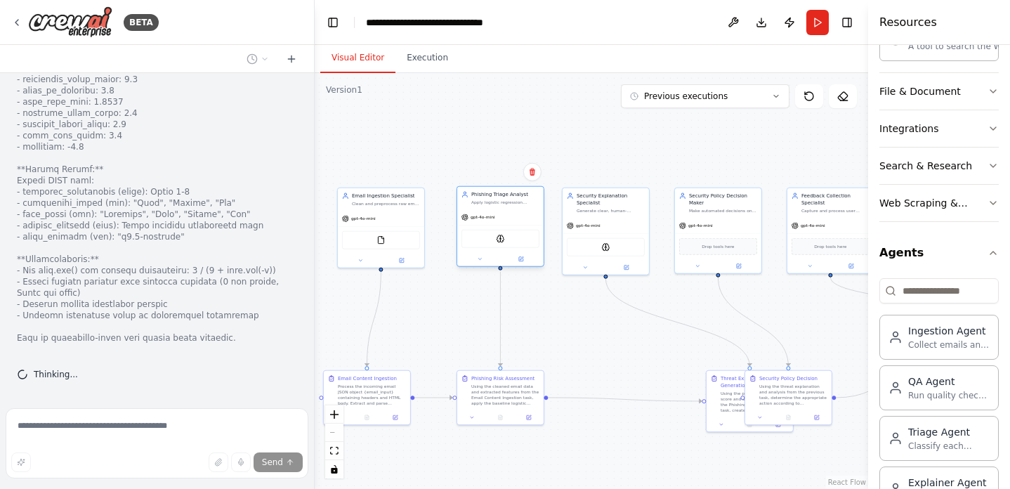
click at [498, 247] on div "AIMindTool" at bounding box center [500, 238] width 86 height 27
click at [491, 242] on div "AIMindTool" at bounding box center [500, 239] width 78 height 18
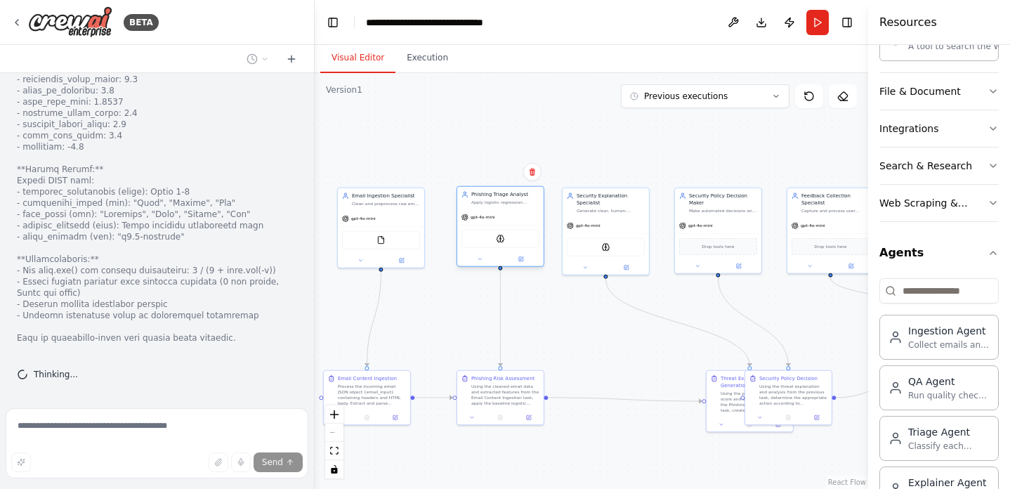
click at [491, 242] on div "AIMindTool" at bounding box center [500, 239] width 78 height 18
drag, startPoint x: 491, startPoint y: 242, endPoint x: 485, endPoint y: 249, distance: 9.0
click at [480, 240] on div "AIMindTool" at bounding box center [486, 246] width 78 height 18
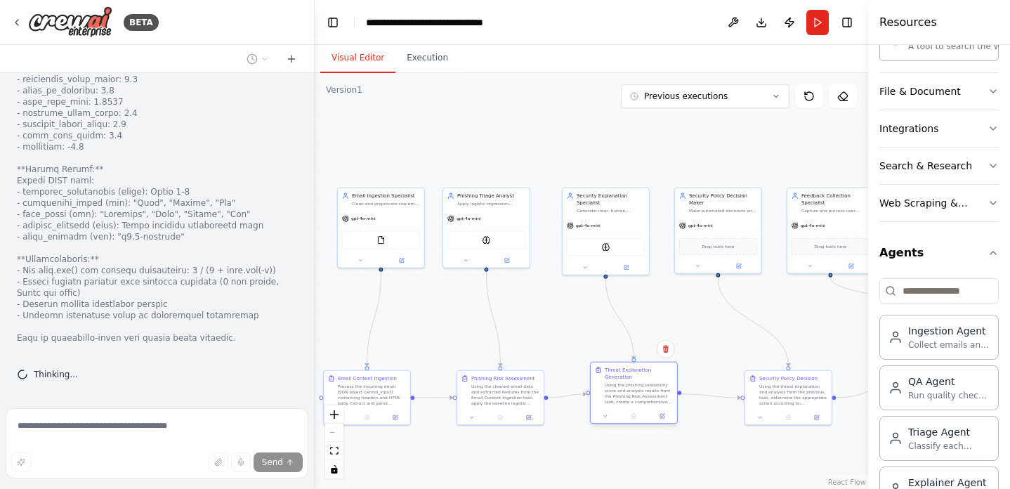
drag, startPoint x: 726, startPoint y: 402, endPoint x: 609, endPoint y: 397, distance: 116.7
click at [609, 397] on div "Using the phishing probability score and analysis results from the Phishing Ris…" at bounding box center [639, 393] width 68 height 22
drag, startPoint x: 787, startPoint y: 406, endPoint x: 750, endPoint y: 405, distance: 37.2
click at [750, 405] on div "Security Policy Decision Using the threat explanation and analysis from the pre…" at bounding box center [752, 389] width 87 height 40
click at [335, 455] on button "fit view" at bounding box center [334, 451] width 18 height 18
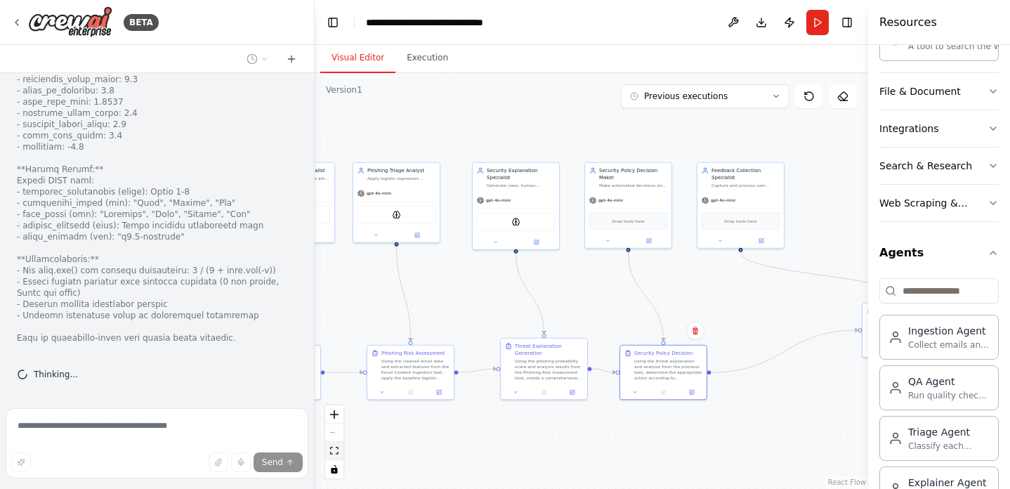
click at [335, 455] on button "fit view" at bounding box center [334, 451] width 18 height 18
drag, startPoint x: 864, startPoint y: 316, endPoint x: 785, endPoint y: 348, distance: 85.0
click at [785, 348] on div "BETA Ingestion Agent – Cleans and preprocesses email content (HTML → plain text…" at bounding box center [505, 244] width 1010 height 489
drag, startPoint x: 870, startPoint y: 340, endPoint x: 928, endPoint y: 340, distance: 57.6
click at [928, 340] on div "Resources Crew Task Agent Tools AI & Machine Learning Database & Data Couchbase…" at bounding box center [939, 244] width 142 height 489
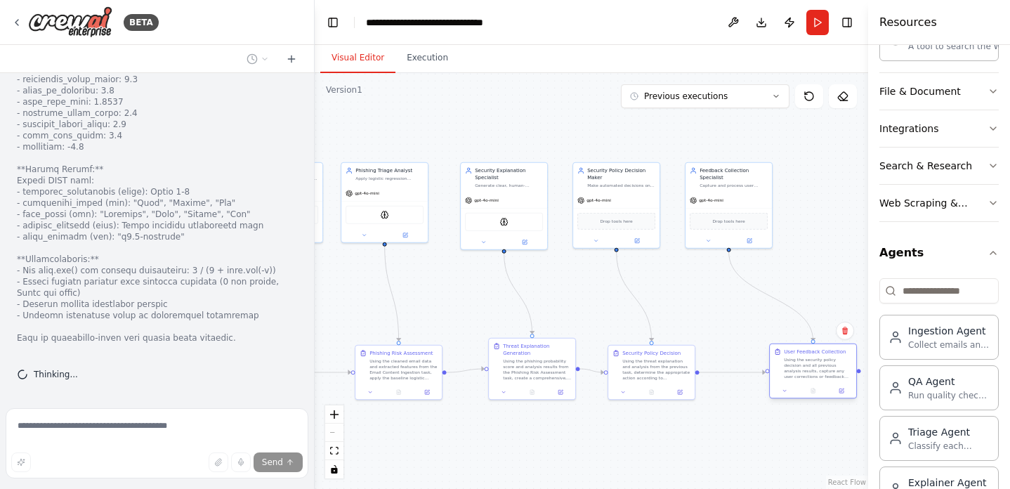
drag, startPoint x: 862, startPoint y: 344, endPoint x: 771, endPoint y: 389, distance: 101.8
click at [771, 389] on div "User Feedback Collection Using the security policy decision and all previous an…" at bounding box center [813, 370] width 88 height 55
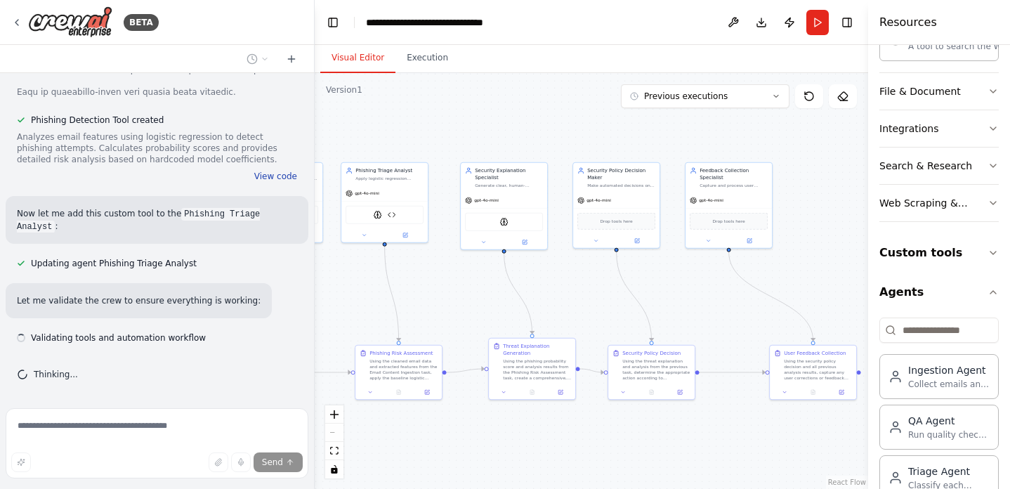
scroll to position [17460, 0]
click at [282, 165] on div "Analyzes email features using logistic regression to detect phishing attempts. …" at bounding box center [157, 148] width 280 height 34
click at [277, 182] on div "Phishing Detection Tool created Analyzes email features using logistic regressi…" at bounding box center [157, 147] width 280 height 67
click at [273, 182] on button "View code" at bounding box center [275, 176] width 43 height 11
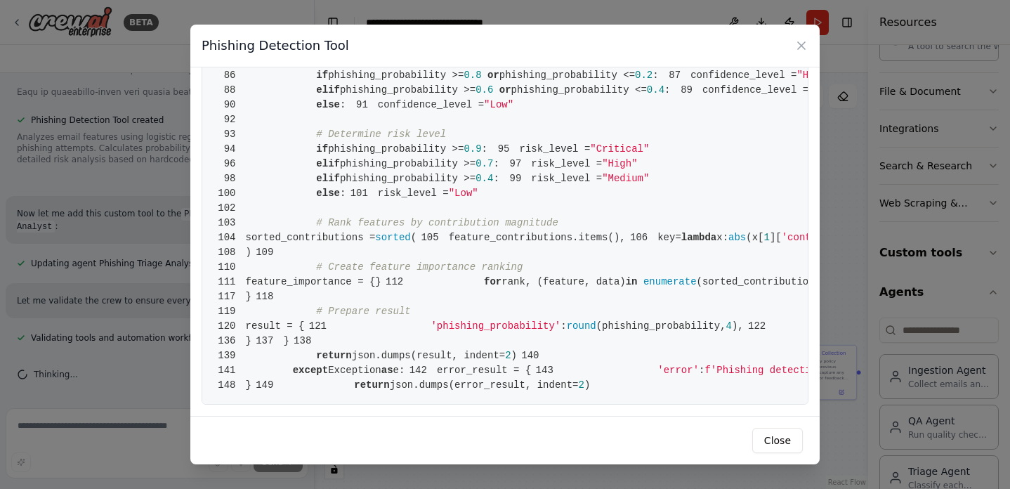
scroll to position [1895, 0]
click at [772, 438] on button "Close" at bounding box center [777, 440] width 51 height 25
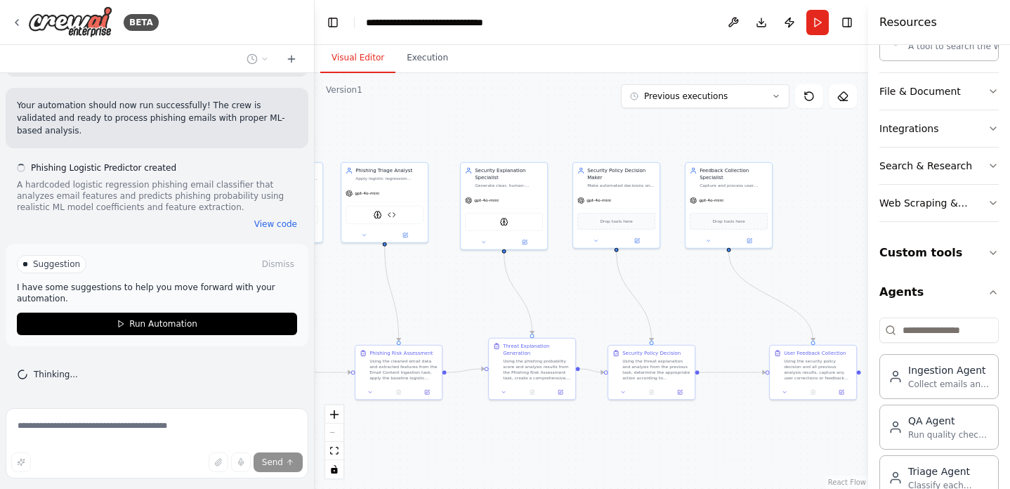
scroll to position [18155, 0]
click at [275, 223] on button "View code" at bounding box center [275, 223] width 43 height 11
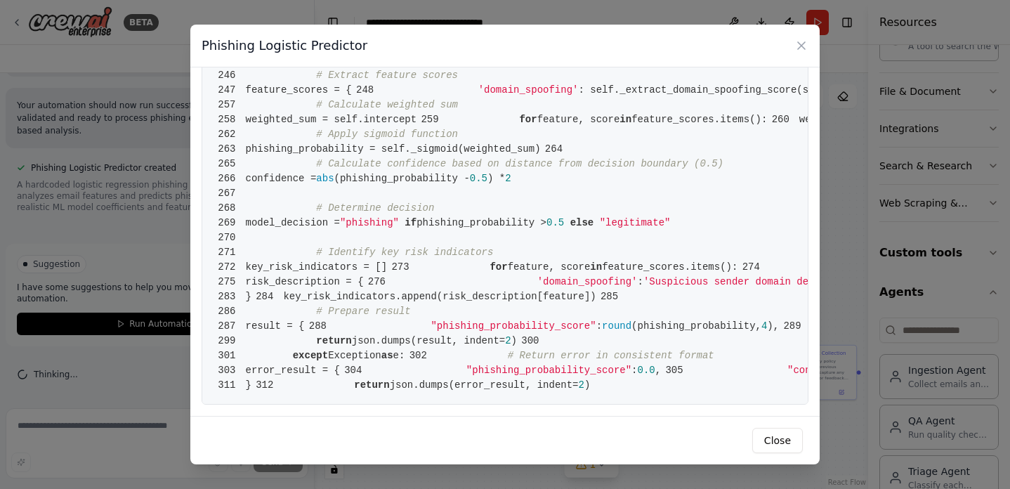
scroll to position [4300, 0]
click at [759, 441] on button "Close" at bounding box center [777, 440] width 51 height 25
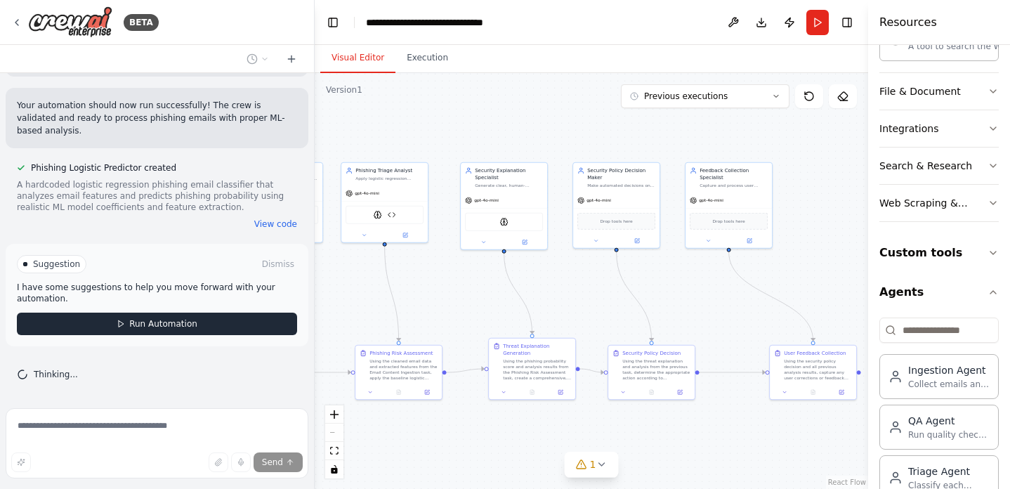
click at [149, 325] on span "Run Automation" at bounding box center [163, 323] width 68 height 11
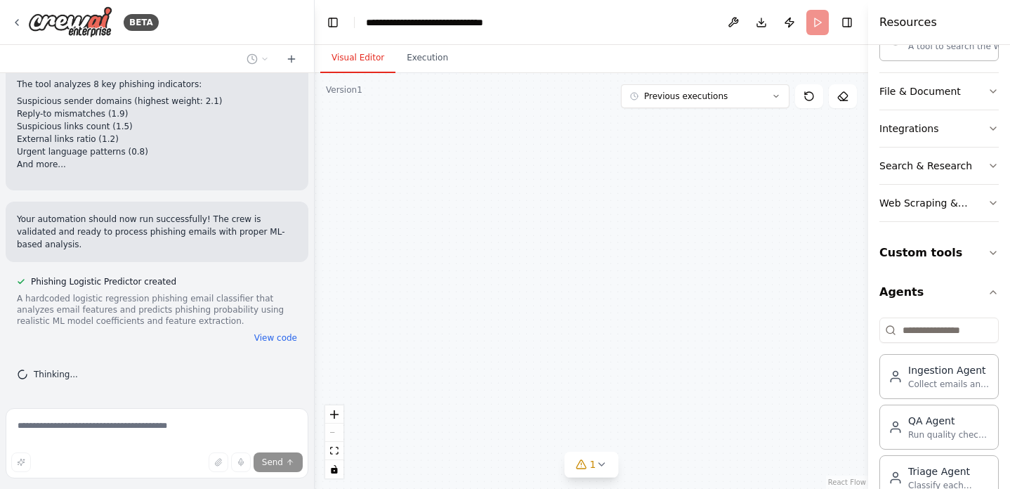
scroll to position [18044, 0]
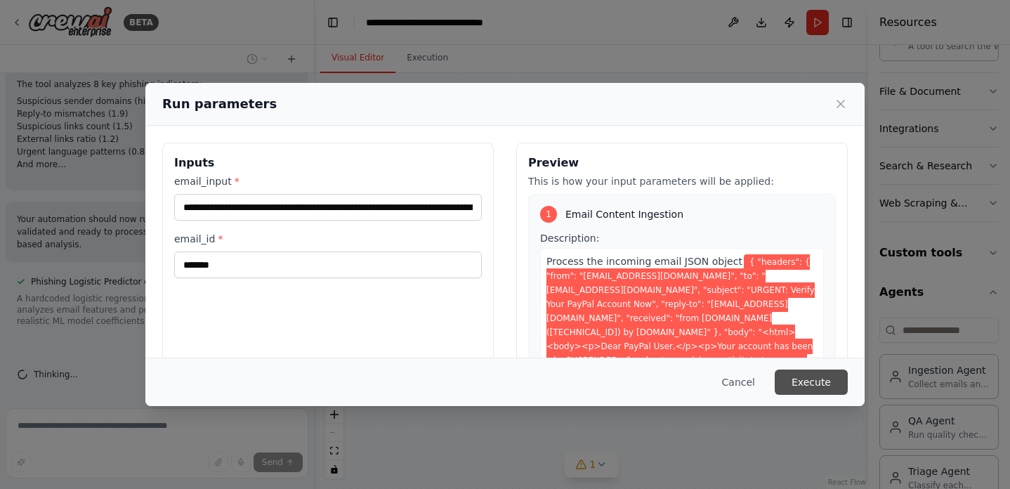
click at [807, 376] on button "Execute" at bounding box center [811, 381] width 73 height 25
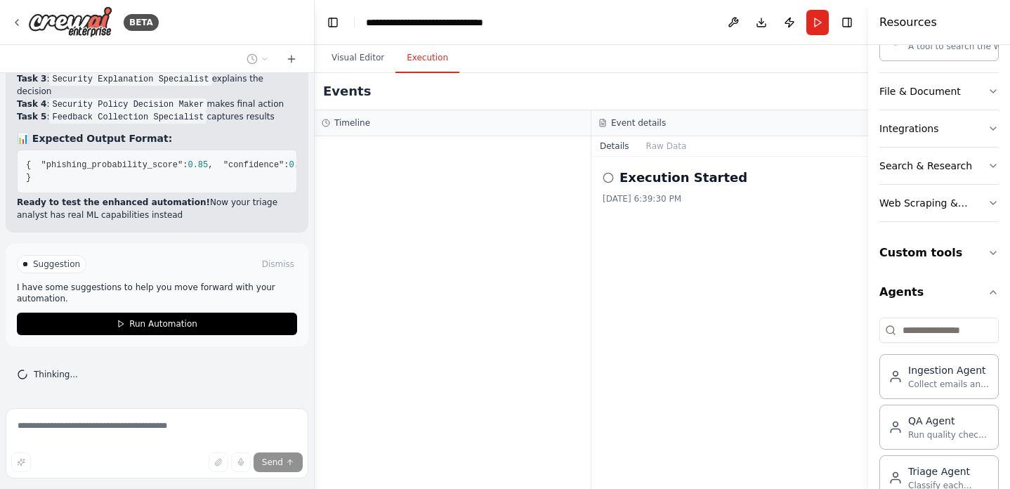
scroll to position [18708, 0]
click at [348, 61] on button "Visual Editor" at bounding box center [357, 59] width 75 height 30
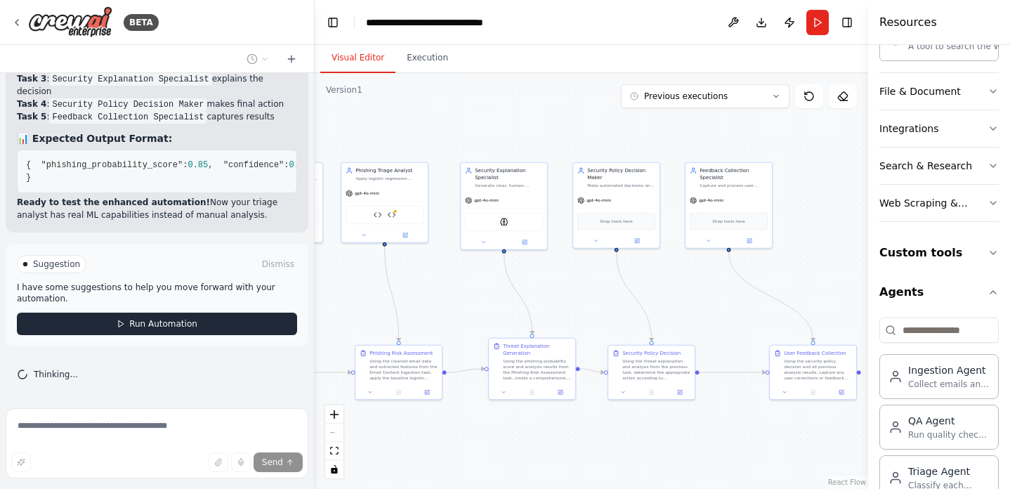
click at [148, 332] on button "Run Automation" at bounding box center [157, 324] width 280 height 22
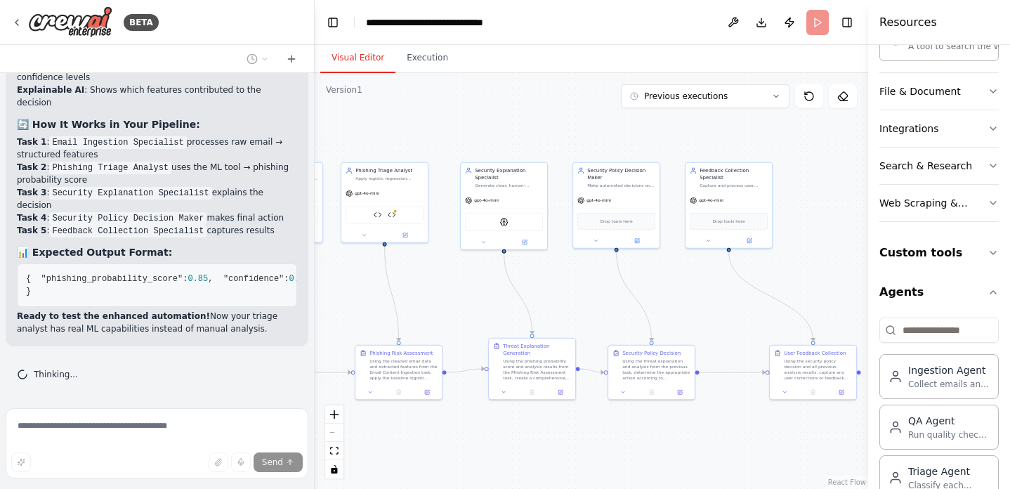
scroll to position [18594, 0]
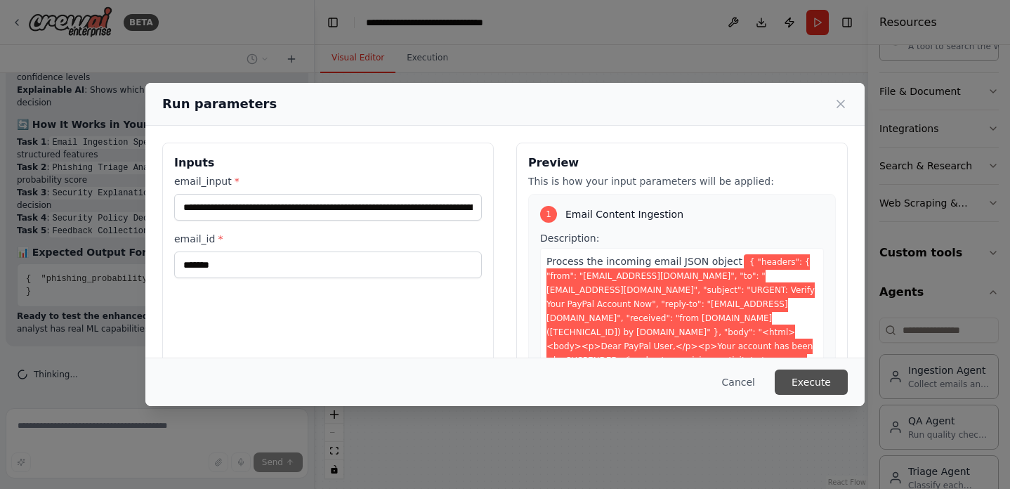
click at [825, 379] on button "Execute" at bounding box center [811, 381] width 73 height 25
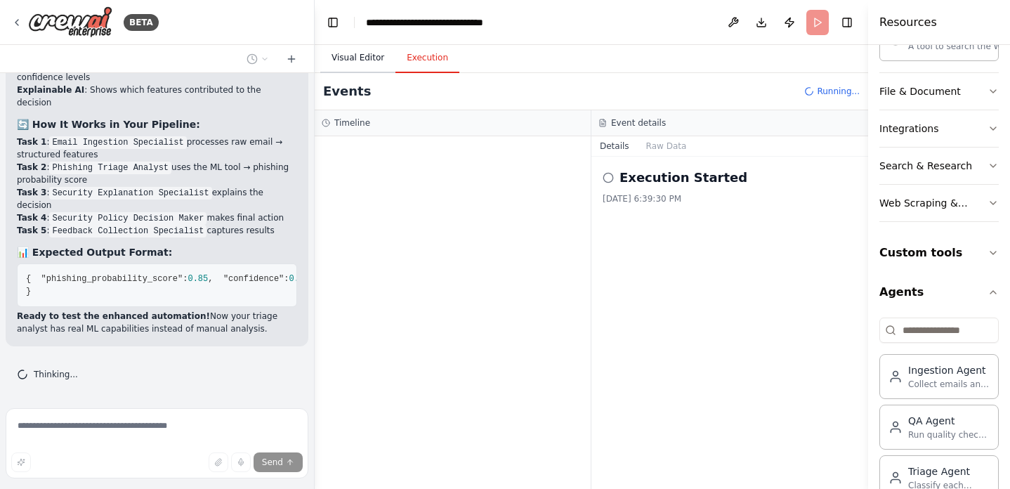
click at [368, 61] on button "Visual Editor" at bounding box center [357, 59] width 75 height 30
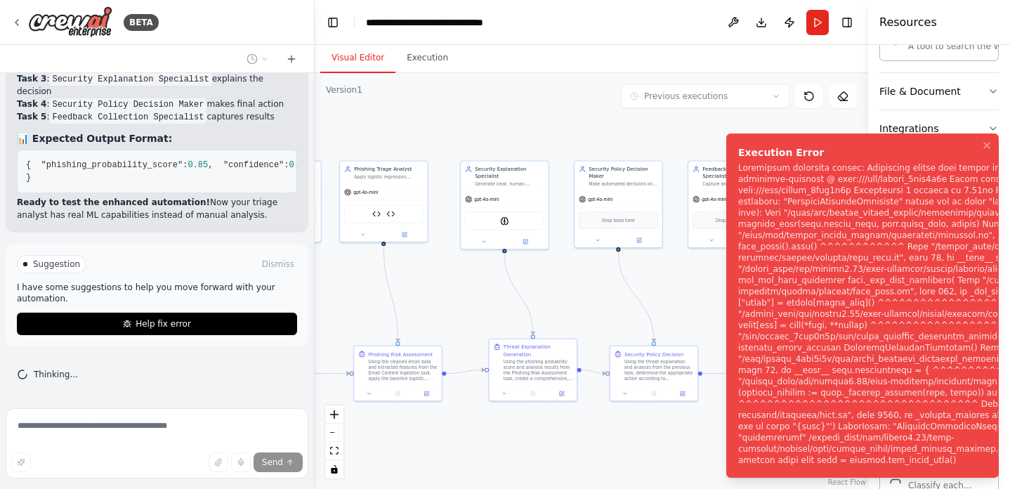
scroll to position [18708, 0]
click at [830, 270] on div "Notifications (F8)" at bounding box center [957, 313] width 439 height 303
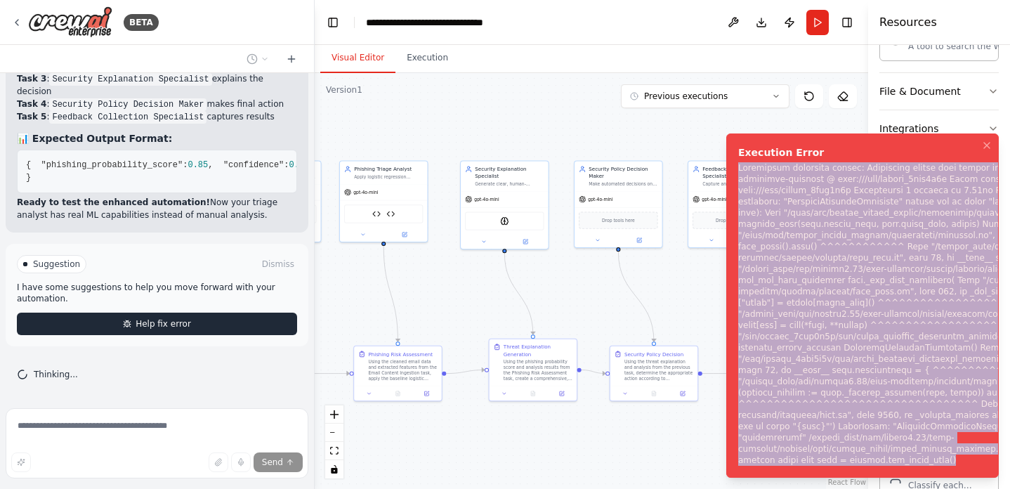
click at [221, 325] on button "Help fix error" at bounding box center [157, 324] width 280 height 22
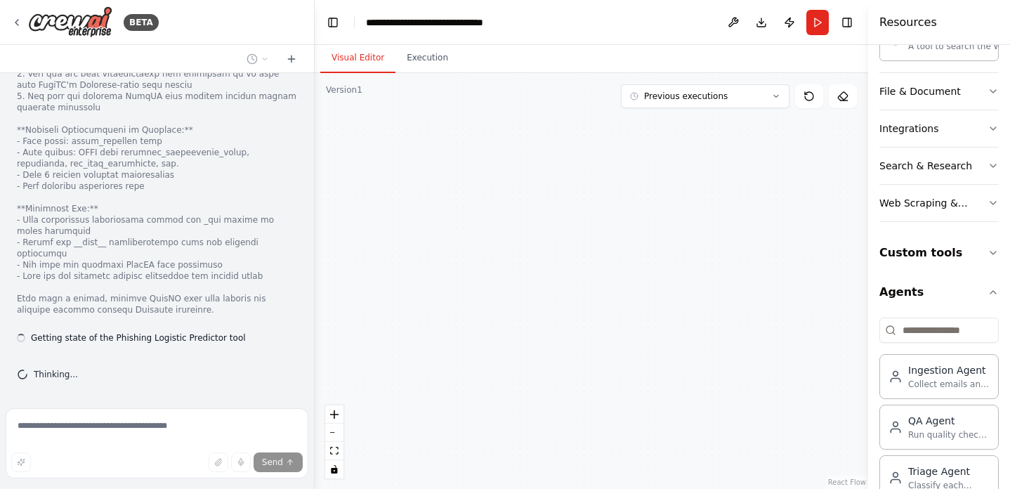
scroll to position [19182, 0]
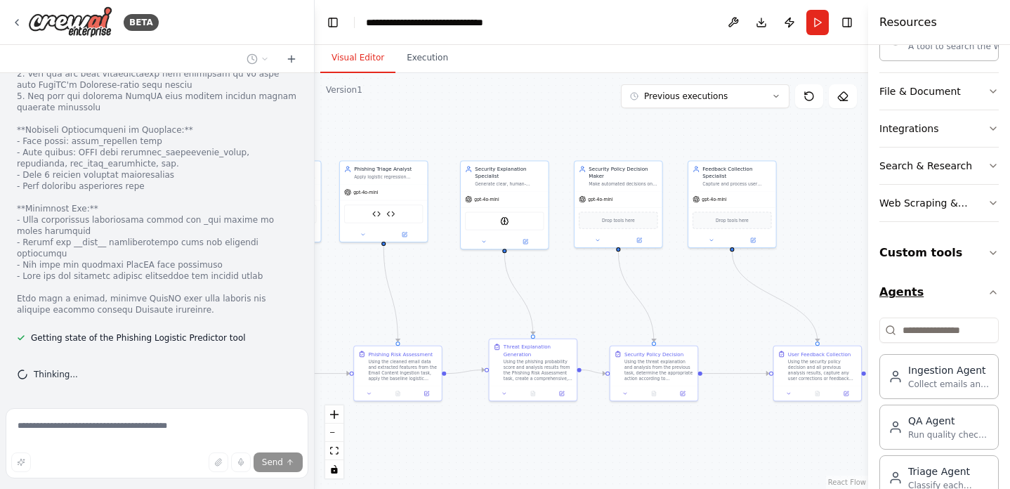
click at [995, 289] on icon "button" at bounding box center [993, 292] width 11 height 11
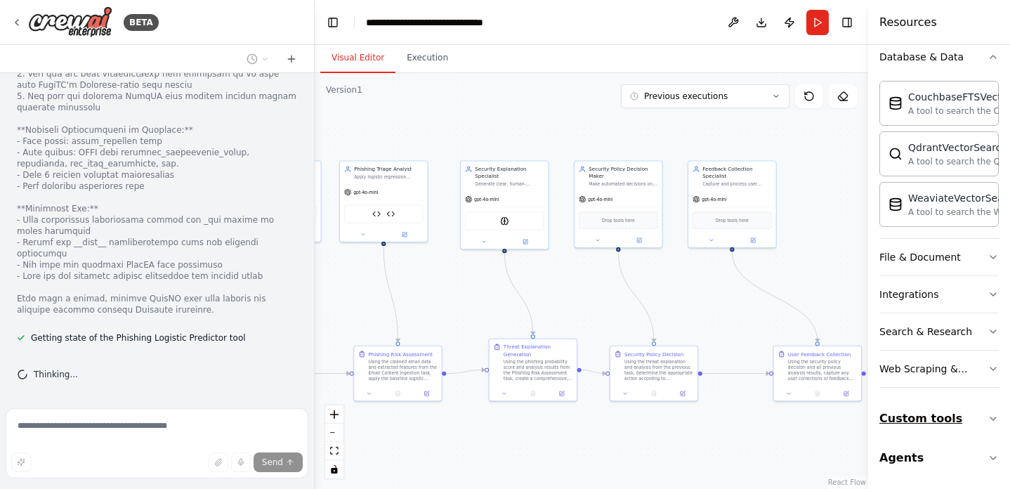
click at [979, 428] on button "Custom tools" at bounding box center [938, 418] width 119 height 39
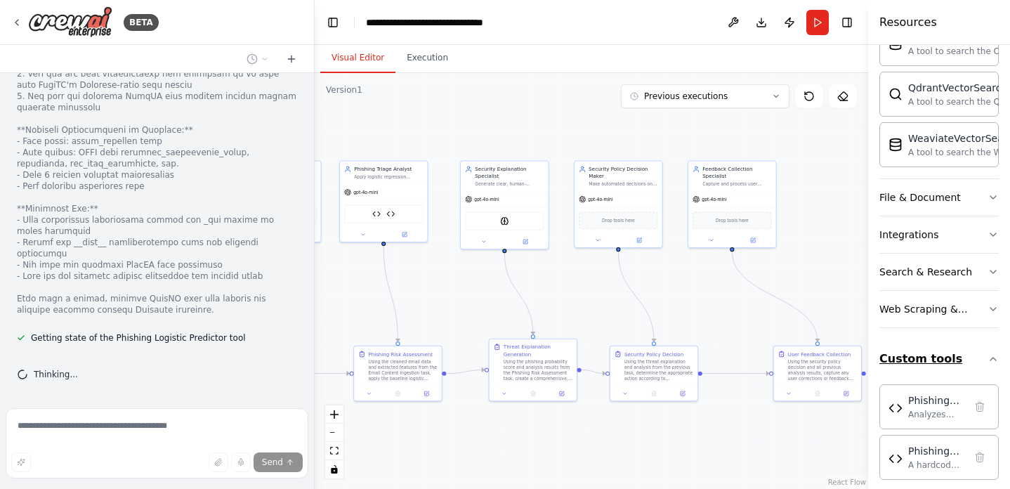
click at [990, 350] on button "Custom tools" at bounding box center [938, 358] width 119 height 39
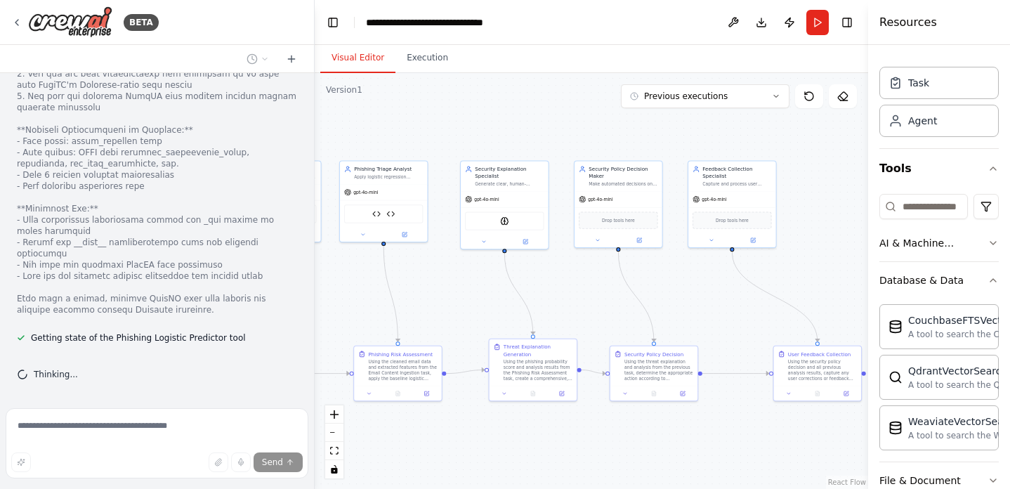
scroll to position [0, 0]
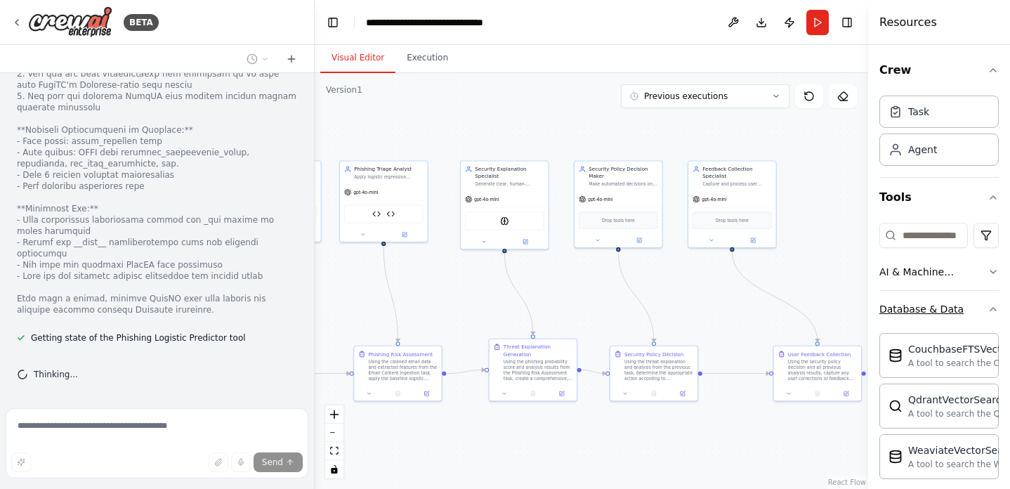
click at [978, 310] on button "Database & Data" at bounding box center [938, 309] width 119 height 37
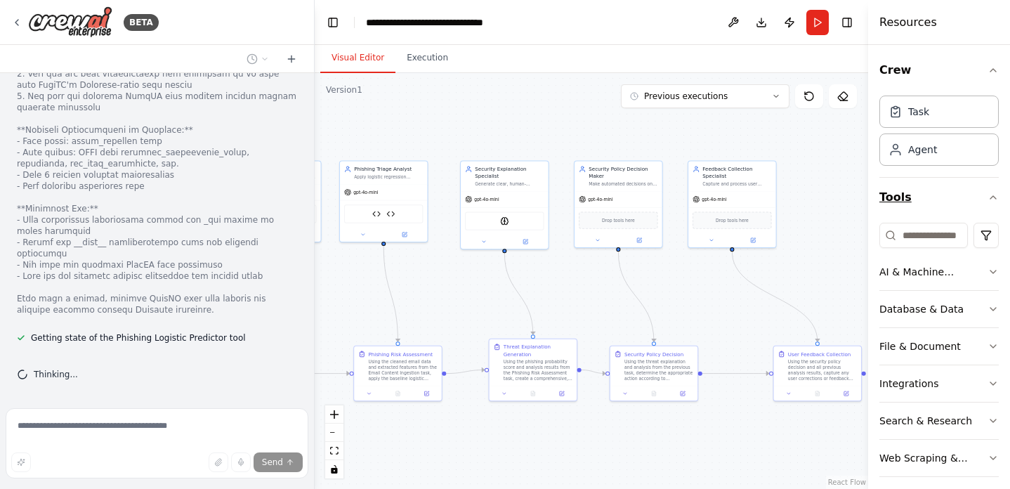
click at [985, 191] on button "Tools" at bounding box center [938, 197] width 119 height 39
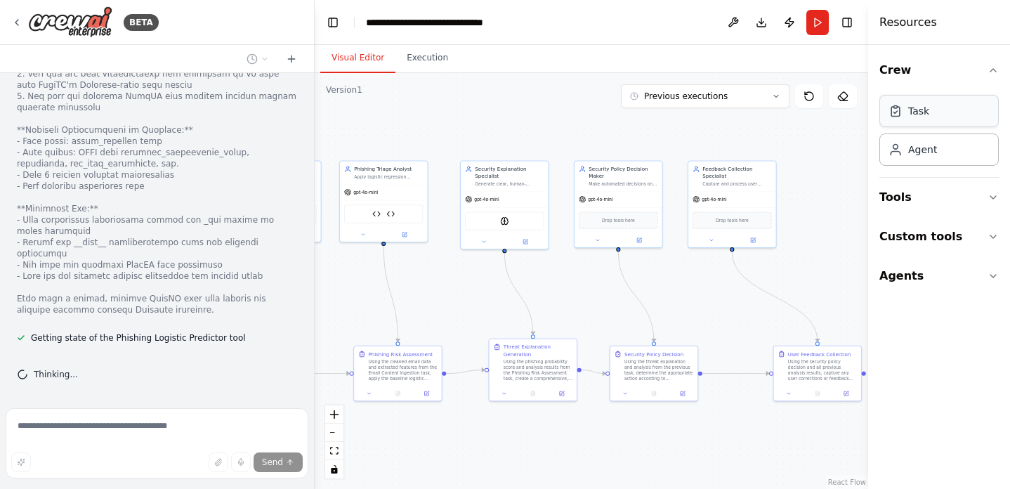
click at [955, 112] on div "Task" at bounding box center [938, 111] width 119 height 32
click at [948, 148] on div "Agent" at bounding box center [938, 149] width 119 height 32
click at [992, 67] on icon "button" at bounding box center [993, 70] width 11 height 11
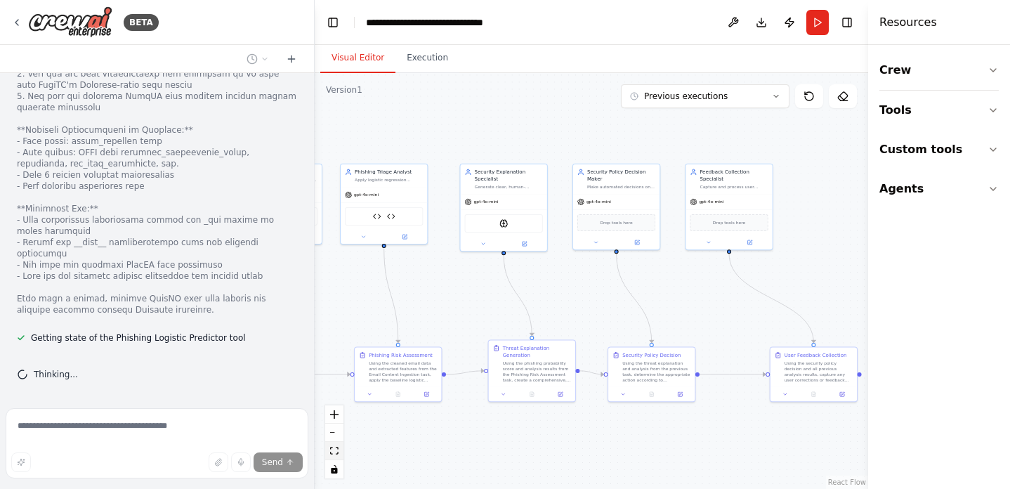
click at [335, 454] on icon "fit view" at bounding box center [334, 451] width 8 height 8
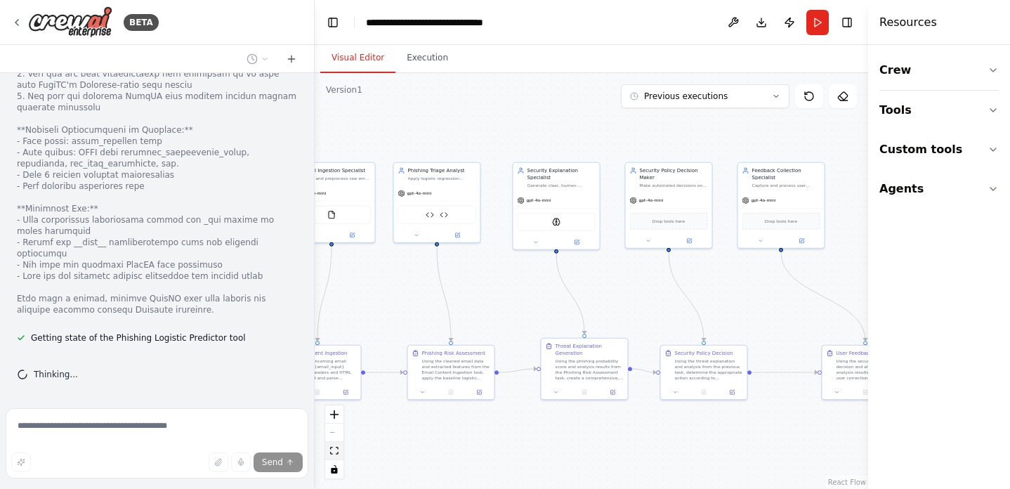
click at [335, 454] on icon "fit view" at bounding box center [334, 451] width 8 height 8
click at [150, 367] on div "Thinking..." at bounding box center [157, 375] width 303 height 34
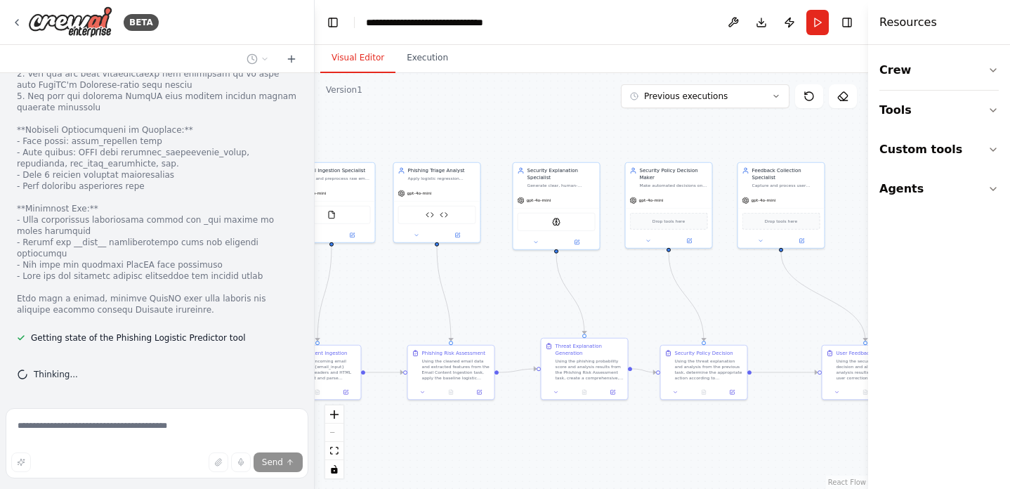
click at [407, 74] on div ".deletable-edge-delete-btn { width: 20px; height: 20px; border: 0px solid #ffff…" at bounding box center [592, 281] width 554 height 416
click at [408, 68] on button "Execution" at bounding box center [427, 59] width 64 height 30
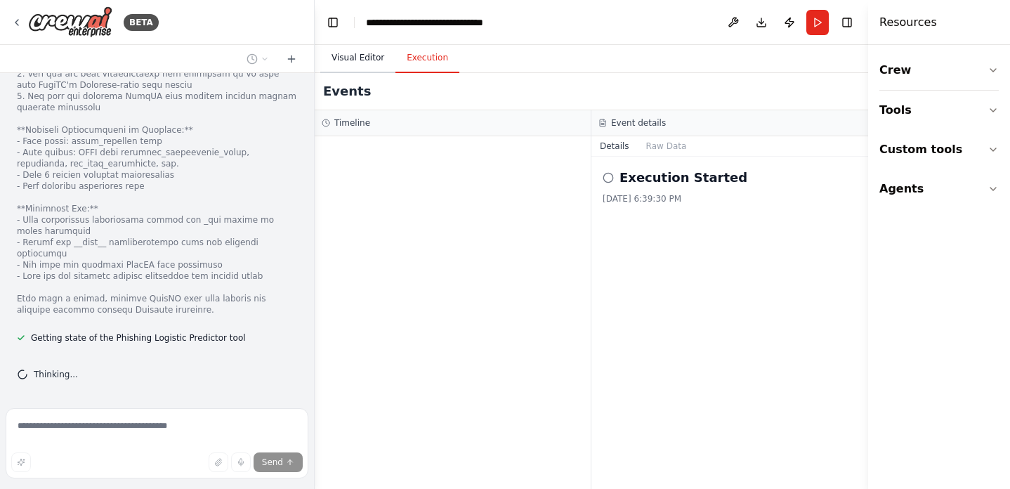
click at [384, 69] on button "Visual Editor" at bounding box center [357, 59] width 75 height 30
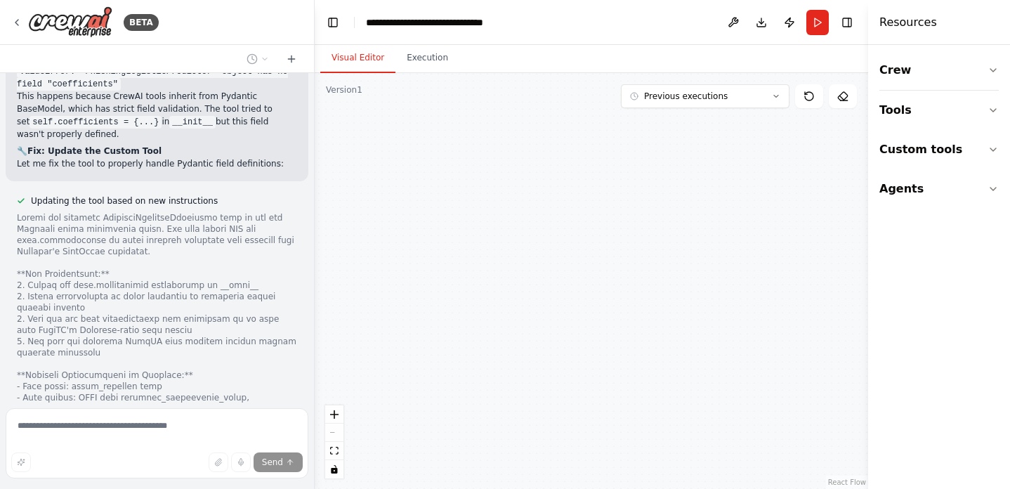
scroll to position [19227, 0]
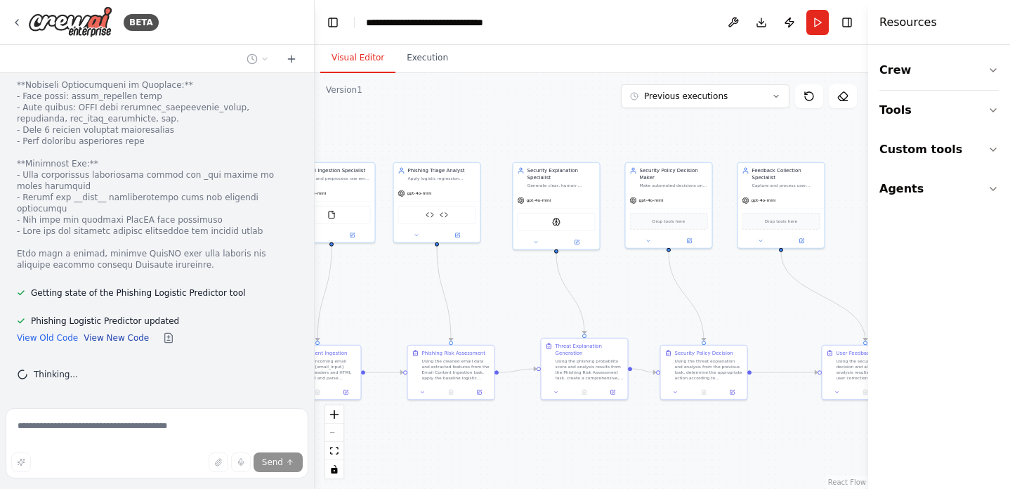
click at [113, 336] on button "View New Code" at bounding box center [116, 337] width 65 height 11
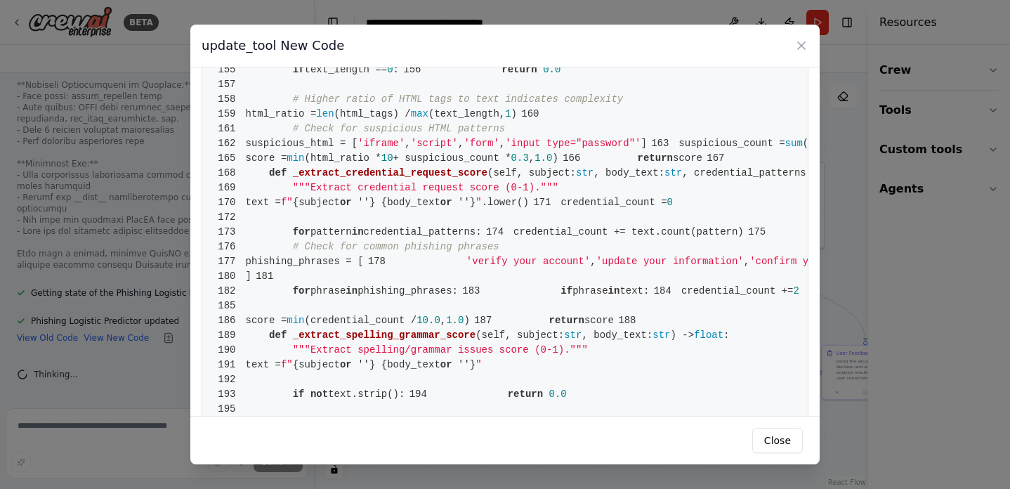
scroll to position [1312, 0]
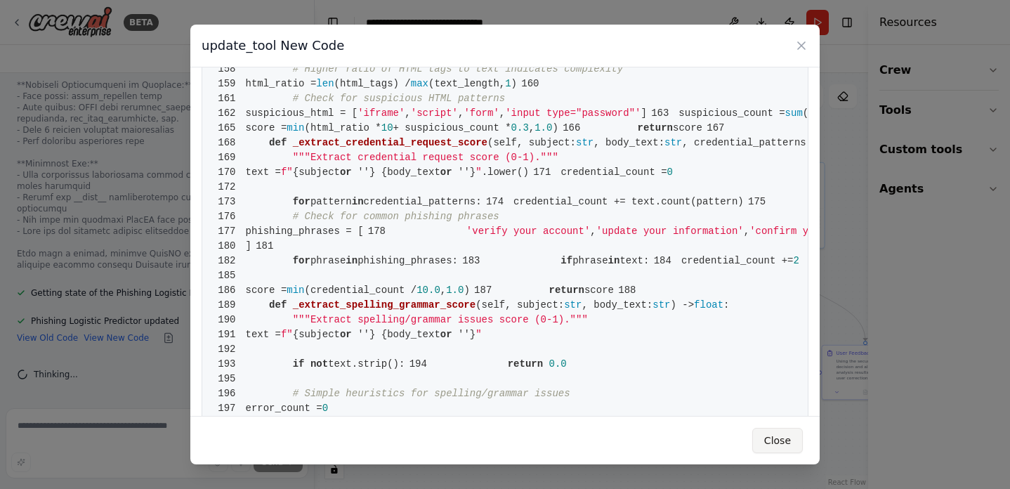
click at [772, 428] on button "Close" at bounding box center [777, 440] width 51 height 25
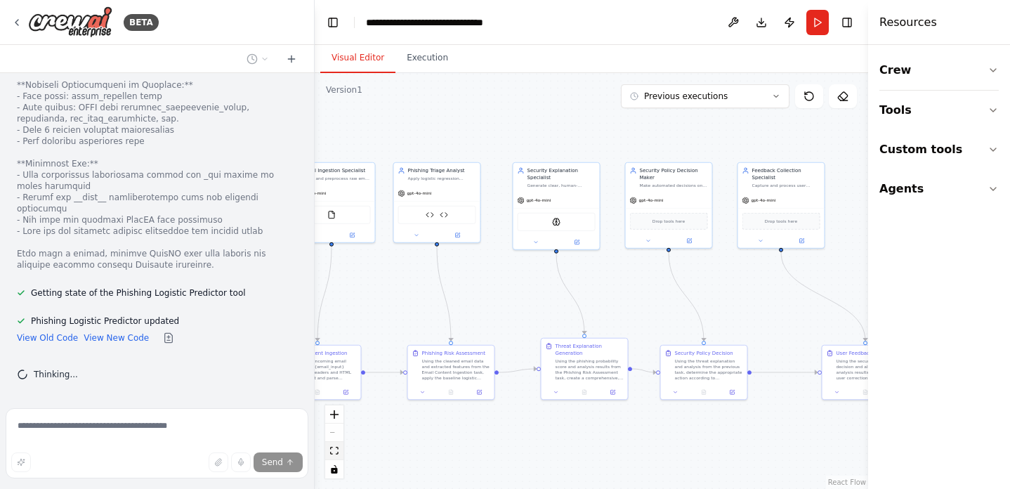
click at [332, 452] on icon "fit view" at bounding box center [334, 451] width 8 height 8
click at [334, 448] on icon "fit view" at bounding box center [334, 451] width 8 height 8
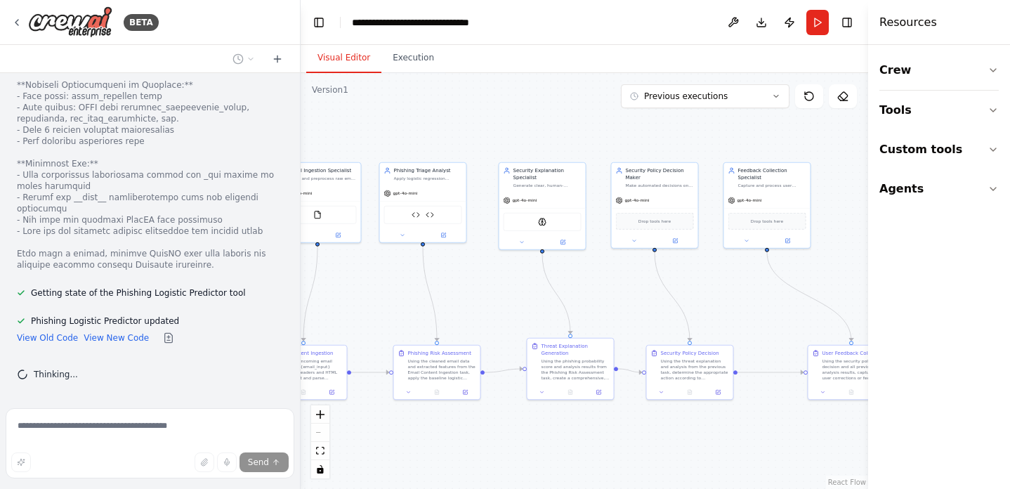
scroll to position [19426, 0]
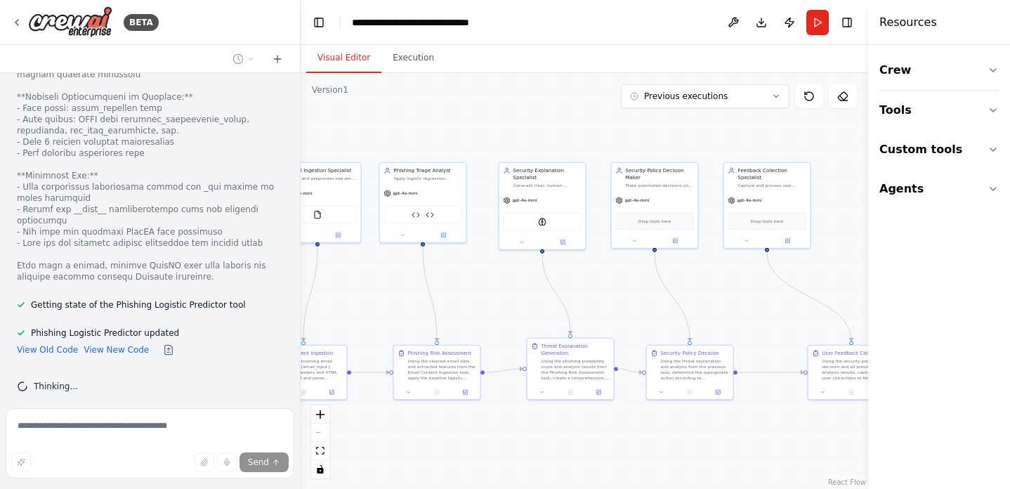
drag, startPoint x: 314, startPoint y: 296, endPoint x: 301, endPoint y: 329, distance: 36.3
click at [301, 329] on div "BETA Ingestion Agent – Cleans and preprocesses email content (HTML → plain text…" at bounding box center [505, 244] width 1010 height 489
click at [330, 96] on div ".deletable-edge-delete-btn { width: 20px; height: 20px; border: 0px solid #ffff…" at bounding box center [585, 281] width 568 height 416
click at [417, 67] on button "Execution" at bounding box center [413, 59] width 64 height 30
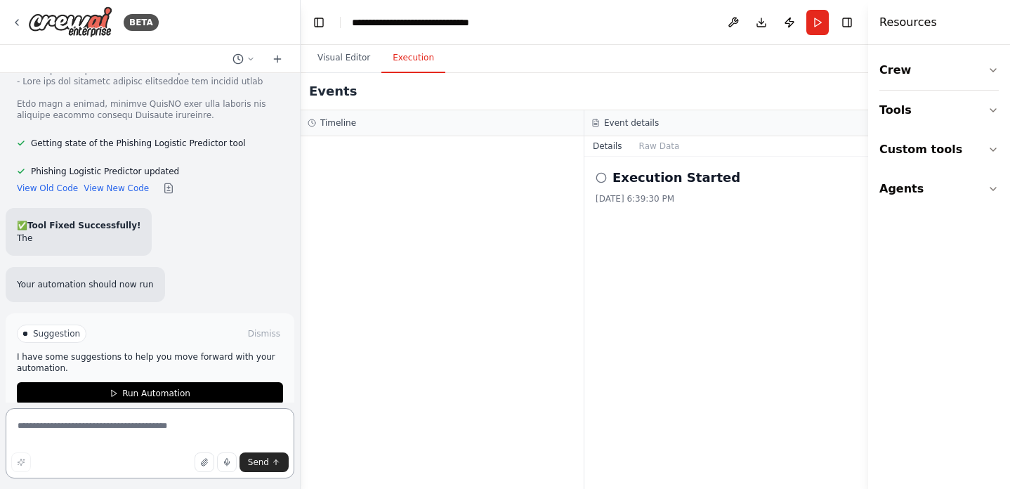
scroll to position [19600, 0]
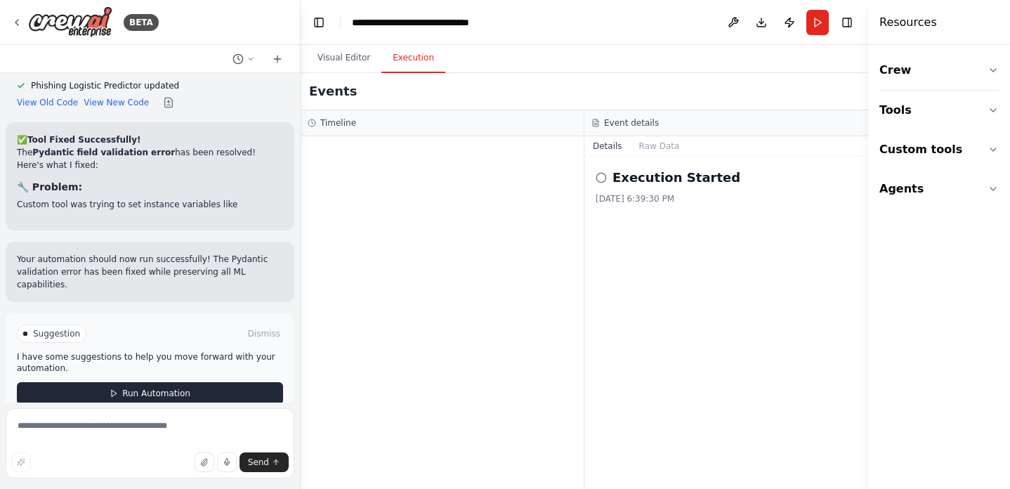
click at [184, 388] on span "Run Automation" at bounding box center [156, 393] width 68 height 11
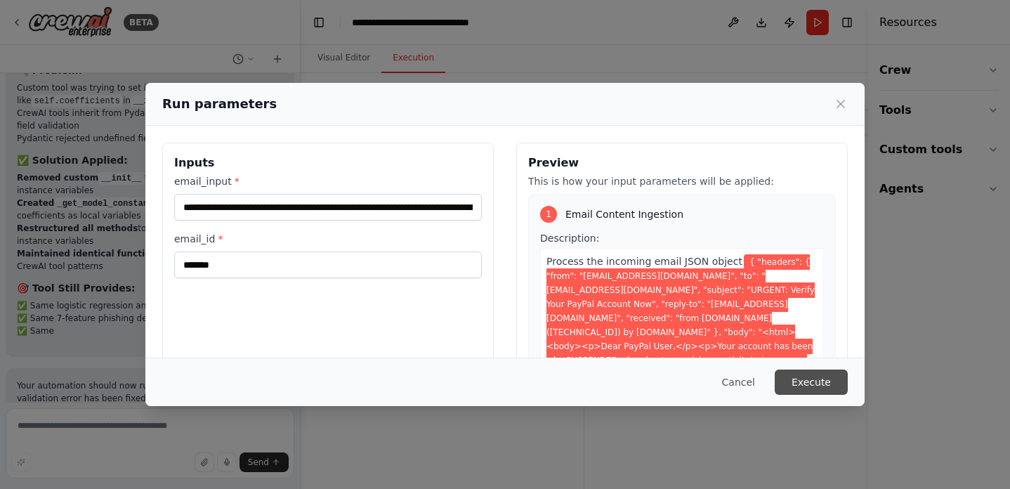
click at [799, 381] on button "Execute" at bounding box center [811, 381] width 73 height 25
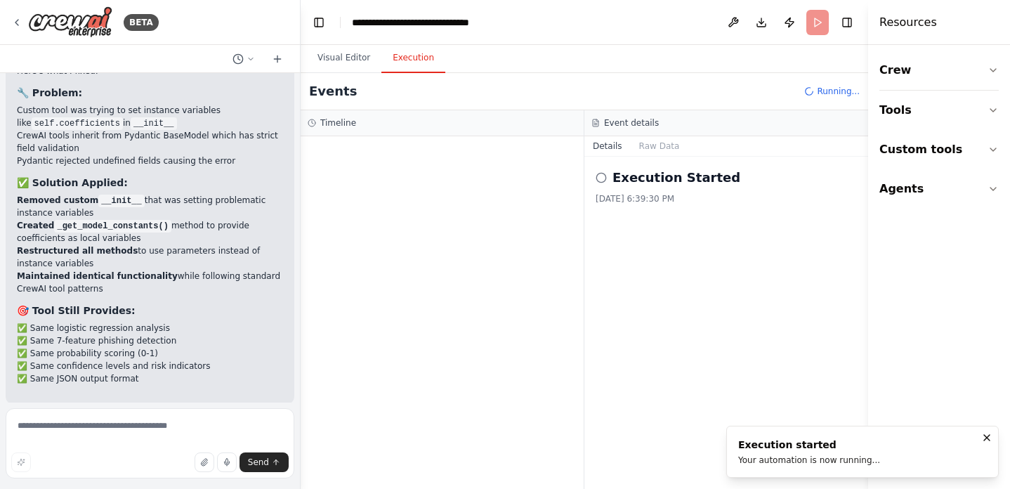
scroll to position [19828, 0]
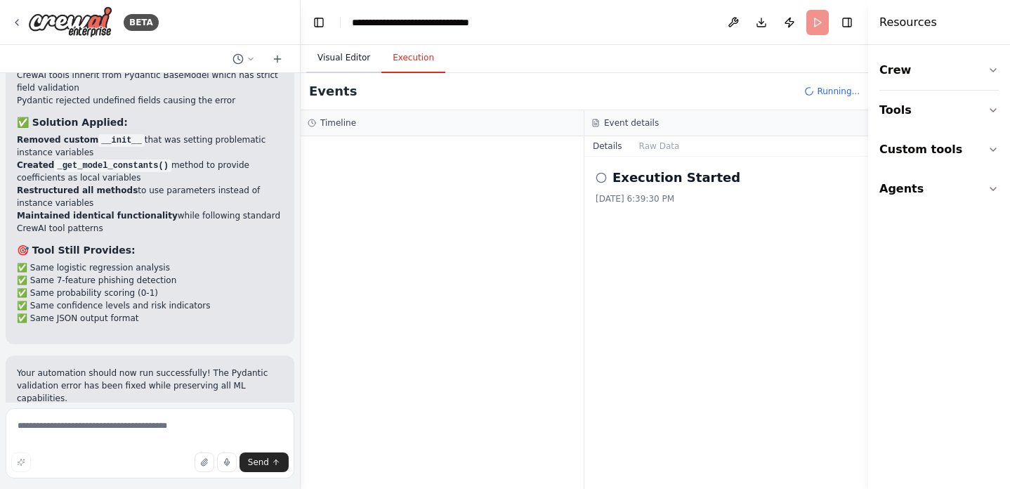
click at [334, 57] on button "Visual Editor" at bounding box center [343, 59] width 75 height 30
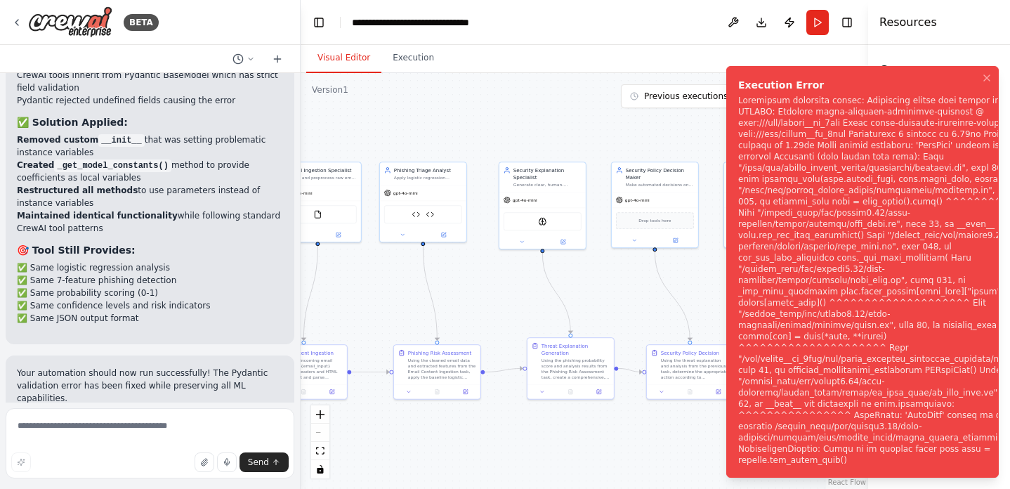
click at [862, 319] on div "Notifications (F8)" at bounding box center [886, 280] width 296 height 371
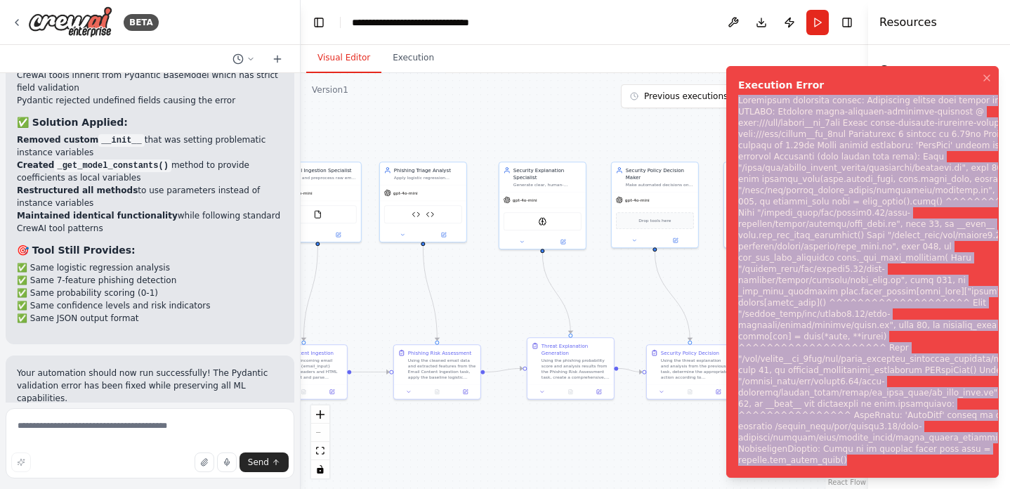
copy div "Subprocess execution failed: Subprocess failed with return code 1. STDERR: Buil…"
click at [183, 417] on textarea at bounding box center [150, 443] width 289 height 70
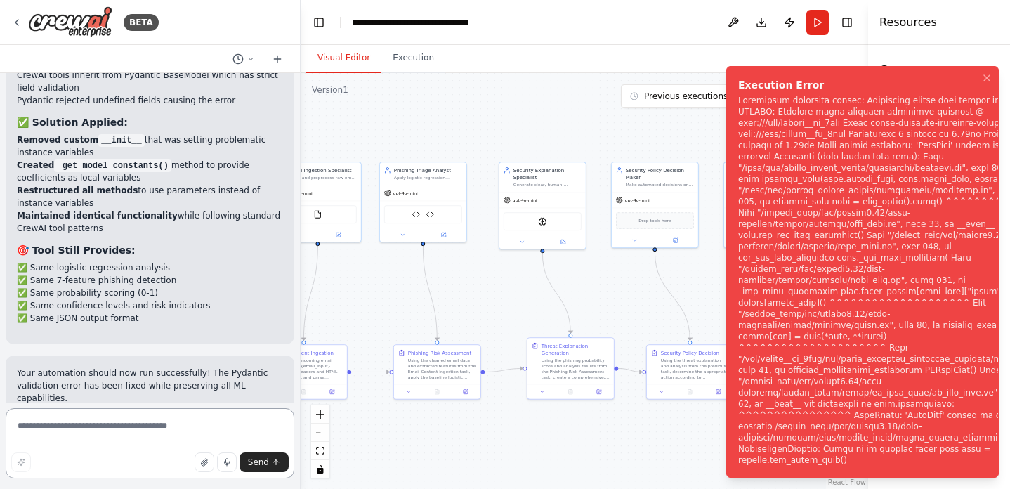
paste textarea "**********"
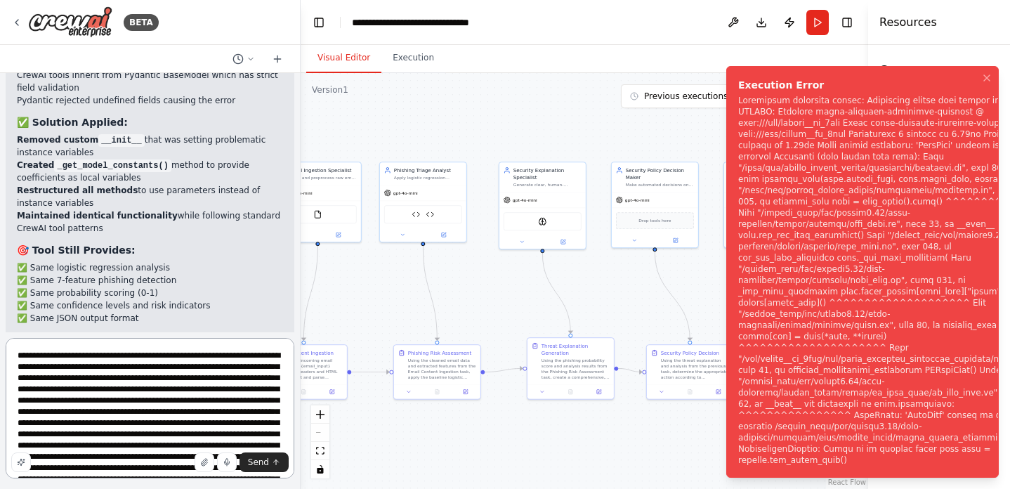
scroll to position [265, 0]
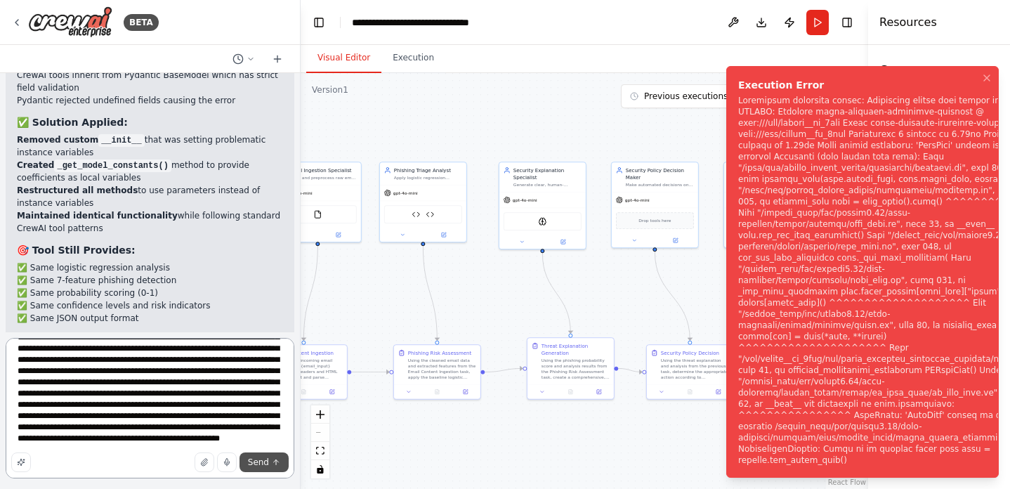
type textarea "**********"
click at [263, 459] on span "Send" at bounding box center [258, 462] width 21 height 11
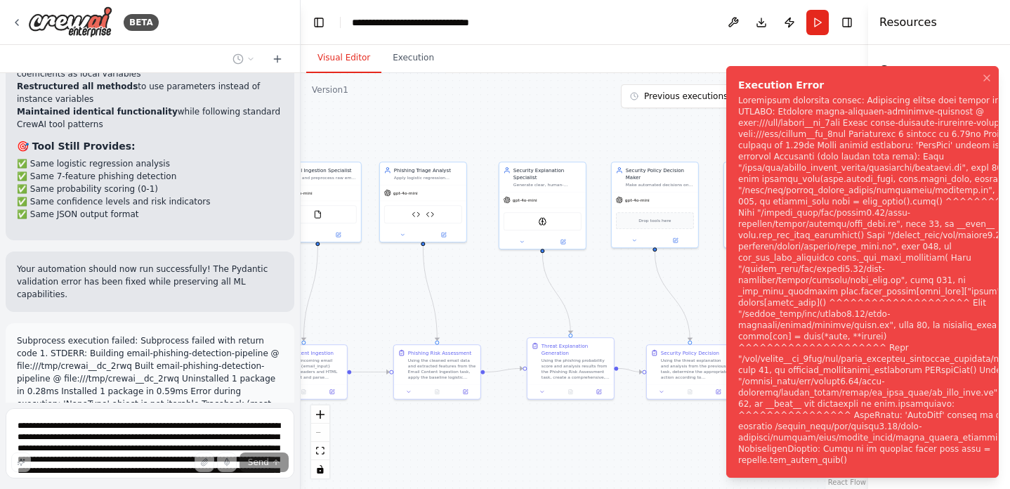
scroll to position [20372, 0]
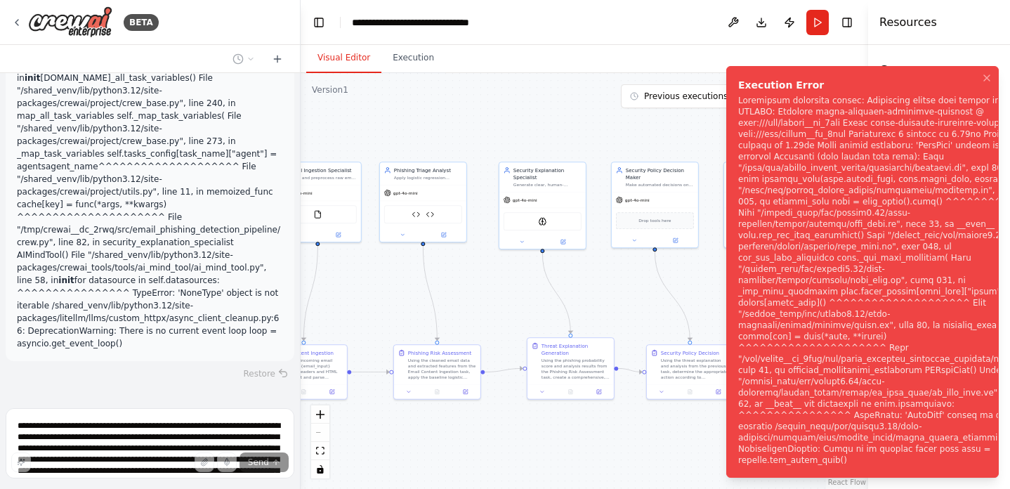
click at [787, 407] on div "Notifications (F8)" at bounding box center [886, 280] width 296 height 371
click at [812, 436] on div "Notifications (F8)" at bounding box center [886, 280] width 296 height 371
click at [768, 458] on div "Notifications (F8)" at bounding box center [886, 280] width 296 height 371
click at [635, 461] on div ".deletable-edge-delete-btn { width: 20px; height: 20px; border: 0px solid #ffff…" at bounding box center [585, 281] width 568 height 416
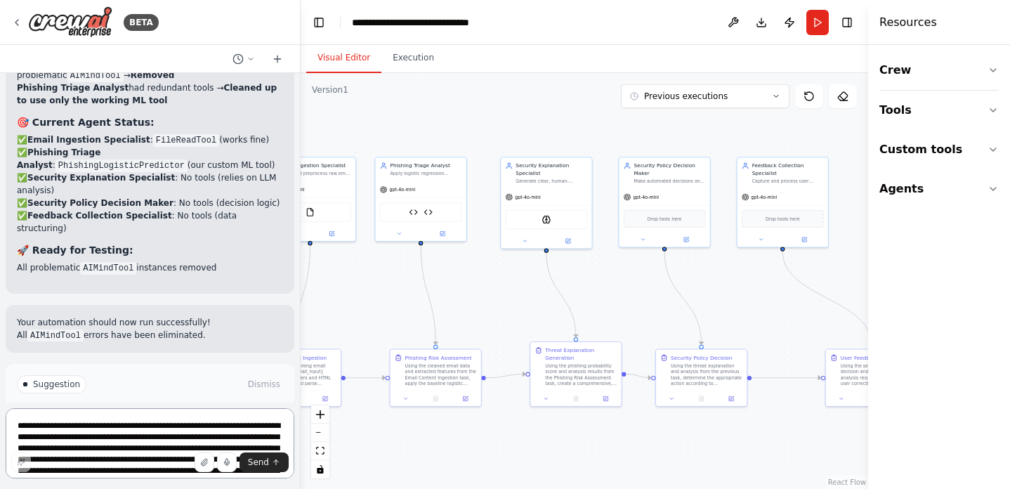
scroll to position [21221, 0]
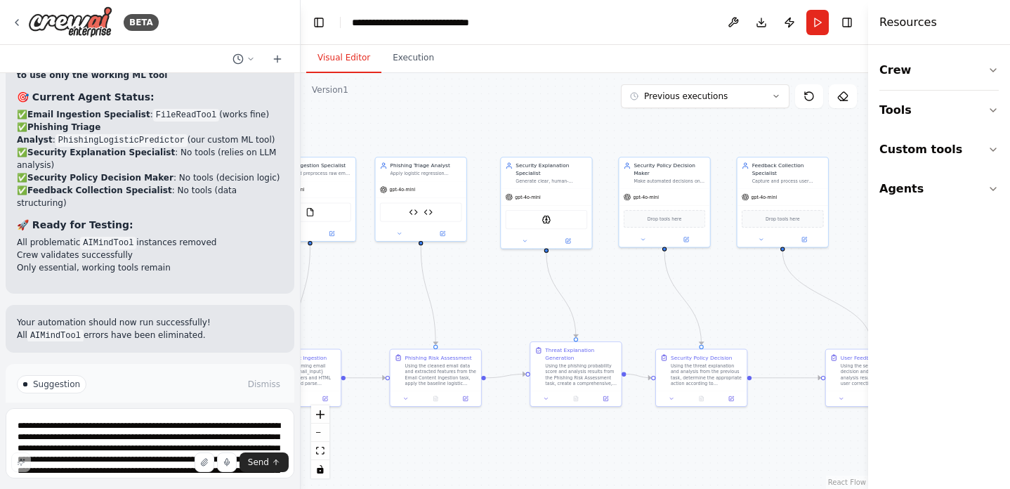
click at [205, 433] on button "Run Automation" at bounding box center [150, 444] width 266 height 22
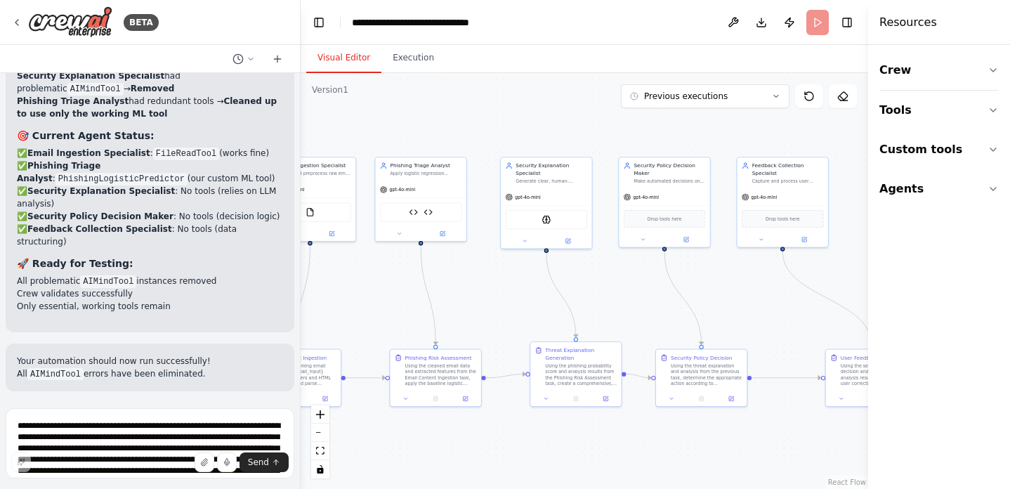
scroll to position [21108, 0]
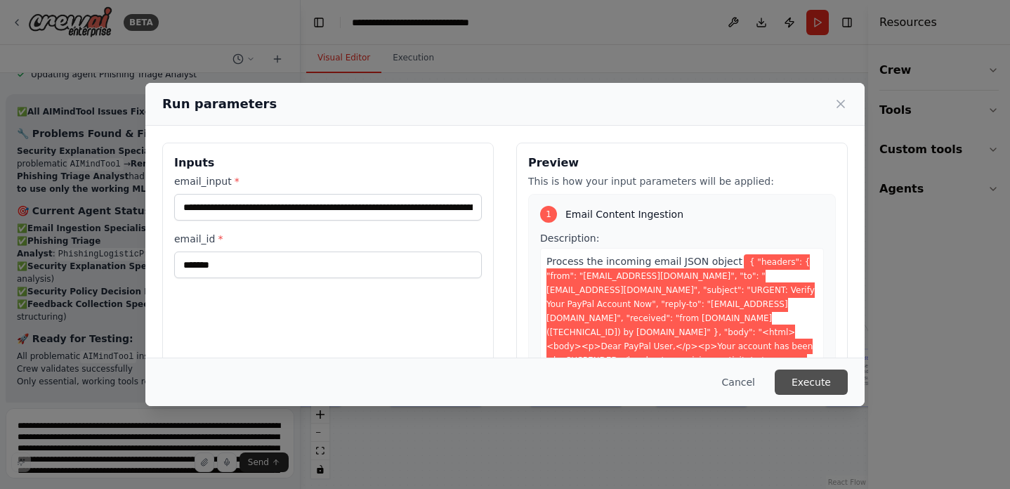
click at [808, 386] on button "Execute" at bounding box center [811, 381] width 73 height 25
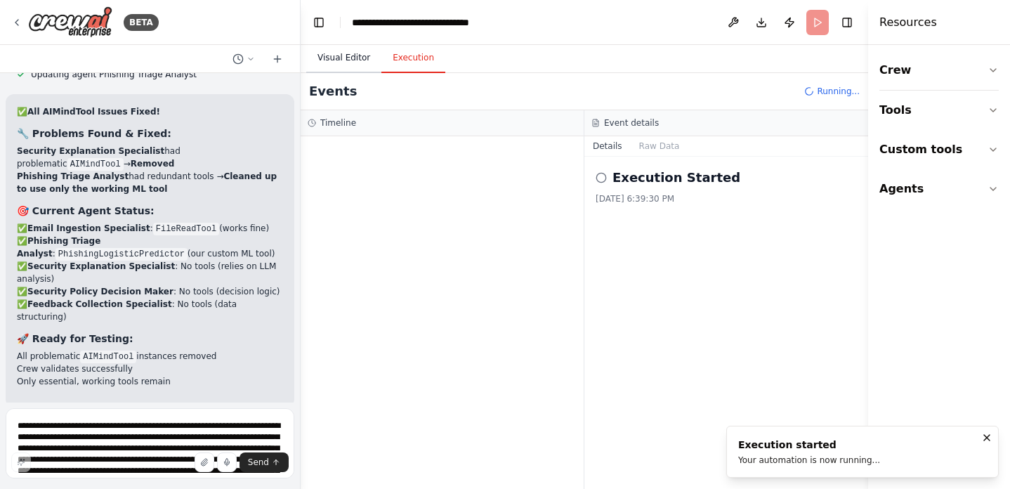
click at [360, 51] on button "Visual Editor" at bounding box center [343, 59] width 75 height 30
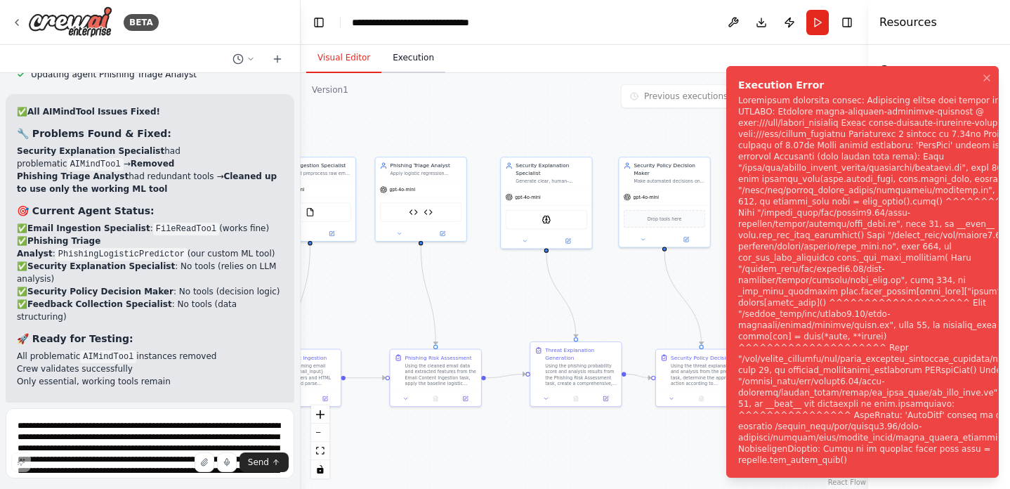
scroll to position [21221, 0]
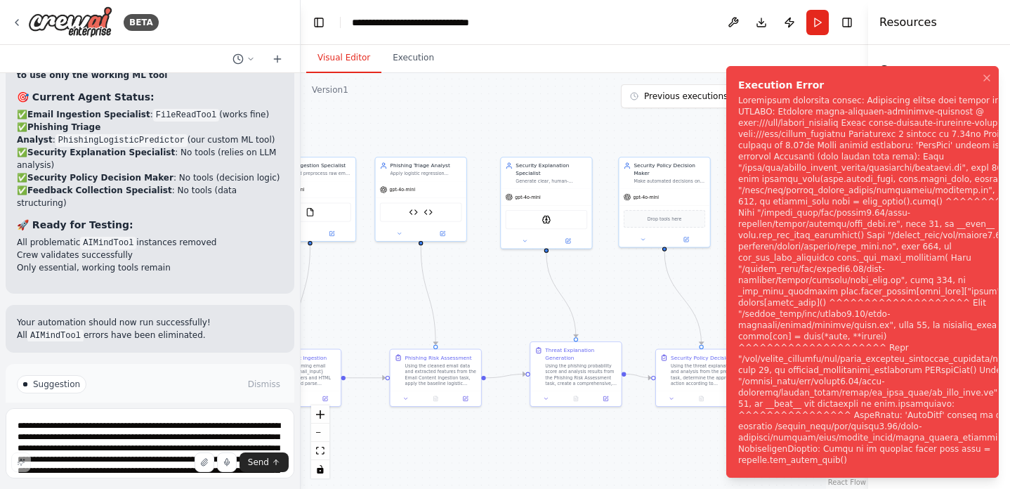
click at [785, 181] on div "Notifications (F8)" at bounding box center [885, 280] width 295 height 371
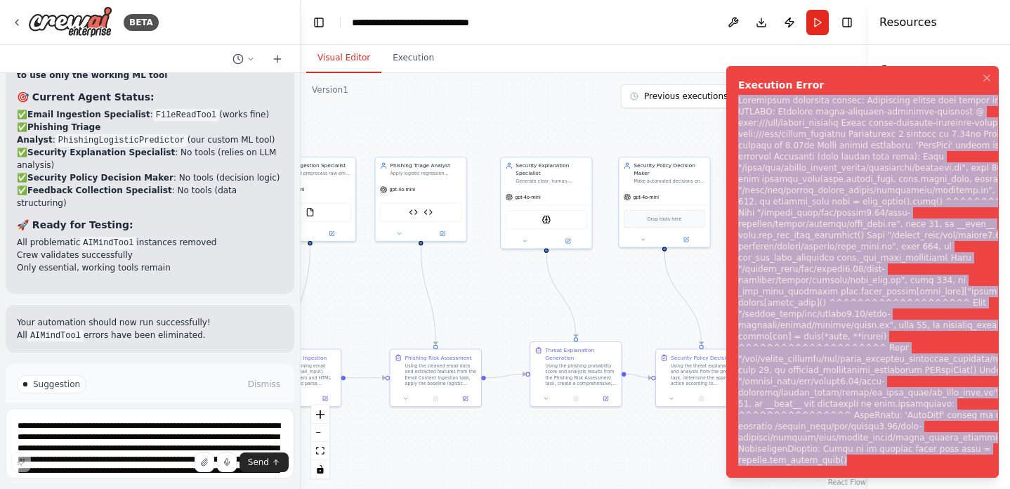
copy div "Subprocess execution failed: Subprocess failed with return code 1. STDERR: Buil…"
click at [229, 427] on textarea at bounding box center [150, 443] width 289 height 70
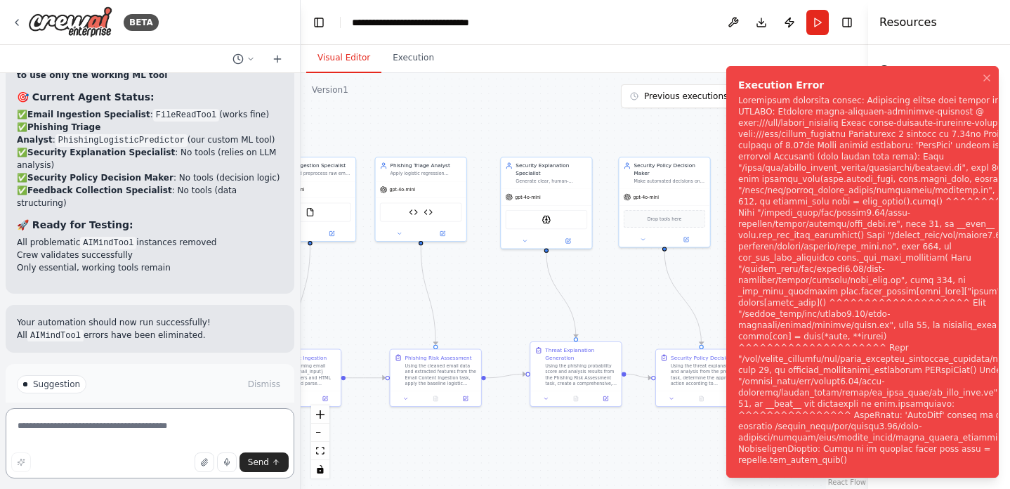
paste textarea "**********"
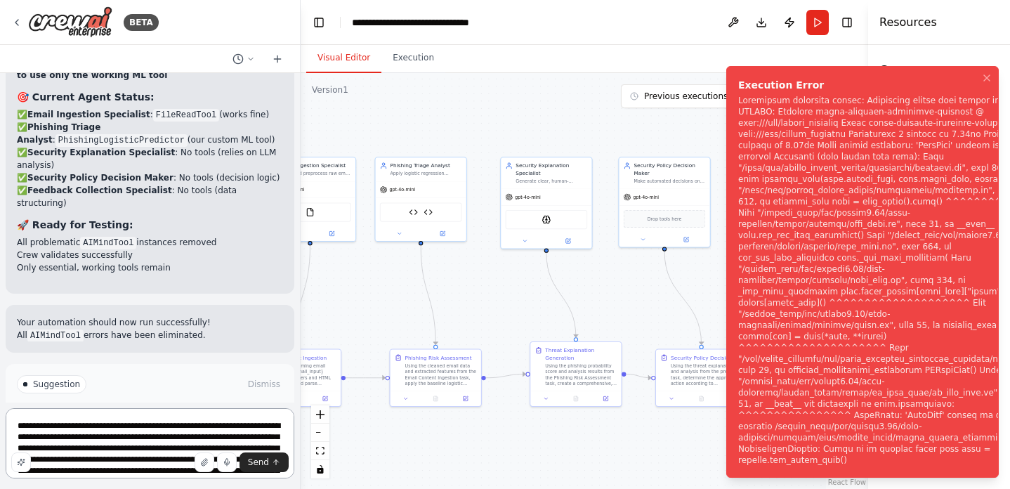
scroll to position [265, 0]
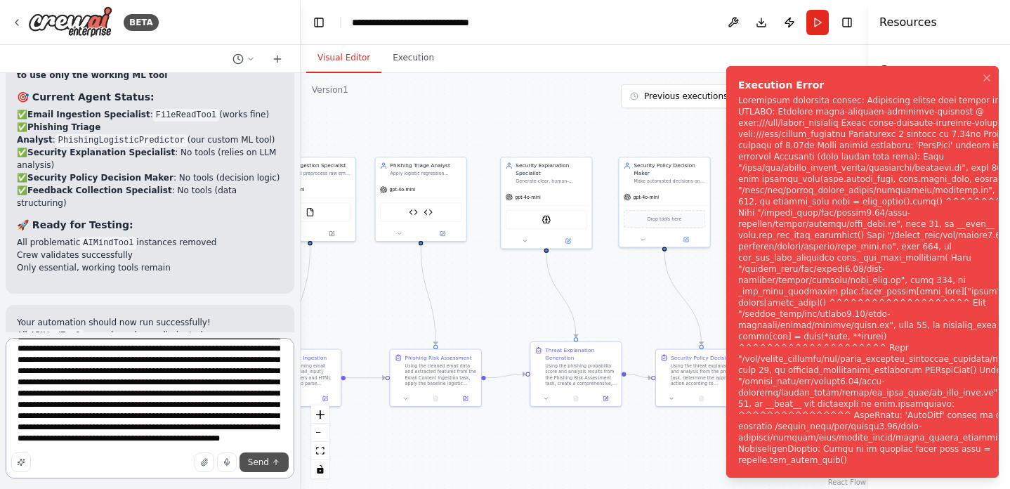
type textarea "**********"
click at [270, 457] on button "Send" at bounding box center [264, 462] width 49 height 20
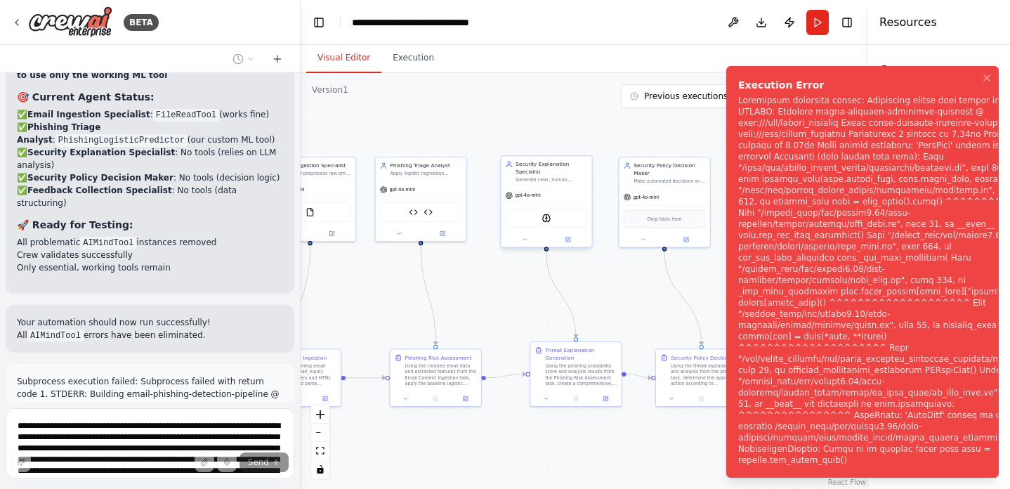
scroll to position [21651, 0]
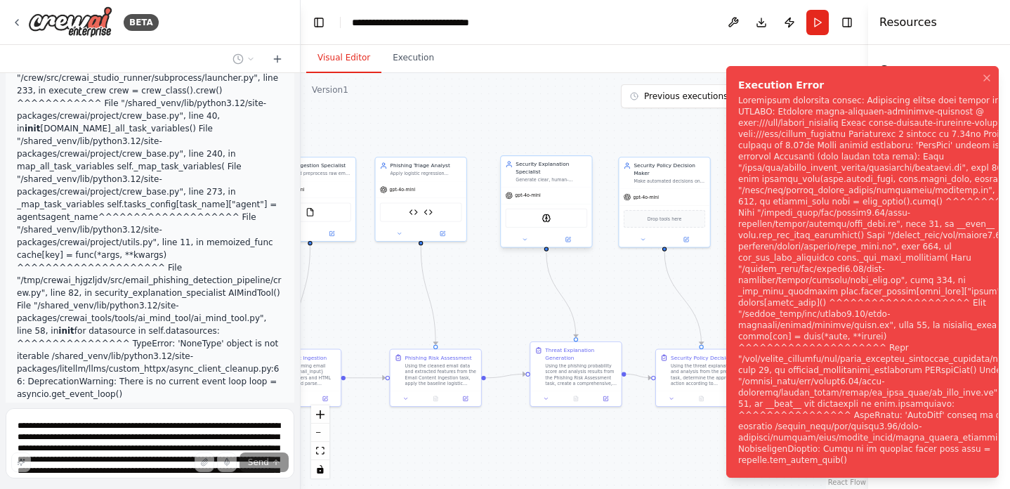
click at [541, 223] on div "AIMindTool" at bounding box center [547, 218] width 82 height 19
click at [544, 228] on div "AIMindTool" at bounding box center [561, 218] width 82 height 19
click at [544, 228] on img at bounding box center [546, 225] width 9 height 9
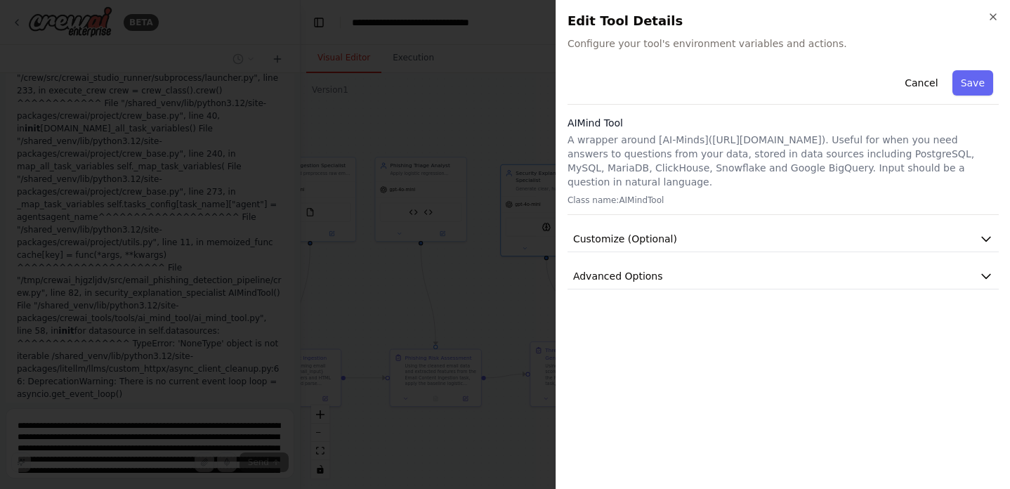
click at [887, 157] on p "A wrapper around [AI-Minds](https://mindsdb.com/minds). Useful for when you nee…" at bounding box center [783, 161] width 431 height 56
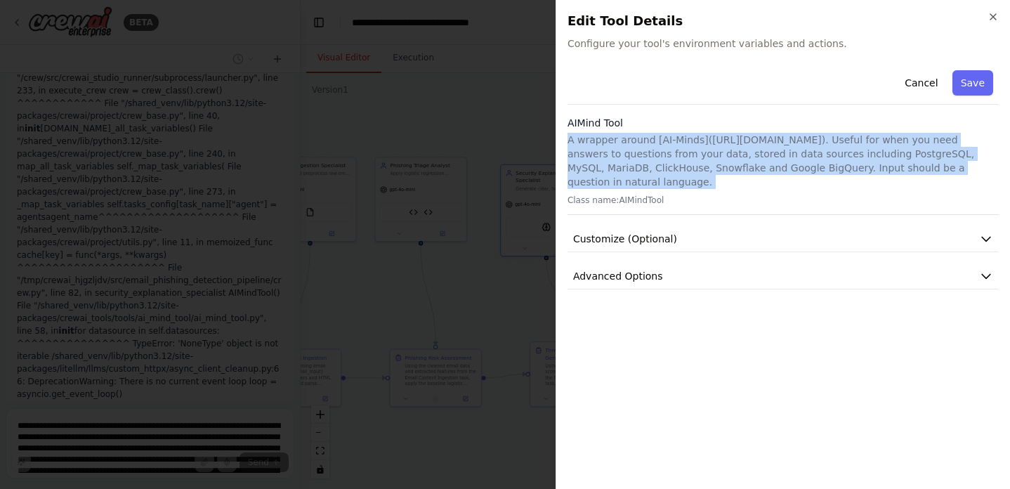
click at [993, 27] on h2 "Edit Tool Details" at bounding box center [783, 21] width 431 height 20
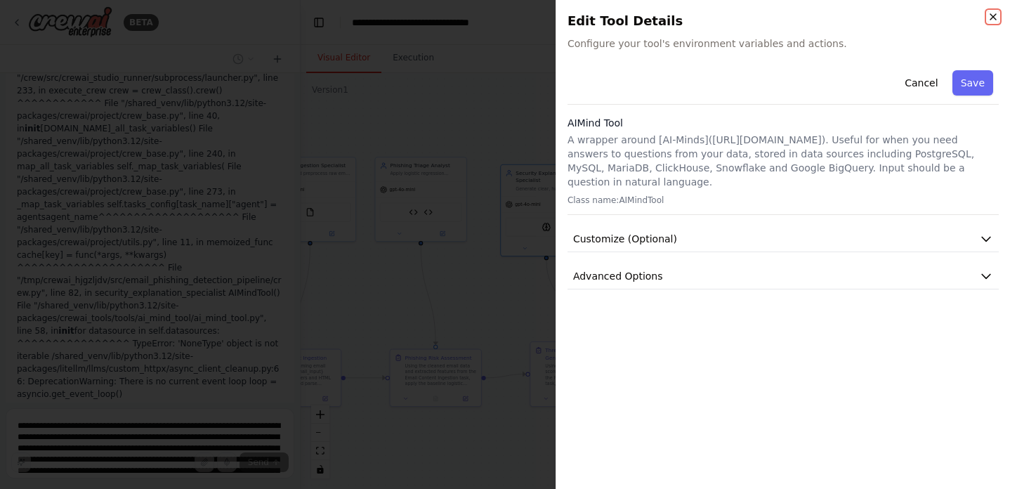
click at [993, 22] on icon "button" at bounding box center [993, 16] width 11 height 11
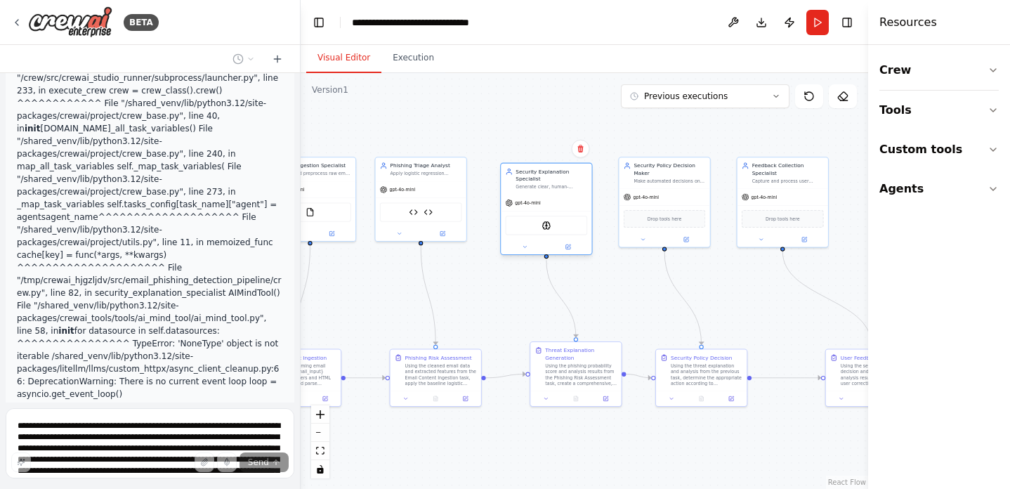
click at [558, 233] on div "AIMindTool" at bounding box center [547, 225] width 82 height 19
click at [572, 252] on div at bounding box center [546, 247] width 91 height 15
click at [568, 249] on icon at bounding box center [567, 246] width 4 height 4
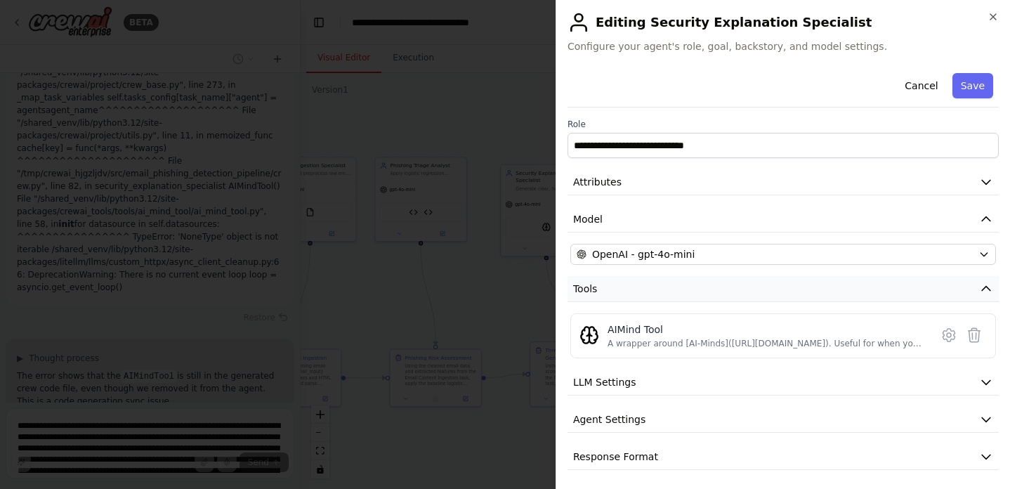
scroll to position [21788, 0]
click at [967, 333] on icon at bounding box center [974, 335] width 17 height 17
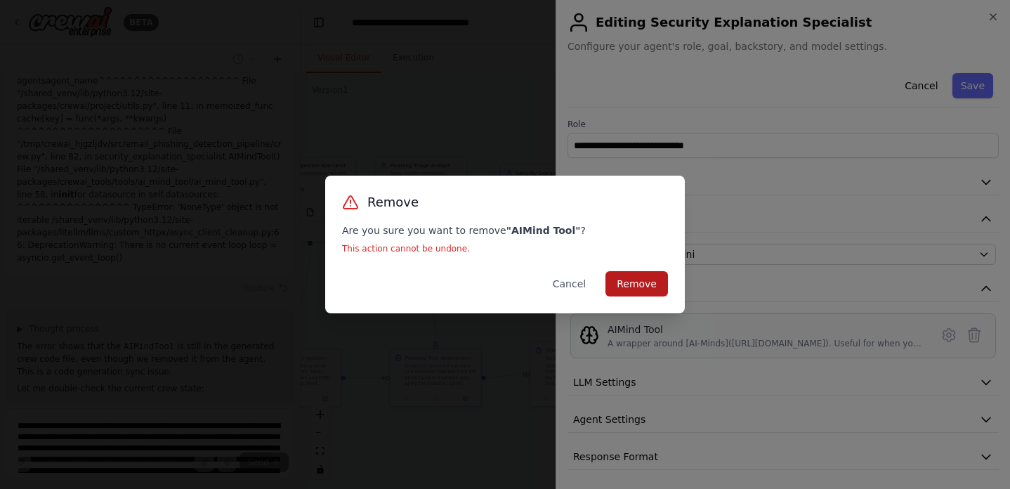
click at [629, 292] on button "Remove" at bounding box center [636, 283] width 63 height 25
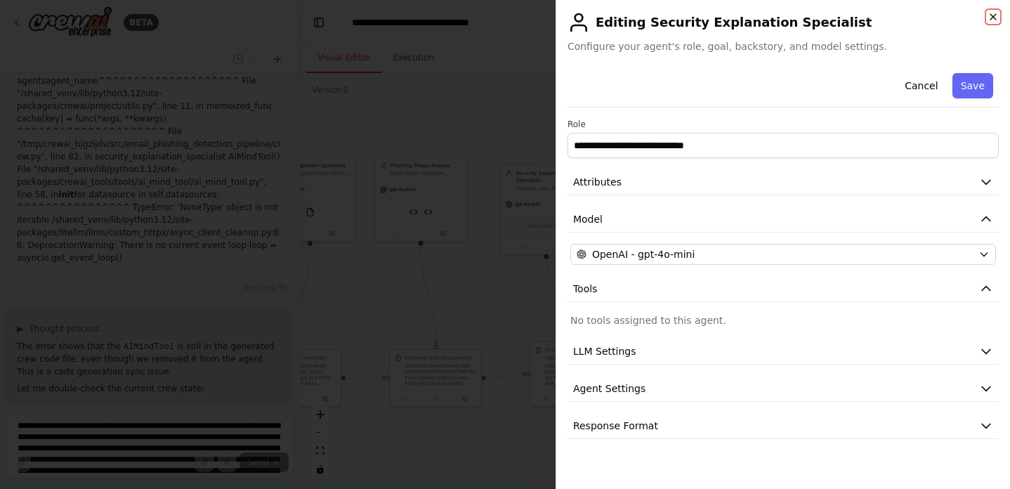
click at [995, 22] on icon "button" at bounding box center [993, 16] width 11 height 11
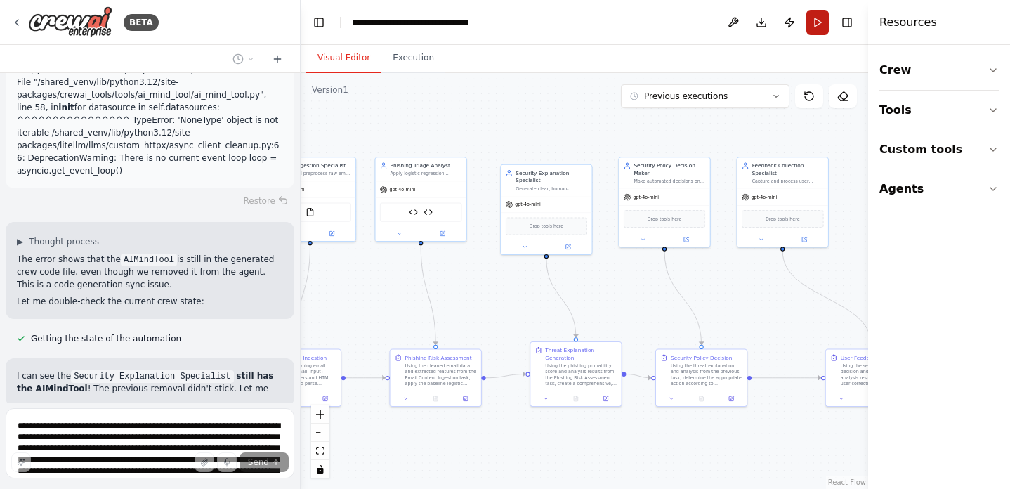
scroll to position [21887, 0]
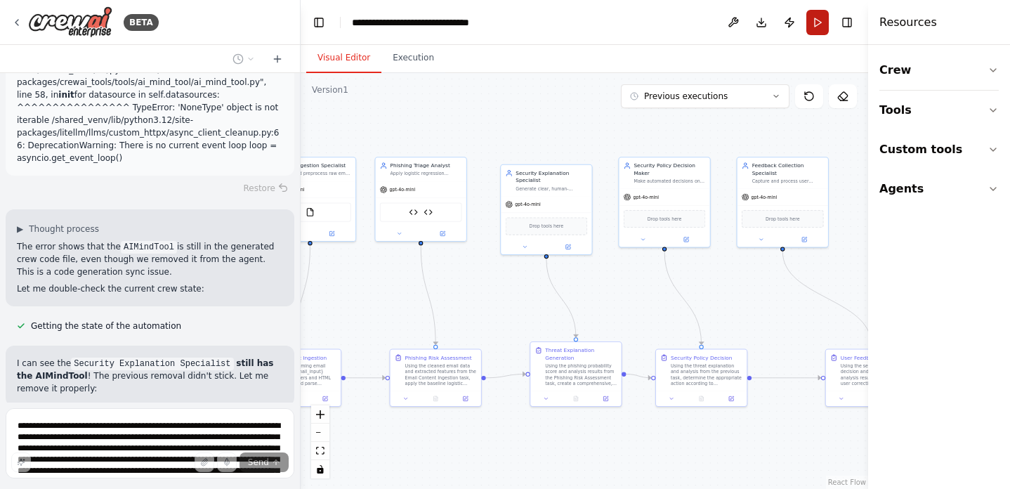
click at [820, 27] on button "Run" at bounding box center [817, 22] width 22 height 25
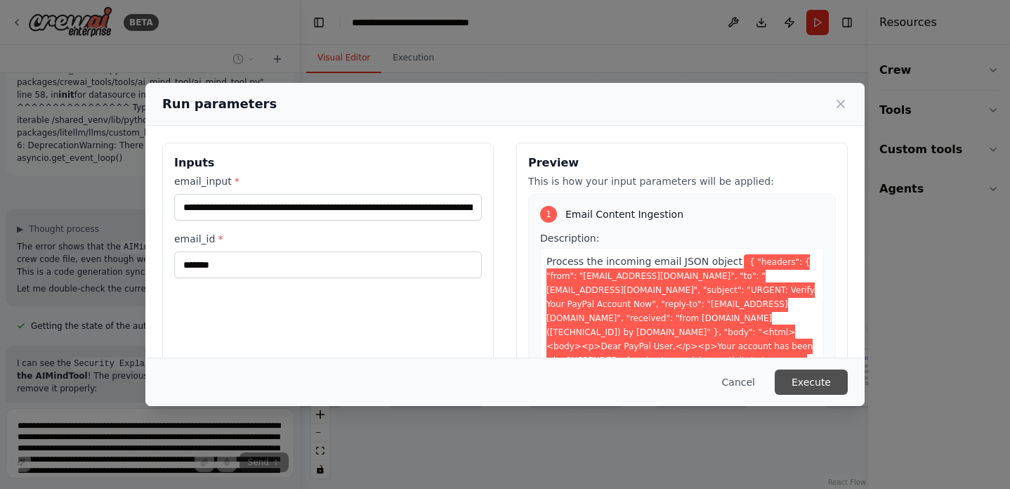
click at [823, 381] on button "Execute" at bounding box center [811, 381] width 73 height 25
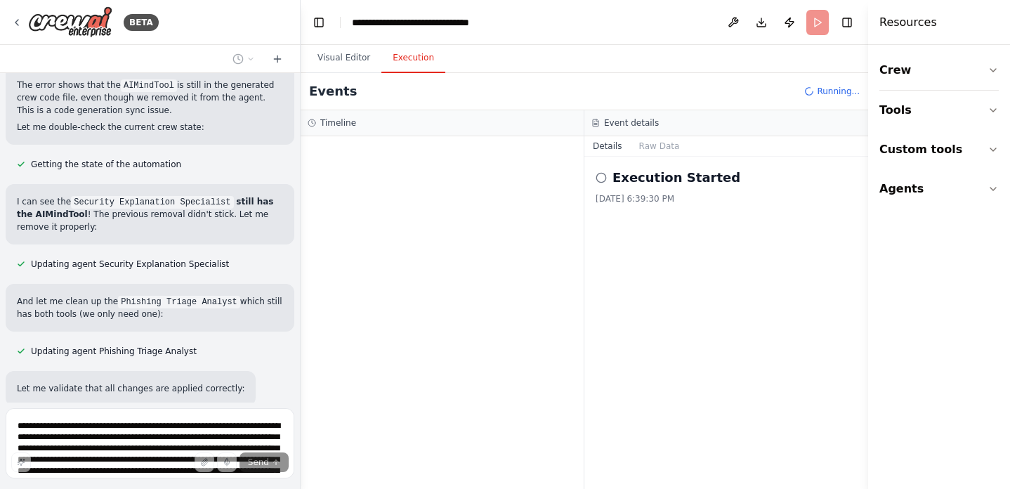
scroll to position [22209, 0]
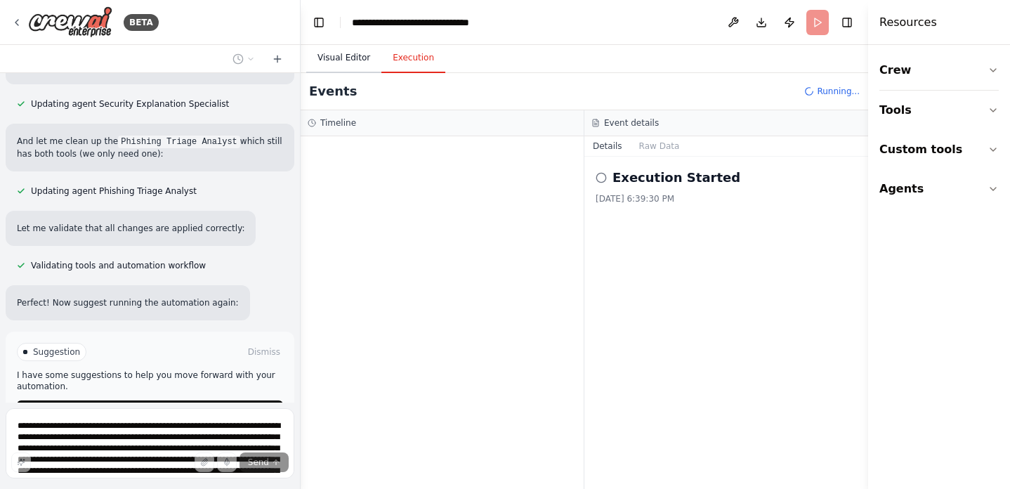
click at [341, 63] on button "Visual Editor" at bounding box center [343, 59] width 75 height 30
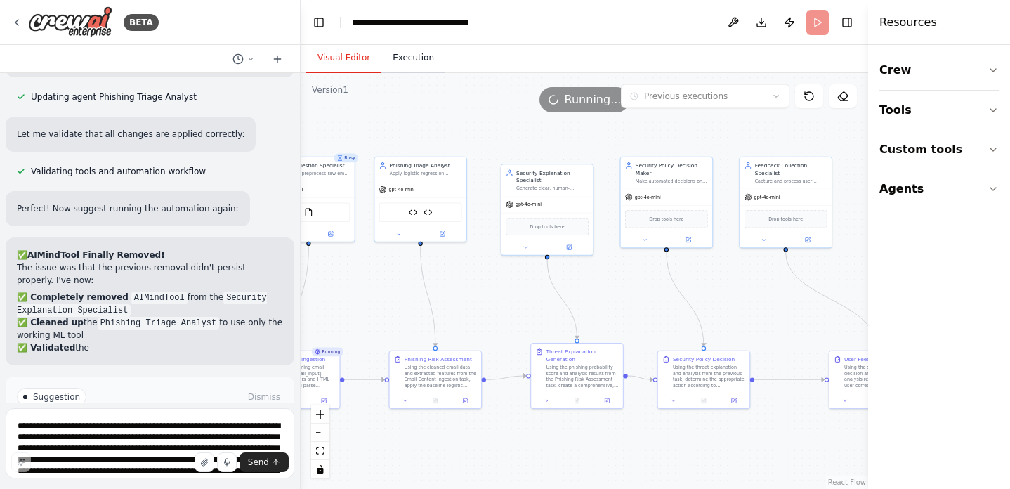
click at [416, 58] on button "Execution" at bounding box center [413, 59] width 64 height 30
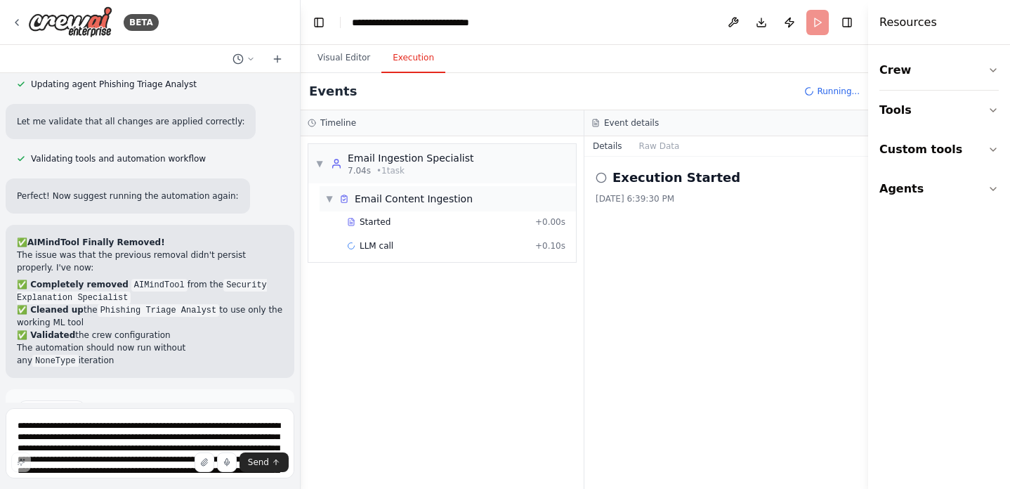
scroll to position [22328, 0]
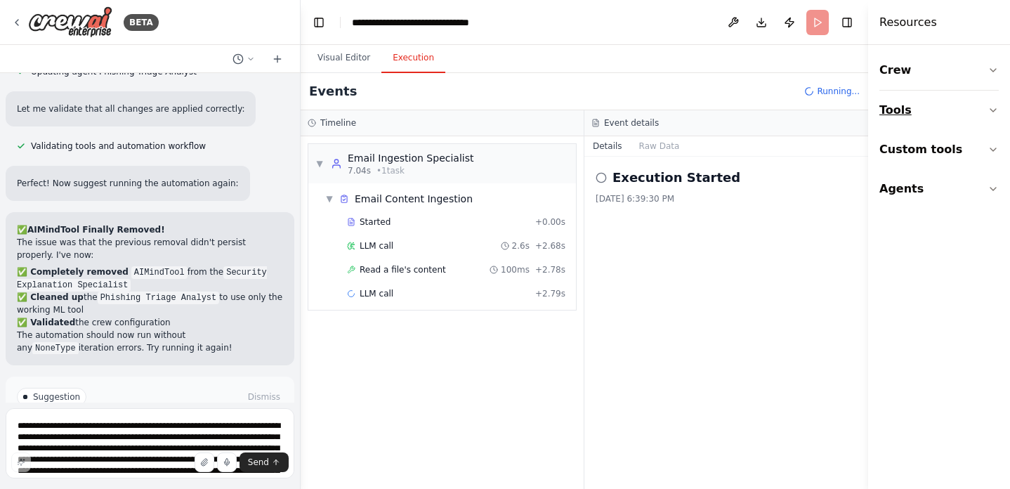
click at [943, 106] on button "Tools" at bounding box center [938, 110] width 119 height 39
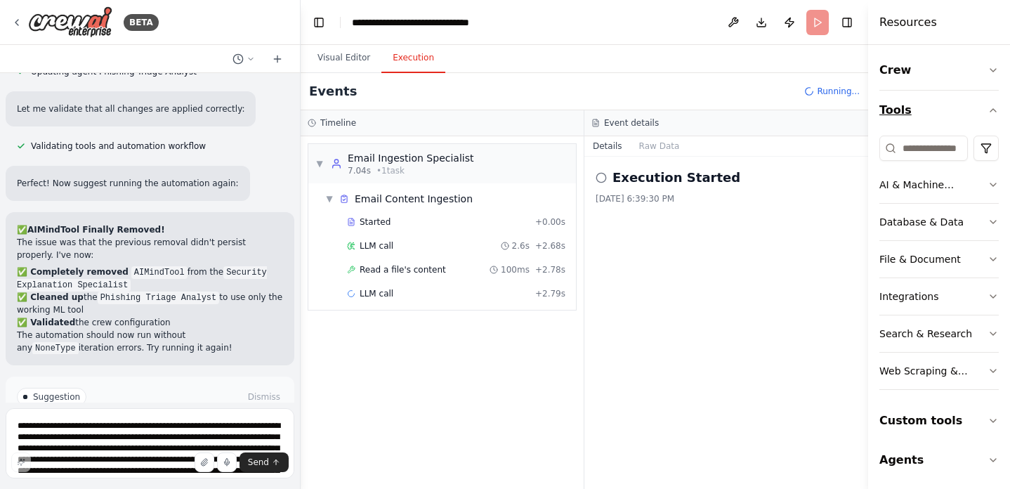
click at [943, 106] on button "Tools" at bounding box center [938, 110] width 119 height 39
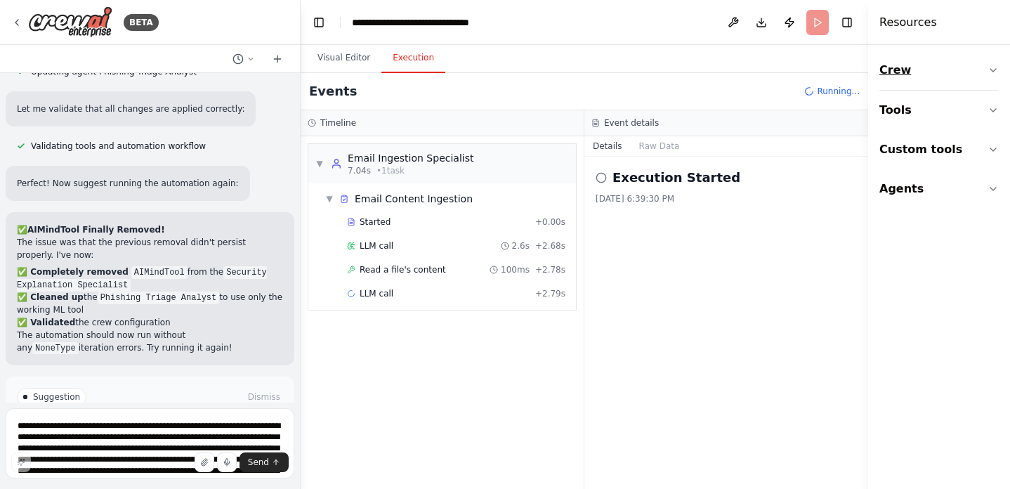
click at [942, 51] on button "Crew" at bounding box center [938, 70] width 119 height 39
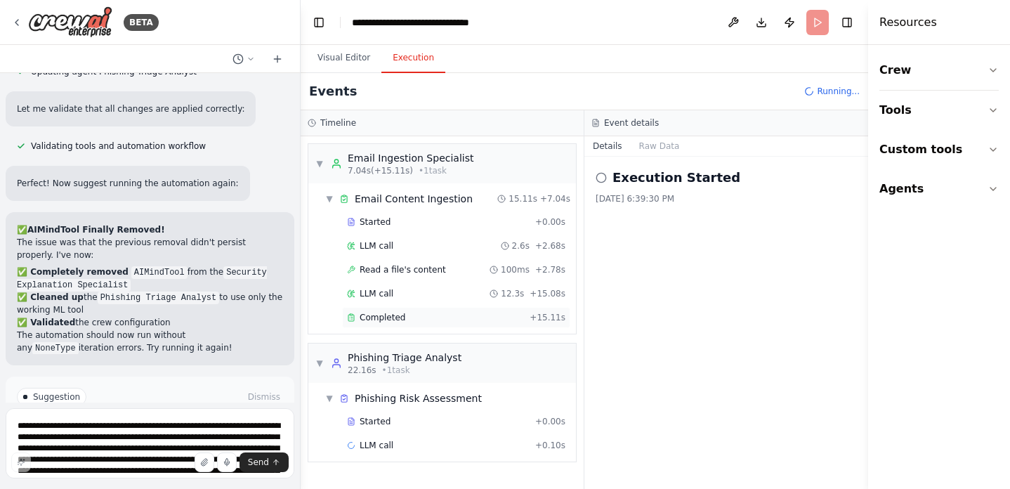
click at [524, 318] on div "Completed" at bounding box center [435, 317] width 177 height 11
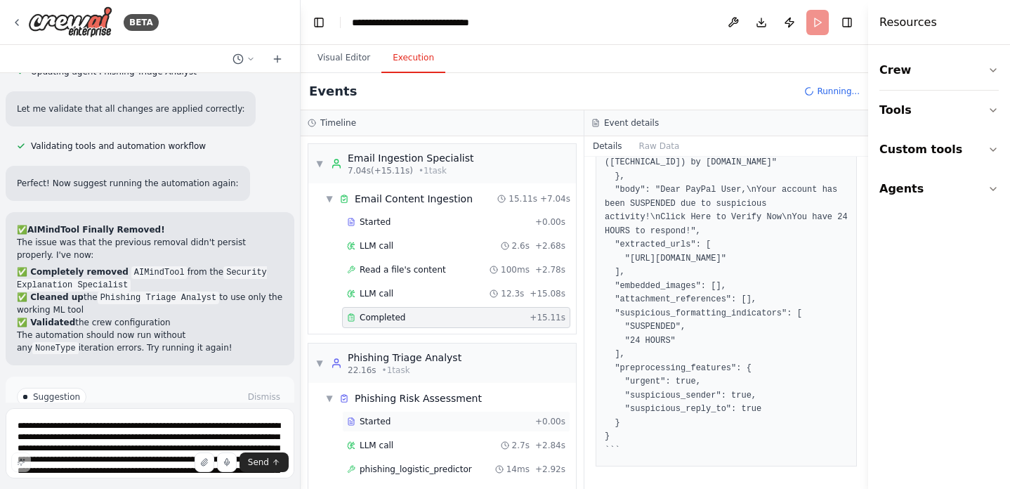
scroll to position [37, 0]
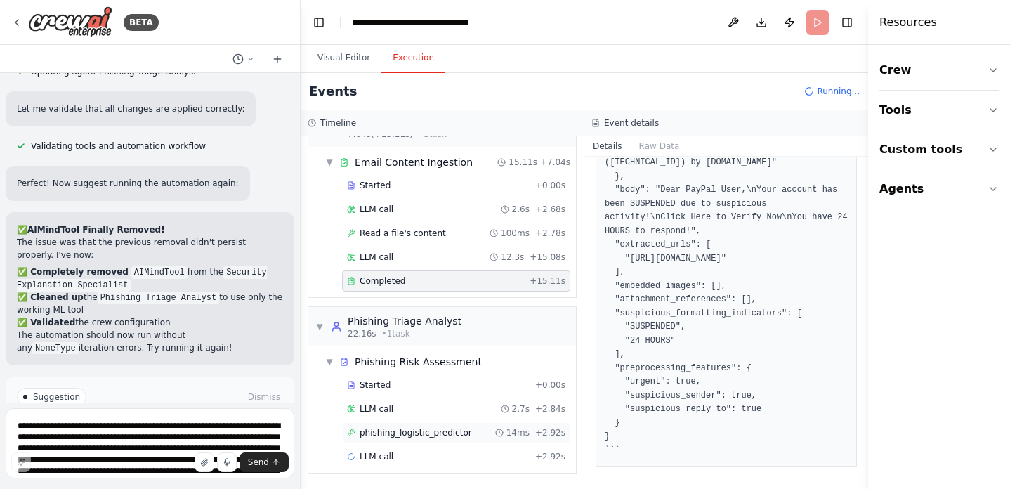
click at [487, 438] on div "phishing_logistic_predictor 14ms + 2.92s" at bounding box center [456, 432] width 218 height 11
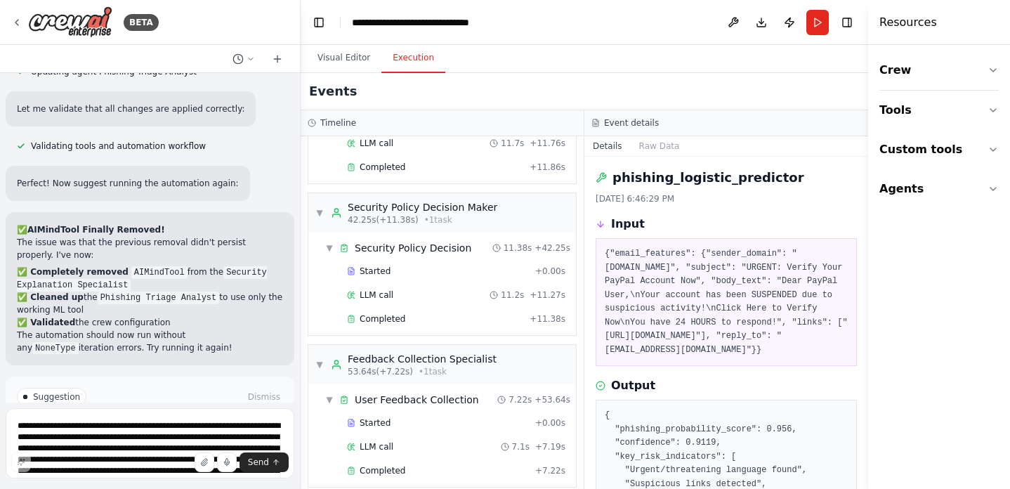
scroll to position [336, 0]
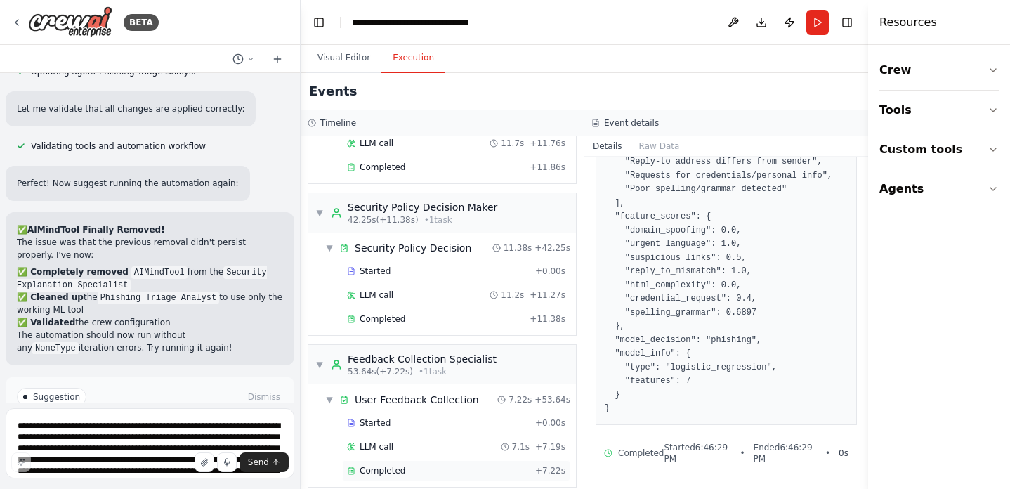
click at [443, 465] on div "Completed" at bounding box center [438, 470] width 183 height 11
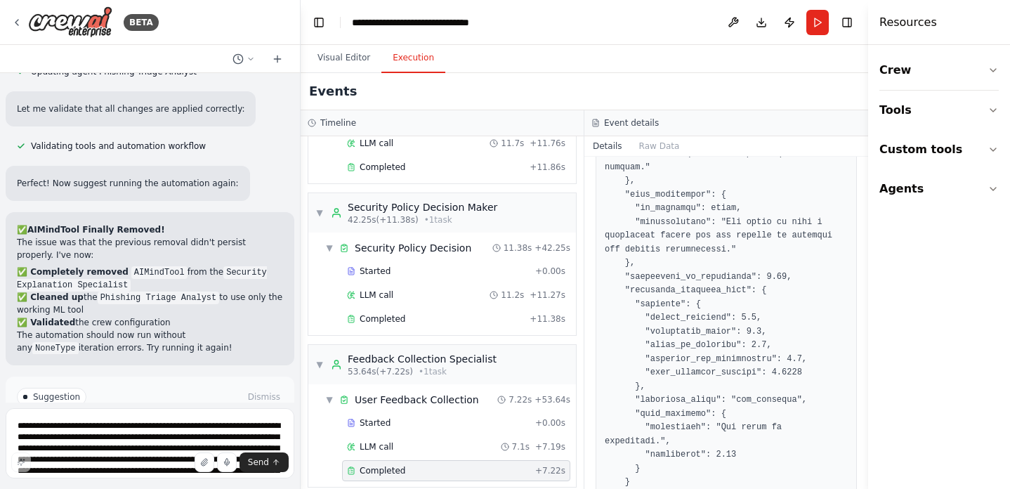
scroll to position [634, 0]
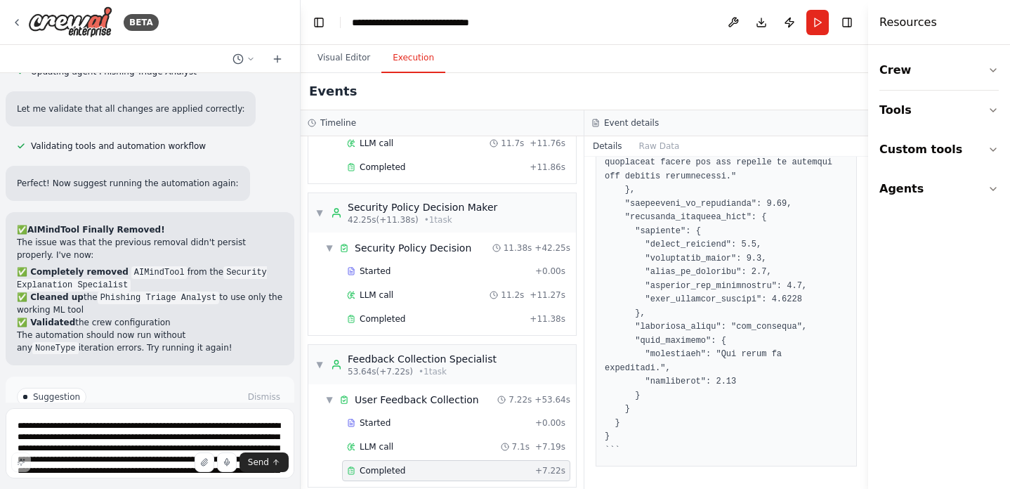
click at [199, 445] on button "Improve automation" at bounding box center [150, 456] width 266 height 22
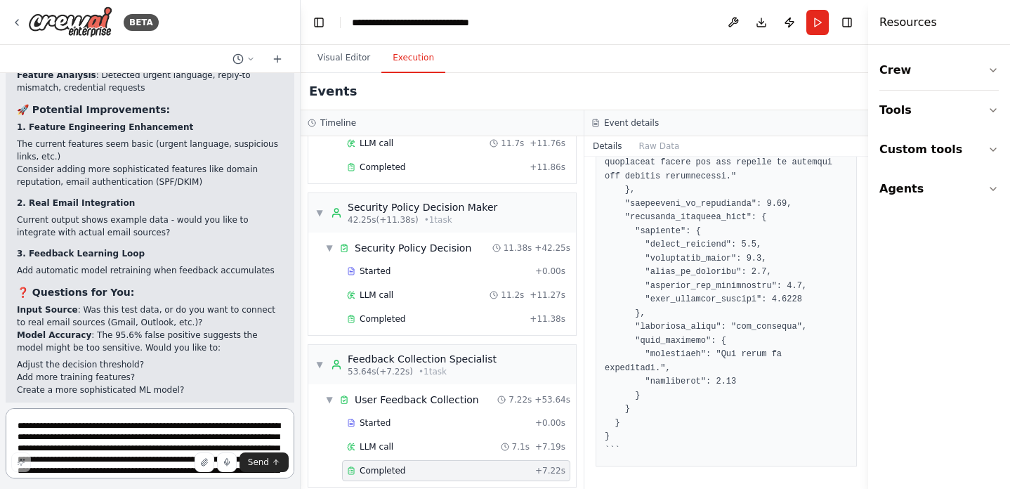
scroll to position [22963, 0]
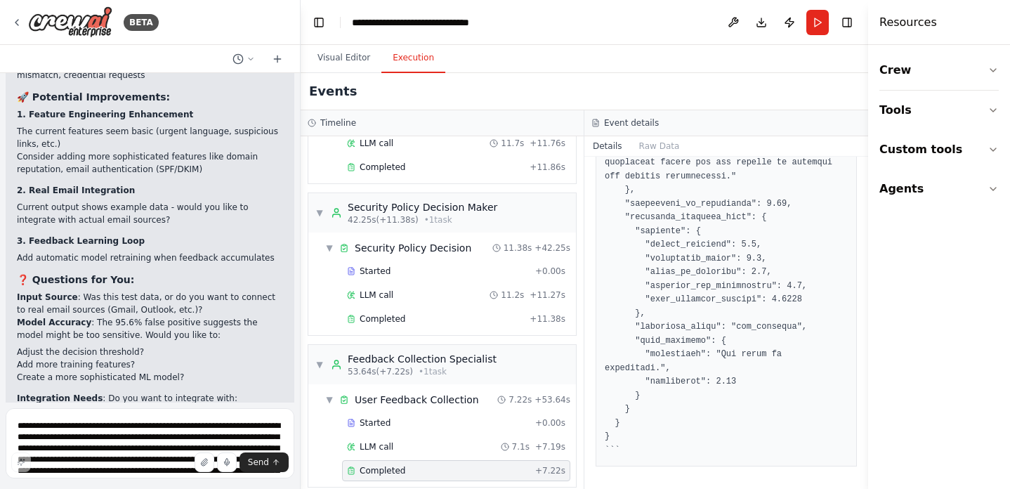
click at [129, 291] on p "Input Source : Was this test data, or do you want to connect to real email sour…" at bounding box center [150, 303] width 266 height 25
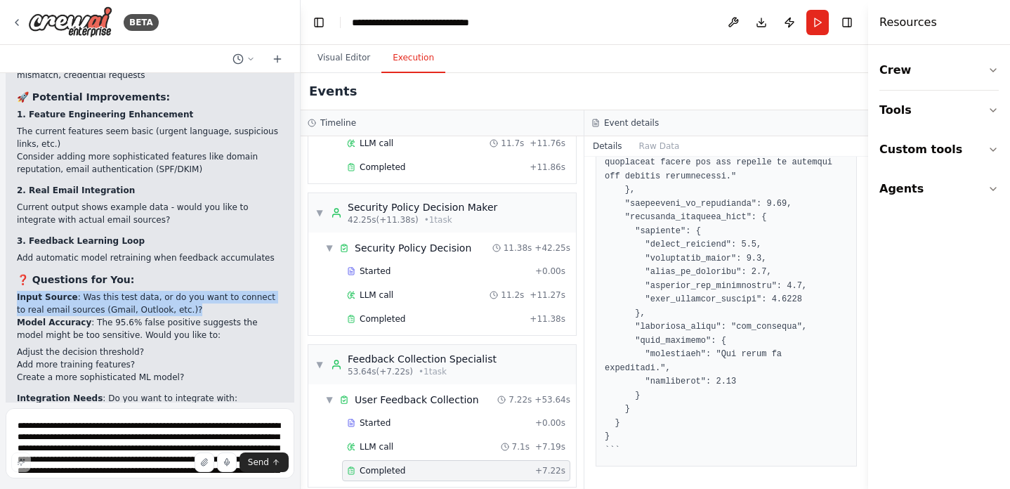
copy ol "Input Source : Was this test data, or do you want to connect to real email sour…"
click at [85, 438] on textarea at bounding box center [150, 443] width 289 height 70
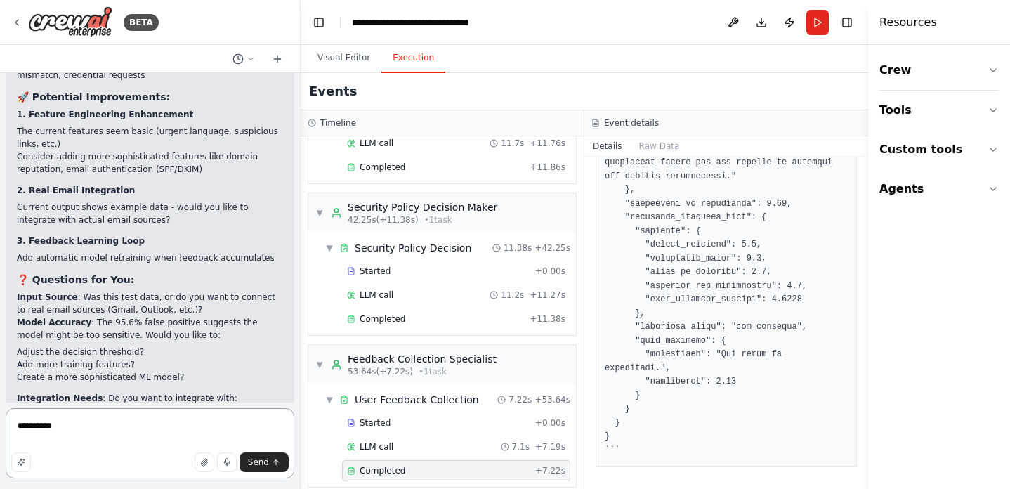
type textarea "**********"
click at [93, 412] on textarea "**********" at bounding box center [150, 443] width 289 height 70
drag, startPoint x: 112, startPoint y: 348, endPoint x: 256, endPoint y: 350, distance: 144.7
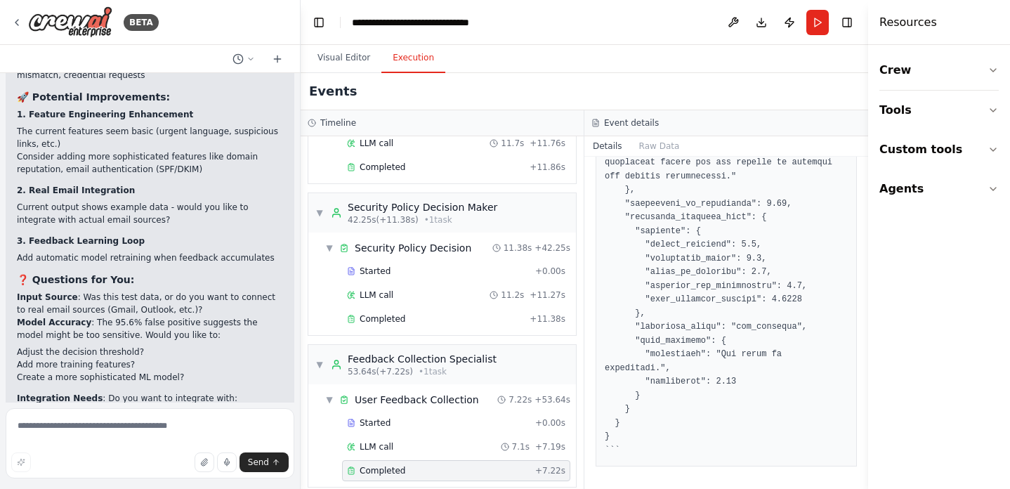
click at [256, 455] on p "Feedback Processing : Should we add automated retraining or just collect feedba…" at bounding box center [150, 467] width 266 height 25
copy p "Should we add automated retraining"
click at [182, 427] on textarea at bounding box center [150, 443] width 289 height 70
paste textarea "**********"
type textarea "**********"
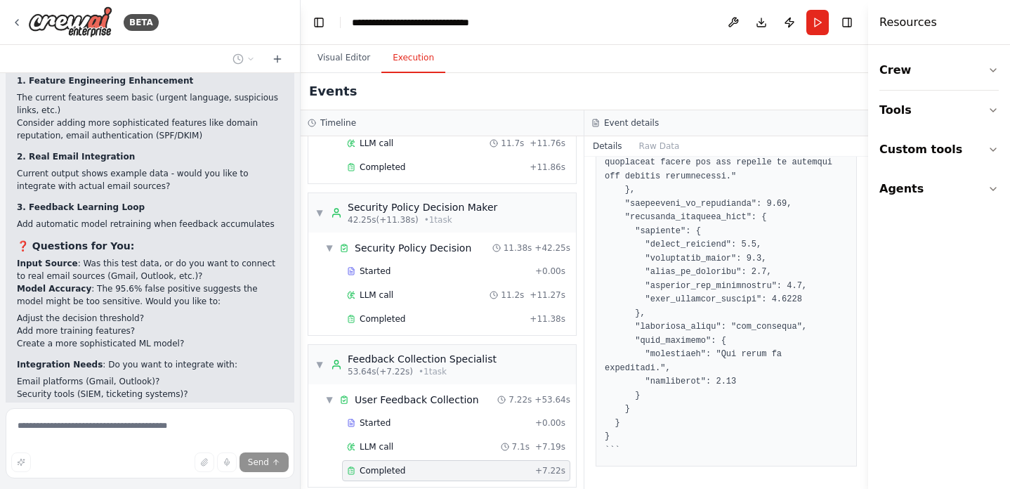
scroll to position [23077, 0]
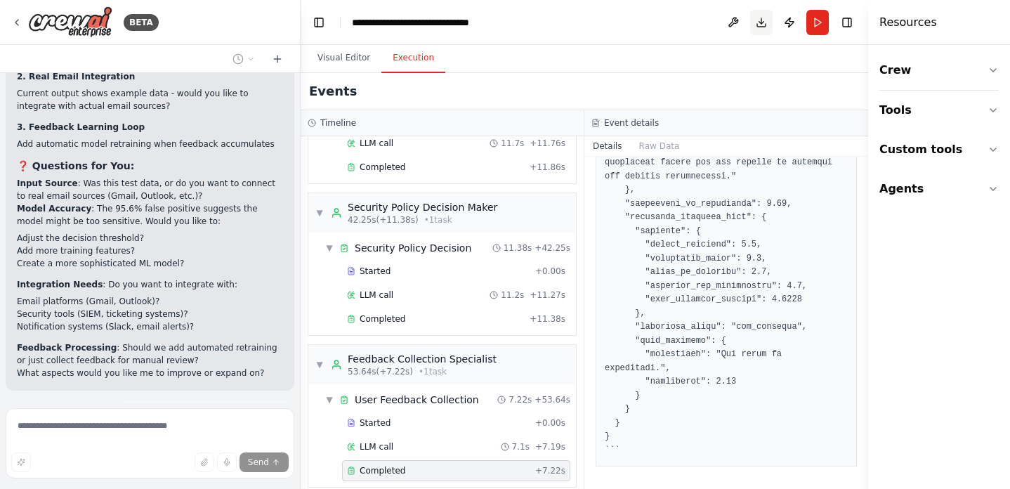
click at [767, 18] on button "Download" at bounding box center [761, 22] width 22 height 25
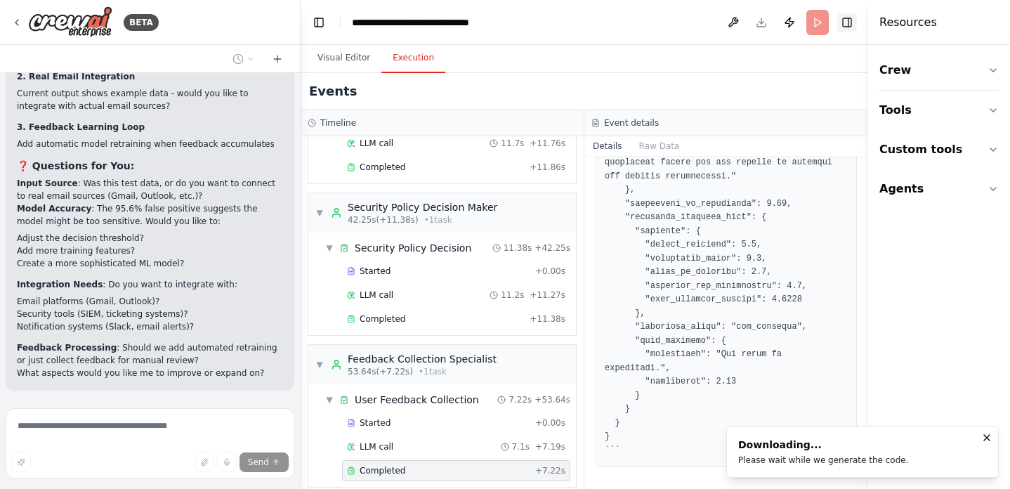
click at [844, 22] on button "Toggle Right Sidebar" at bounding box center [847, 23] width 20 height 20
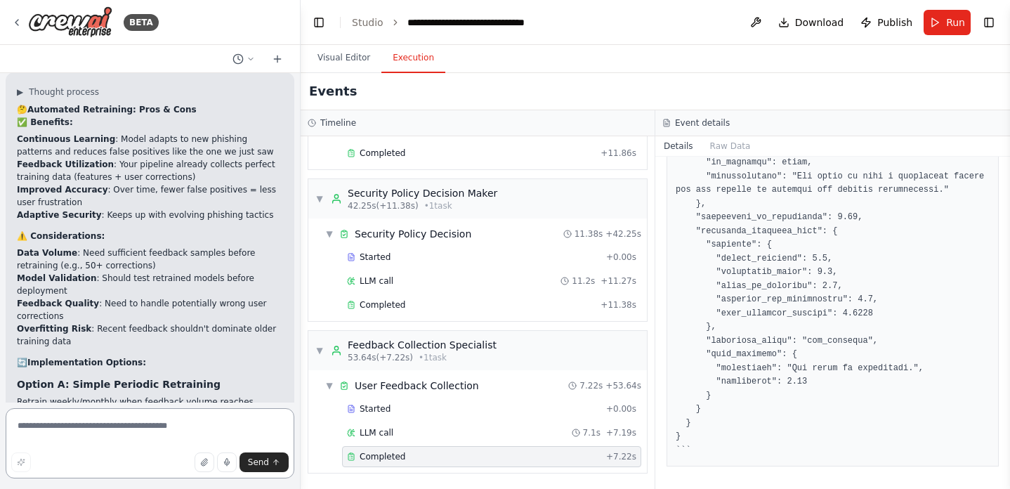
scroll to position [23466, 0]
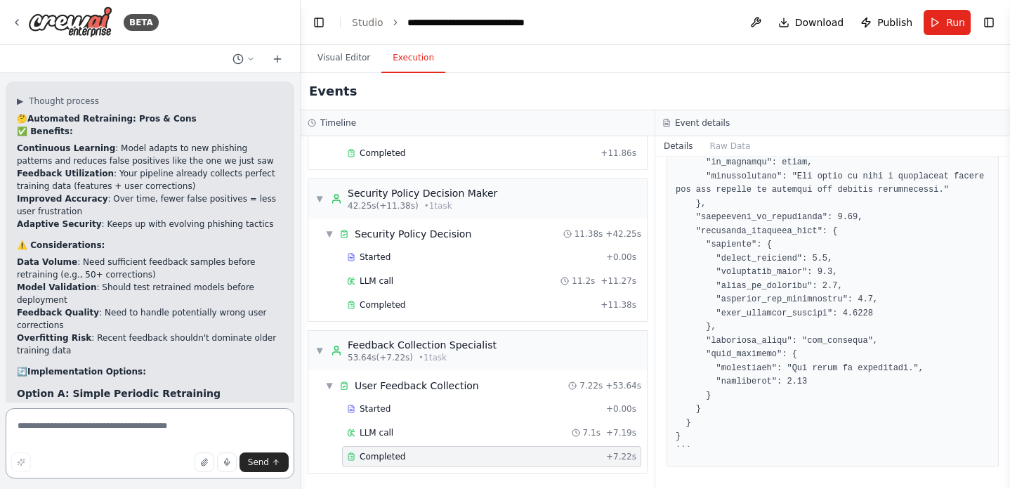
click at [189, 427] on textarea at bounding box center [150, 443] width 289 height 70
type textarea "**********"
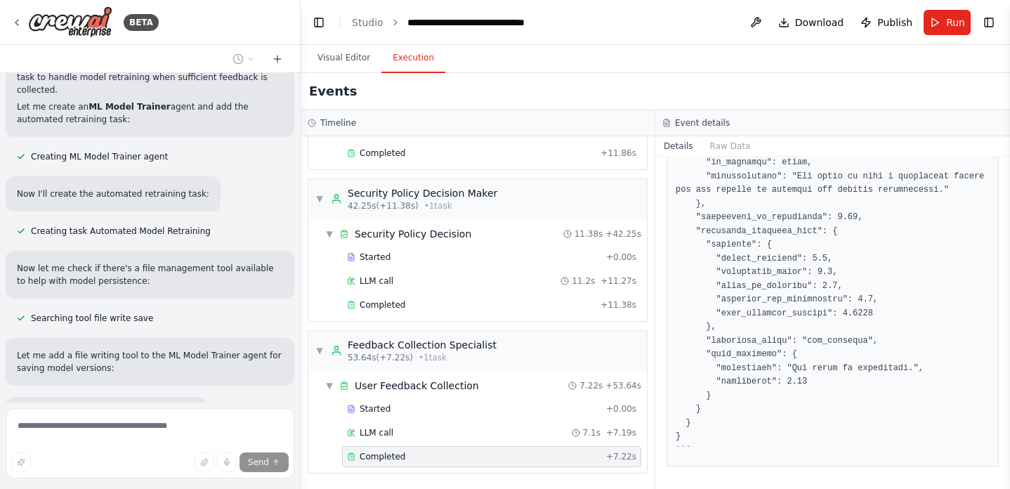
scroll to position [24850, 0]
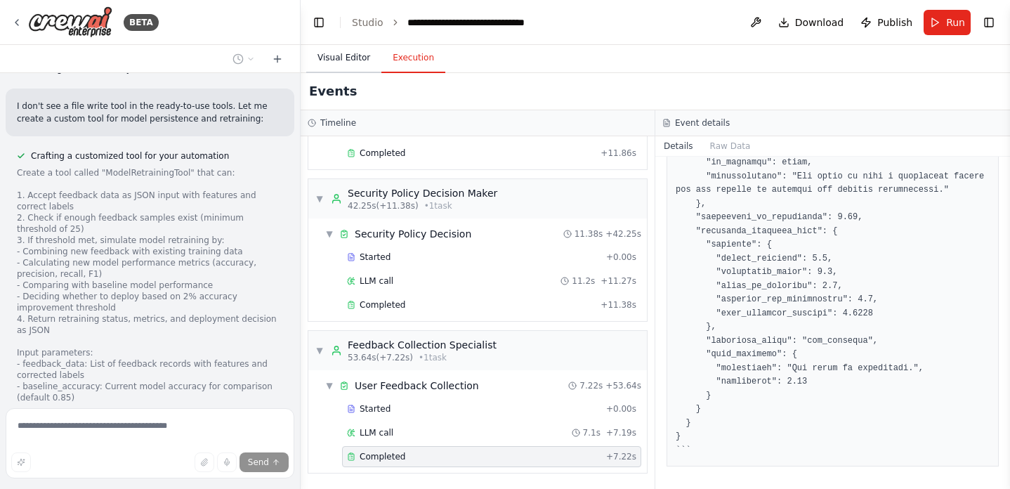
click at [327, 65] on button "Visual Editor" at bounding box center [343, 59] width 75 height 30
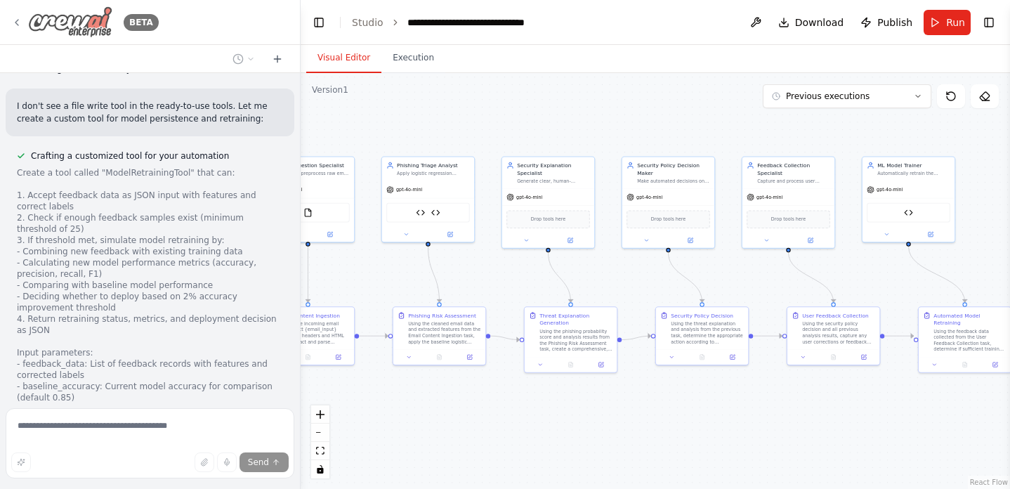
click at [18, 25] on icon at bounding box center [16, 23] width 3 height 6
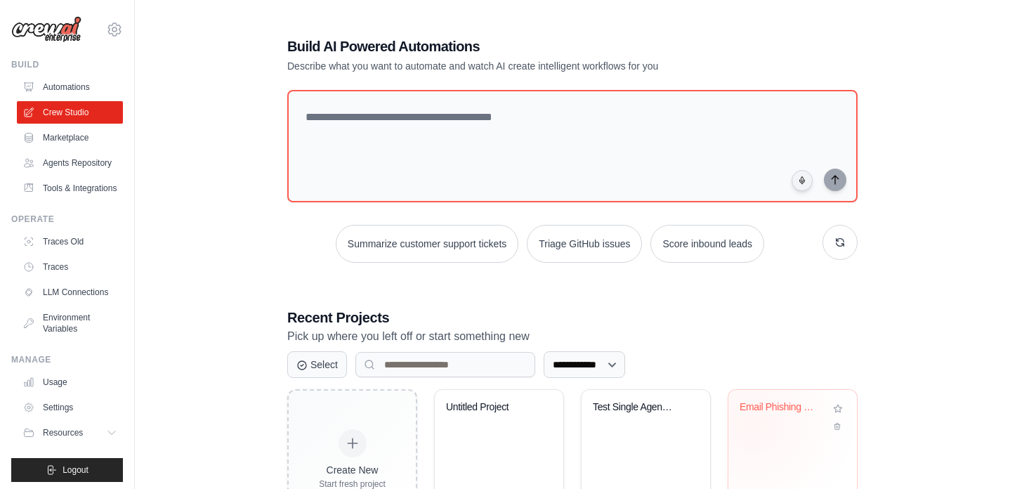
click at [752, 421] on div "Email Phishing Detection Pipeline" at bounding box center [793, 417] width 106 height 32
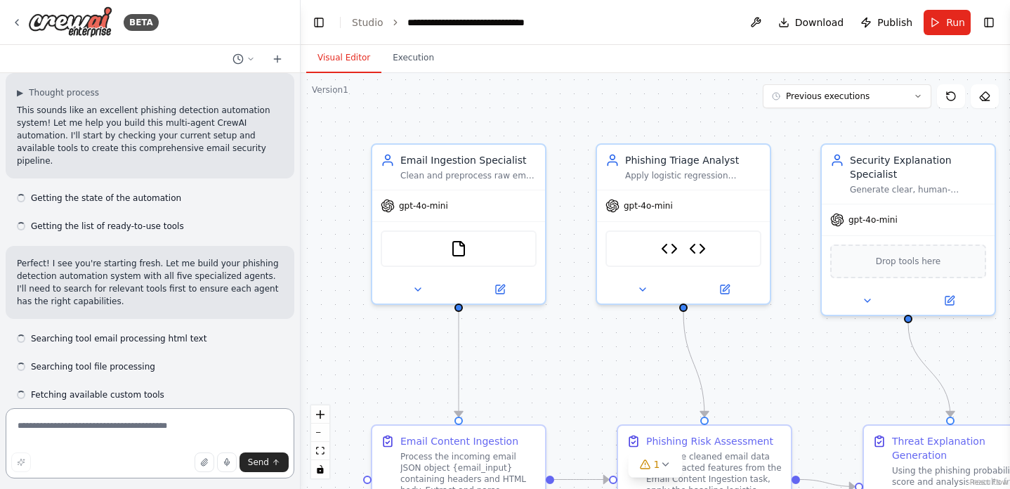
scroll to position [24889, 0]
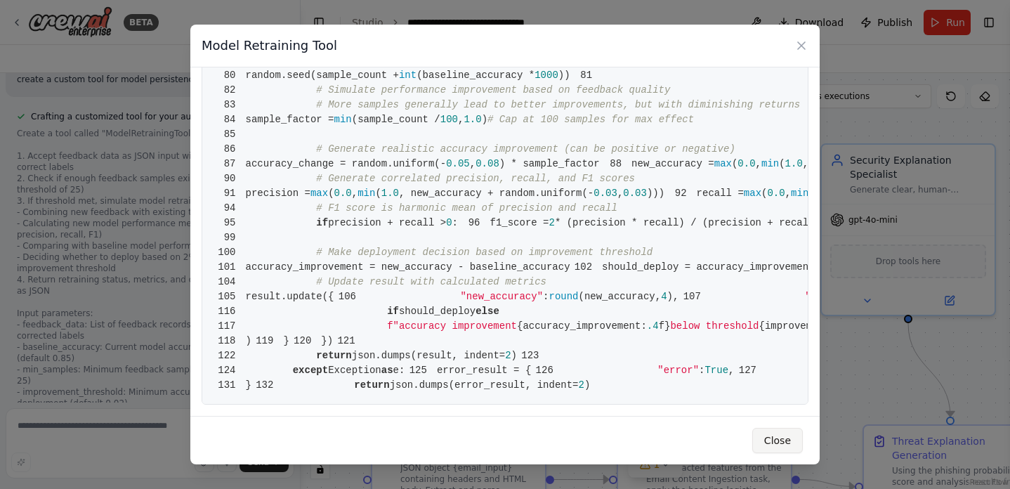
scroll to position [1417, 0]
click at [780, 446] on button "Close" at bounding box center [777, 440] width 51 height 25
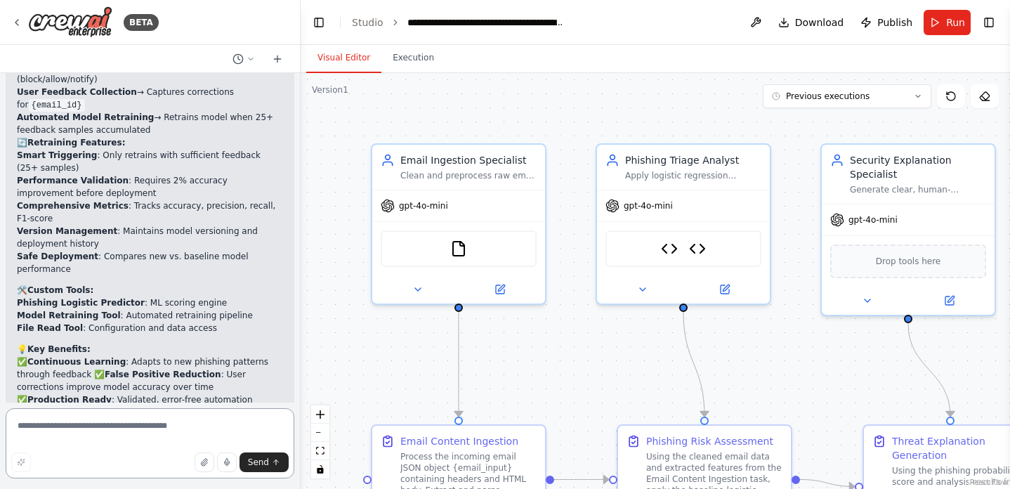
scroll to position [26292, 0]
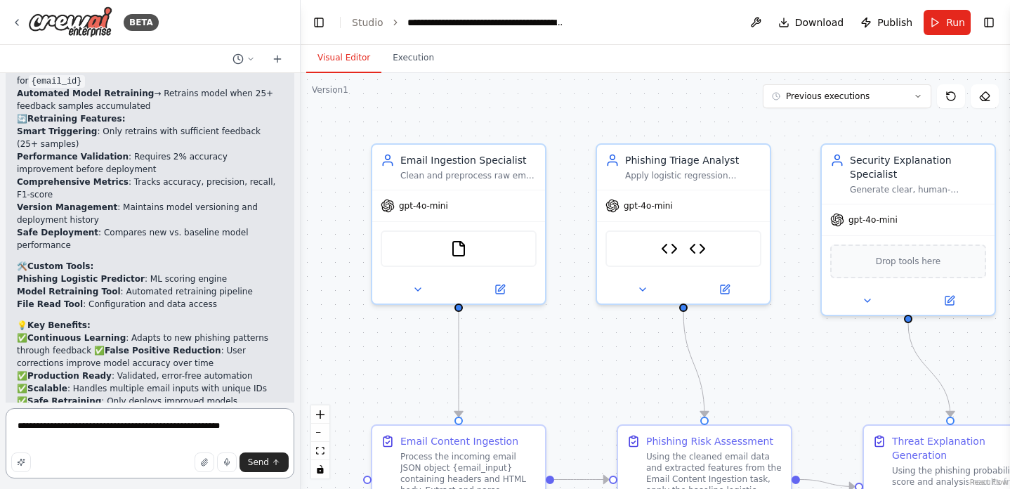
type textarea "**********"
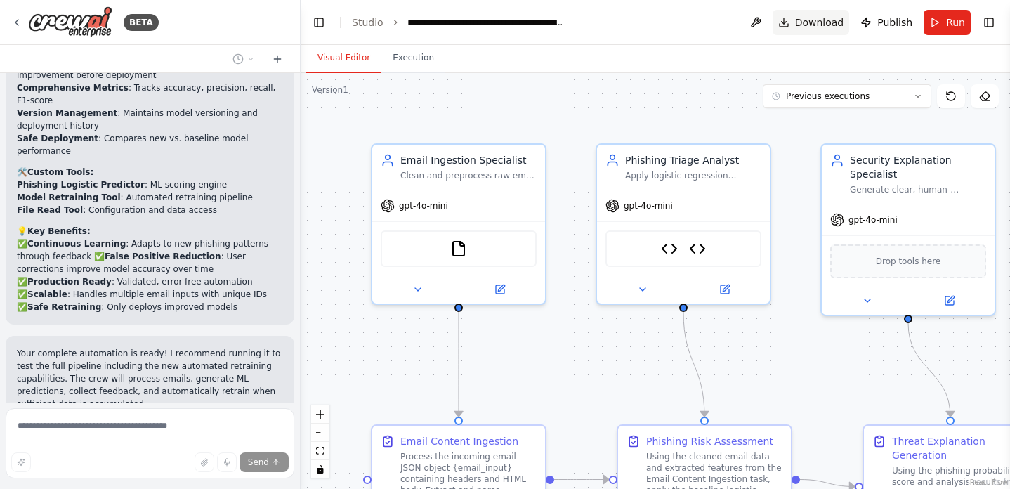
scroll to position [26398, 0]
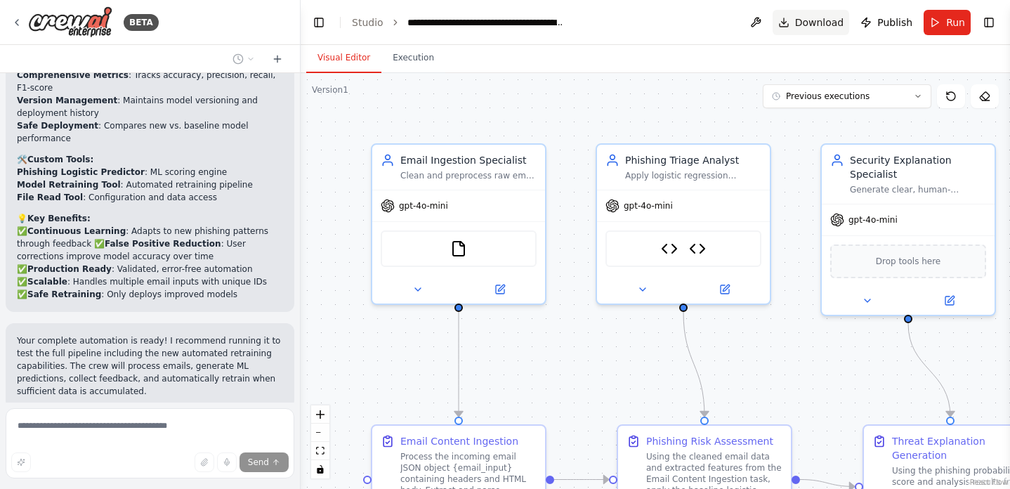
click at [811, 23] on span "Download" at bounding box center [819, 22] width 49 height 14
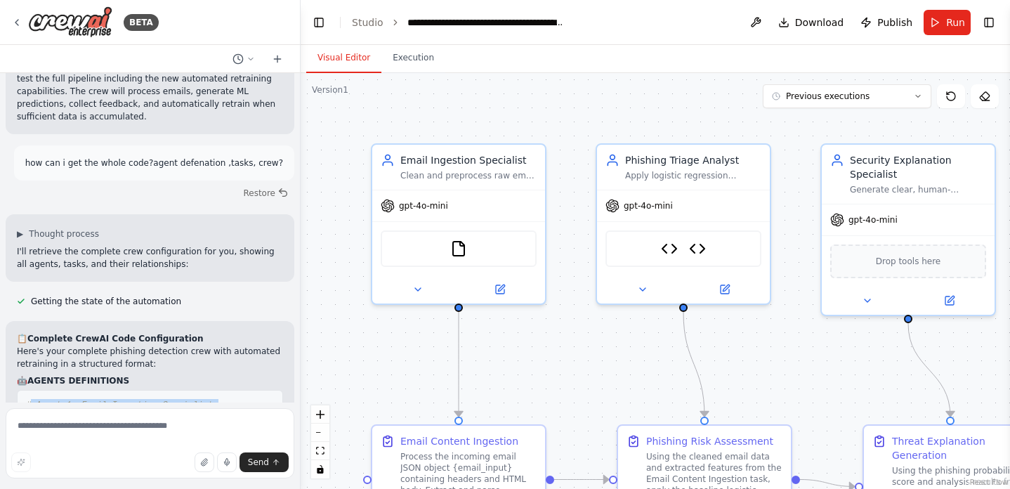
scroll to position [26688, 0]
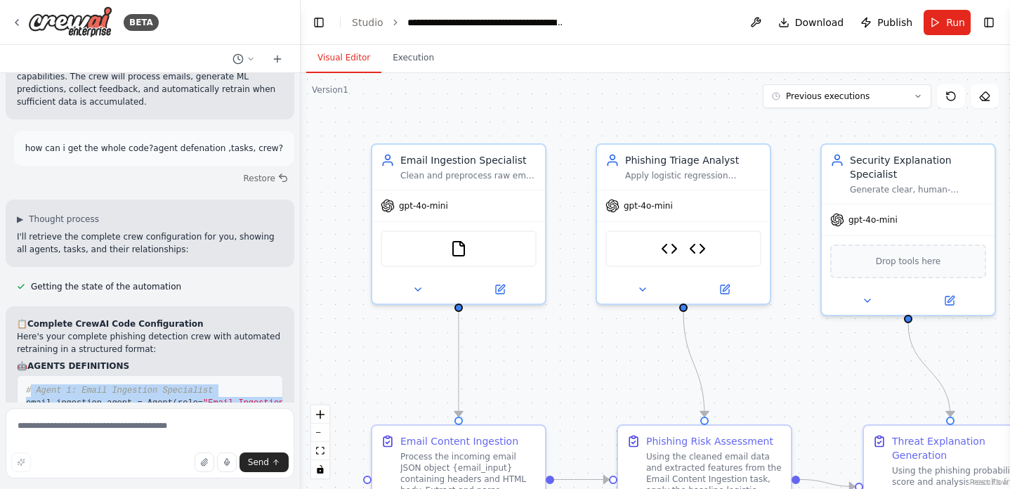
drag, startPoint x: 30, startPoint y: 276, endPoint x: 95, endPoint y: 337, distance: 88.9
click at [95, 375] on pre "# Agent 1: Email Ingestion Specialist email_ingestion_agent = Agent( role= "Ema…" at bounding box center [150, 485] width 266 height 221
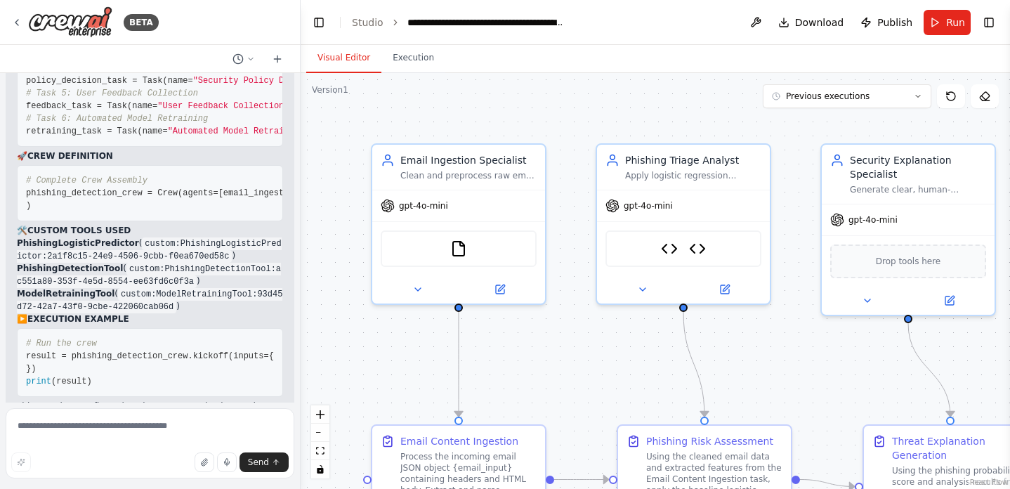
scroll to position [27339, 0]
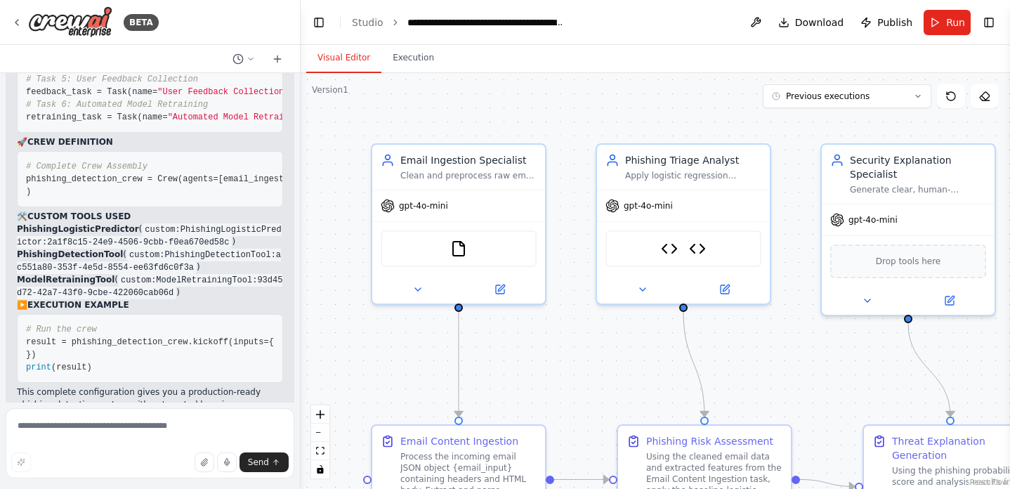
drag, startPoint x: 25, startPoint y: 152, endPoint x: 191, endPoint y: 235, distance: 186.3
copy code "# Agent 1: Email Ingestion Specialist email_ingestion_agent = Agent( role= "Ema…"
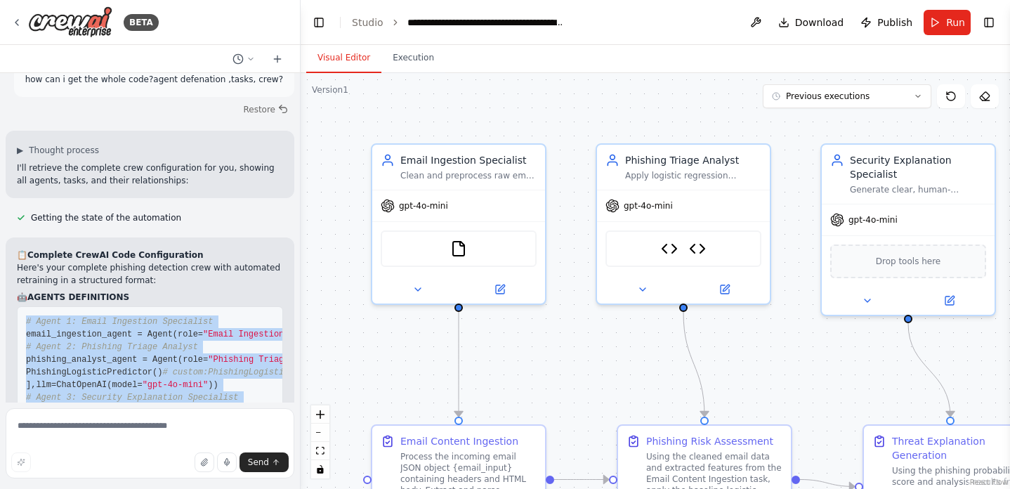
copy code "# Agent 1: Email Ingestion Specialist email_ingestion_agent = Agent( role= "Ema…"
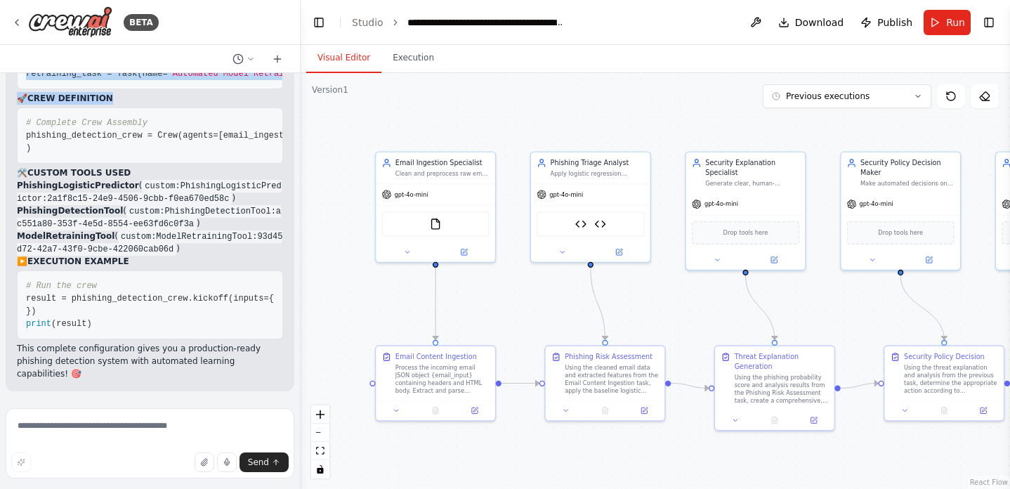
scroll to position [28048, 0]
drag, startPoint x: 25, startPoint y: 126, endPoint x: 71, endPoint y: 230, distance: 112.9
click at [71, 89] on pre "# Task 1: Email Content Ingestion email_ingestion_task = Task( name= "Email Con…" at bounding box center [150, 4] width 266 height 170
copy code "# Task 1: Email Content Ingestion email_ingestion_task = Task( name= "Email Con…"
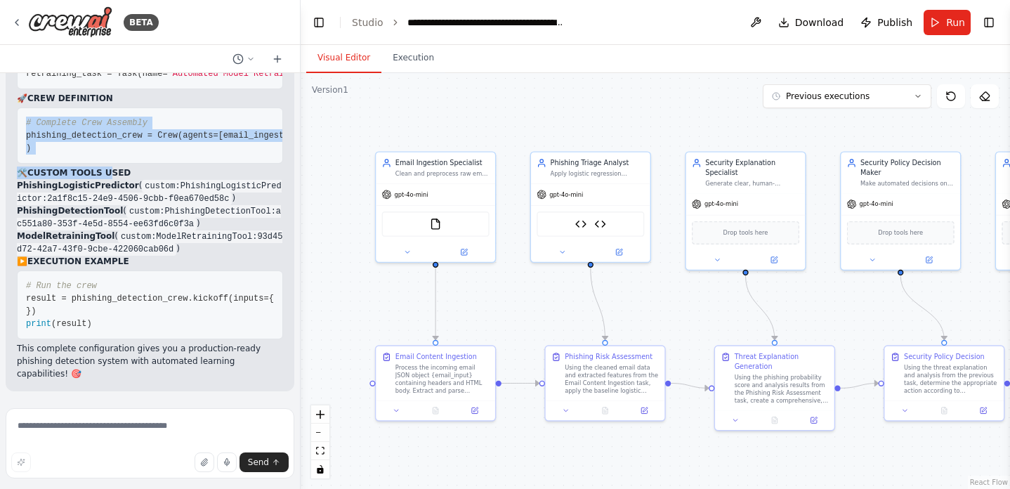
scroll to position [28389, 0]
drag, startPoint x: 25, startPoint y: 137, endPoint x: 97, endPoint y: 228, distance: 116.5
click at [97, 164] on pre "# Complete Crew Assembly phishing_detection_crew = Crew( agents=[ email_ingesti…" at bounding box center [150, 135] width 266 height 56
copy code "# Complete Crew Assembly phishing_detection_crew = Crew( agents=[ email_ingesti…"
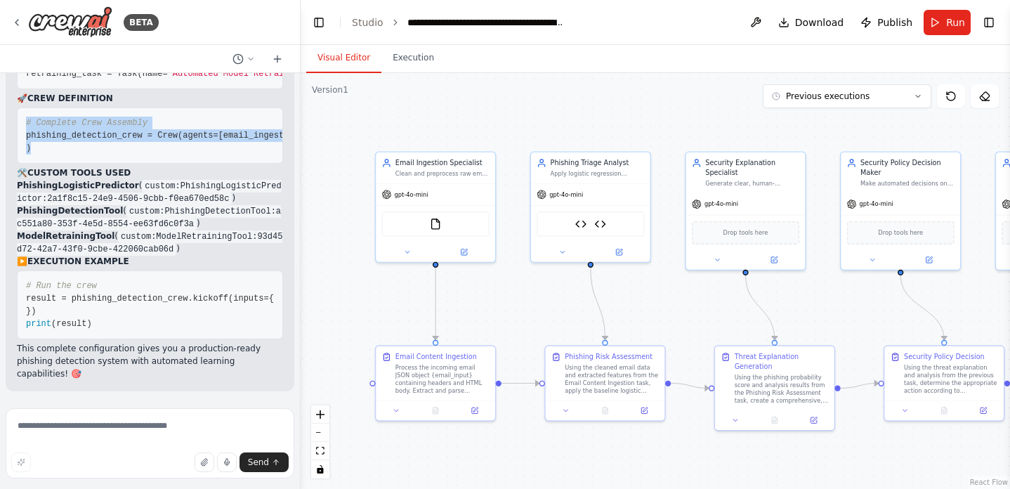
copy code "# Complete Crew Assembly phishing_detection_crew = Crew( agents=[ email_ingesti…"
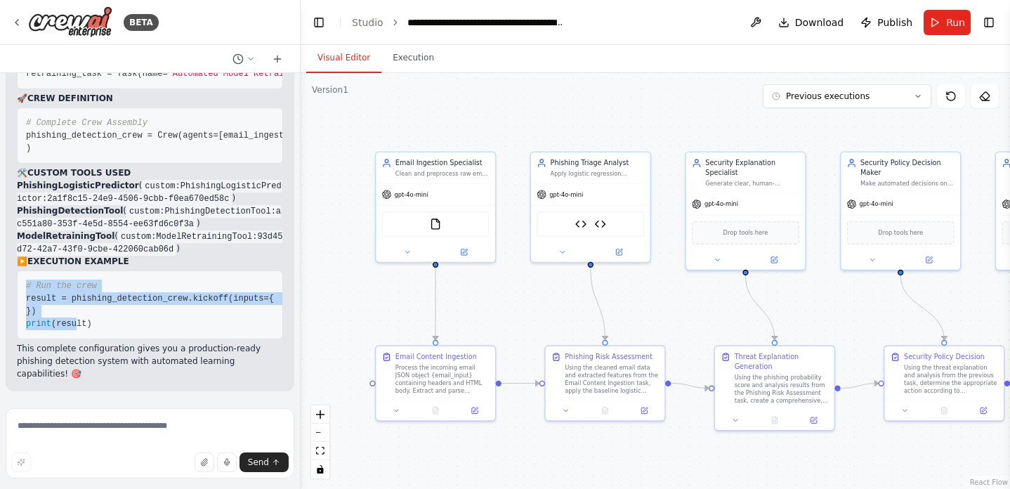
scroll to position [28548, 0]
drag, startPoint x: 25, startPoint y: 301, endPoint x: 125, endPoint y: 338, distance: 106.9
click at [125, 338] on pre "# Run the crew result = phishing_detection_crew.kickoff( inputs={ 'email_input'…" at bounding box center [150, 304] width 266 height 69
copy code "# Run the crew result = phishing_detection_crew.kickoff( inputs={ 'email_input'…"
